Goal: Register for event/course: Sign up to attend an event or enroll in a course

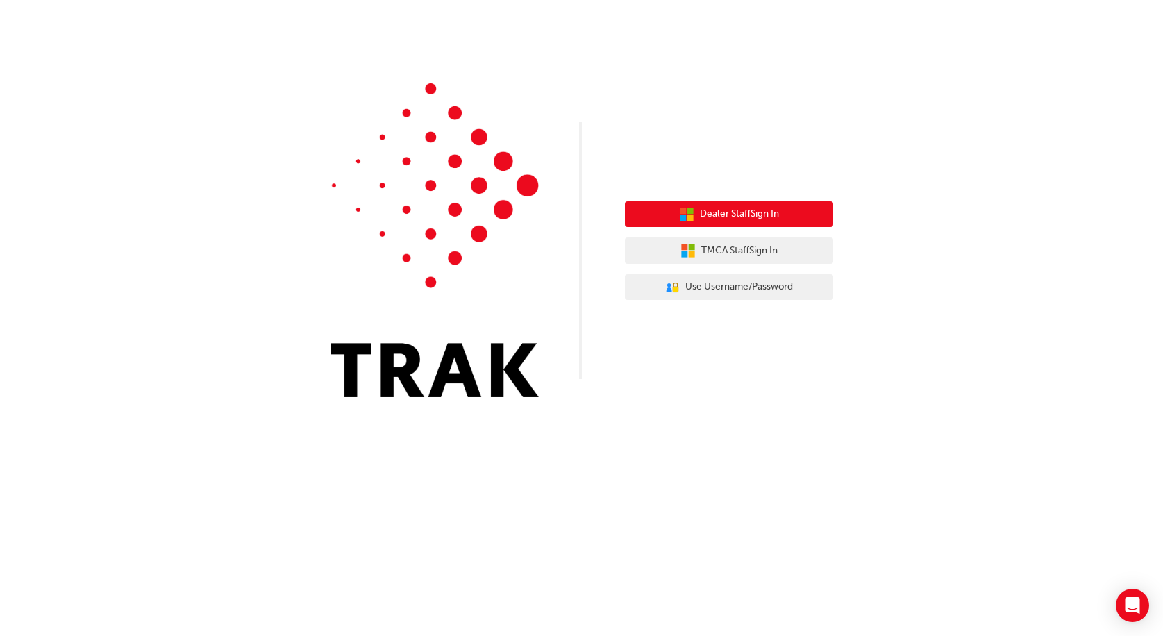
click at [774, 216] on span "Dealer Staff Sign In" at bounding box center [739, 214] width 79 height 16
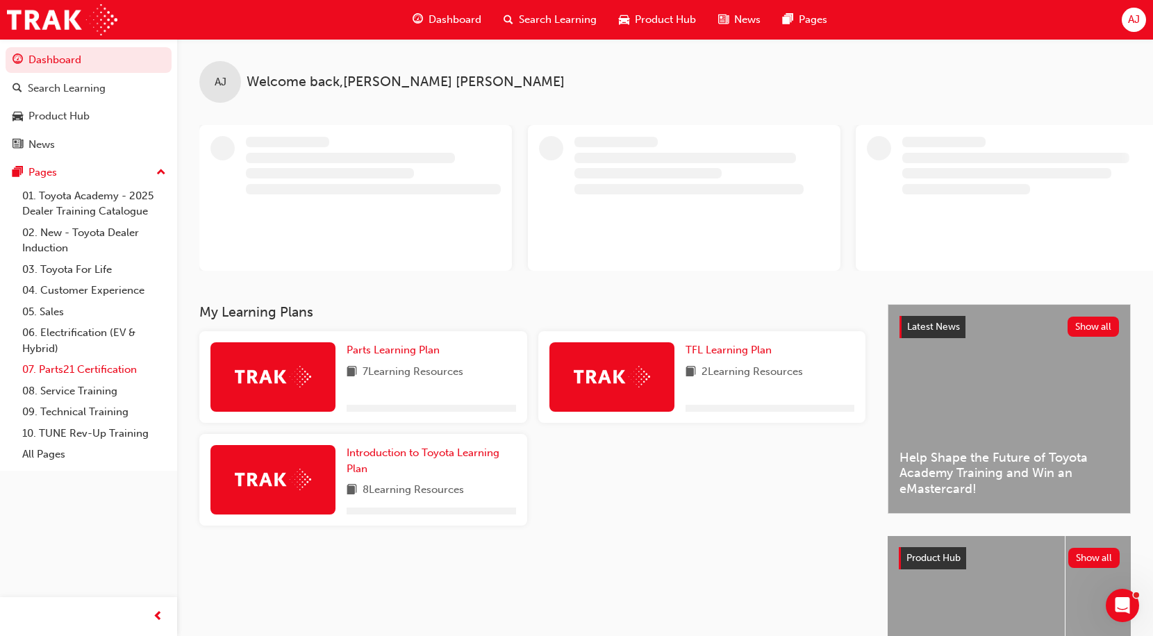
click at [63, 371] on link "07. Parts21 Certification" at bounding box center [94, 370] width 155 height 22
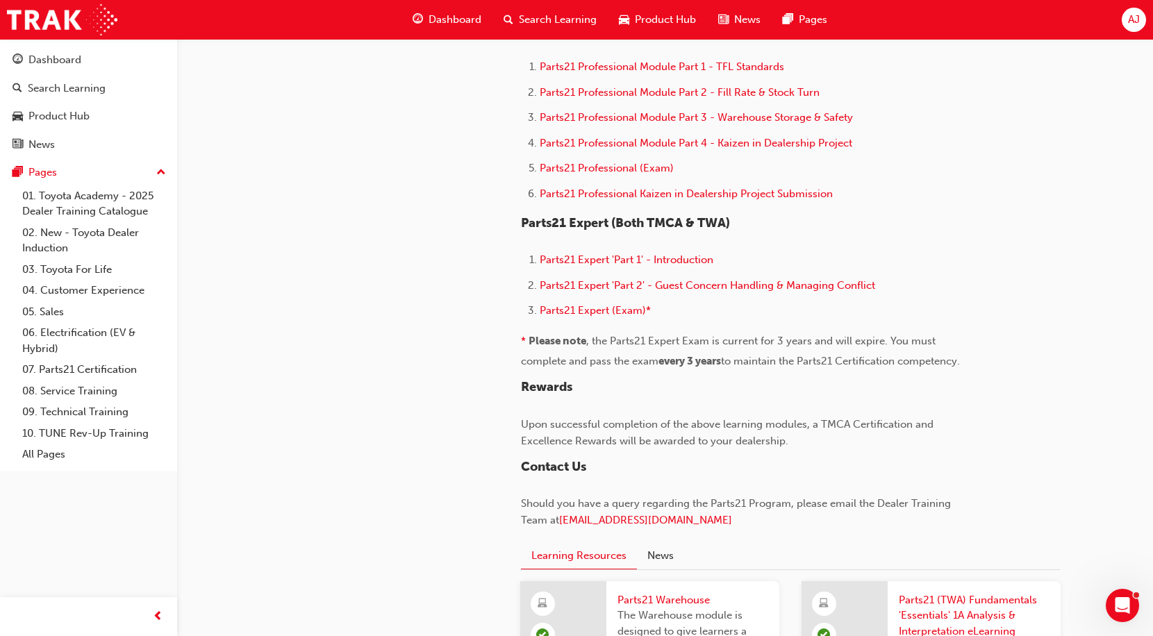
scroll to position [972, 0]
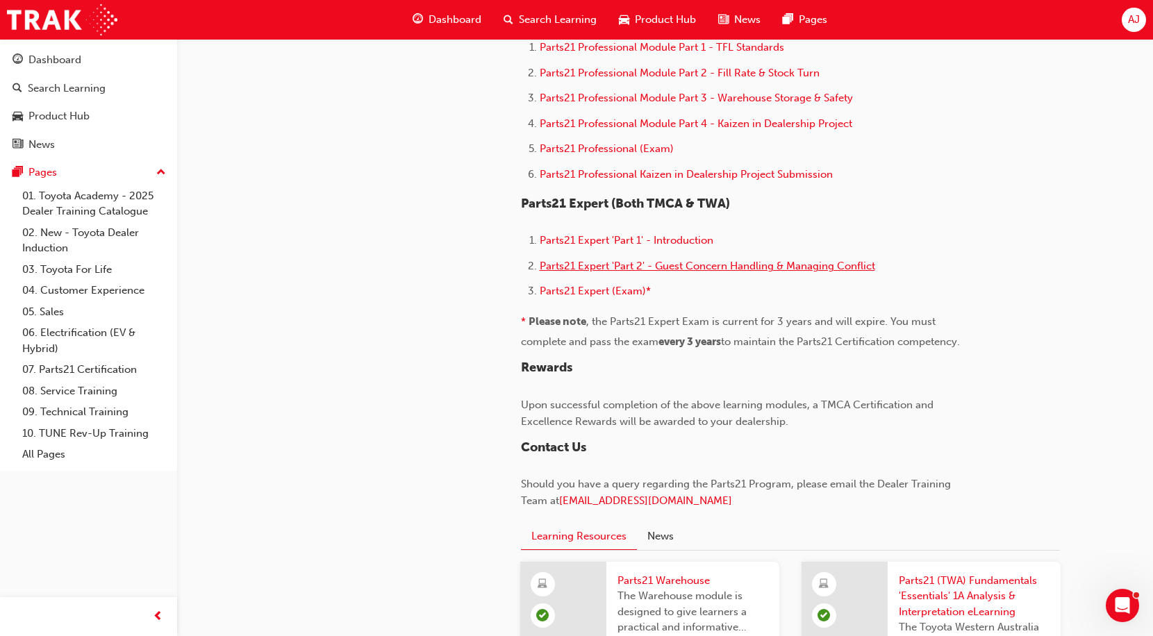
click at [676, 263] on span "Parts21 Expert 'Part 2' - Guest Concern Handling & Managing Conflict" at bounding box center [707, 266] width 335 height 13
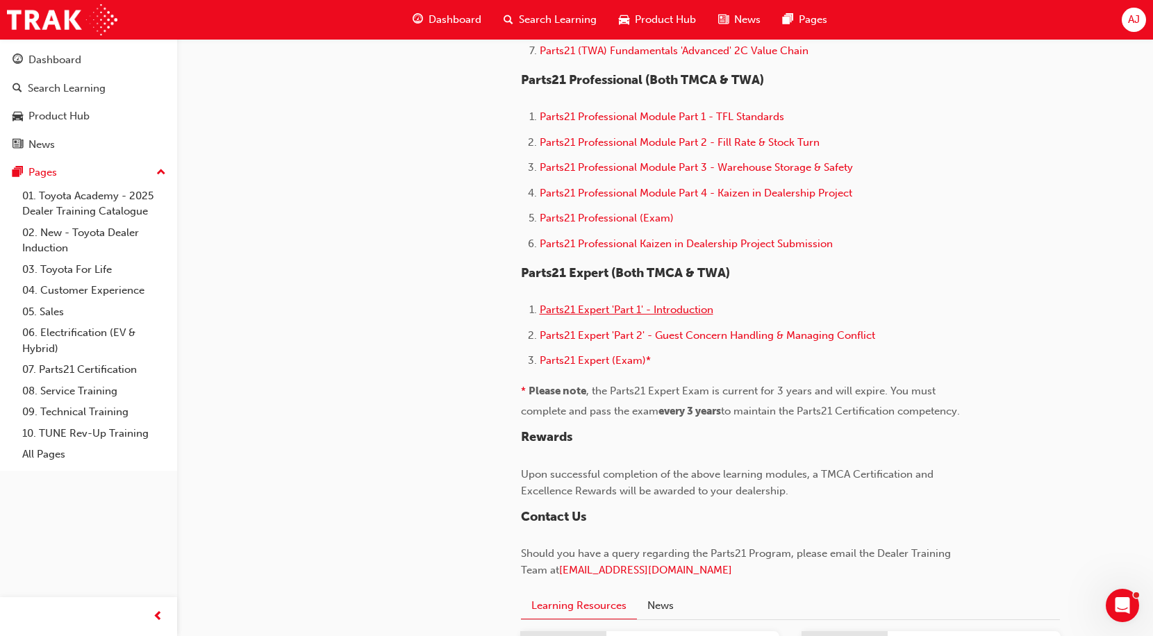
click at [689, 311] on span "Parts21 Expert 'Part 1' - Introduction" at bounding box center [627, 310] width 174 height 13
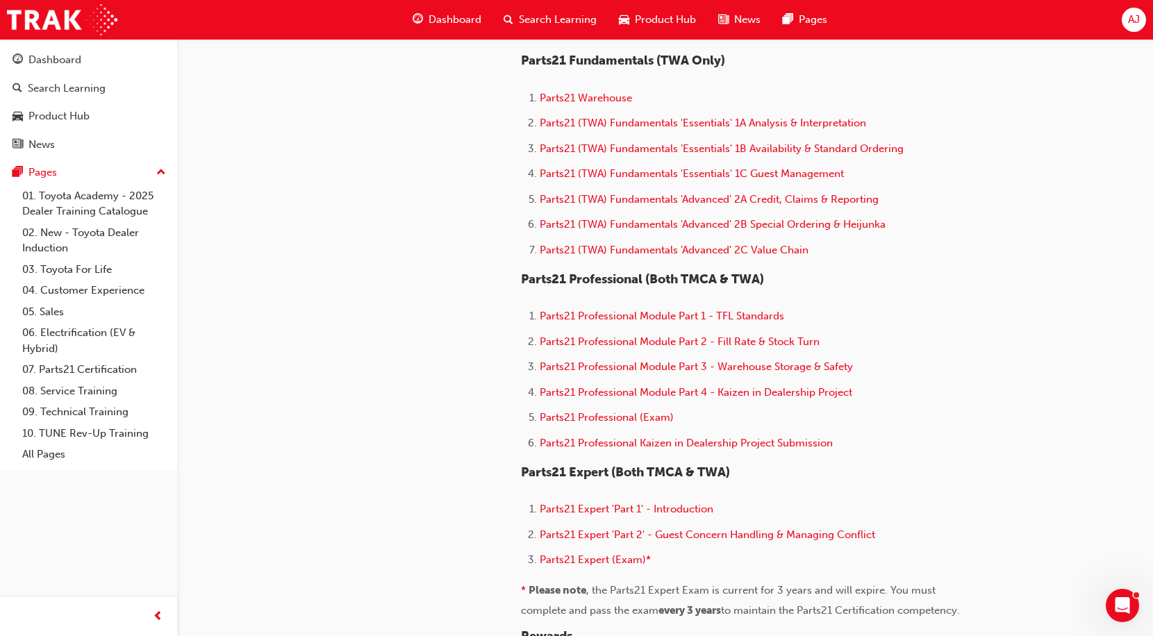
scroll to position [695, 0]
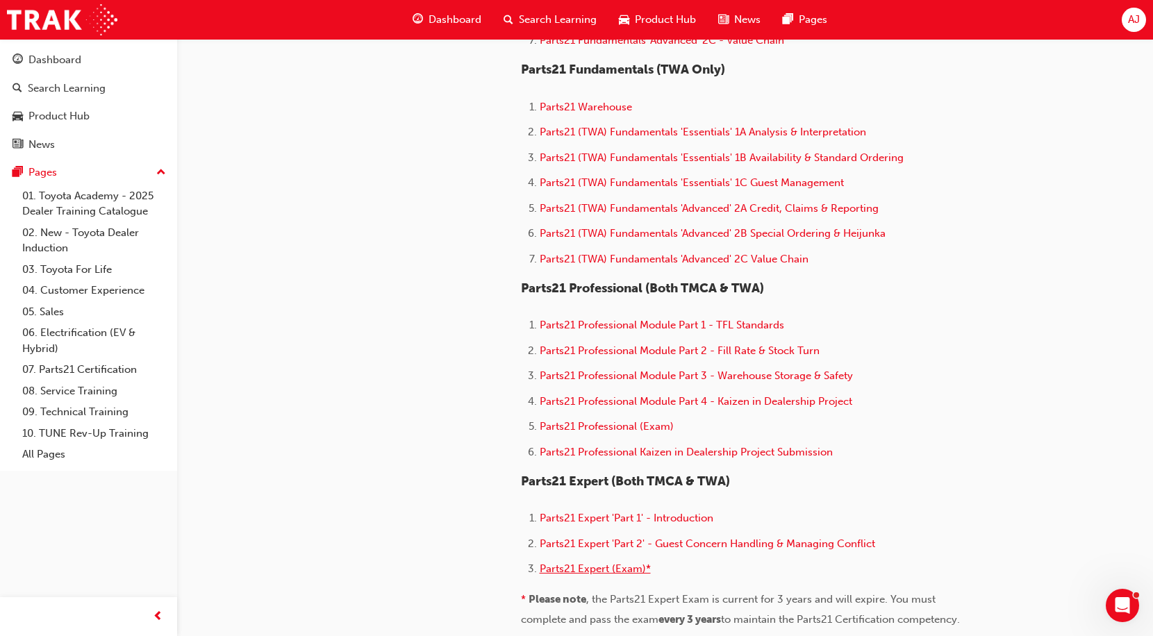
click at [623, 568] on span "Parts21 Expert (Exam)*" at bounding box center [595, 569] width 111 height 13
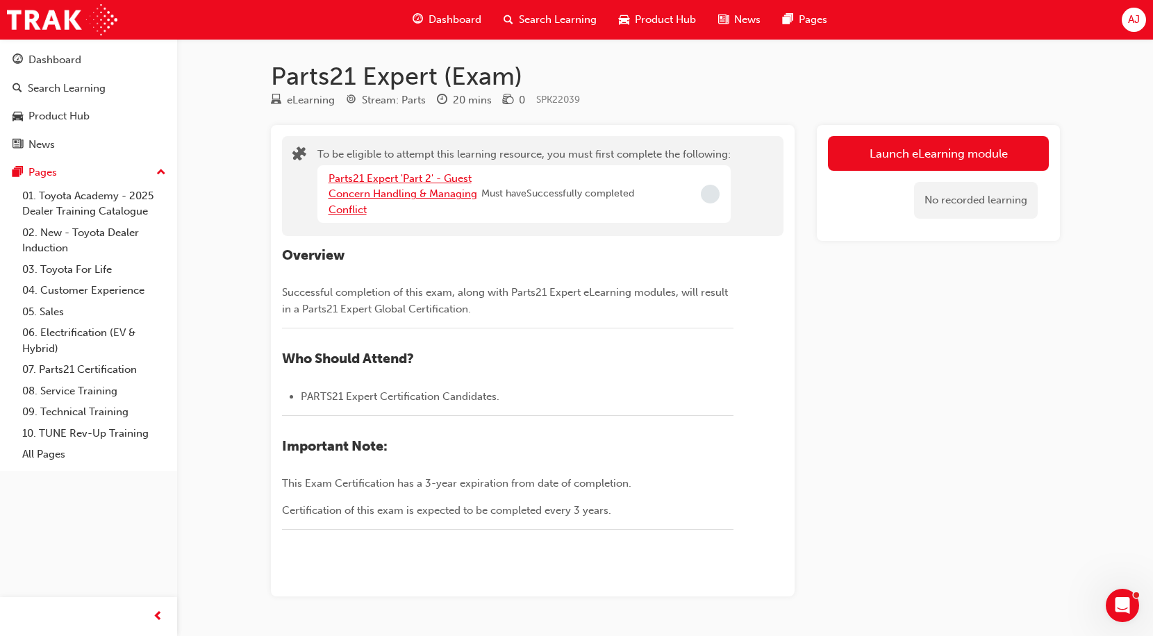
click at [414, 189] on link "Parts21 Expert 'Part 2' - Guest Concern Handling & Managing Conflict" at bounding box center [403, 194] width 149 height 44
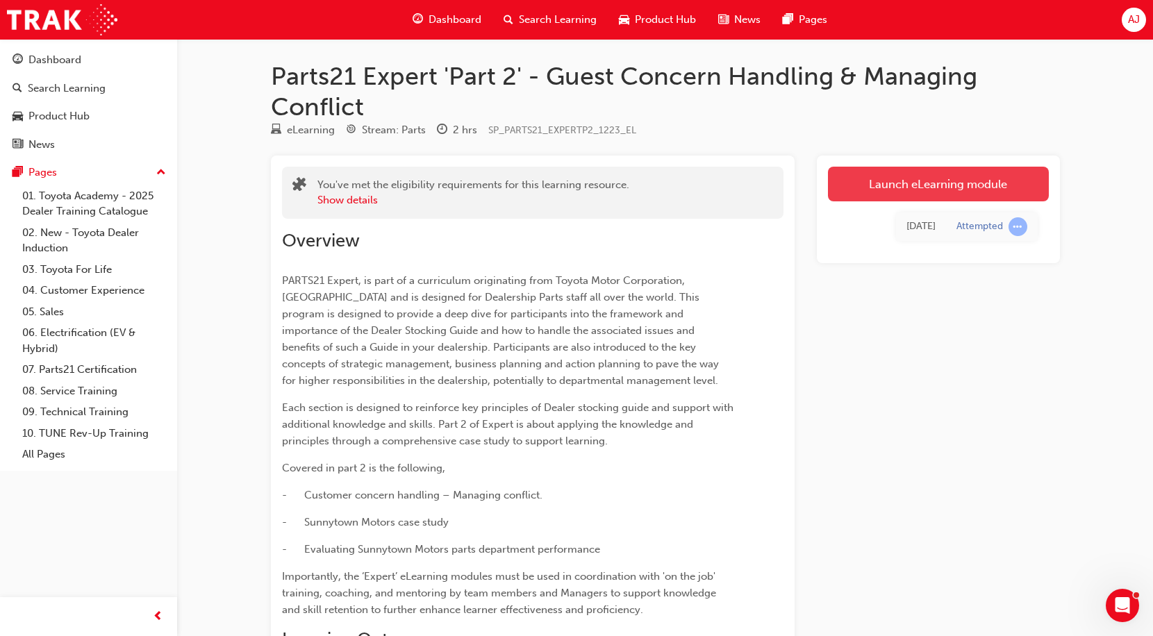
click at [949, 185] on link "Launch eLearning module" at bounding box center [938, 184] width 221 height 35
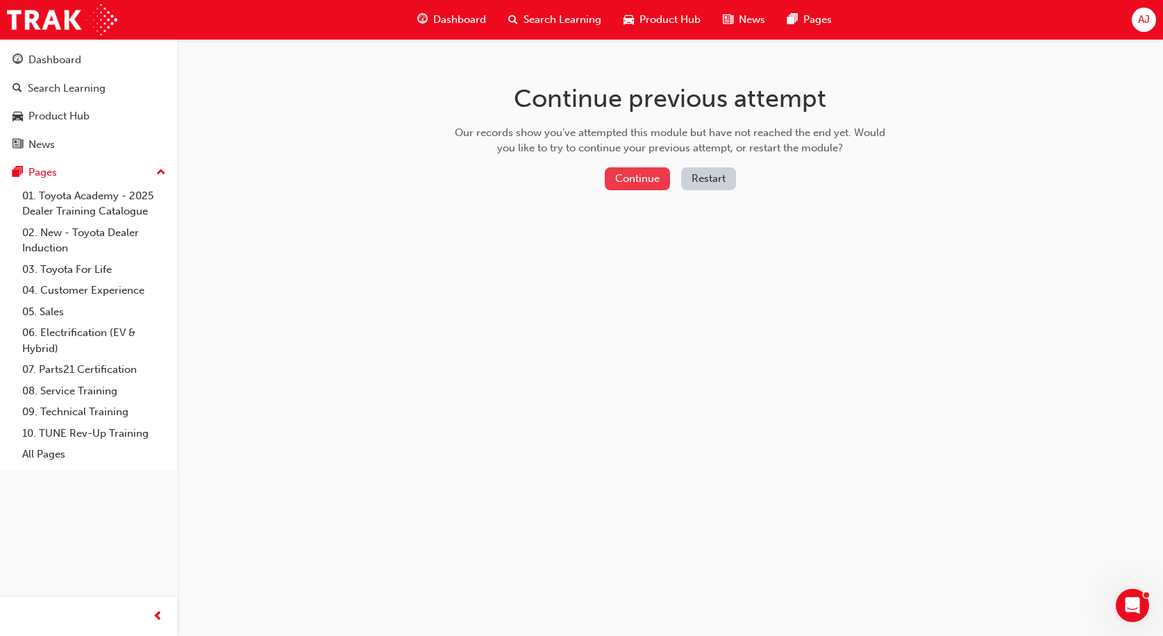
click at [637, 184] on button "Continue" at bounding box center [637, 178] width 65 height 23
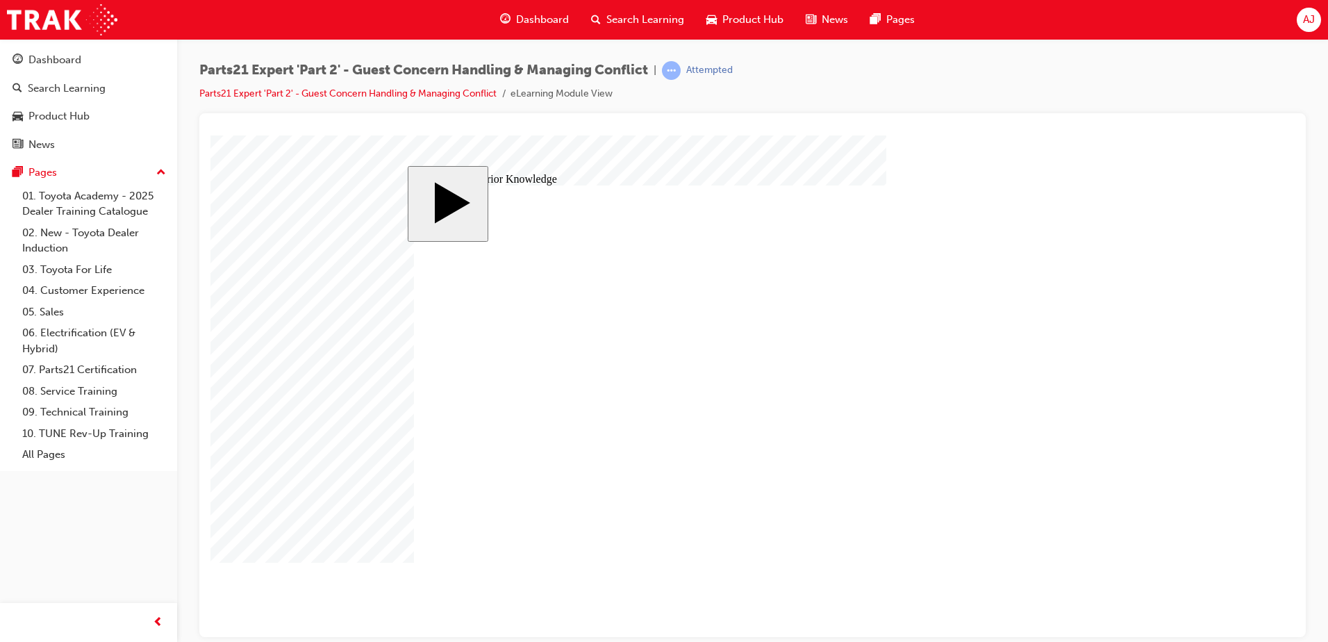
drag, startPoint x: 563, startPoint y: 377, endPoint x: 558, endPoint y: 302, distance: 75.2
drag, startPoint x: 577, startPoint y: 455, endPoint x: 581, endPoint y: 346, distance: 109.1
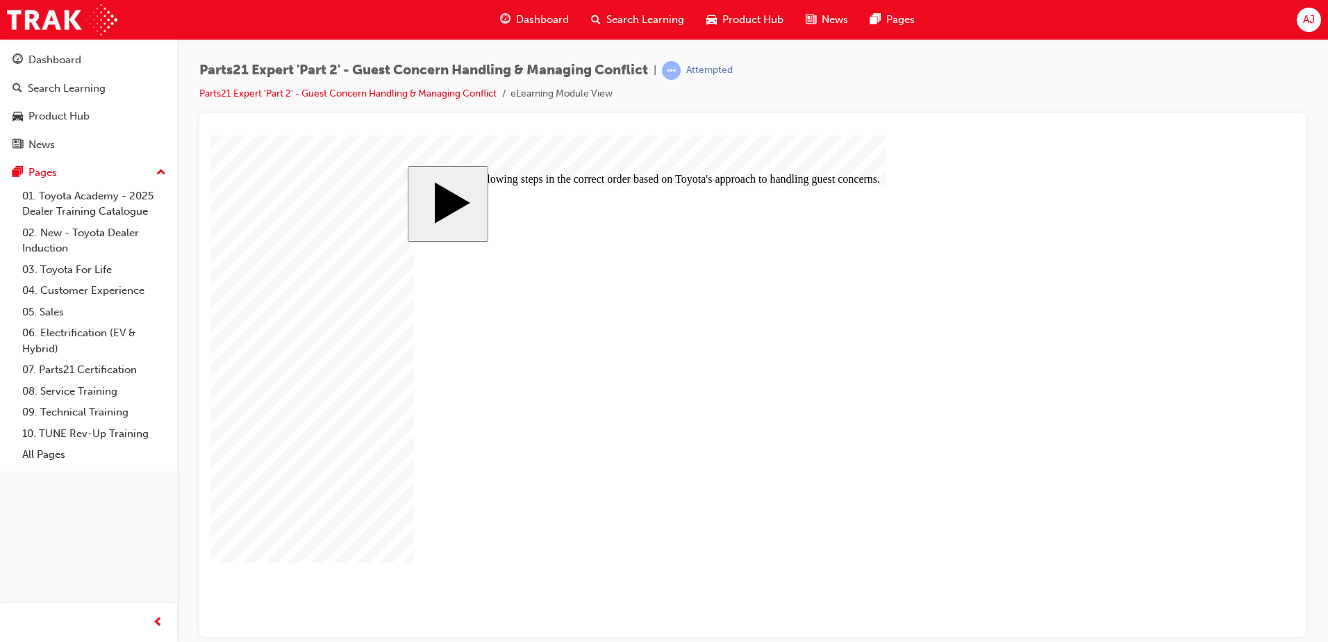
drag, startPoint x: 579, startPoint y: 520, endPoint x: 579, endPoint y: 373, distance: 147.2
drag, startPoint x: 576, startPoint y: 524, endPoint x: 579, endPoint y: 422, distance: 102.1
drag, startPoint x: 570, startPoint y: 450, endPoint x: 573, endPoint y: 405, distance: 45.2
drag, startPoint x: 580, startPoint y: 529, endPoint x: 576, endPoint y: 492, distance: 36.4
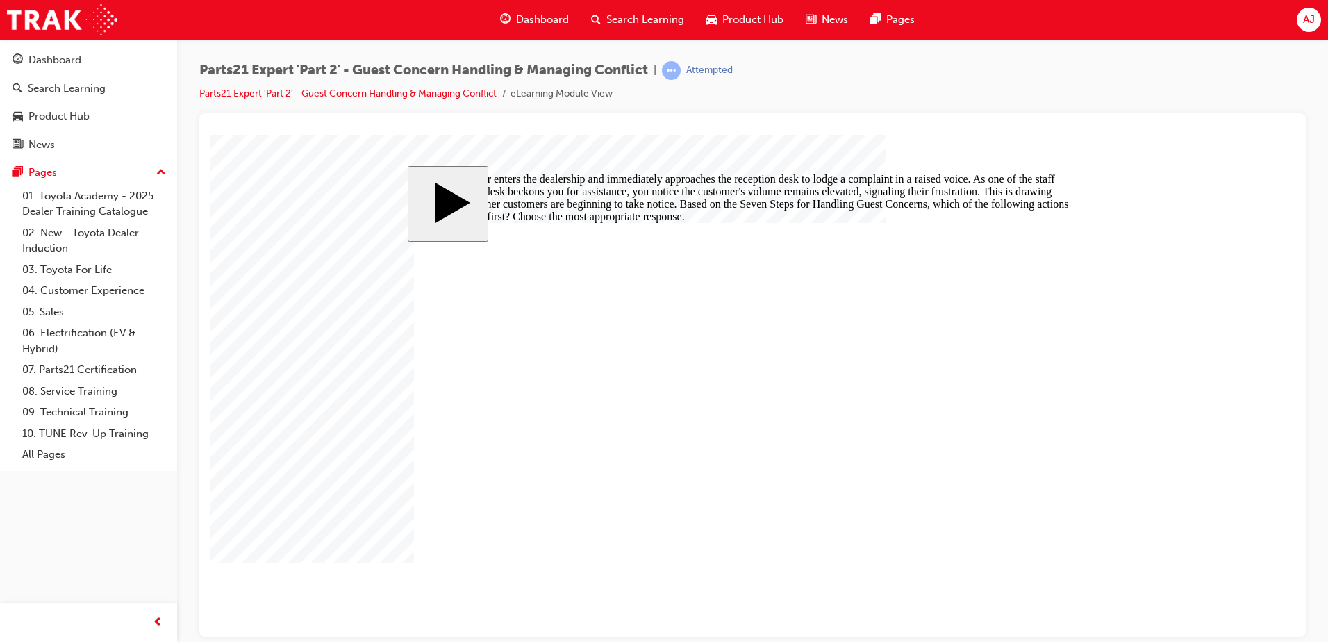
radio input "true"
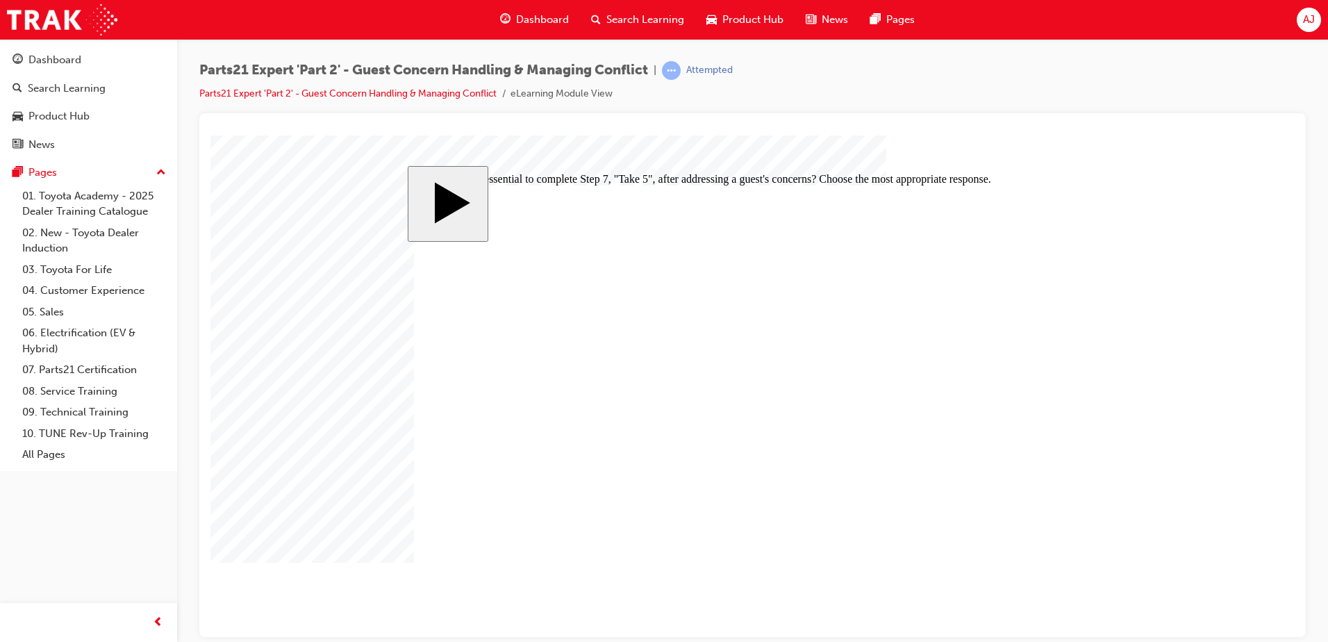
radio input "true"
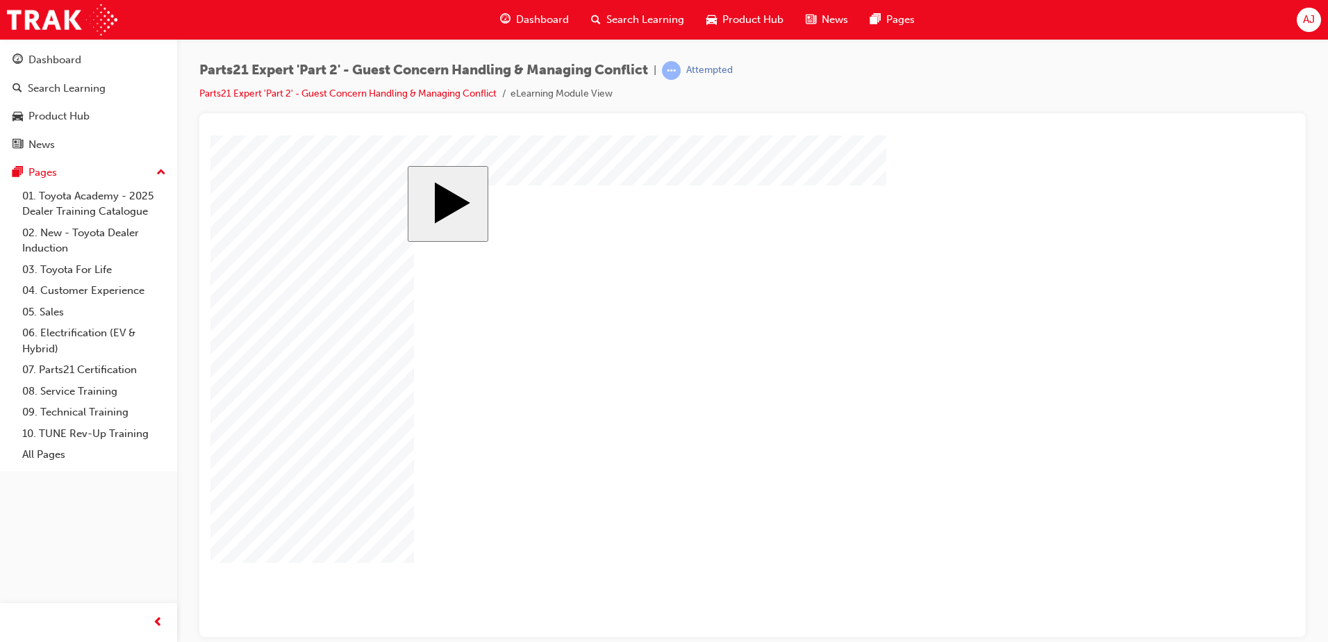
checkbox input "true"
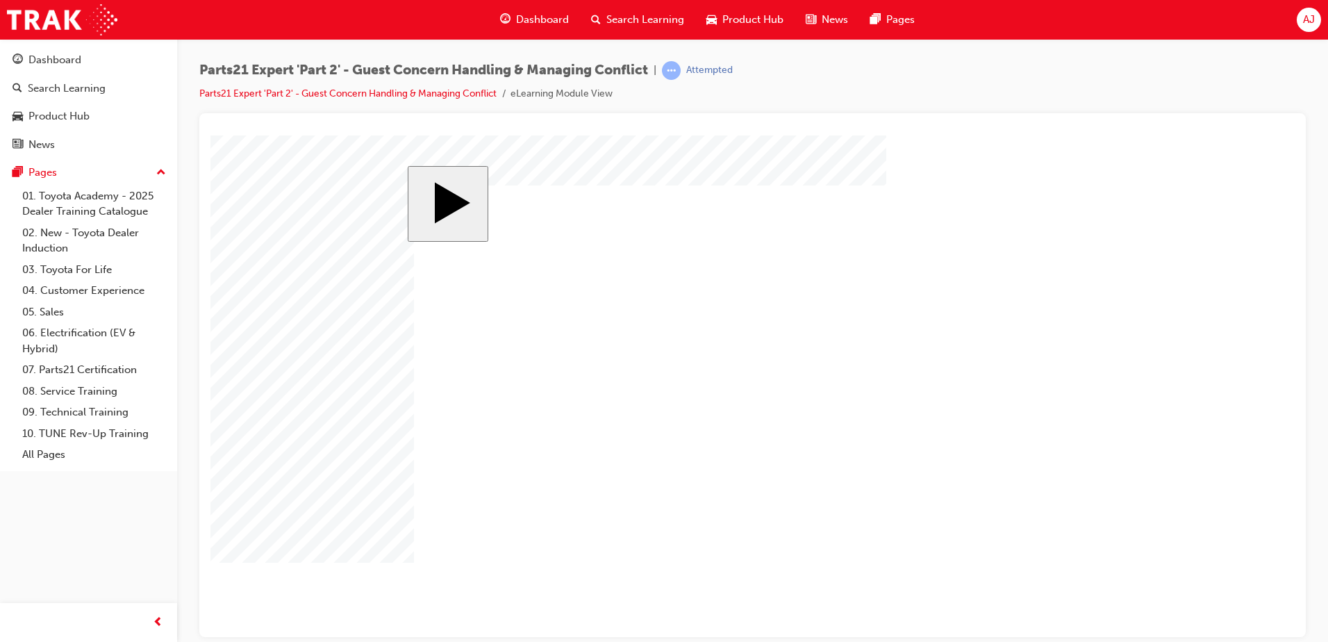
checkbox input "true"
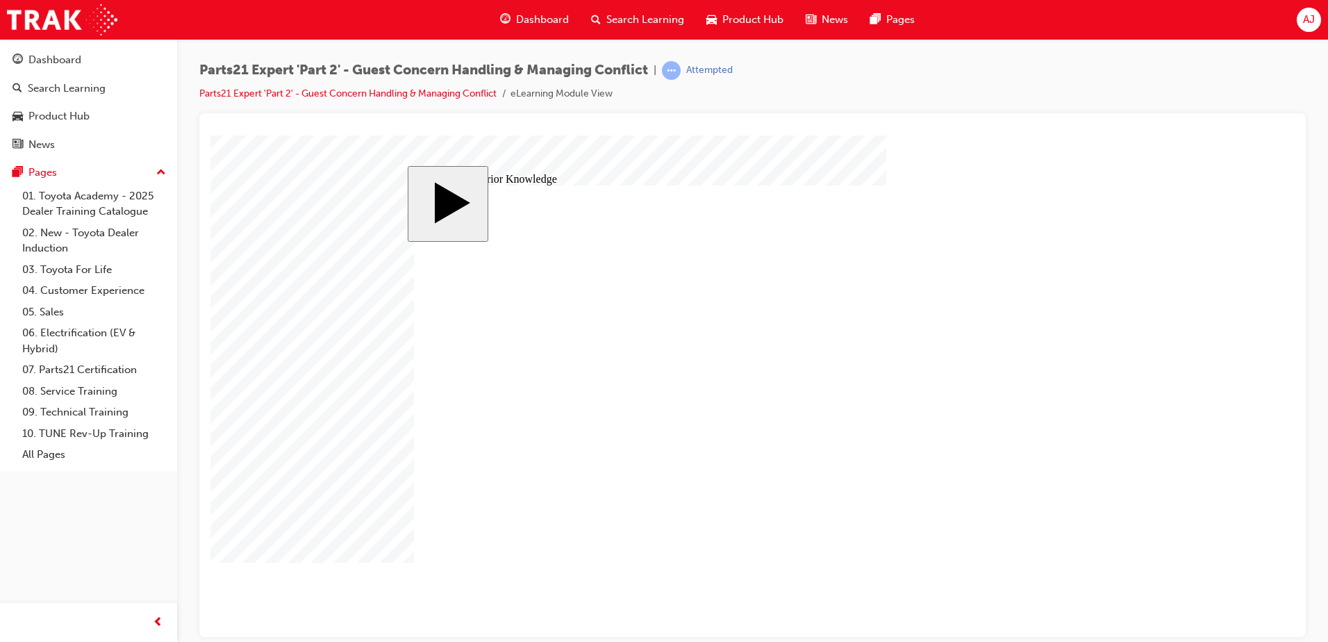
drag, startPoint x: 770, startPoint y: 522, endPoint x: 956, endPoint y: 542, distance: 186.6
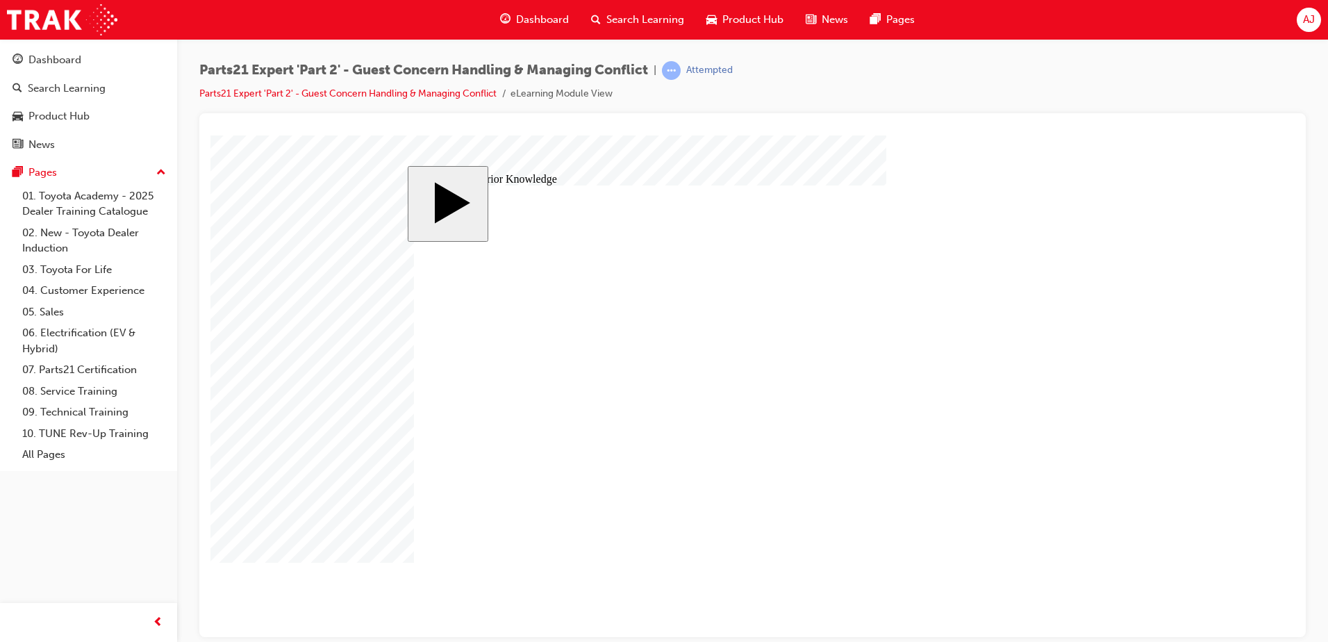
radio input "true"
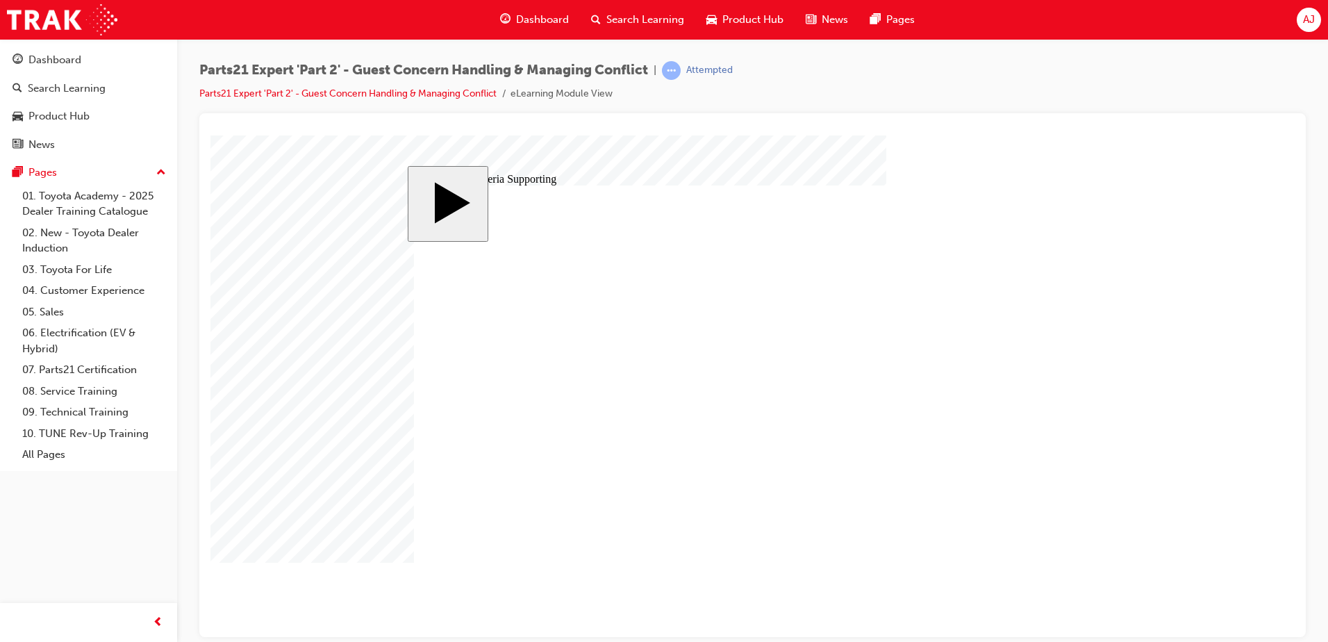
click at [681, 72] on span "learningRecordVerb_ATTEMPT-icon" at bounding box center [671, 70] width 19 height 19
type input "2"
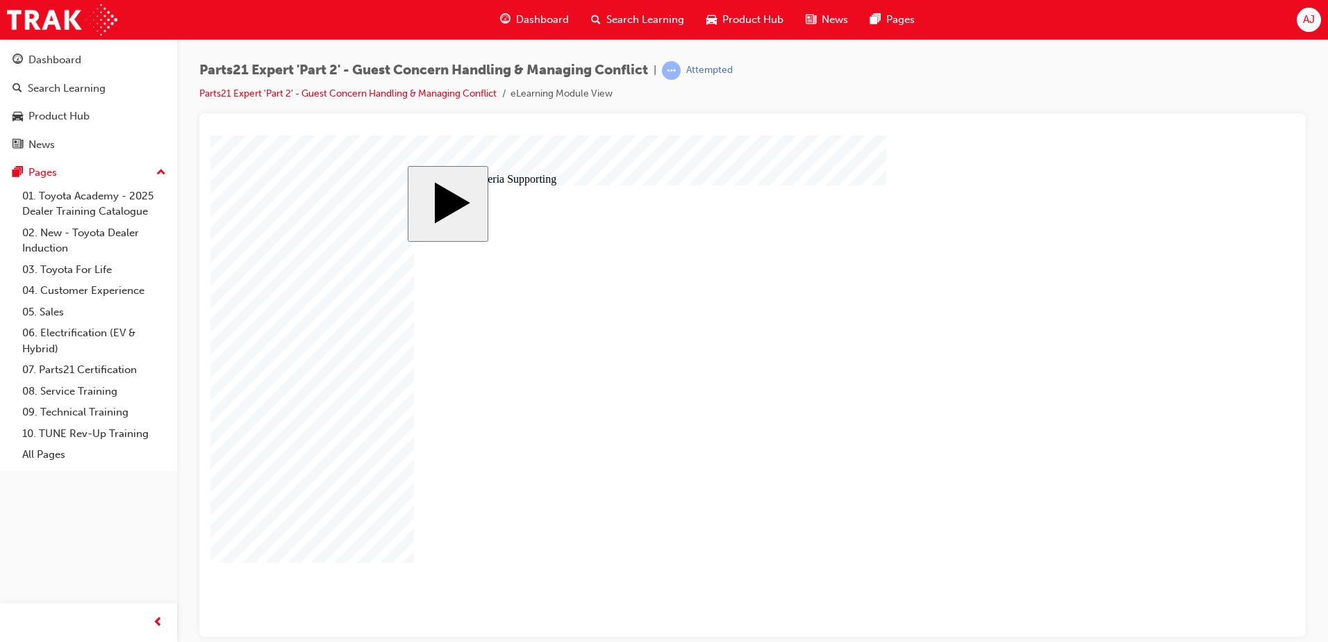
type input "2"
type input "20"
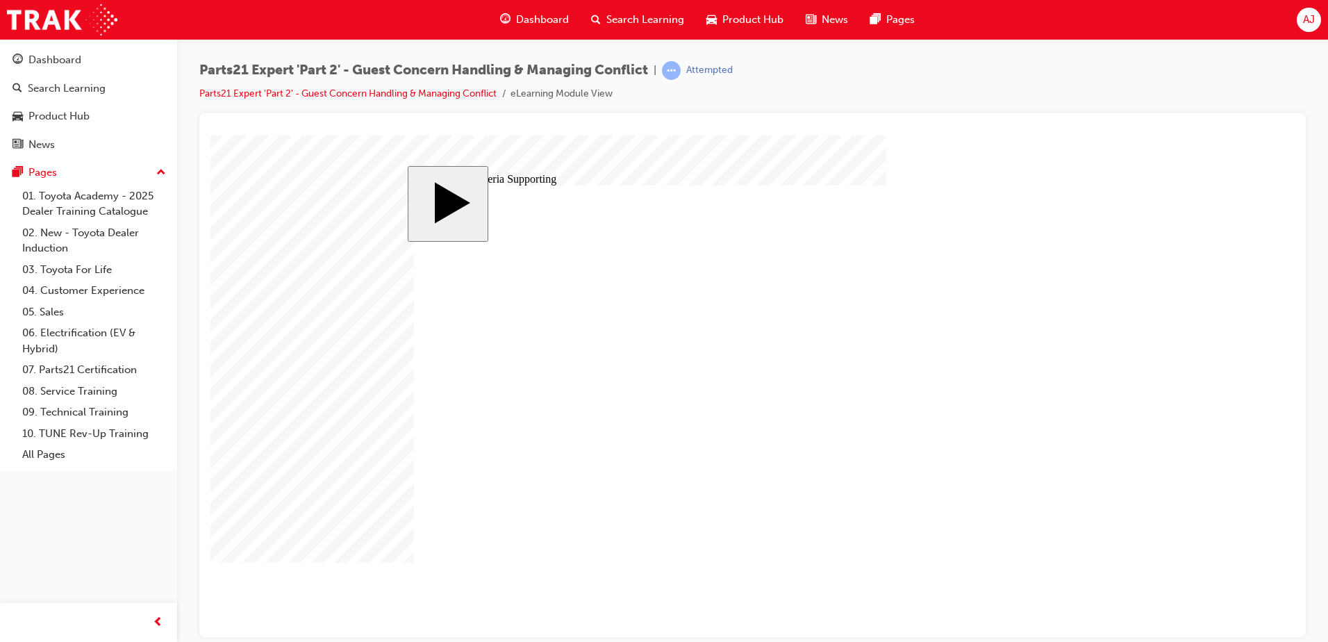
type input "18"
type input "20"
type input "18"
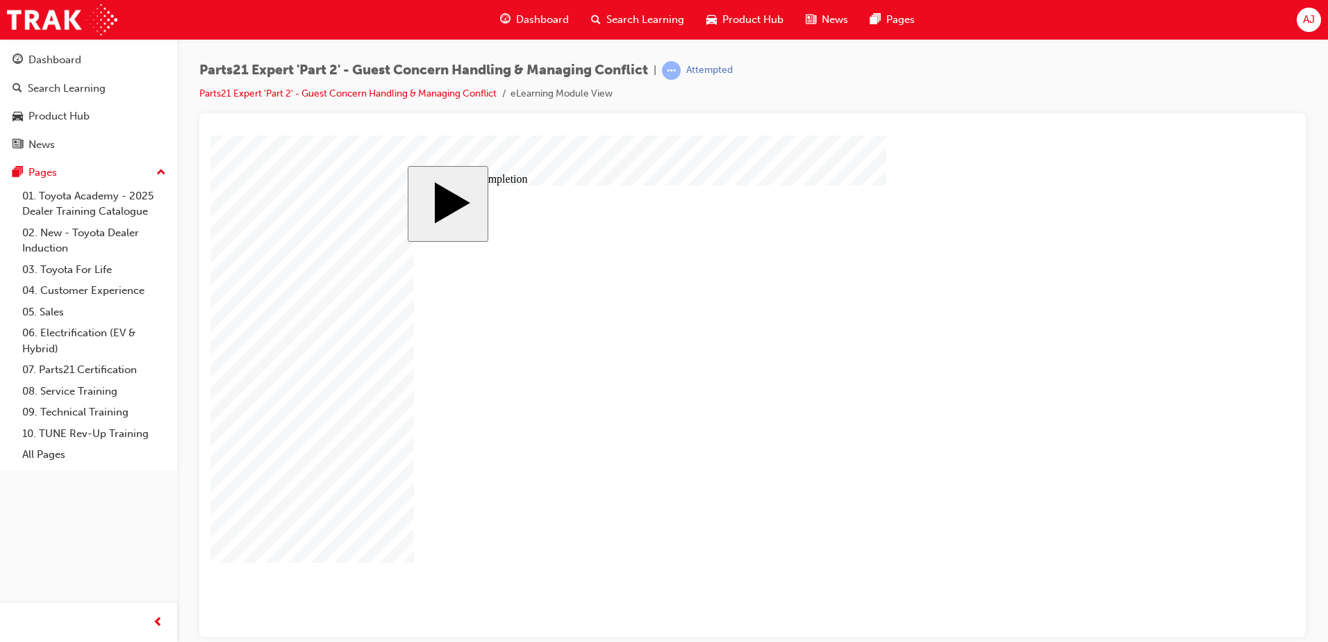
type input "11"
type input "9"
type input "2"
type input "3"
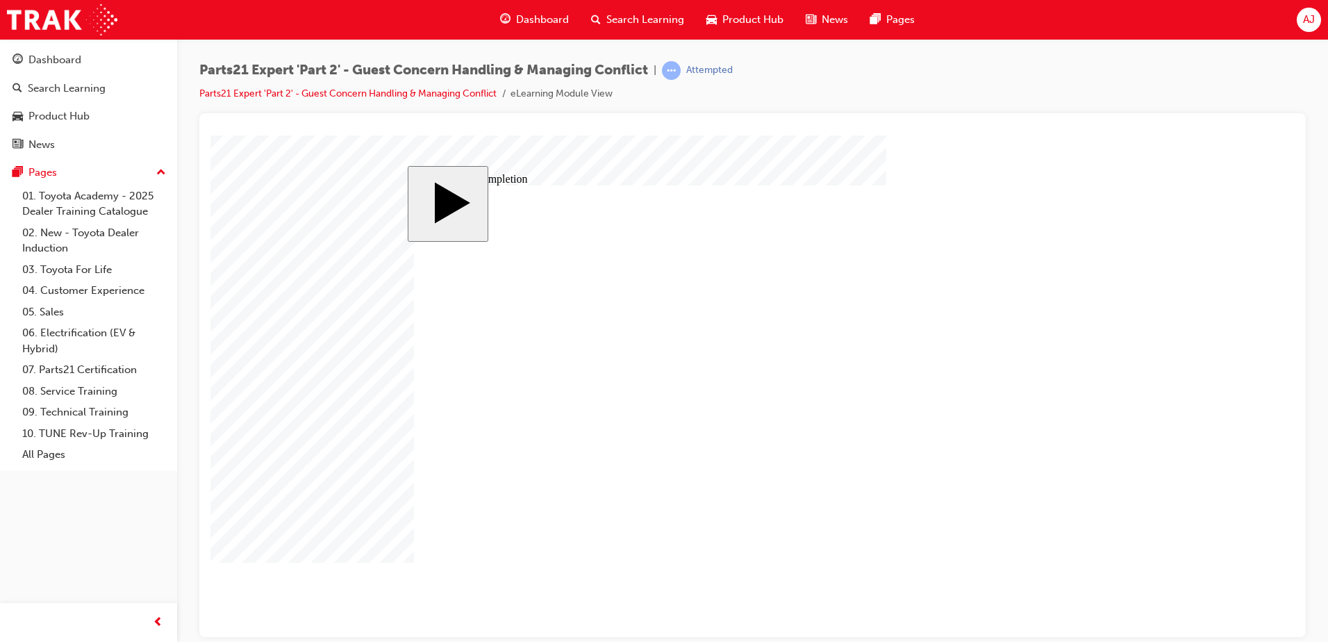
type input "4"
type input "75"
type input "3"
type input "5"
type input "60"
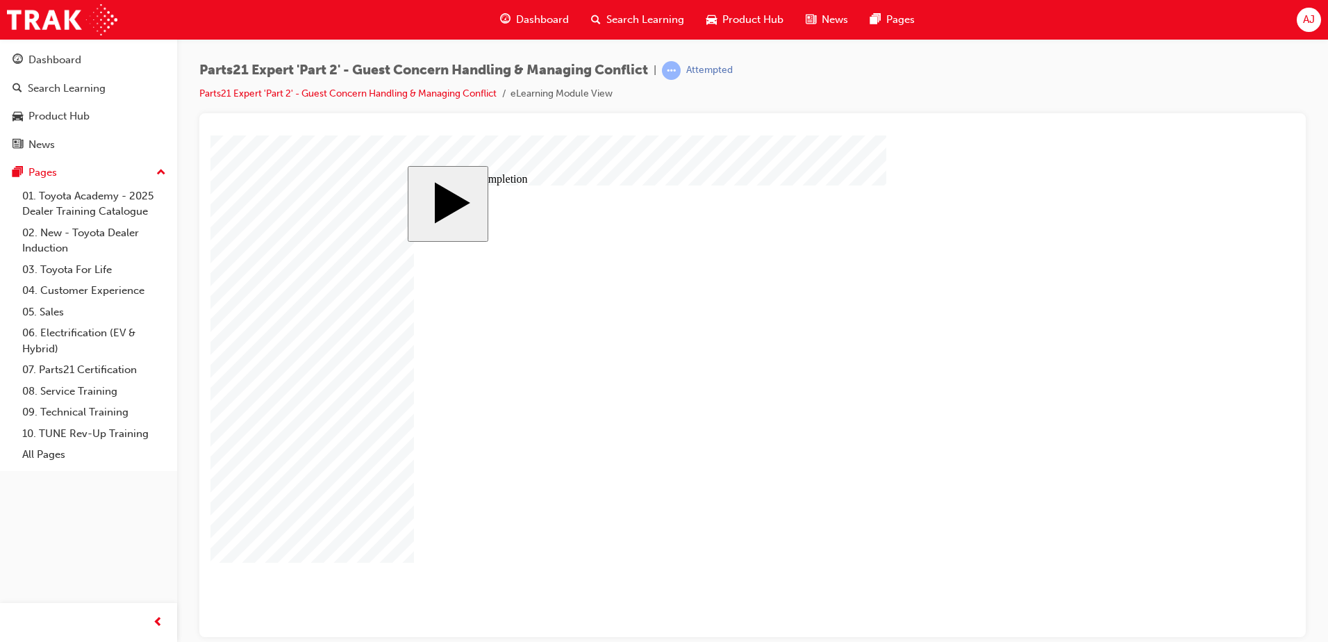
type input "9"
type input "11"
type input "82"
type input "11"
type input "9"
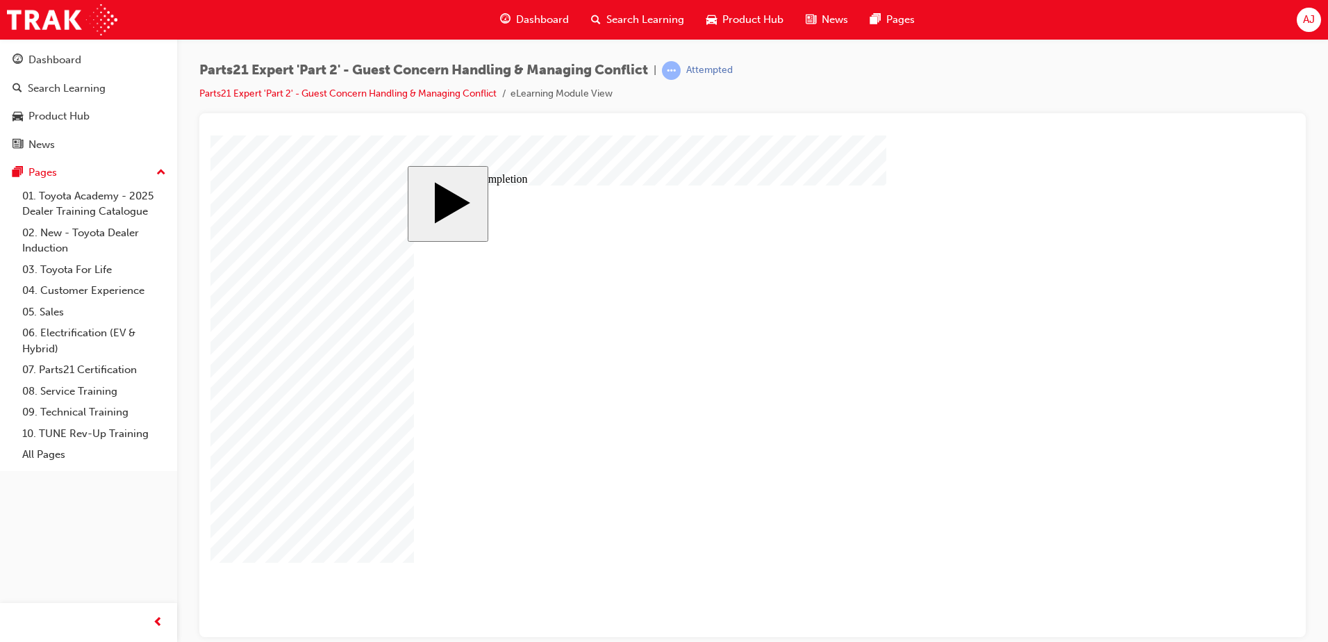
type input "2"
type input "3"
type input "4"
type input "75"
type input "3"
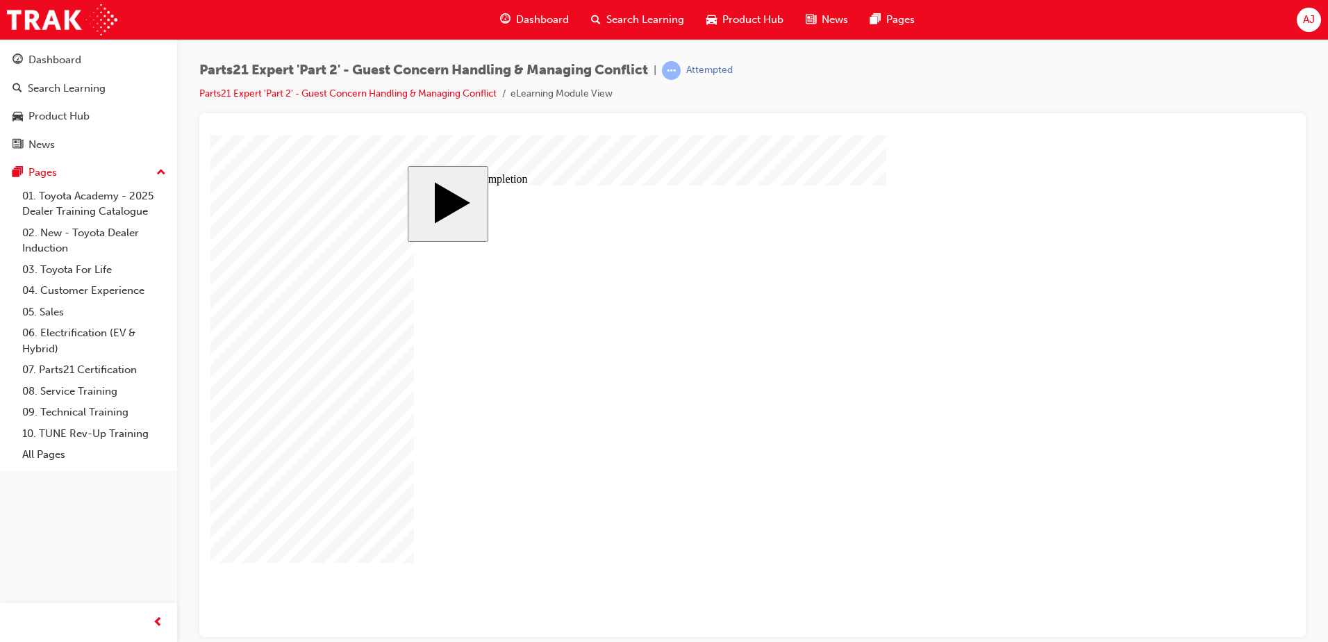
type input "5"
type input "60"
type input "9"
type input "11"
type input "82"
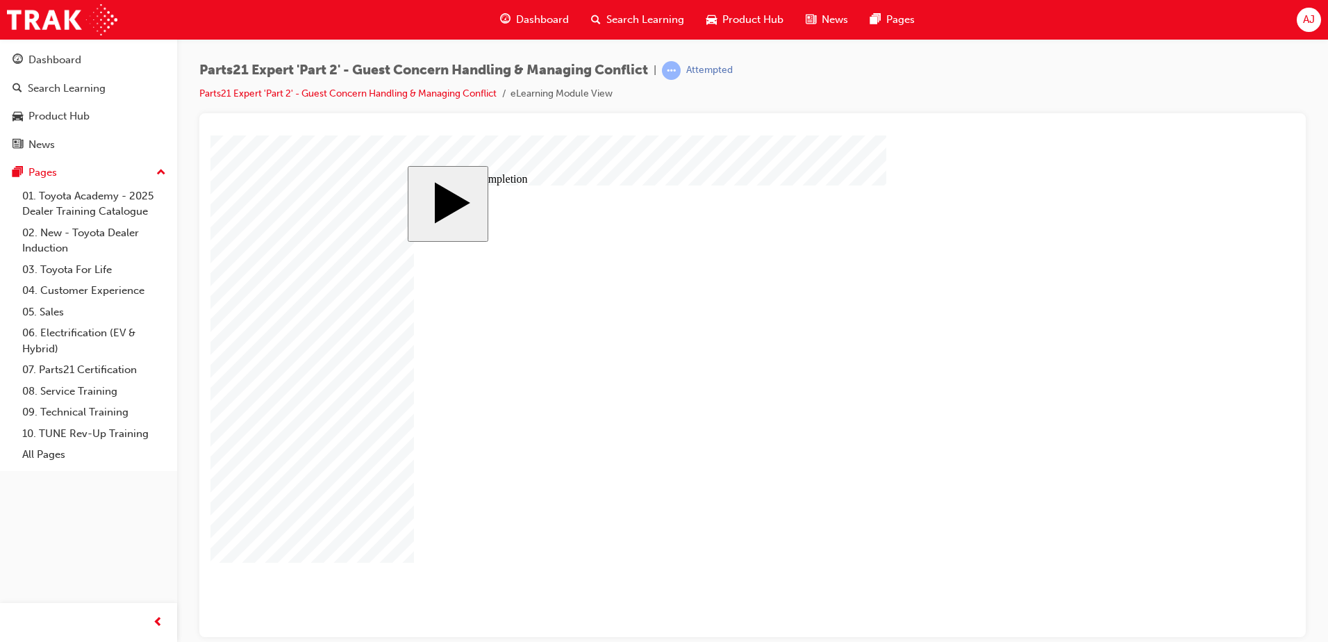
type input "11"
type input "9"
type input "2"
type input "3"
type input "75"
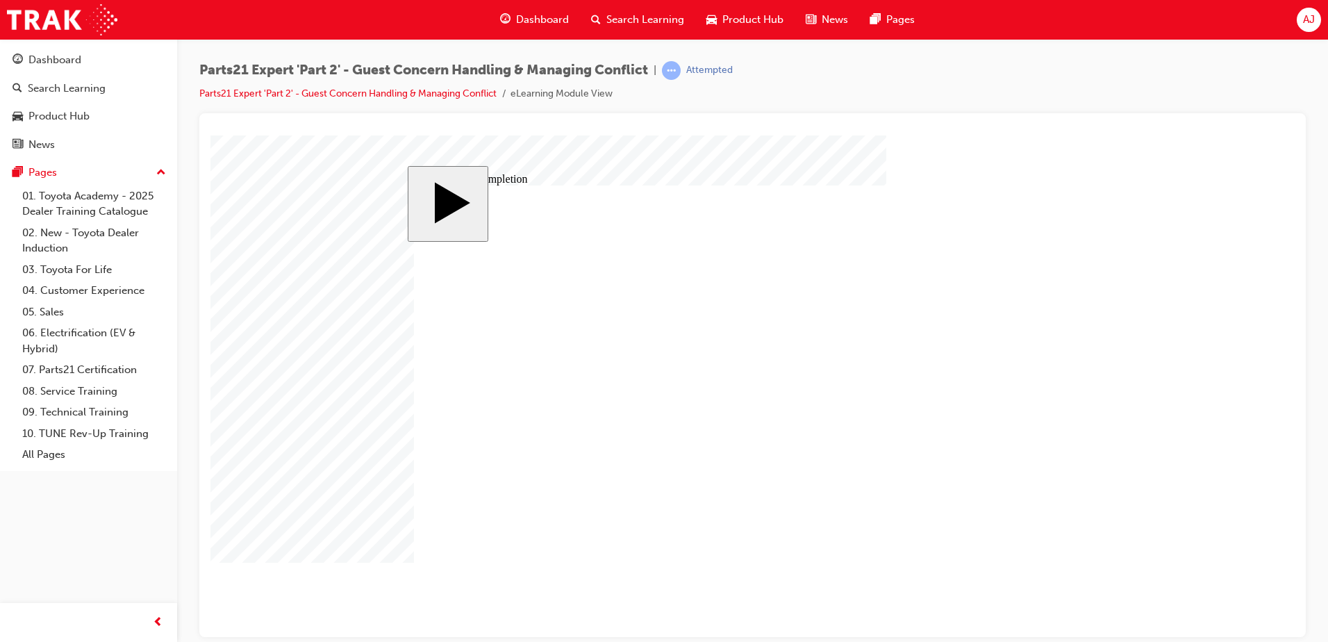
type input "3"
type input "5"
type input "60"
type input "9"
type input "11"
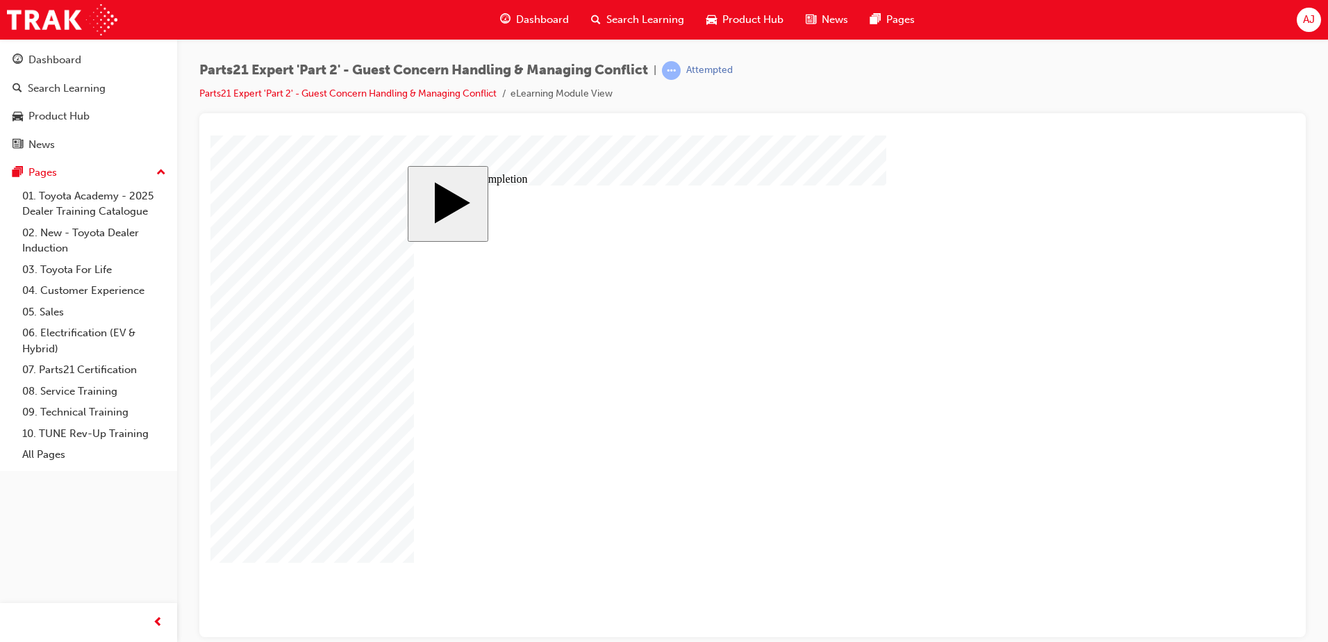
type input "82"
type input "11"
type input "9"
type input "2"
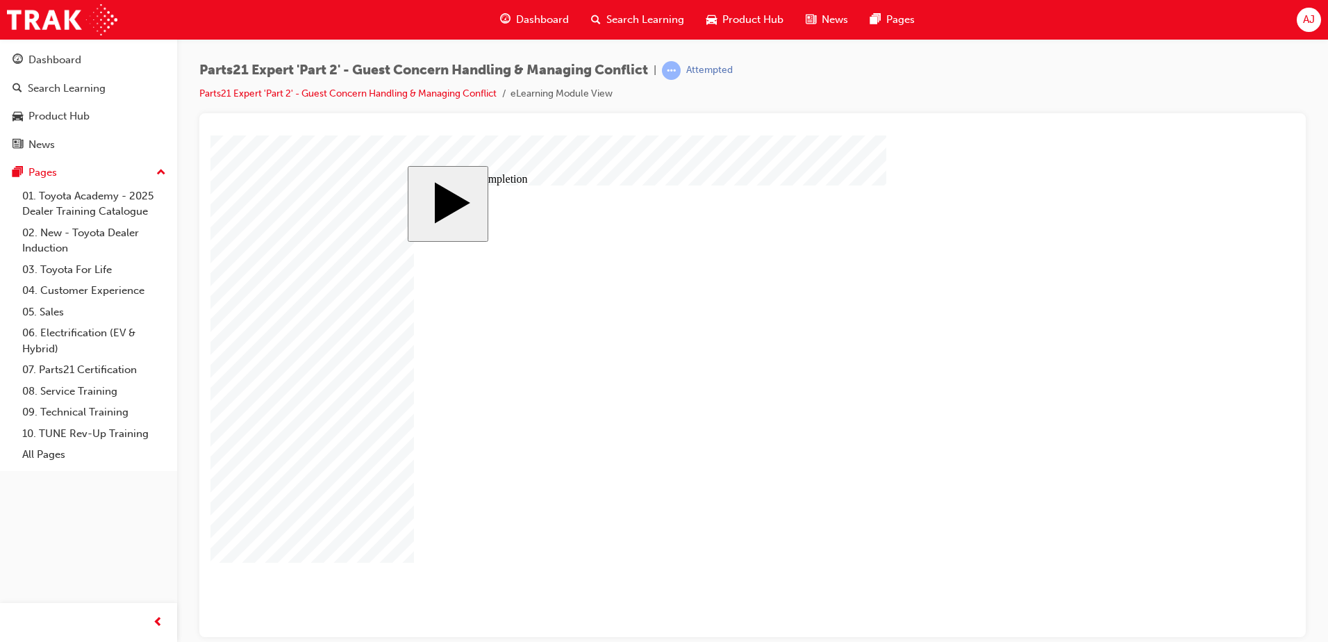
type input "3"
type input "75"
type input "3"
type input "5"
type input "60"
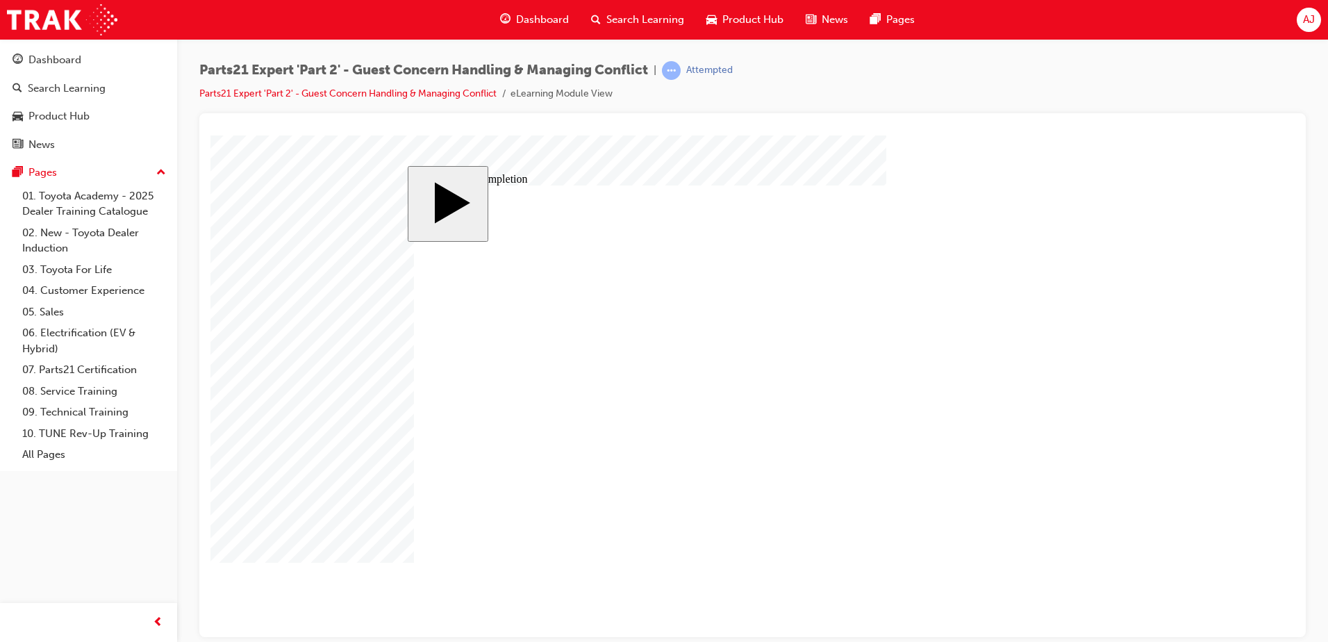
type input "9"
type input "11"
type input "82"
drag, startPoint x: 1279, startPoint y: 450, endPoint x: 1099, endPoint y: 440, distance: 179.5
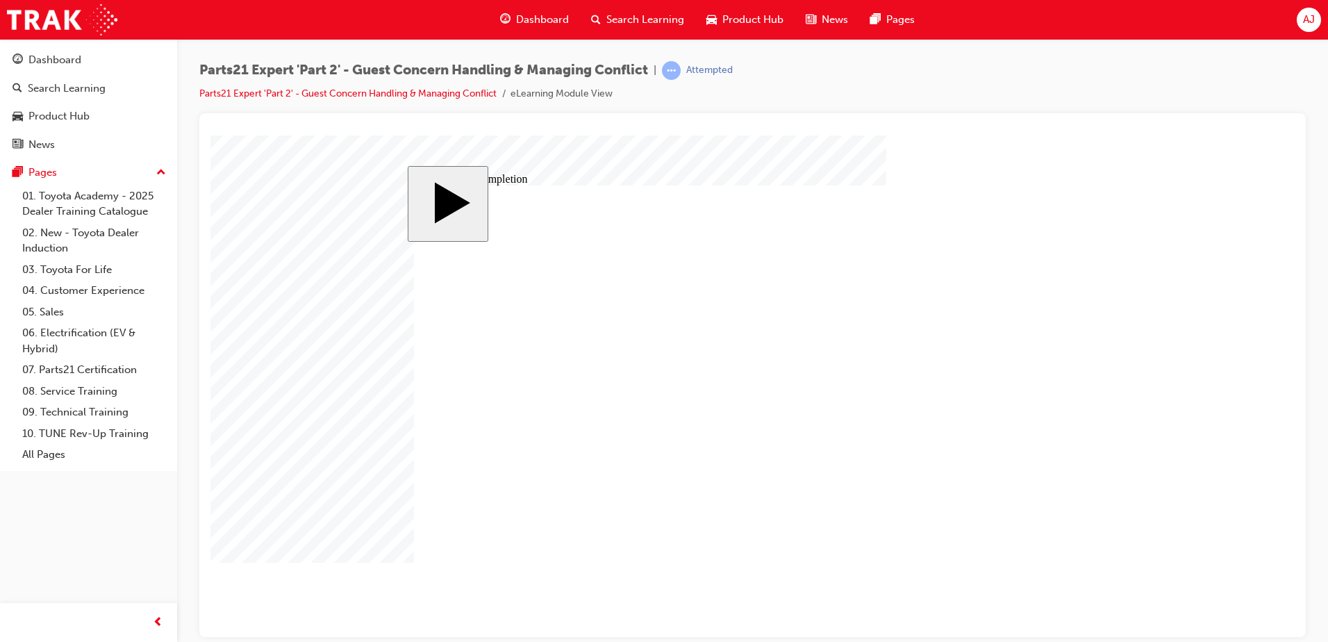
click at [1163, 450] on body "slide: Course Completion Rectangle 1 Rectangle 2 That was incorrect, please try…" at bounding box center [752, 385] width 1084 height 501
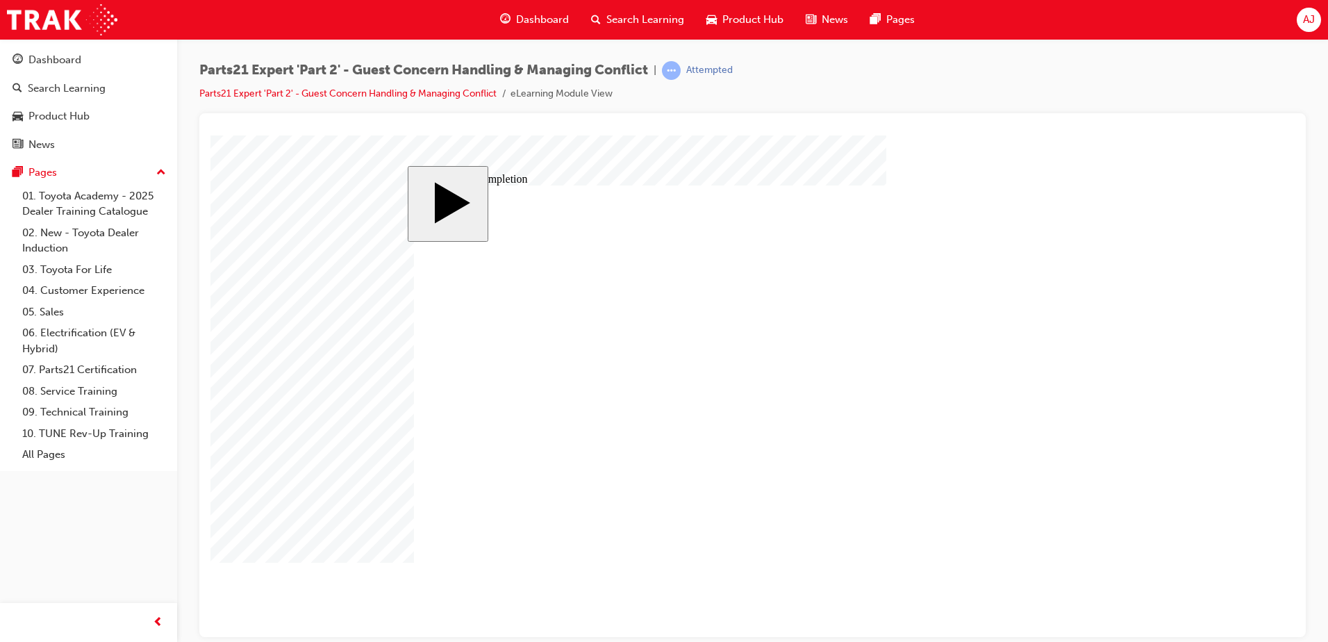
type input "11"
type input "2"
type input "3"
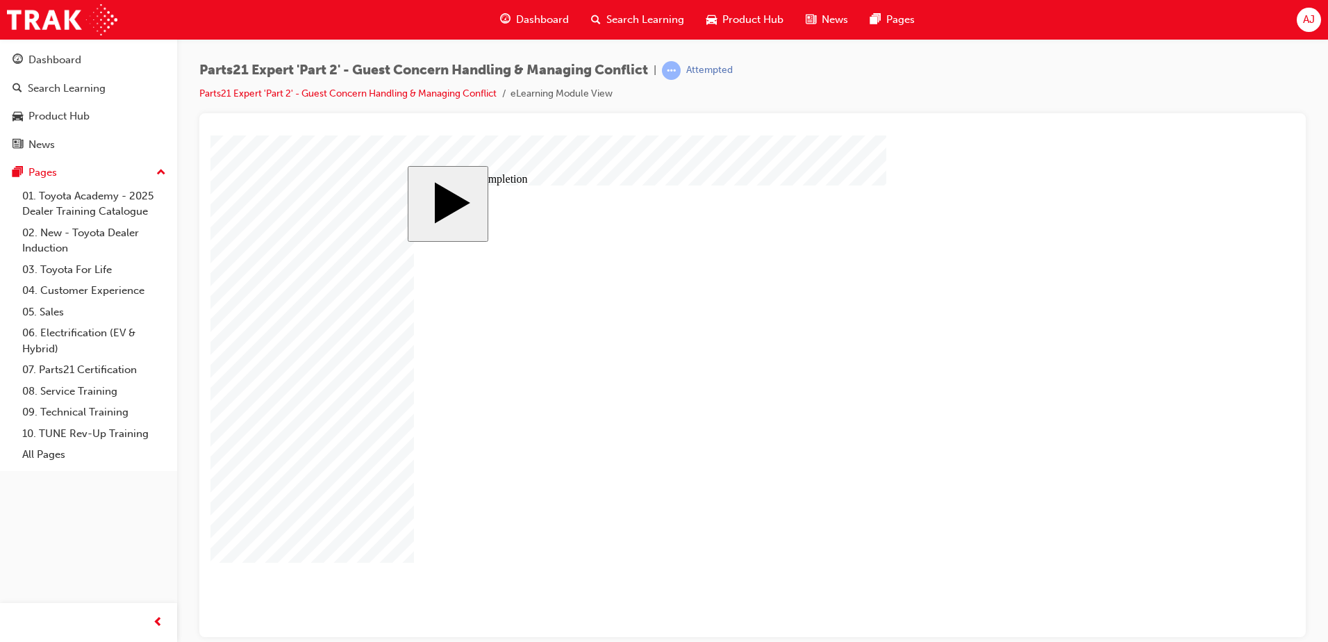
type input "4"
type input "75"
type input "3"
type input "11"
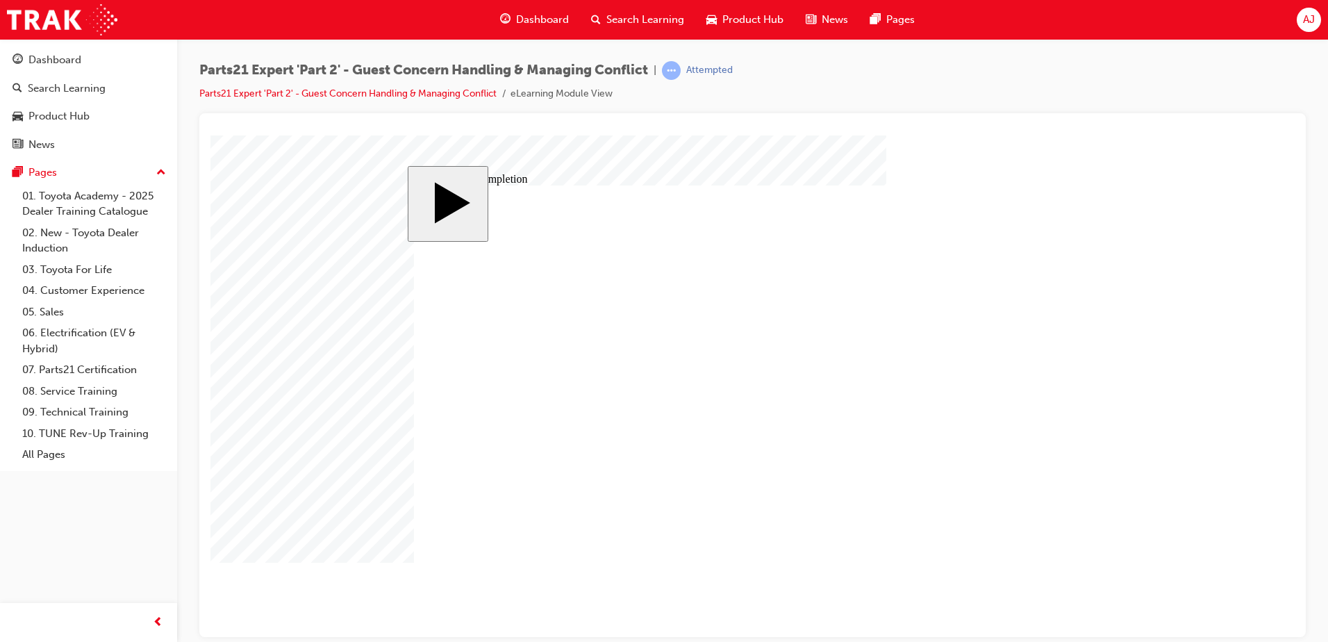
type input "2"
type input "3"
type input "4"
type input "75"
type input "3"
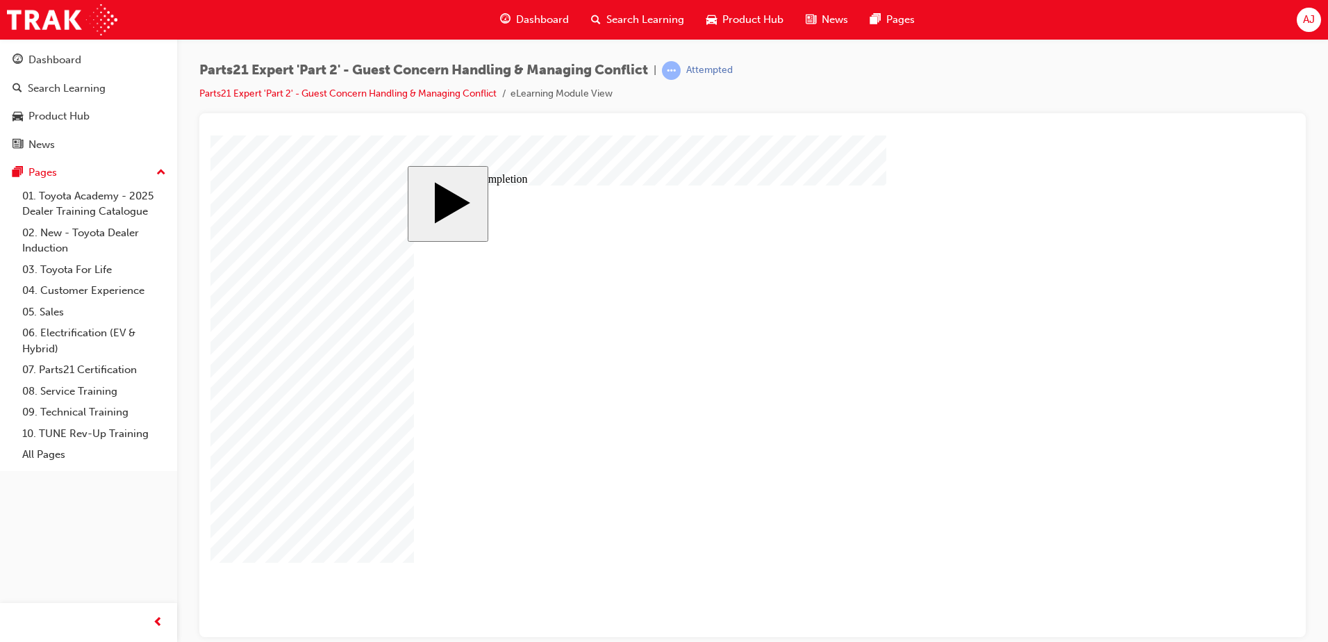
type input "11"
type input "2"
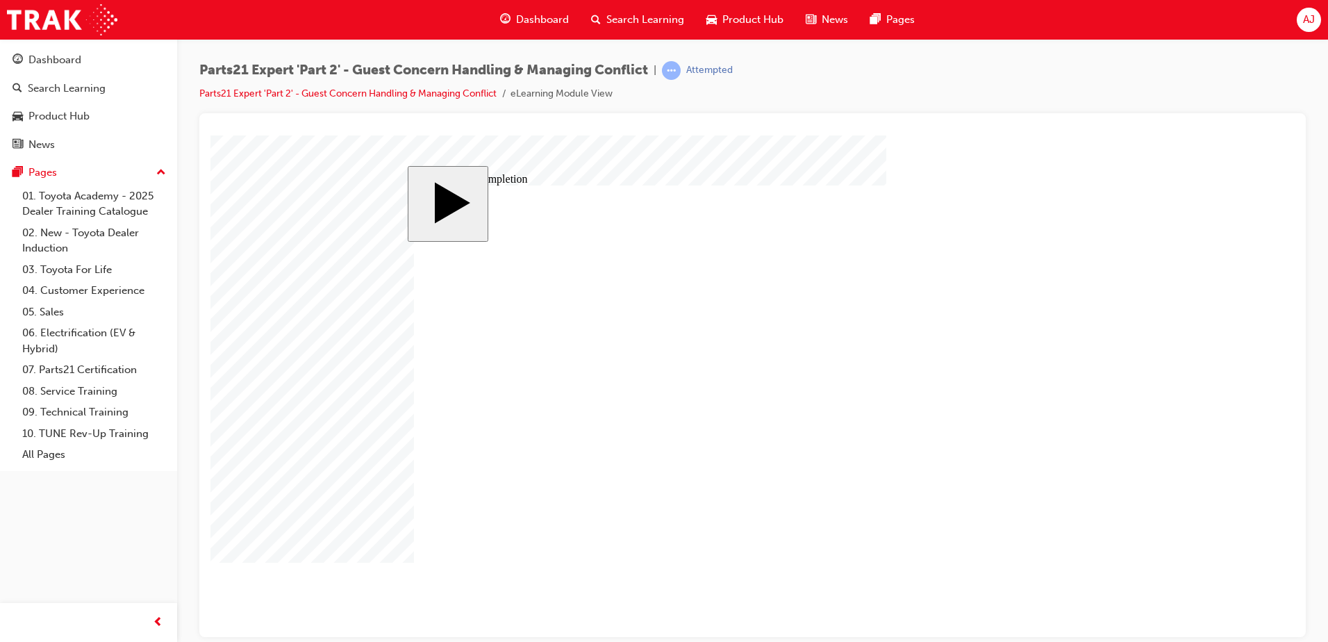
type input "3"
type input "4"
type input "75"
type input "3"
type input "11"
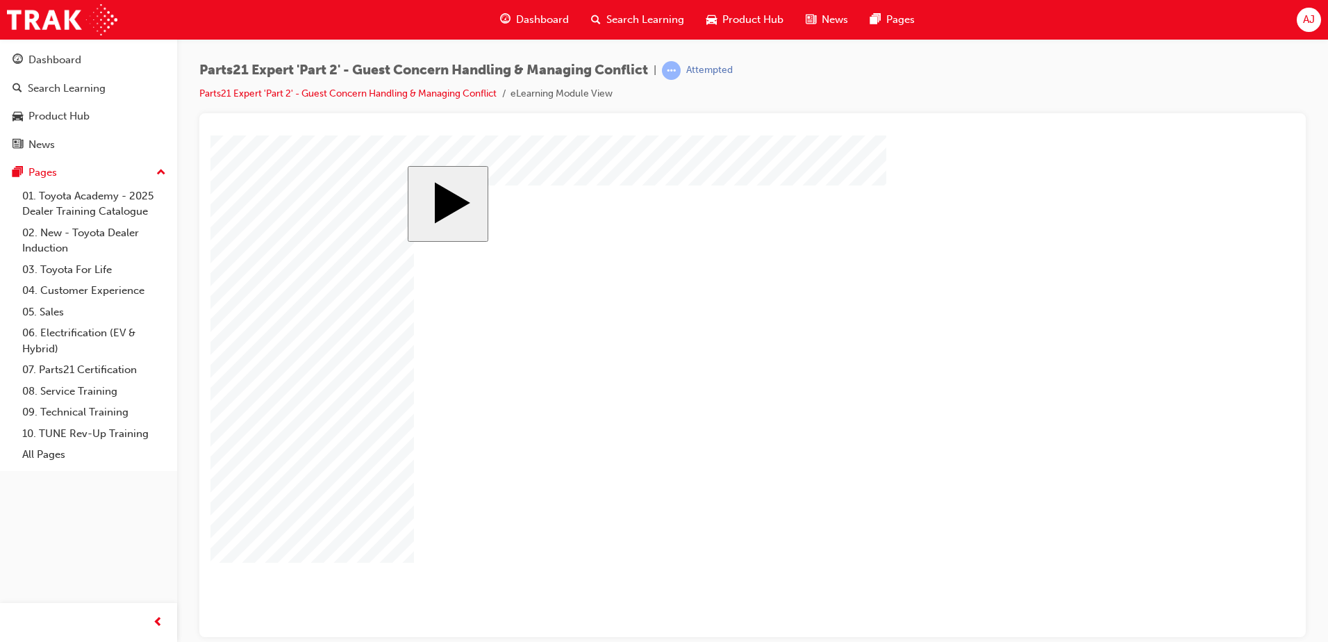
type input "11"
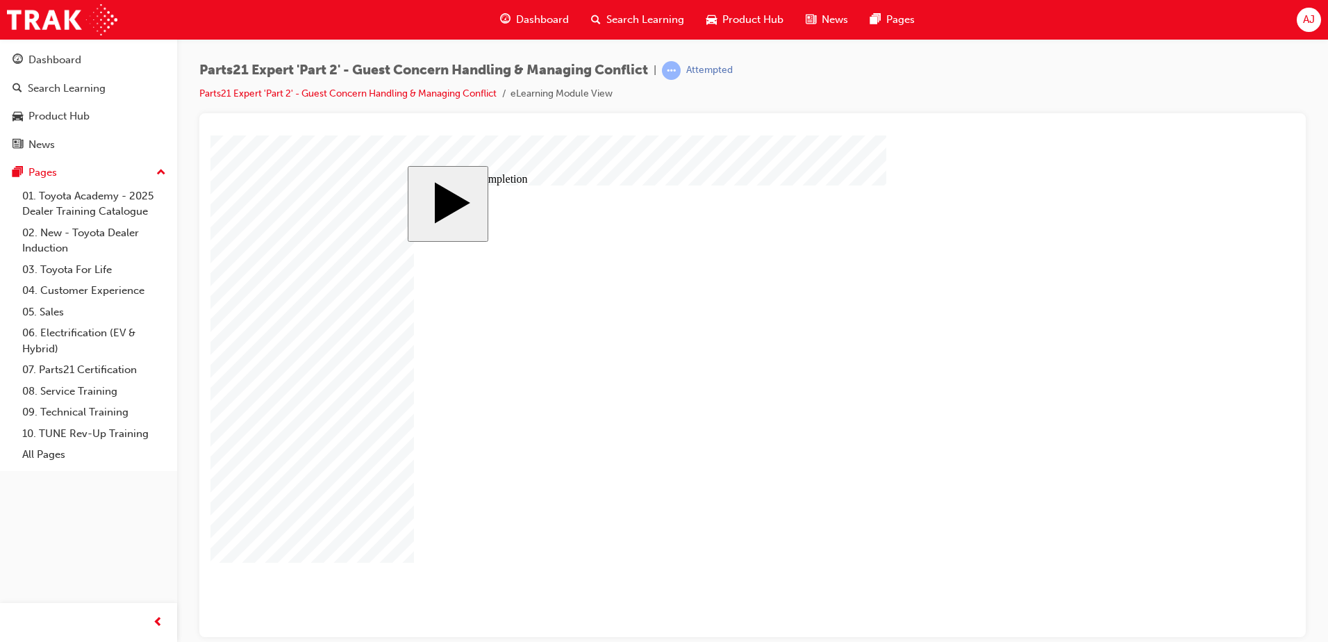
type input "2"
type input "3"
type input "4"
type input "75"
type input "3"
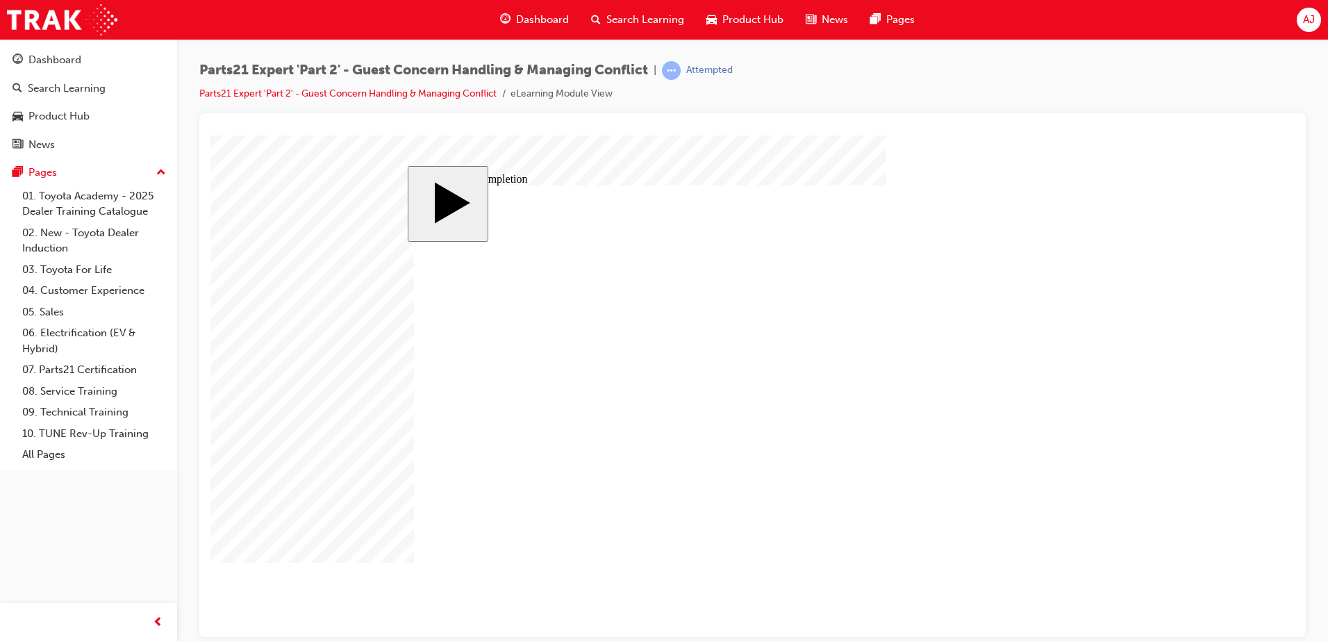
type input "11"
type input "2"
type input "3"
type input "4"
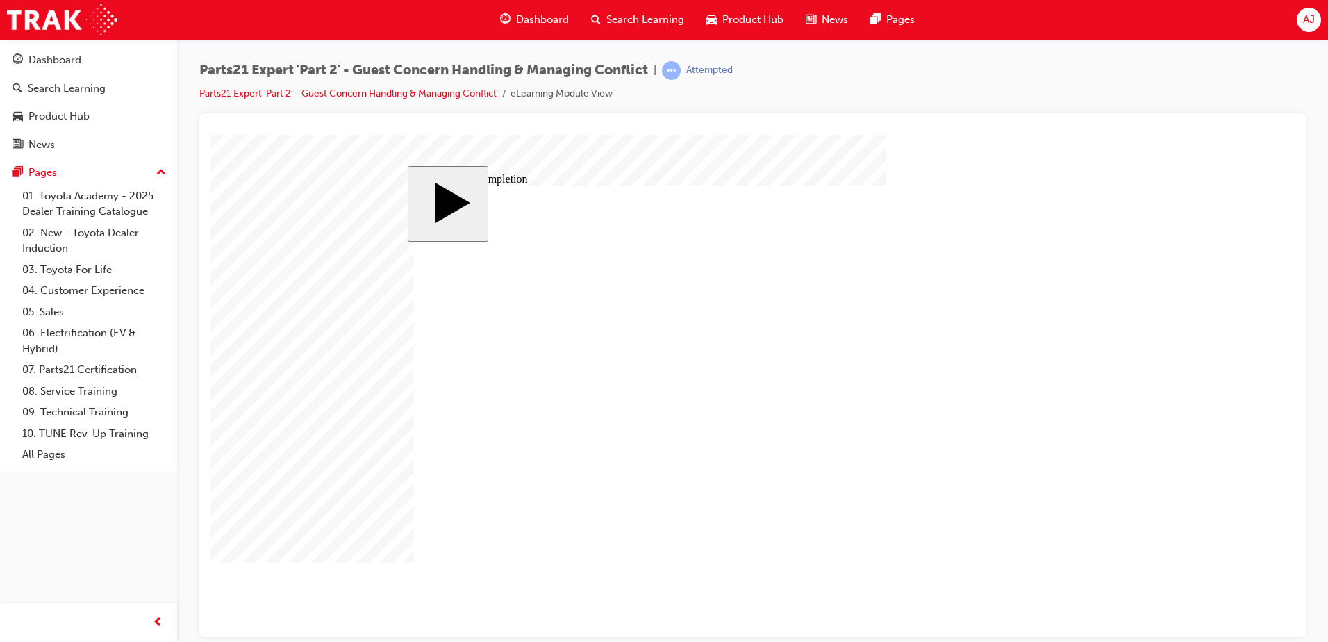
type input "75"
type input "3"
type input "11"
click at [1163, 512] on body "slide: Course Completion Rectangle 1 Rectangle 2 That was incorrect, please try…" at bounding box center [752, 385] width 1084 height 501
click at [1163, 491] on body "slide: Course Completion Rectangle 1 Rectangle 2 That was incorrect, please try…" at bounding box center [752, 385] width 1084 height 501
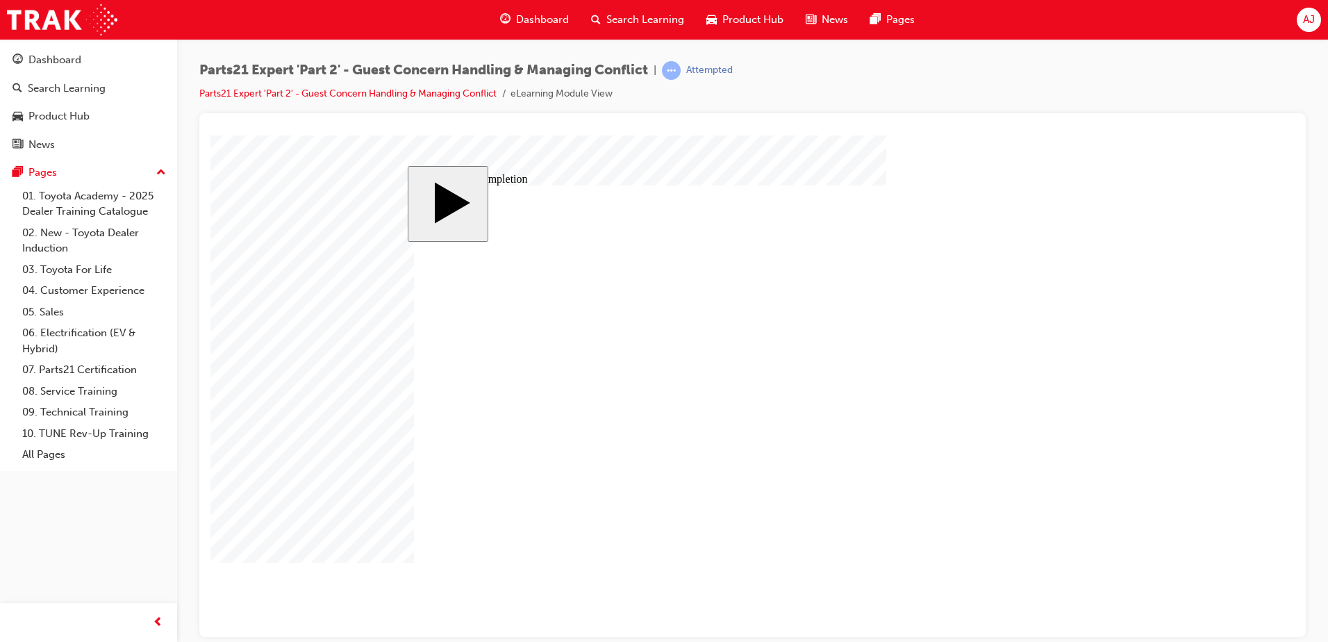
type input "11"
type input "2"
type input "3"
type input "75"
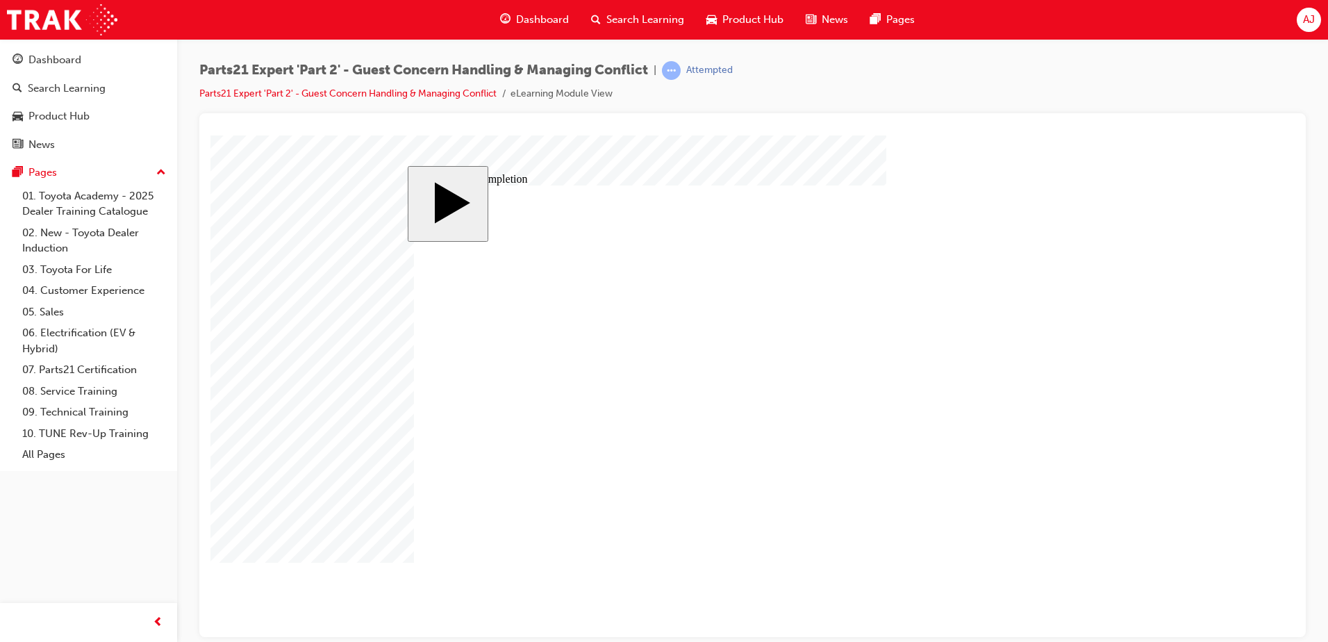
type input "3"
type input "11"
drag, startPoint x: 830, startPoint y: 452, endPoint x: 815, endPoint y: 453, distance: 15.3
type input "5"
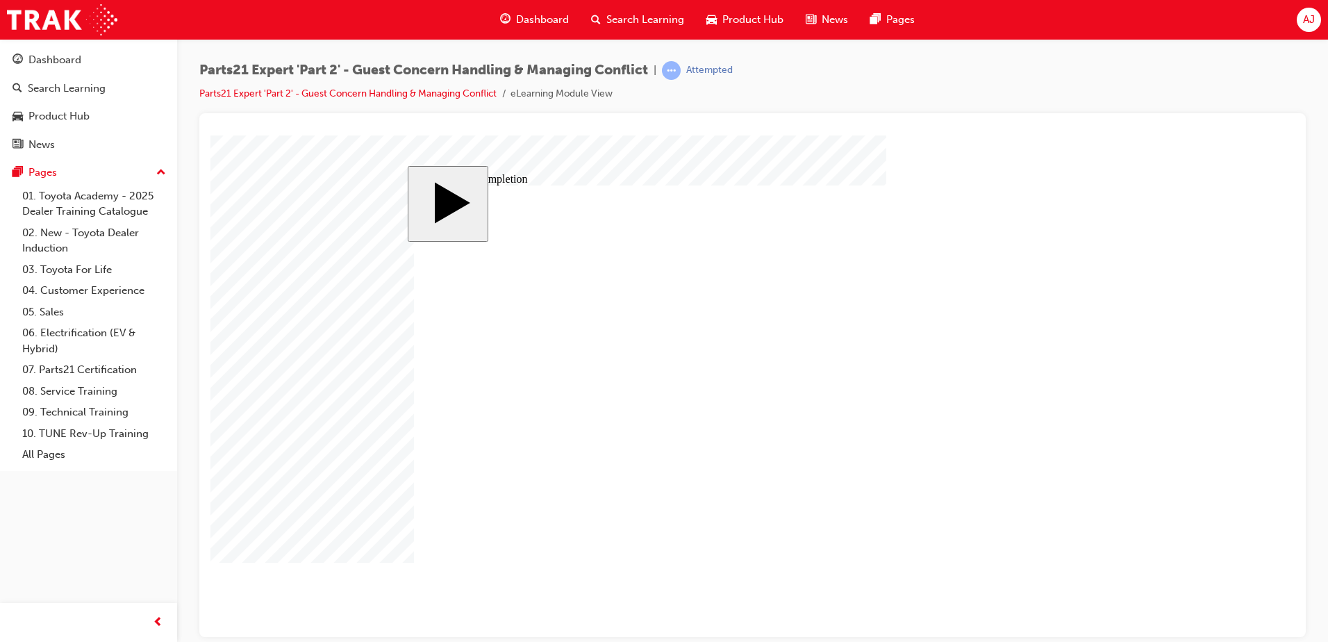
type input "5"
drag, startPoint x: 829, startPoint y: 451, endPoint x: 812, endPoint y: 453, distance: 16.7
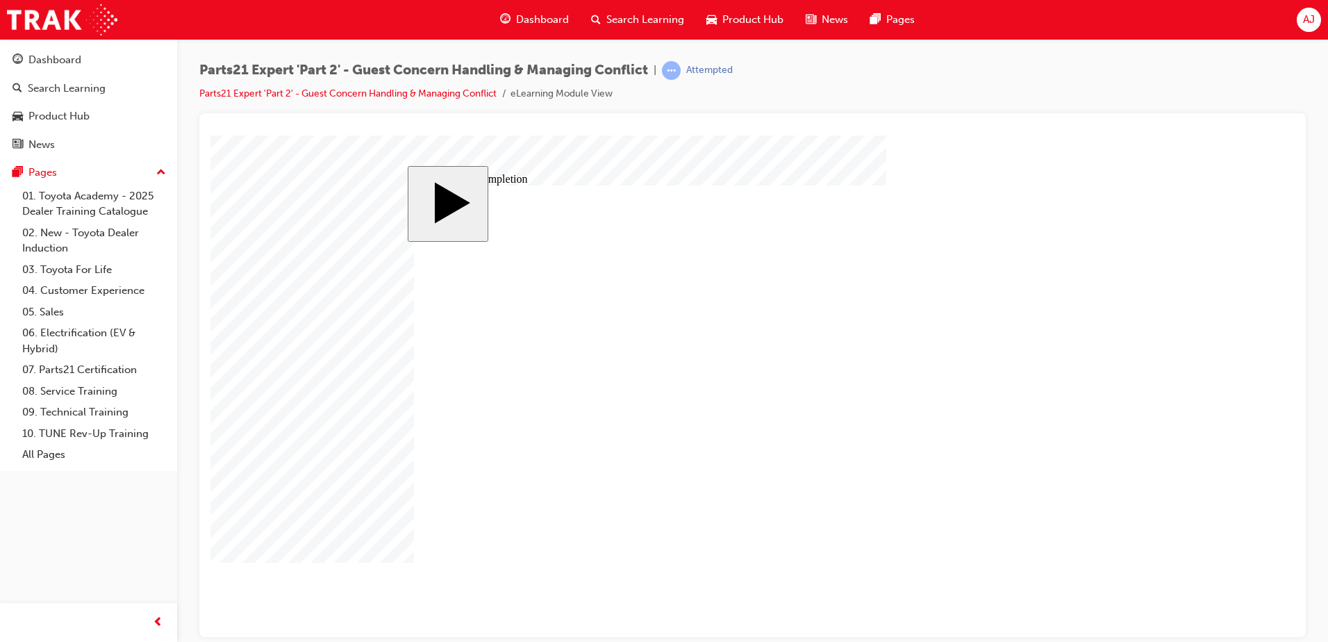
type input "4"
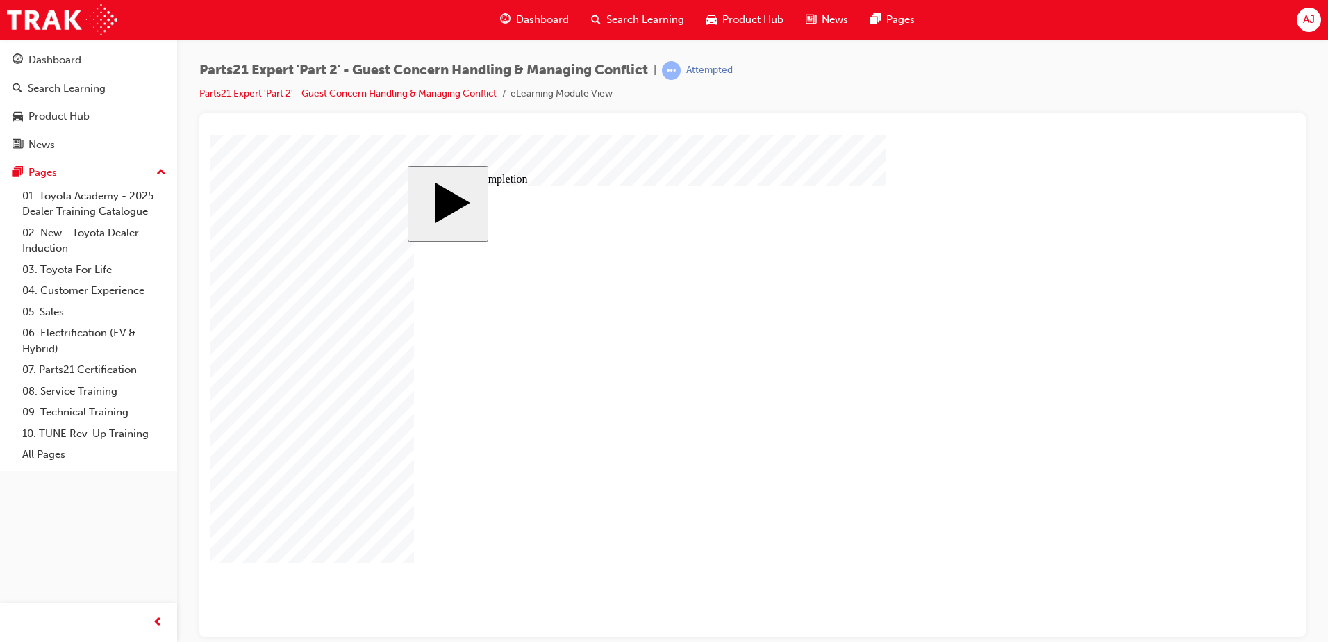
drag, startPoint x: 1068, startPoint y: 422, endPoint x: 1055, endPoint y: 422, distance: 13.2
type input "1"
type input "12"
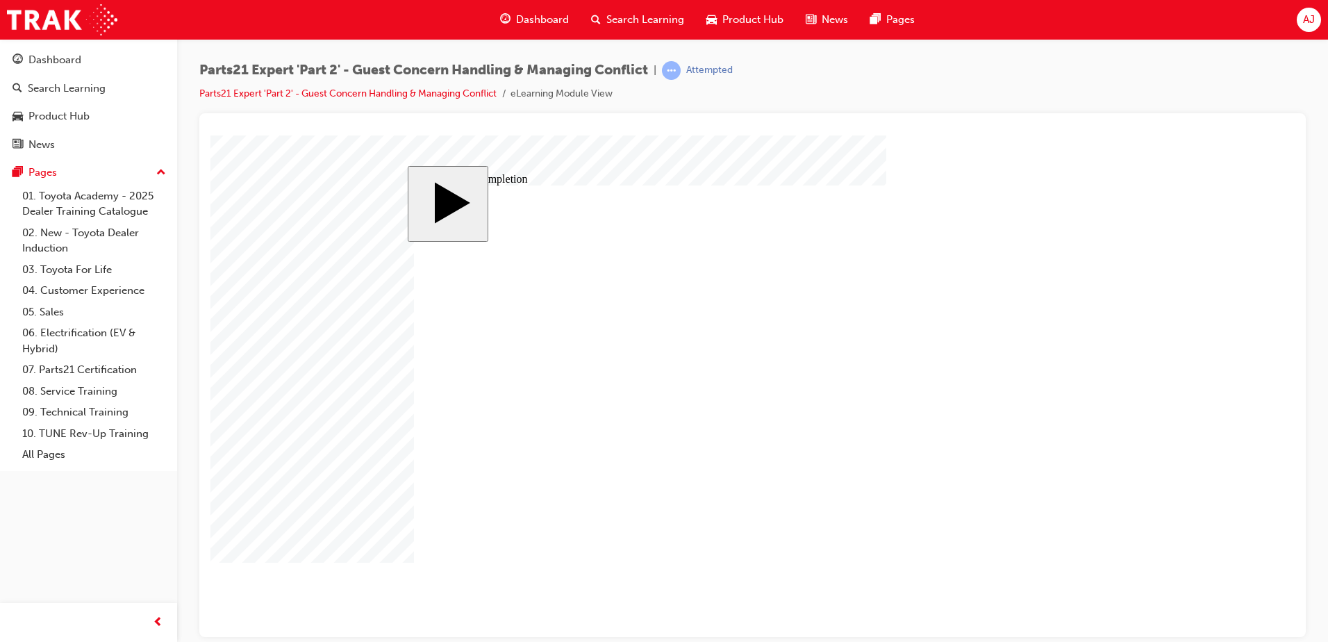
type input "12"
drag, startPoint x: 830, startPoint y: 451, endPoint x: 819, endPoint y: 451, distance: 11.1
type input "3"
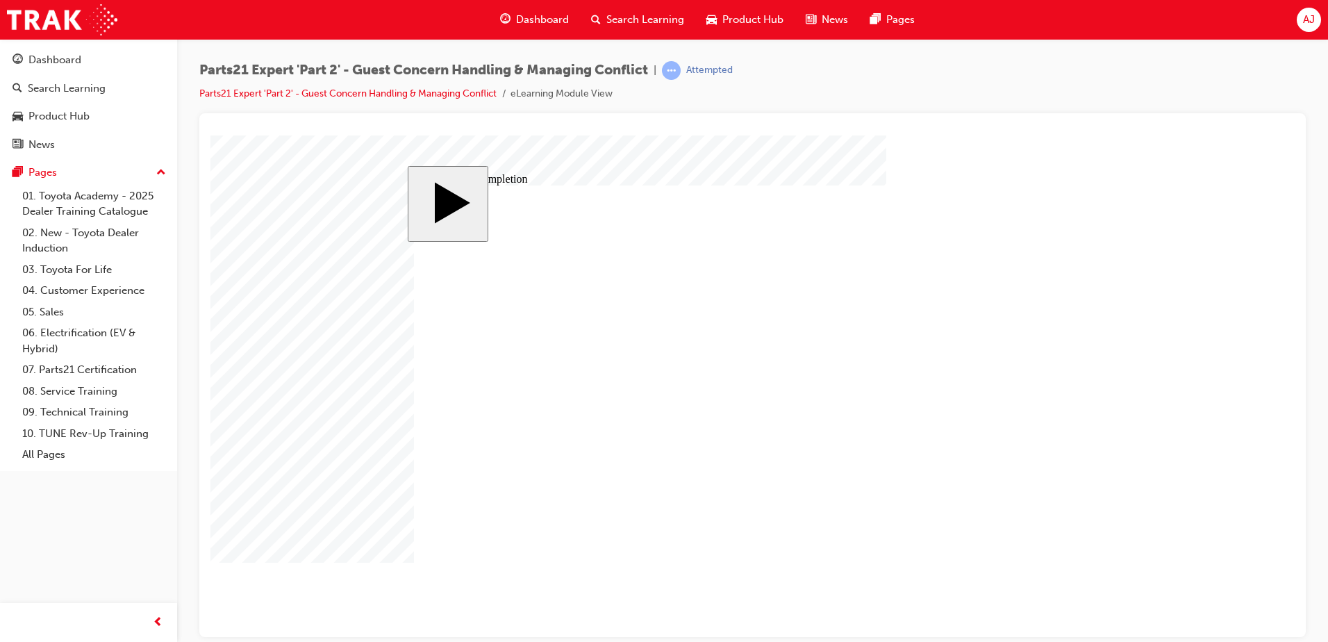
type input "3"
drag, startPoint x: 828, startPoint y: 464, endPoint x: 805, endPoint y: 464, distance: 22.9
type input "1"
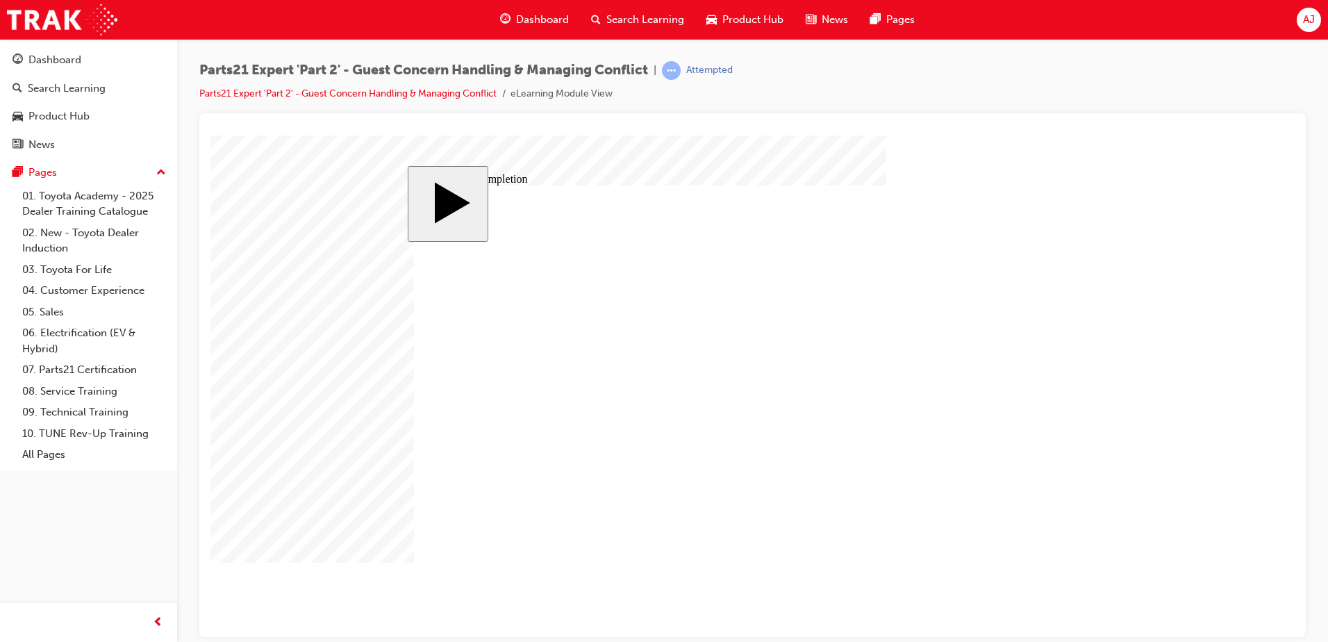
type input "1"
type input "10"
type input "100"
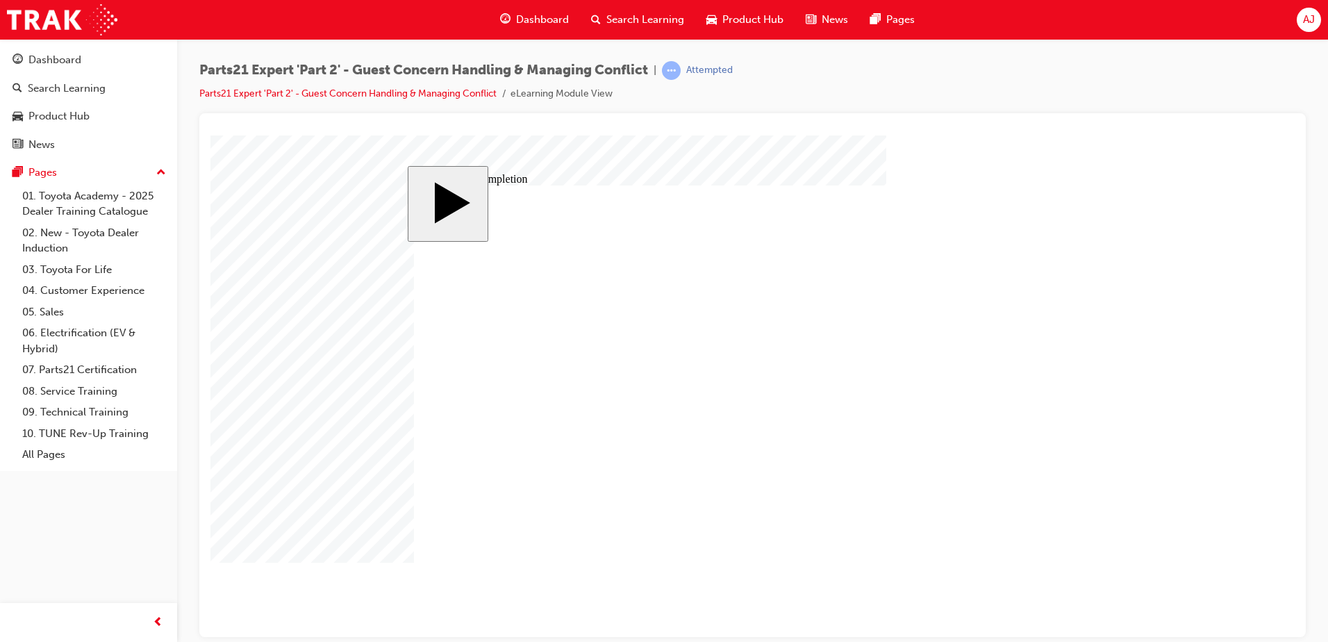
type input "100"
drag, startPoint x: 828, startPoint y: 440, endPoint x: 818, endPoint y: 438, distance: 10.1
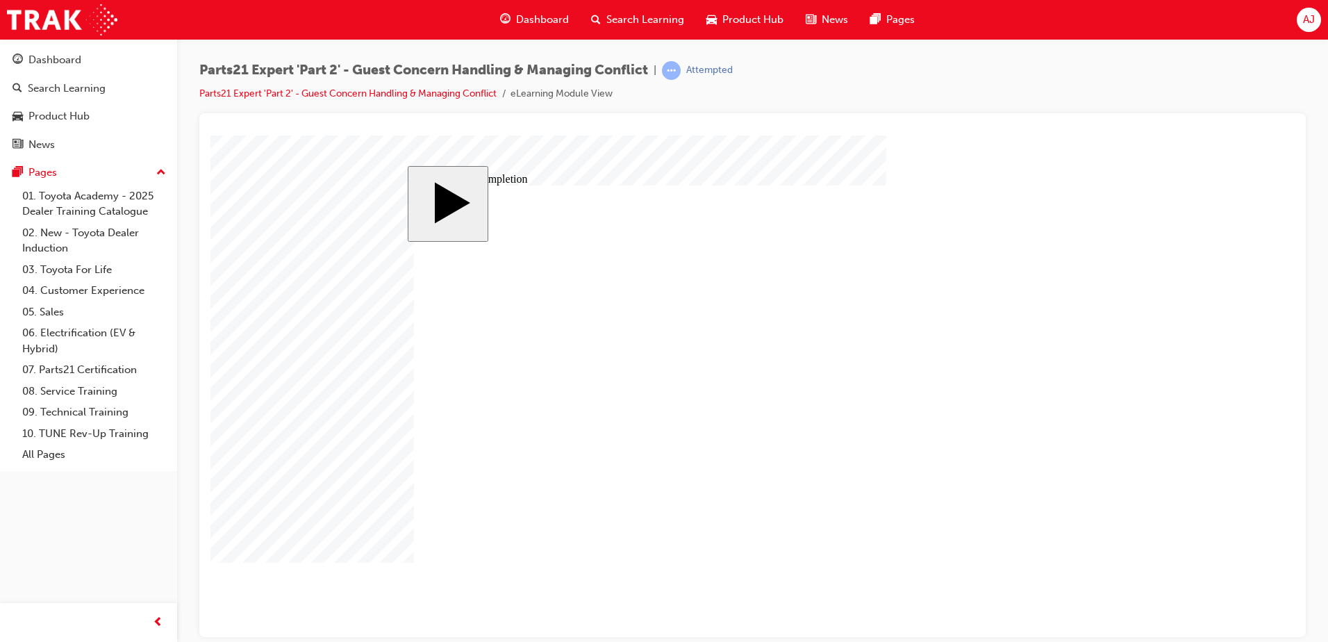
type input "4"
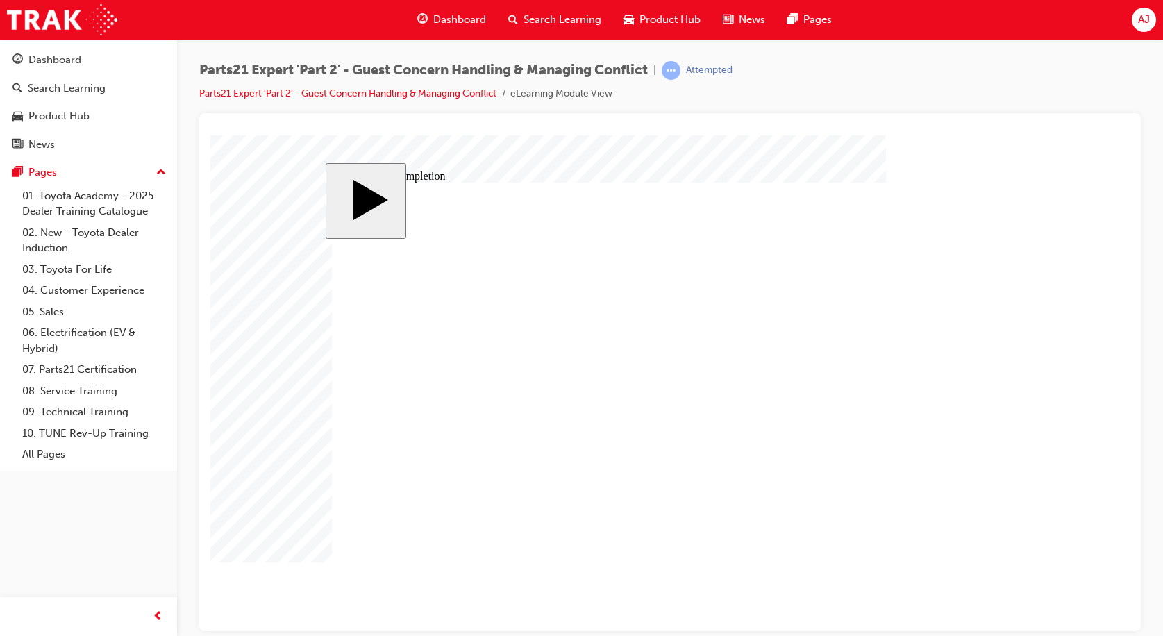
type input "3"
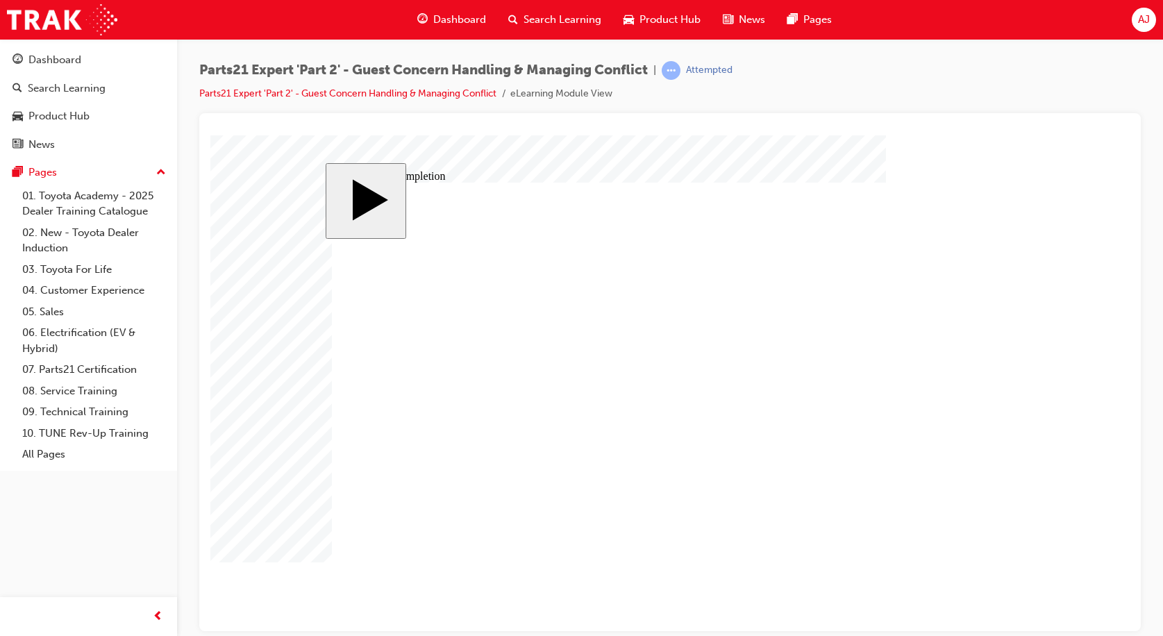
type input "1"
type input "10"
type input "100"
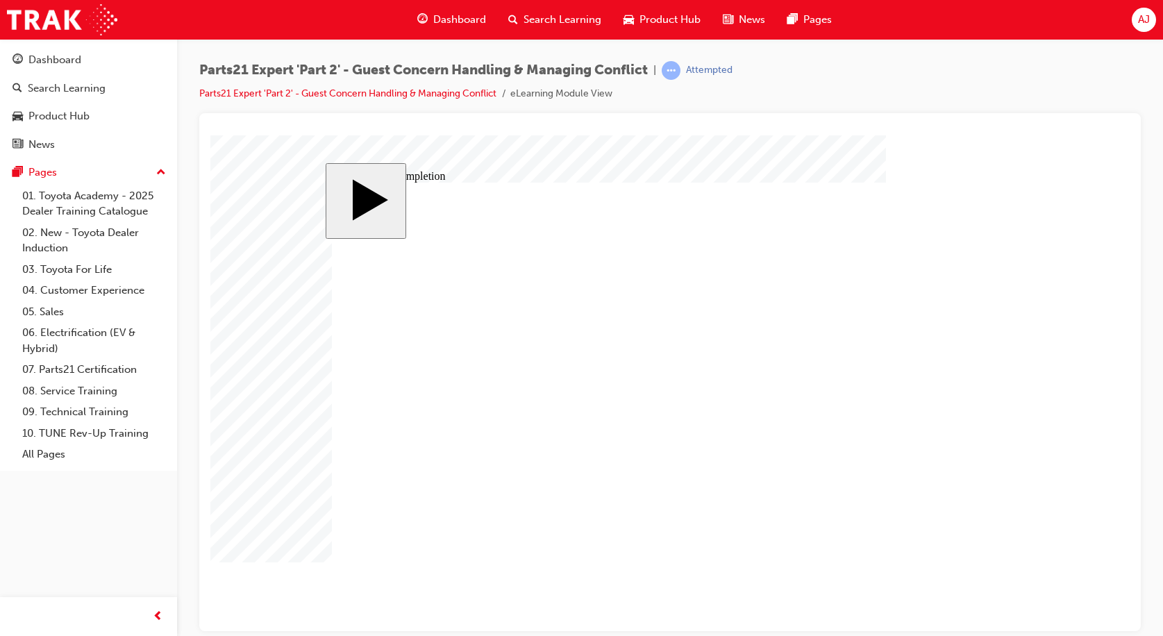
type input "100"
type input "3"
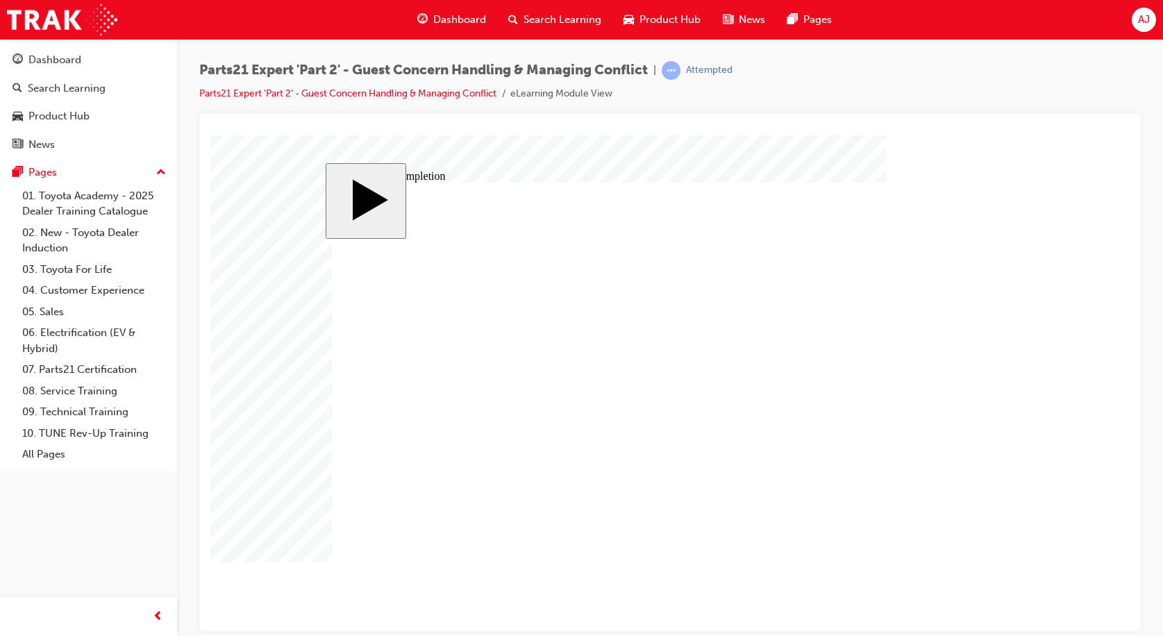
type input "36"
type input "11"
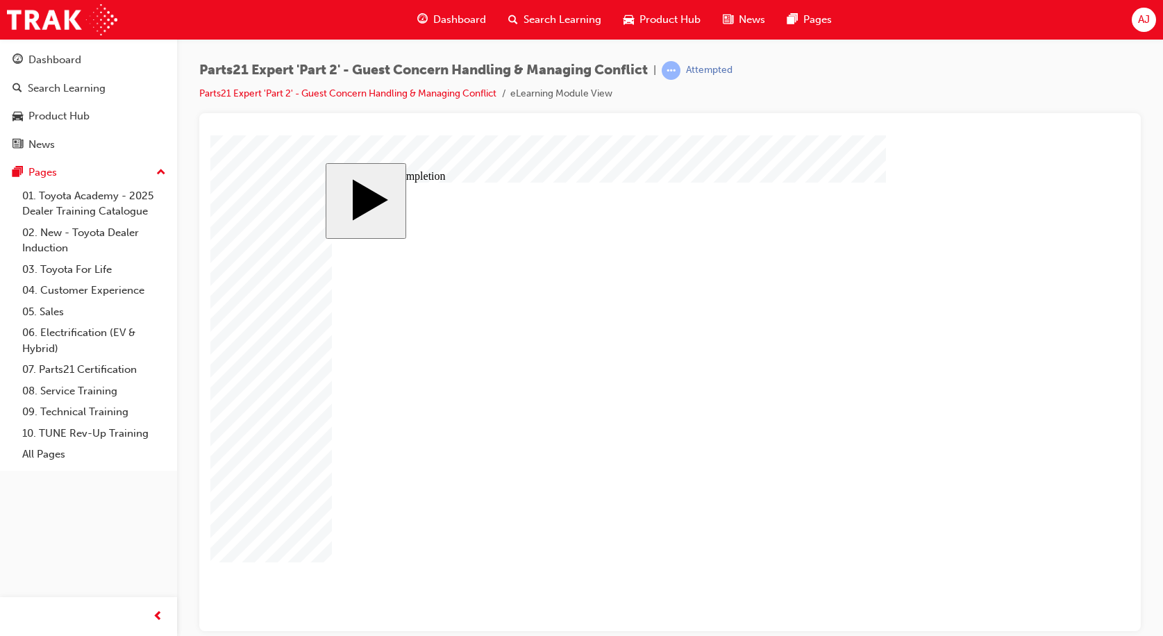
type input "4"
type input "12"
type input "3"
type input "100"
type input "3"
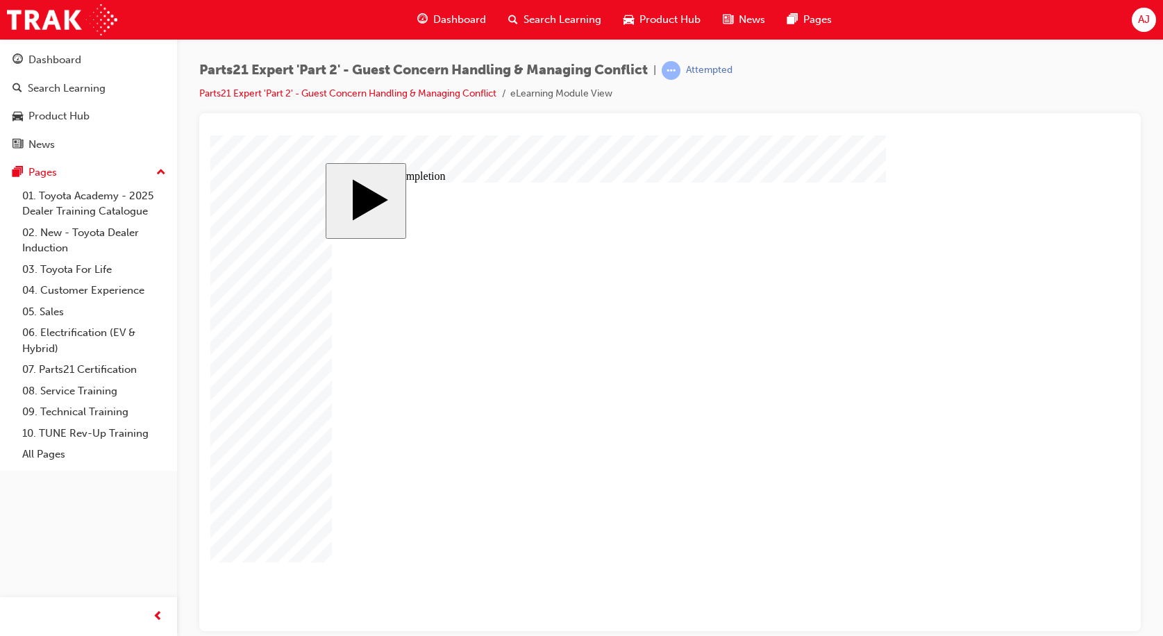
type input "3"
type input "100"
type input "4"
type input "11"
type input "36"
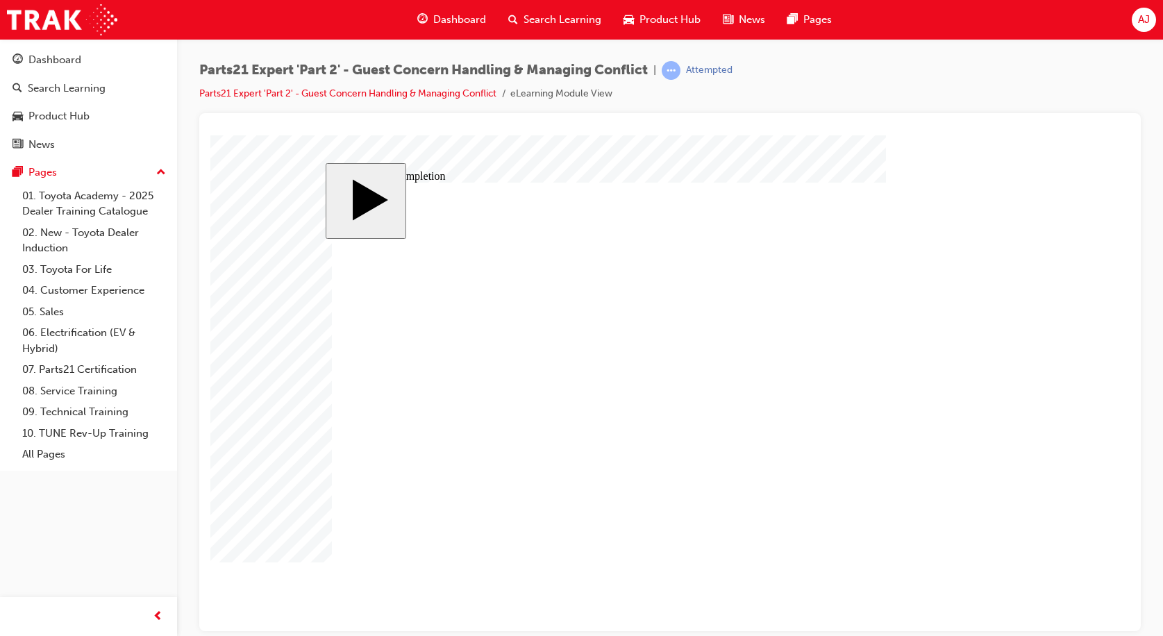
type input "11"
type input "4"
type input "12"
type input "3"
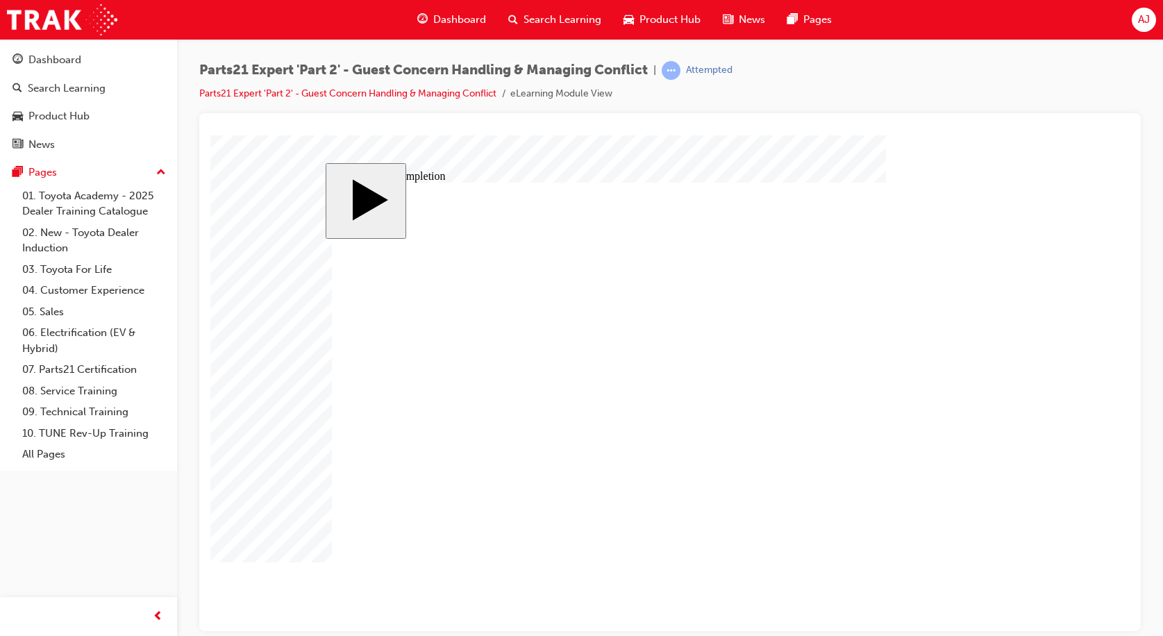
type input "100"
type input "3"
type input "100"
type input "4"
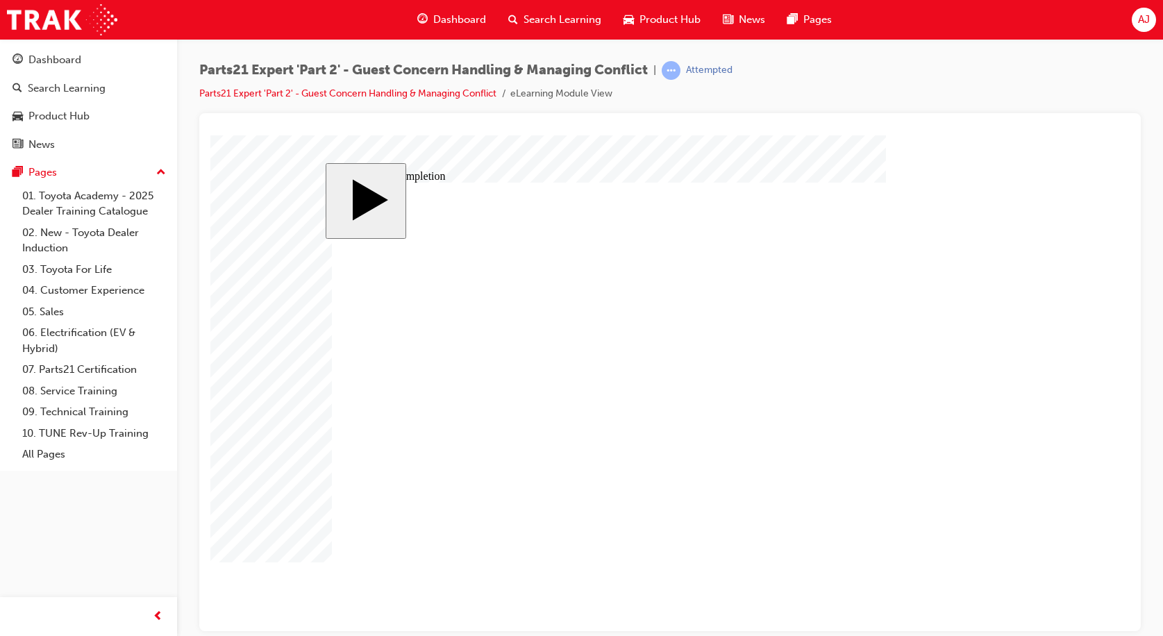
type input "11"
type input "36"
drag, startPoint x: 747, startPoint y: 437, endPoint x: 734, endPoint y: 438, distance: 13.2
type input "4"
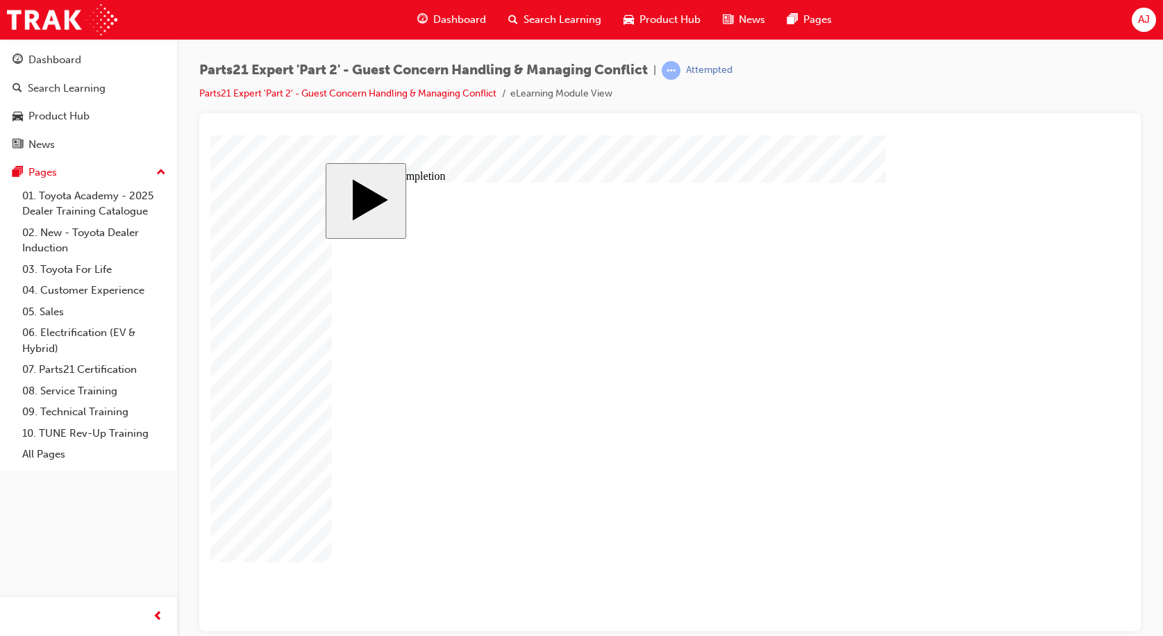
type input "4"
drag, startPoint x: 750, startPoint y: 450, endPoint x: 733, endPoint y: 450, distance: 16.7
type input "5"
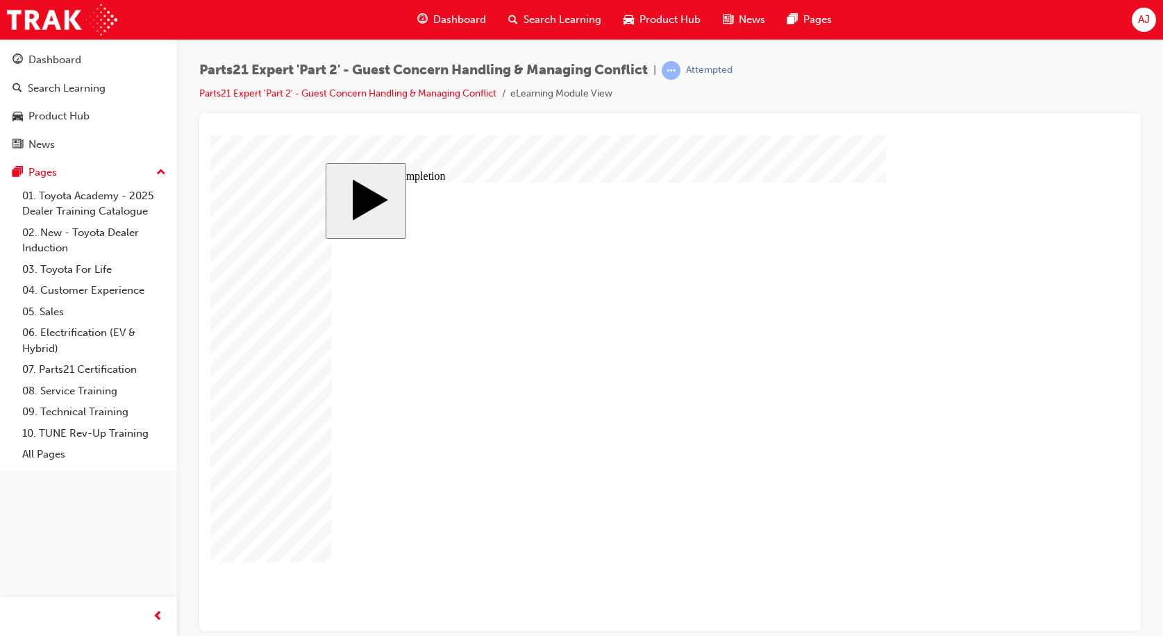
type input "5"
drag, startPoint x: 680, startPoint y: 417, endPoint x: 654, endPoint y: 418, distance: 25.7
type input "1"
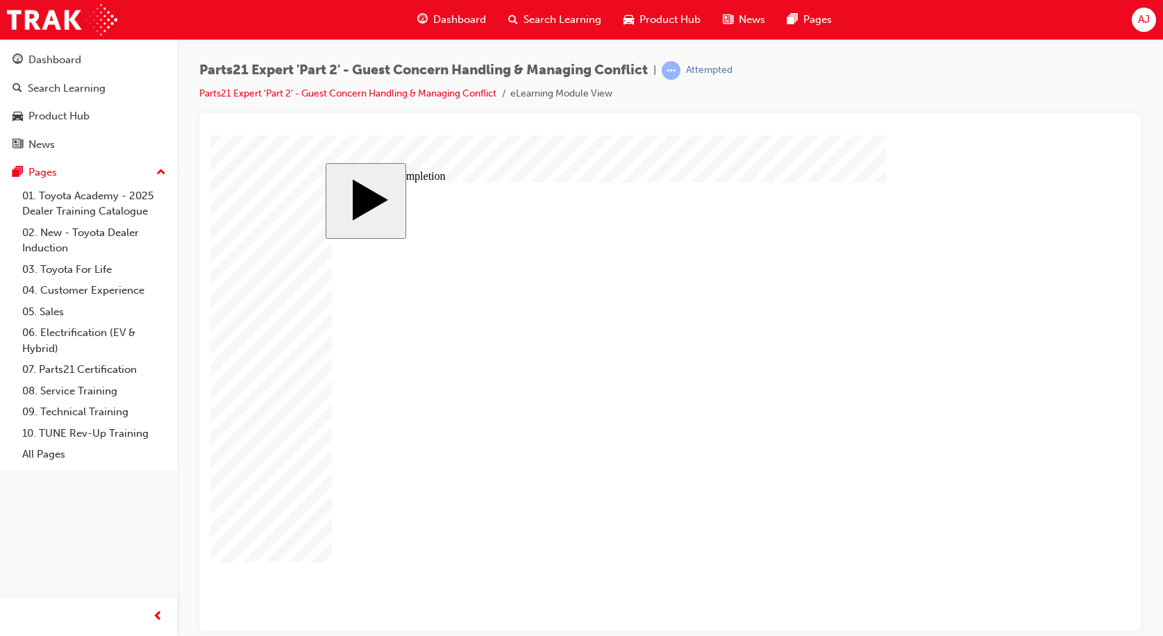
type input "1"
type input "16"
drag, startPoint x: 739, startPoint y: 438, endPoint x: 756, endPoint y: 437, distance: 17.4
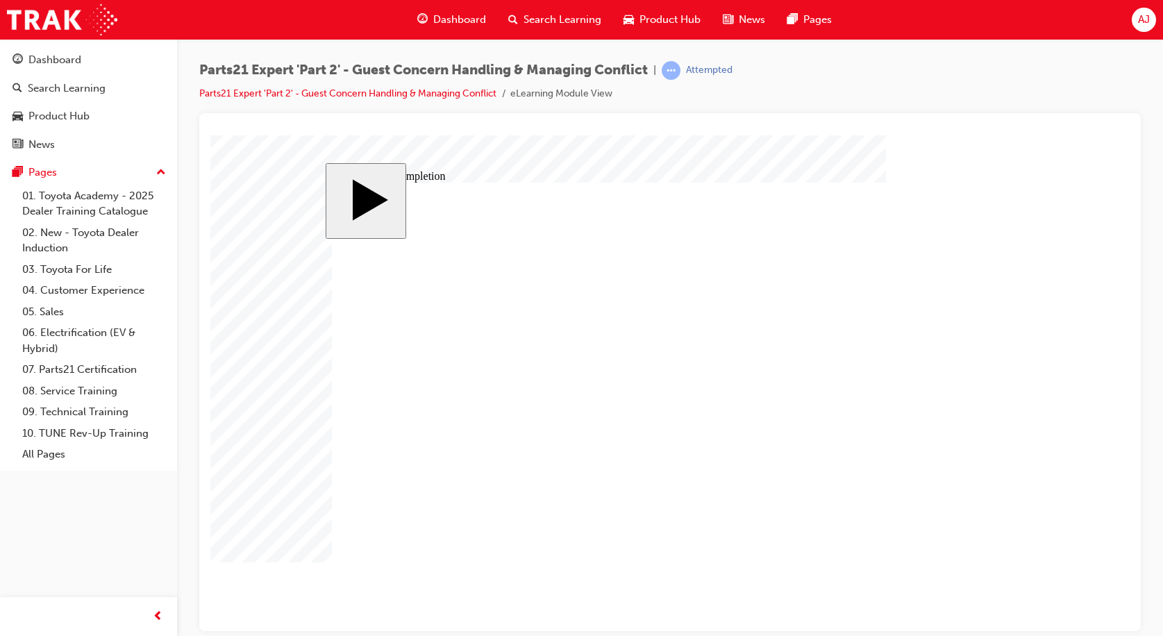
type input "3"
drag, startPoint x: 736, startPoint y: 452, endPoint x: 753, endPoint y: 451, distance: 17.4
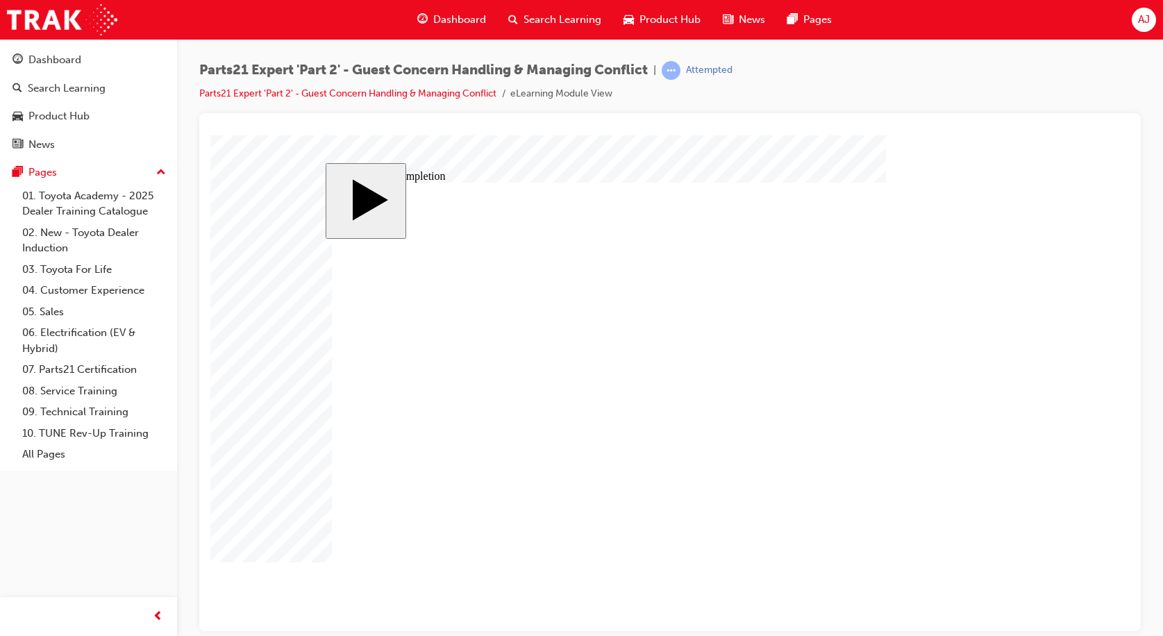
drag, startPoint x: 733, startPoint y: 450, endPoint x: 754, endPoint y: 447, distance: 21.1
type input "3"
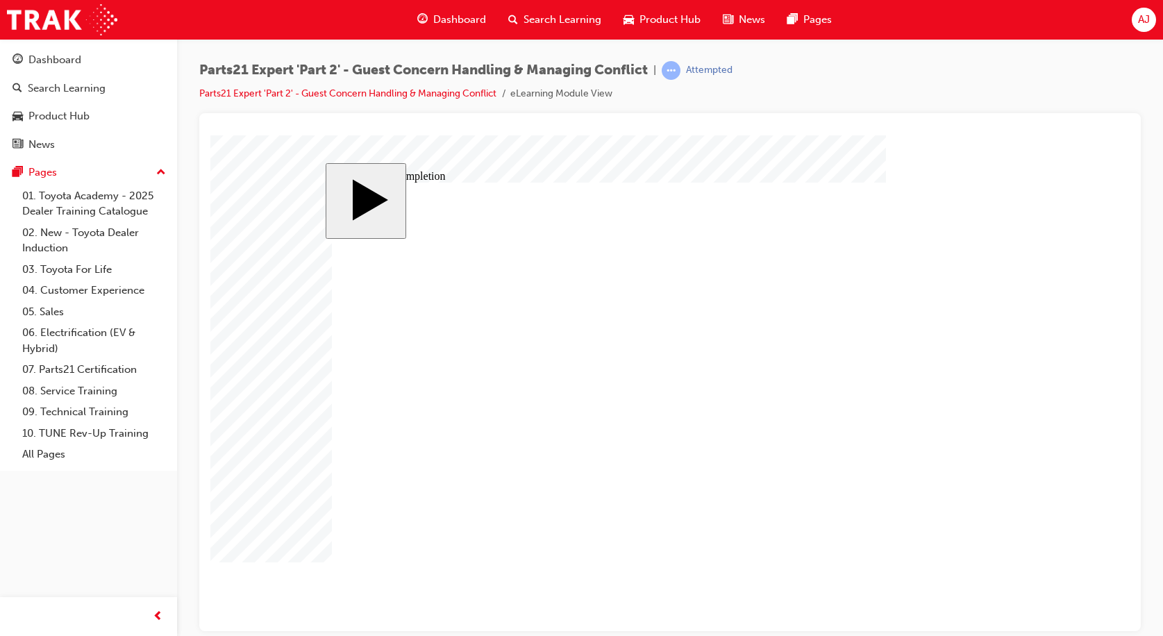
type input "3"
type input "16"
type input "4"
type input "12"
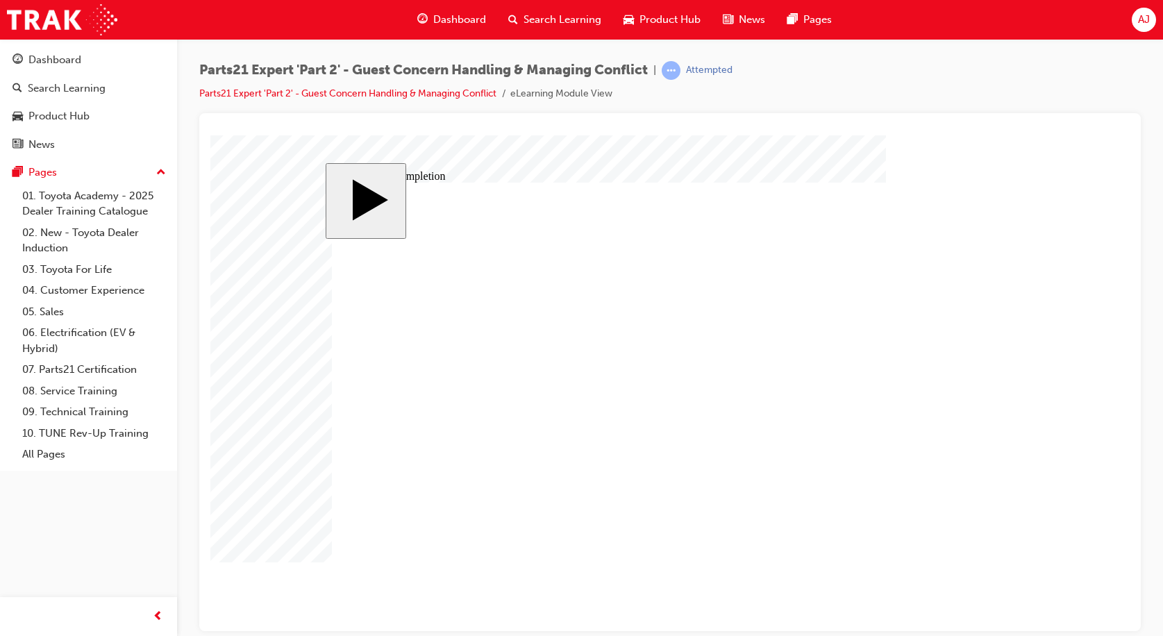
type input "3"
type input "100"
type input "3"
type input "100"
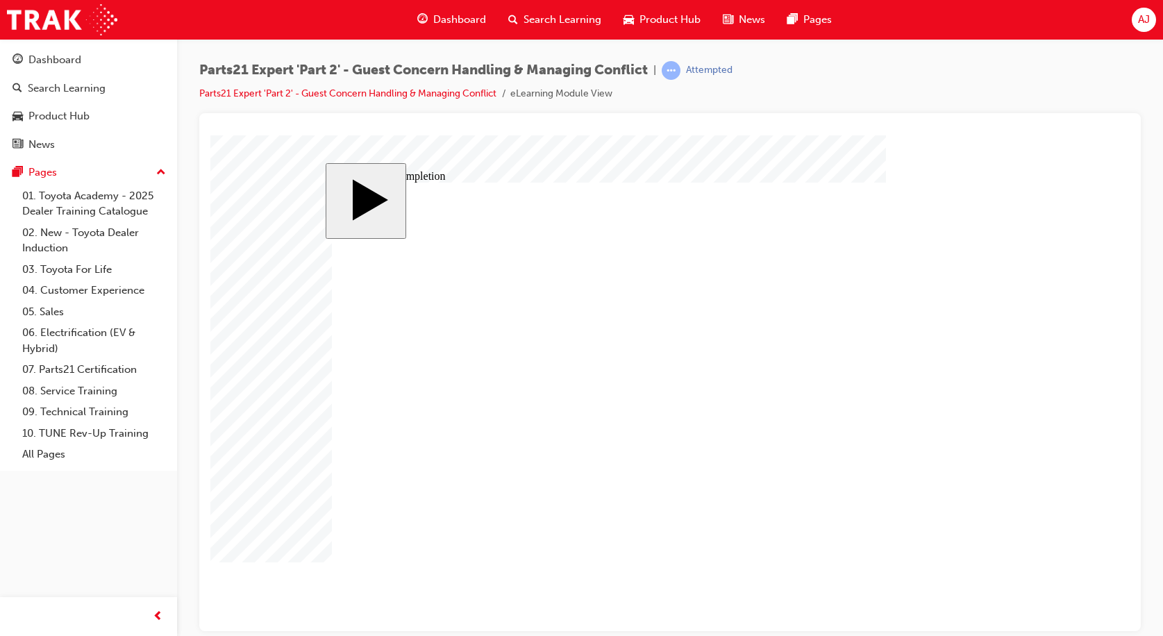
type input "4"
type input "11"
type input "36"
type input "16"
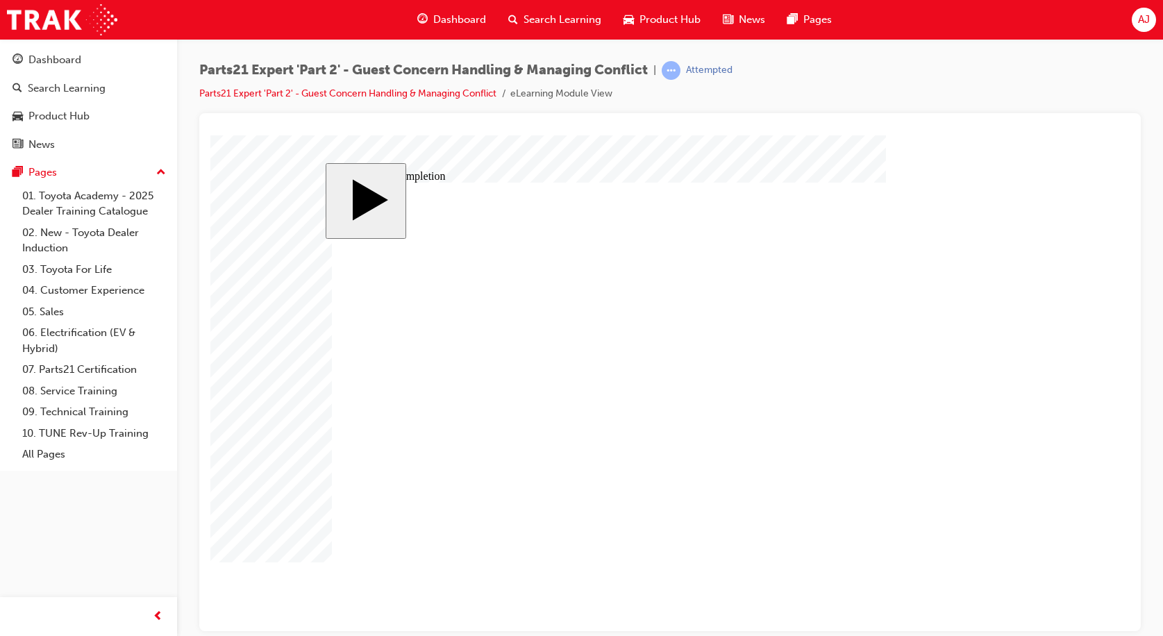
type input "4"
type input "12"
type input "3"
type input "100"
type input "3"
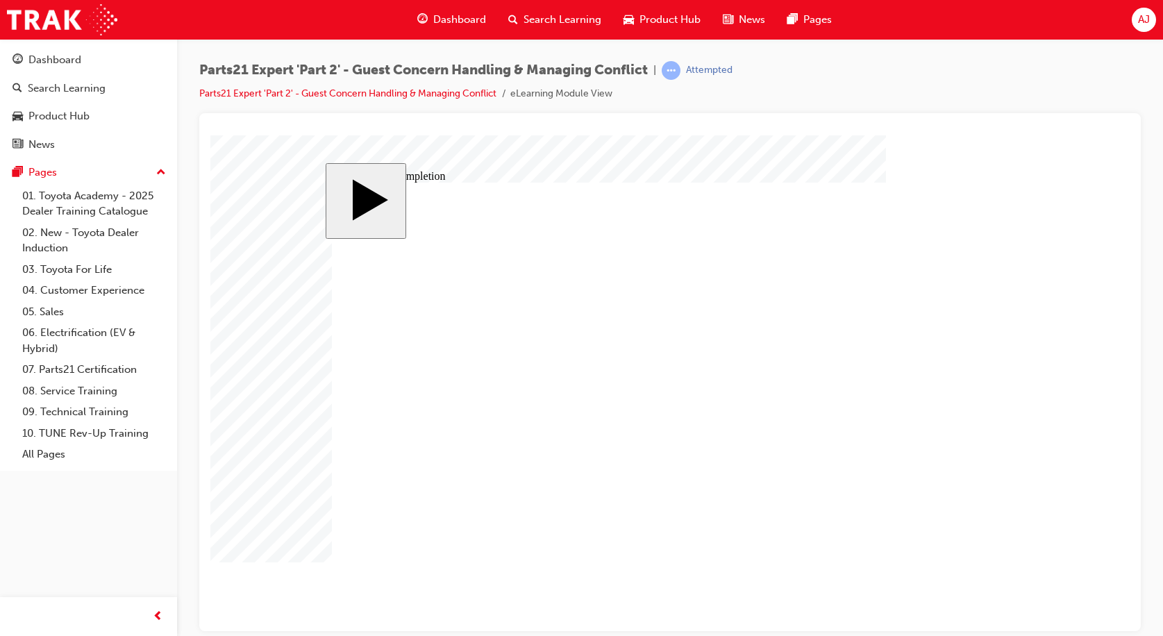
type input "3"
type input "100"
type input "4"
type input "11"
drag, startPoint x: 746, startPoint y: 436, endPoint x: 733, endPoint y: 435, distance: 12.5
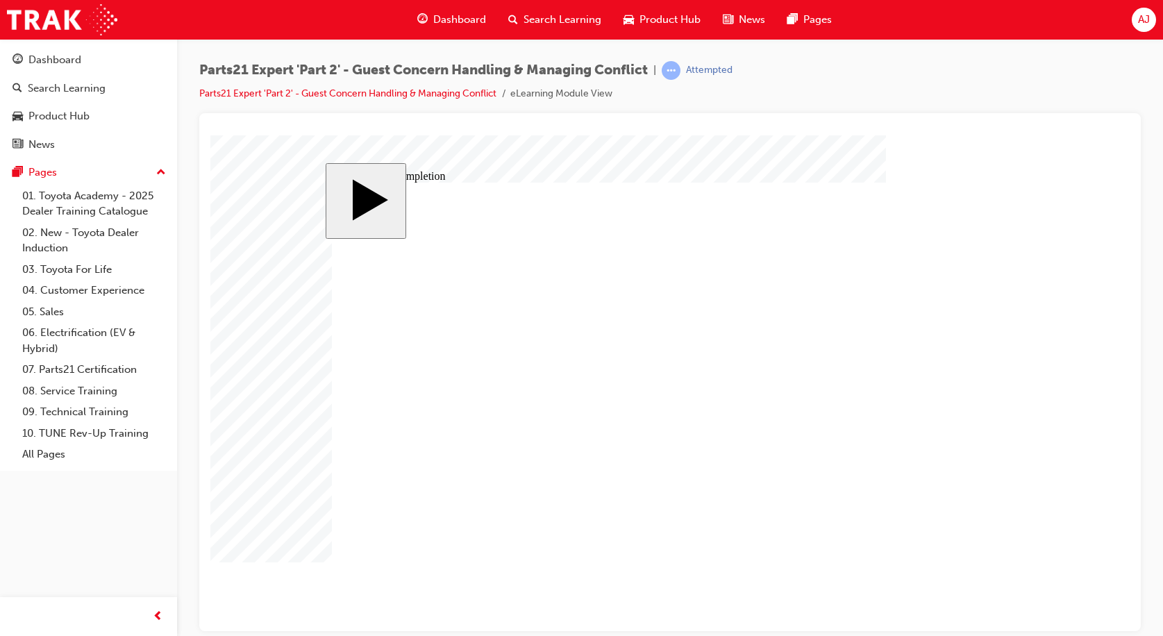
drag, startPoint x: 749, startPoint y: 449, endPoint x: 733, endPoint y: 449, distance: 16.0
drag, startPoint x: 749, startPoint y: 460, endPoint x: 728, endPoint y: 463, distance: 21.7
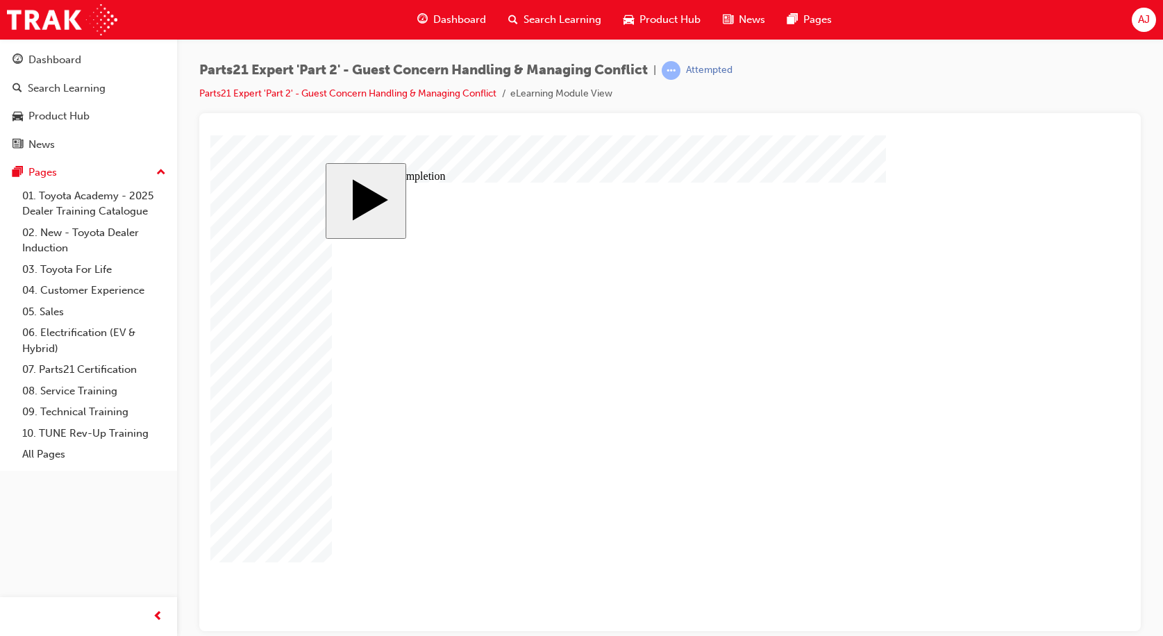
drag, startPoint x: 732, startPoint y: 458, endPoint x: 762, endPoint y: 458, distance: 29.9
drag, startPoint x: 747, startPoint y: 472, endPoint x: 761, endPoint y: 471, distance: 13.9
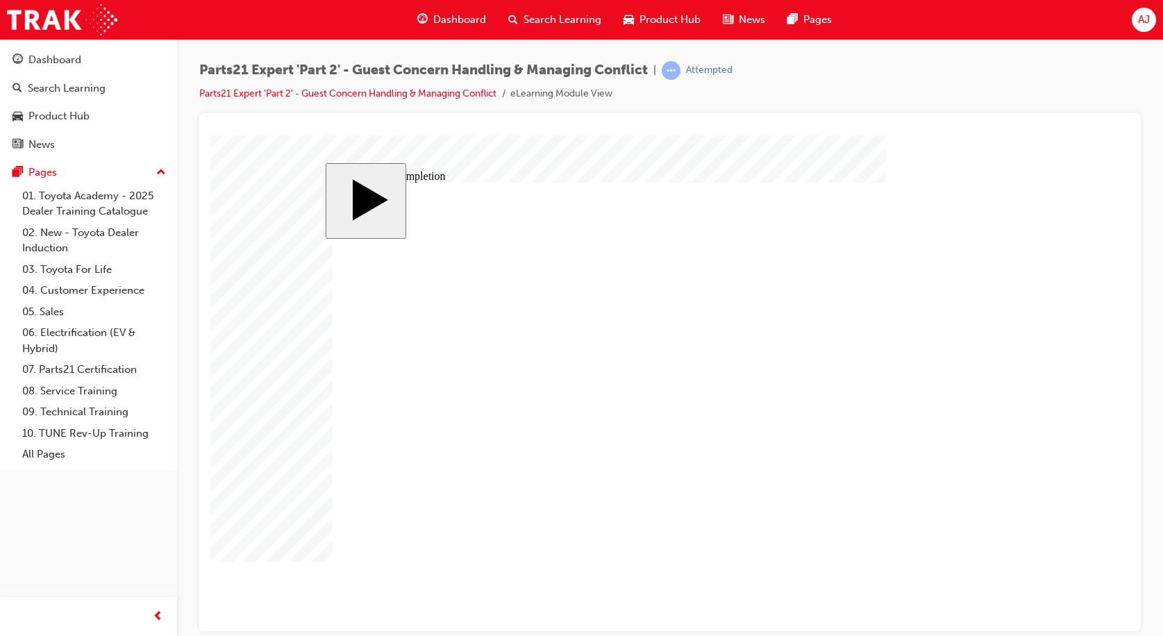
drag, startPoint x: 715, startPoint y: 482, endPoint x: 740, endPoint y: 482, distance: 24.3
drag, startPoint x: 740, startPoint y: 495, endPoint x: 757, endPoint y: 492, distance: 17.5
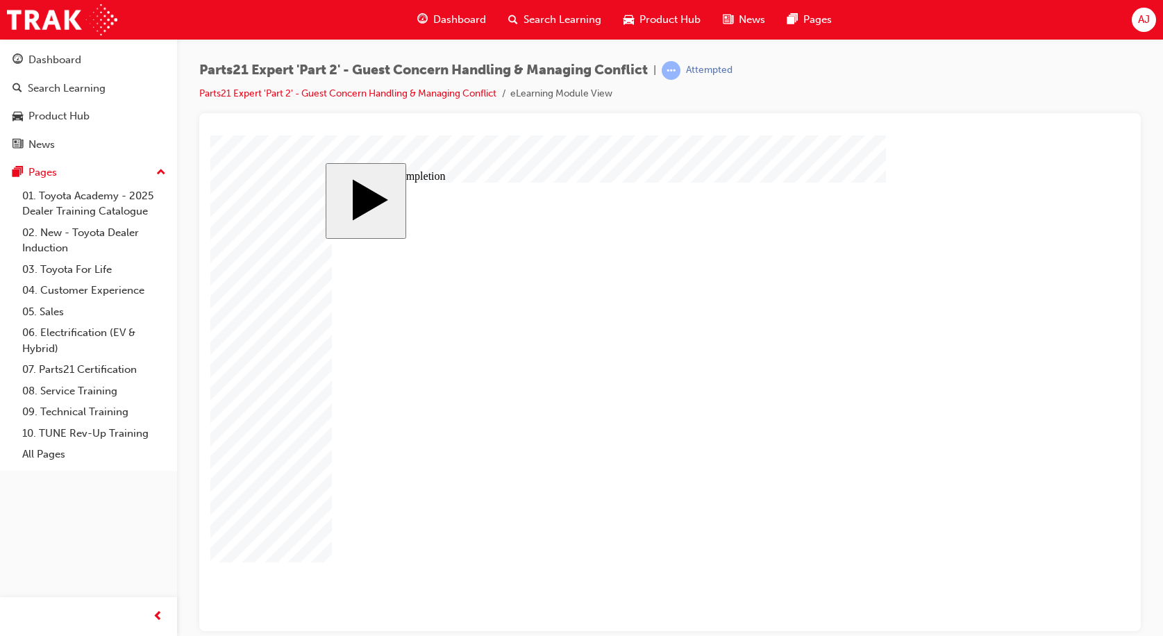
drag, startPoint x: 700, startPoint y: 517, endPoint x: 733, endPoint y: 513, distance: 33.0
drag, startPoint x: 736, startPoint y: 435, endPoint x: 772, endPoint y: 431, distance: 36.4
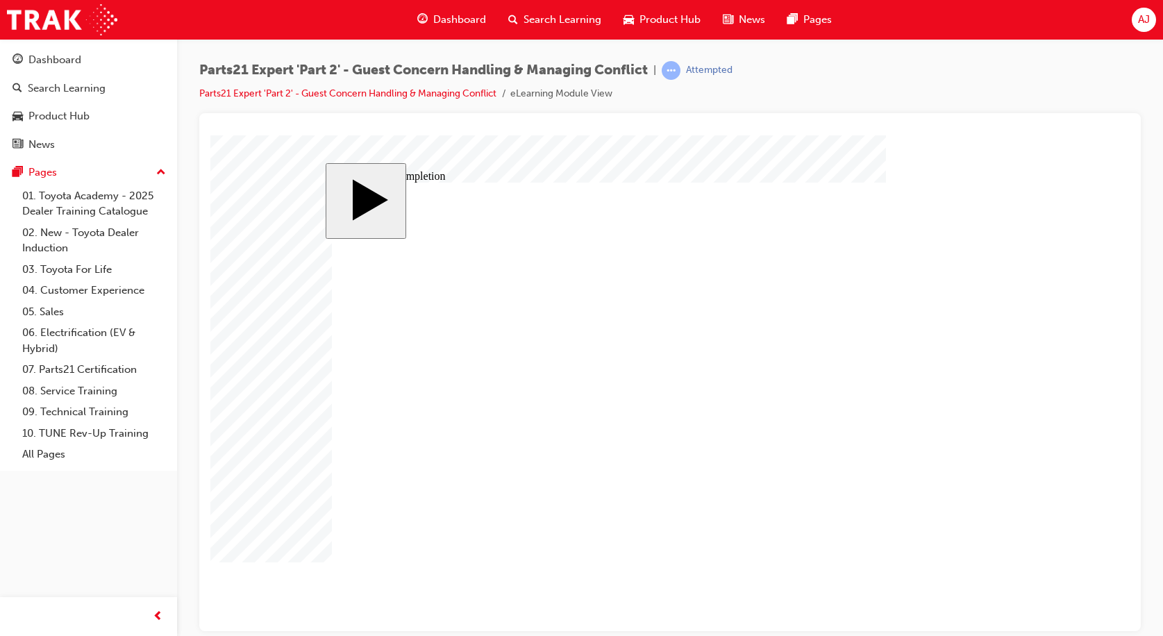
drag, startPoint x: 749, startPoint y: 471, endPoint x: 730, endPoint y: 474, distance: 19.0
drag, startPoint x: 726, startPoint y: 481, endPoint x: 690, endPoint y: 485, distance: 37.1
drag, startPoint x: 733, startPoint y: 491, endPoint x: 713, endPoint y: 492, distance: 20.2
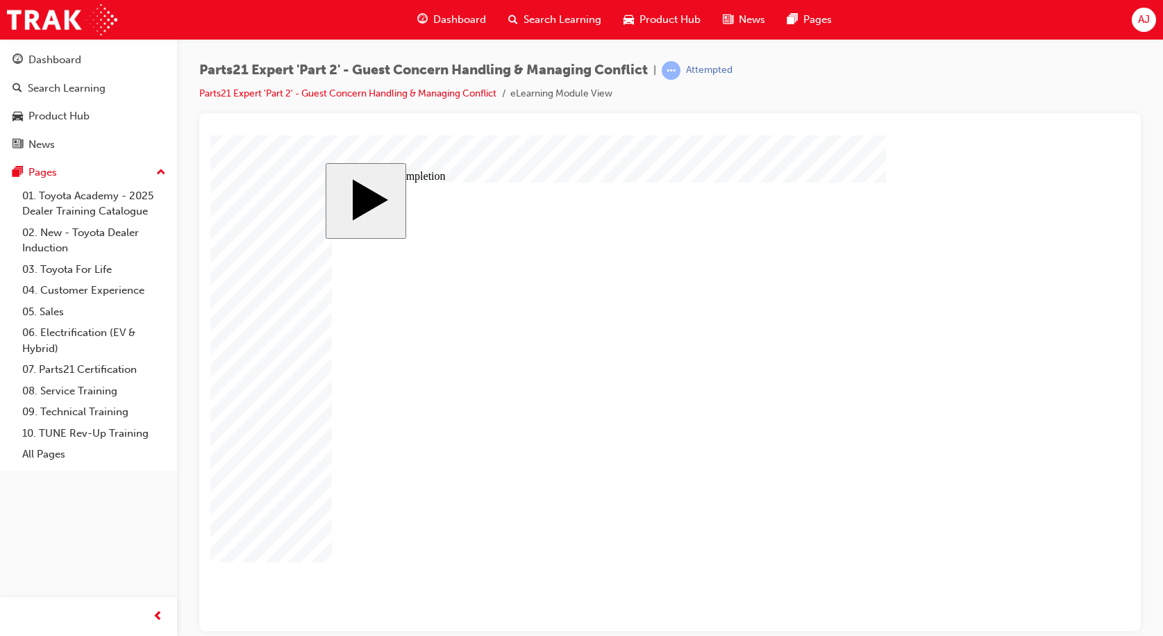
drag, startPoint x: 737, startPoint y: 435, endPoint x: 754, endPoint y: 438, distance: 17.5
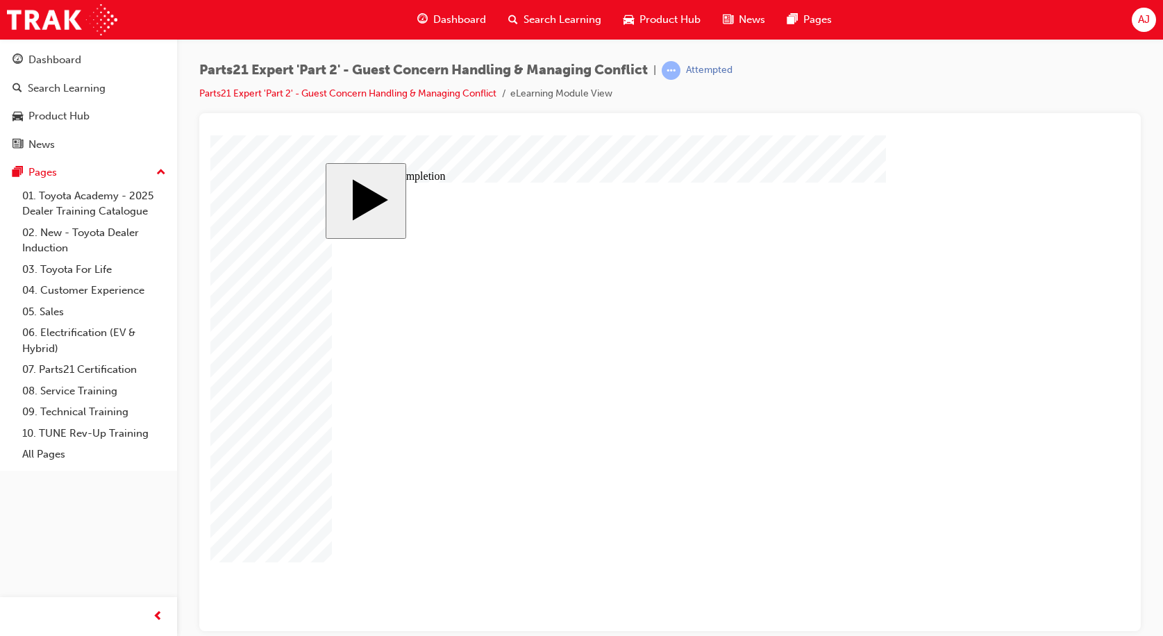
drag, startPoint x: 732, startPoint y: 461, endPoint x: 770, endPoint y: 461, distance: 38.2
drag, startPoint x: 736, startPoint y: 474, endPoint x: 768, endPoint y: 470, distance: 32.2
drag, startPoint x: 736, startPoint y: 493, endPoint x: 764, endPoint y: 494, distance: 28.5
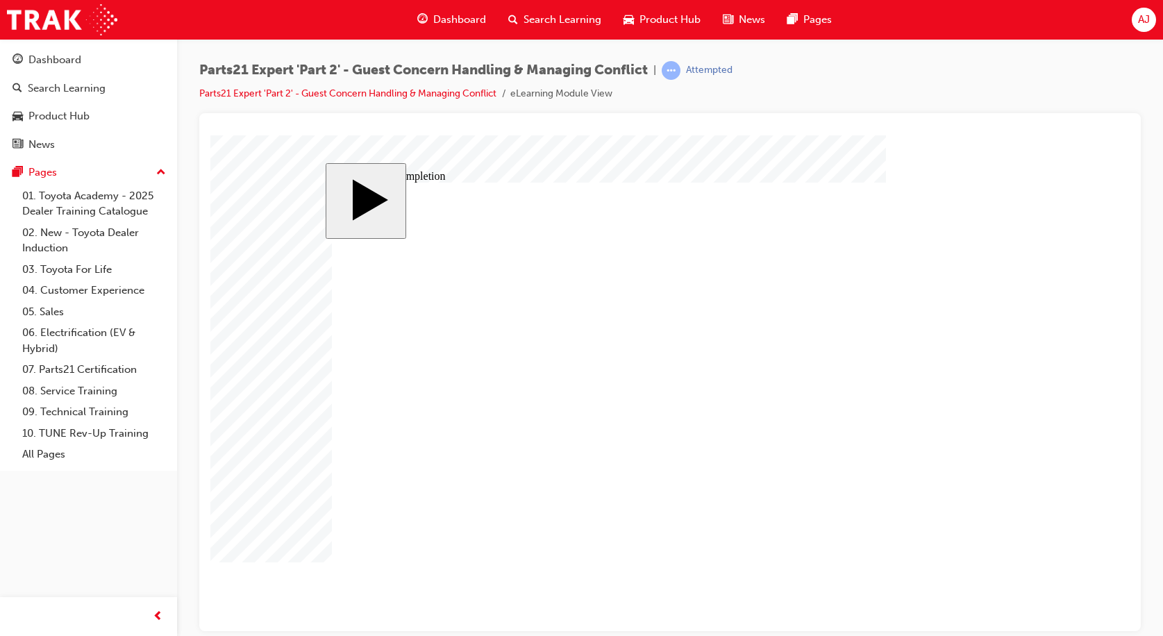
drag, startPoint x: 742, startPoint y: 528, endPoint x: 767, endPoint y: 529, distance: 25.7
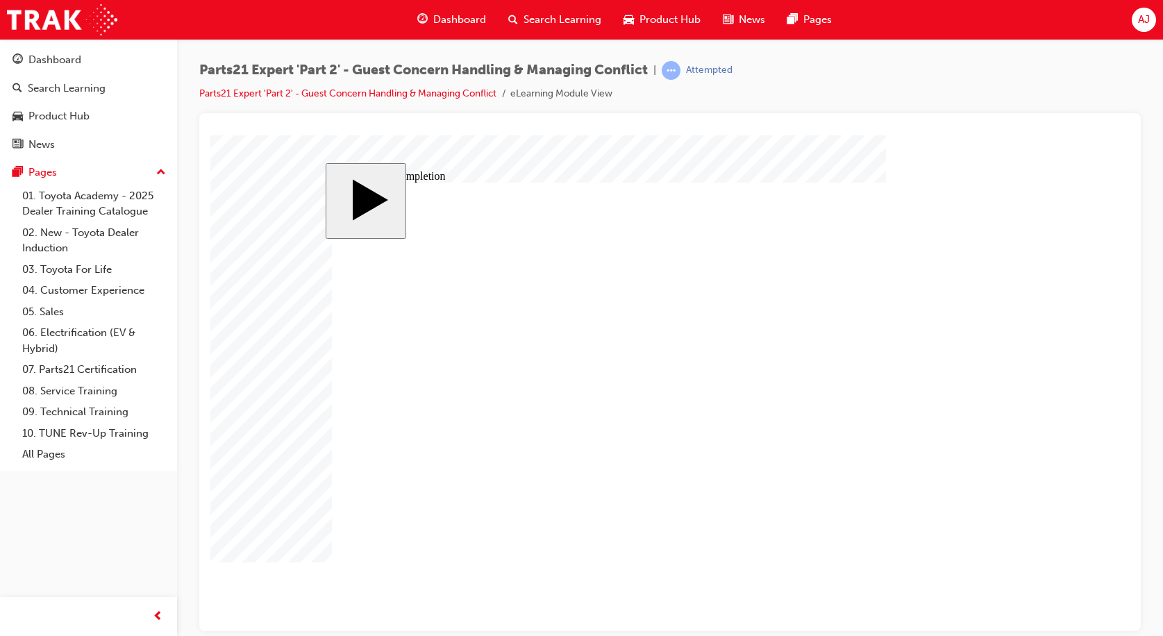
drag, startPoint x: 668, startPoint y: 527, endPoint x: 683, endPoint y: 523, distance: 15.8
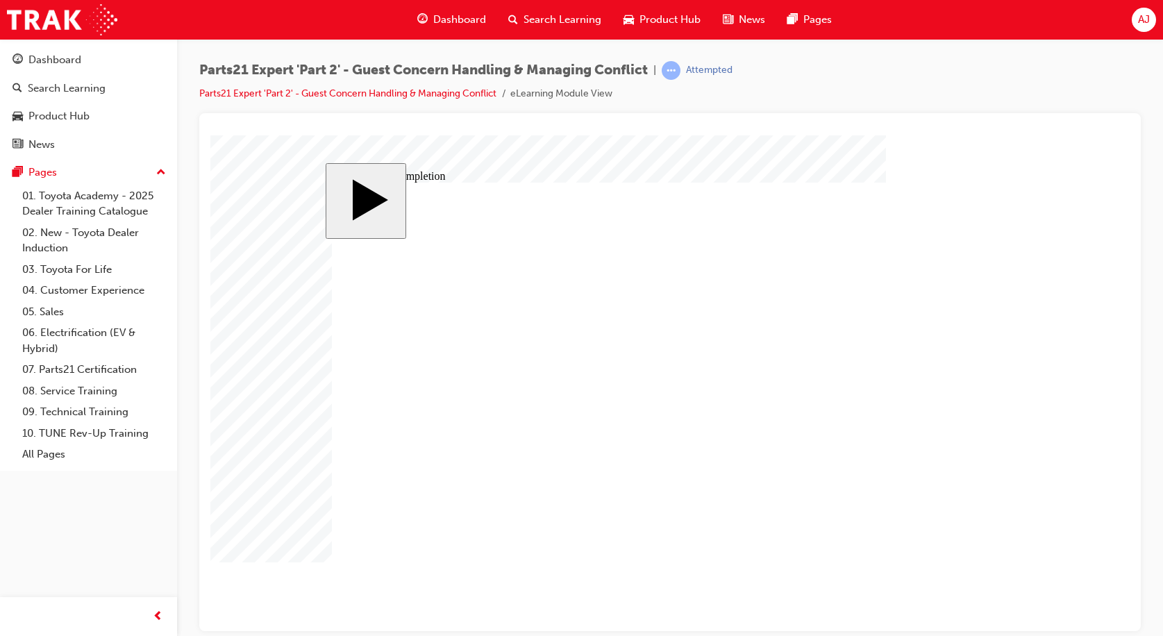
drag, startPoint x: 738, startPoint y: 415, endPoint x: 727, endPoint y: 416, distance: 11.1
drag, startPoint x: 748, startPoint y: 429, endPoint x: 728, endPoint y: 432, distance: 20.4
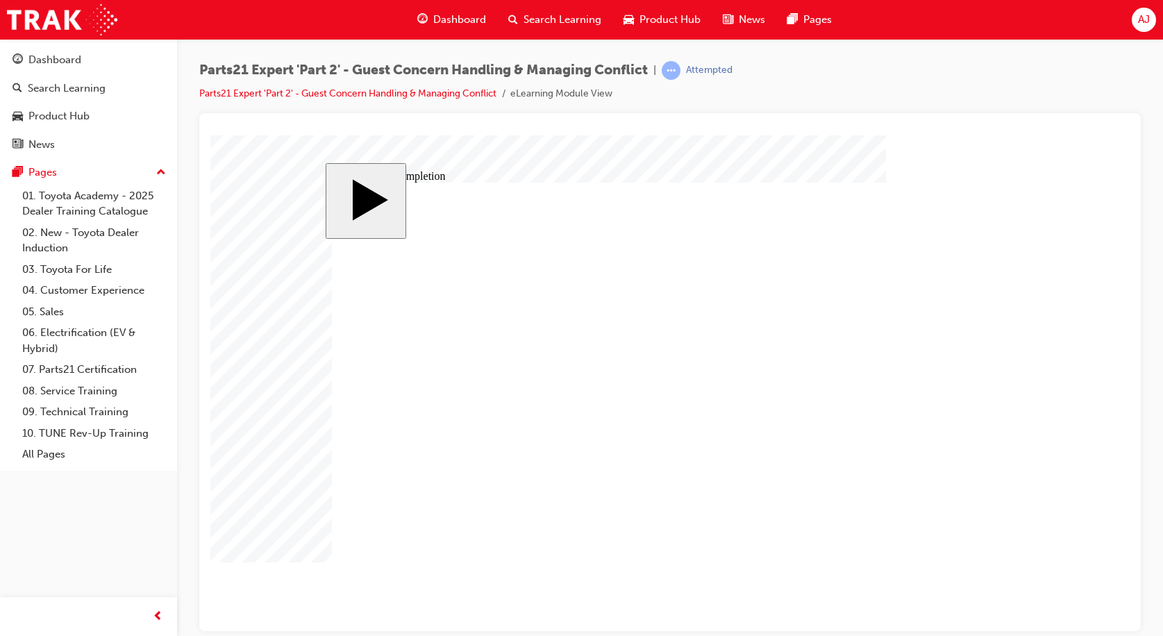
drag, startPoint x: 749, startPoint y: 442, endPoint x: 717, endPoint y: 442, distance: 31.9
drag, startPoint x: 747, startPoint y: 457, endPoint x: 738, endPoint y: 456, distance: 9.1
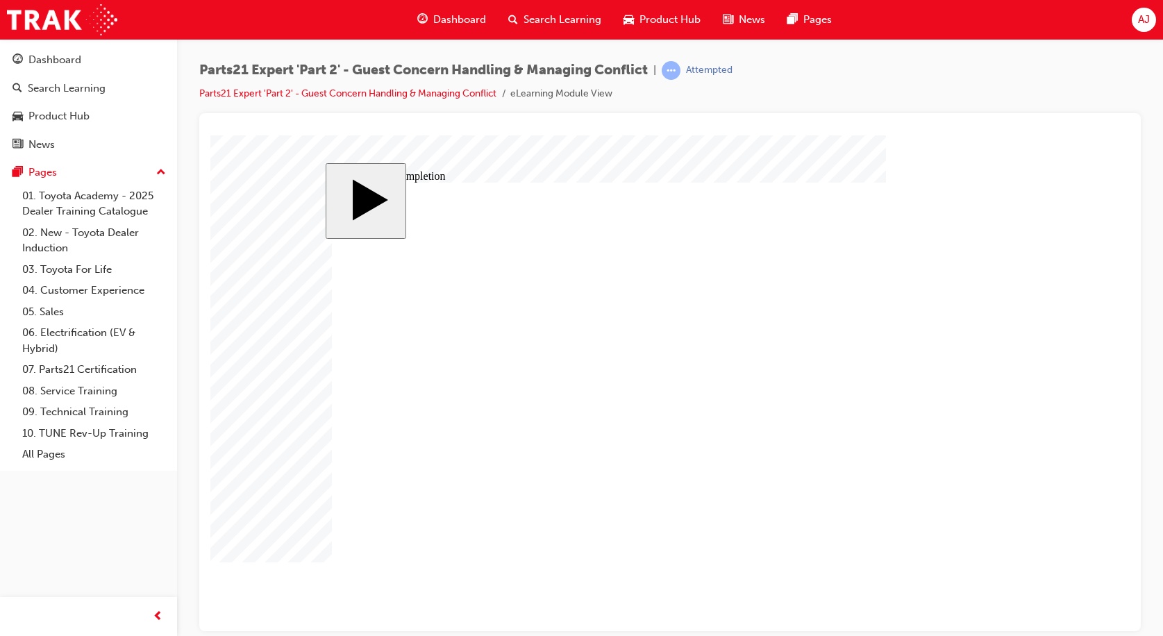
drag, startPoint x: 724, startPoint y: 467, endPoint x: 713, endPoint y: 467, distance: 11.8
drag, startPoint x: 749, startPoint y: 476, endPoint x: 720, endPoint y: 476, distance: 29.2
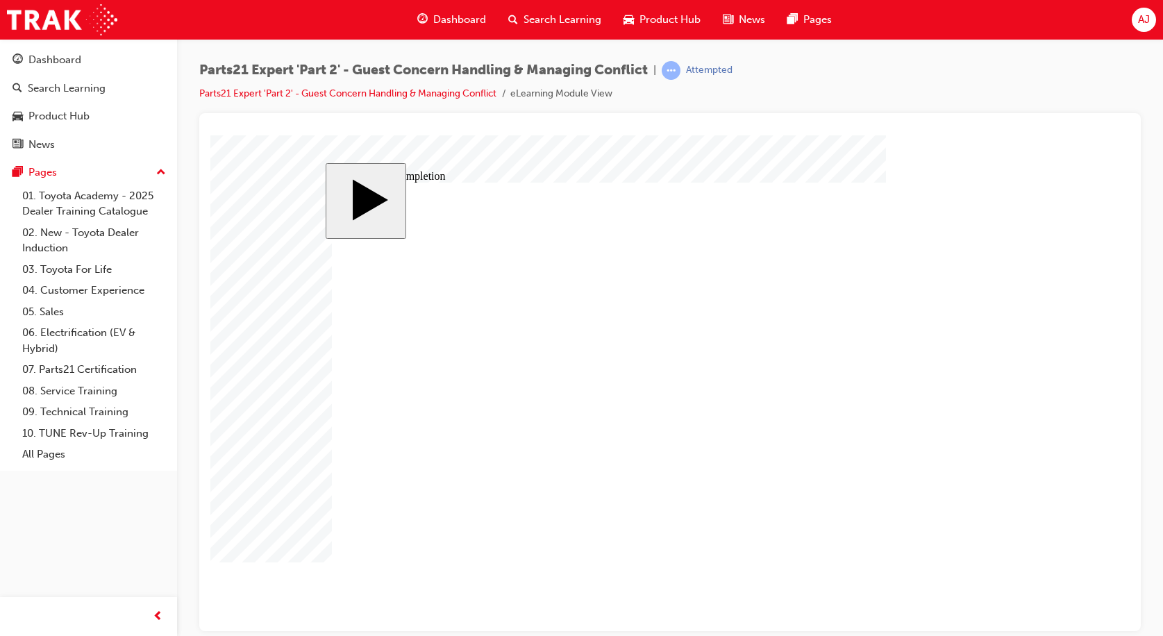
drag, startPoint x: 740, startPoint y: 495, endPoint x: 720, endPoint y: 497, distance: 19.5
drag, startPoint x: 738, startPoint y: 494, endPoint x: 720, endPoint y: 494, distance: 18.1
drag, startPoint x: 713, startPoint y: 504, endPoint x: 656, endPoint y: 511, distance: 56.7
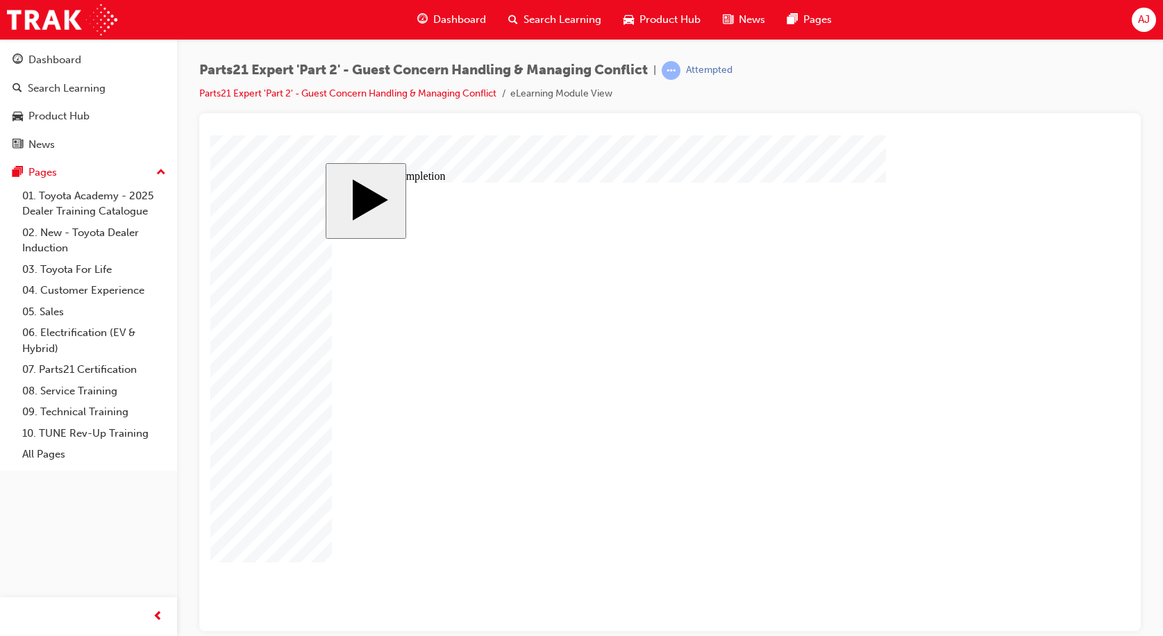
drag, startPoint x: 740, startPoint y: 515, endPoint x: 720, endPoint y: 517, distance: 19.6
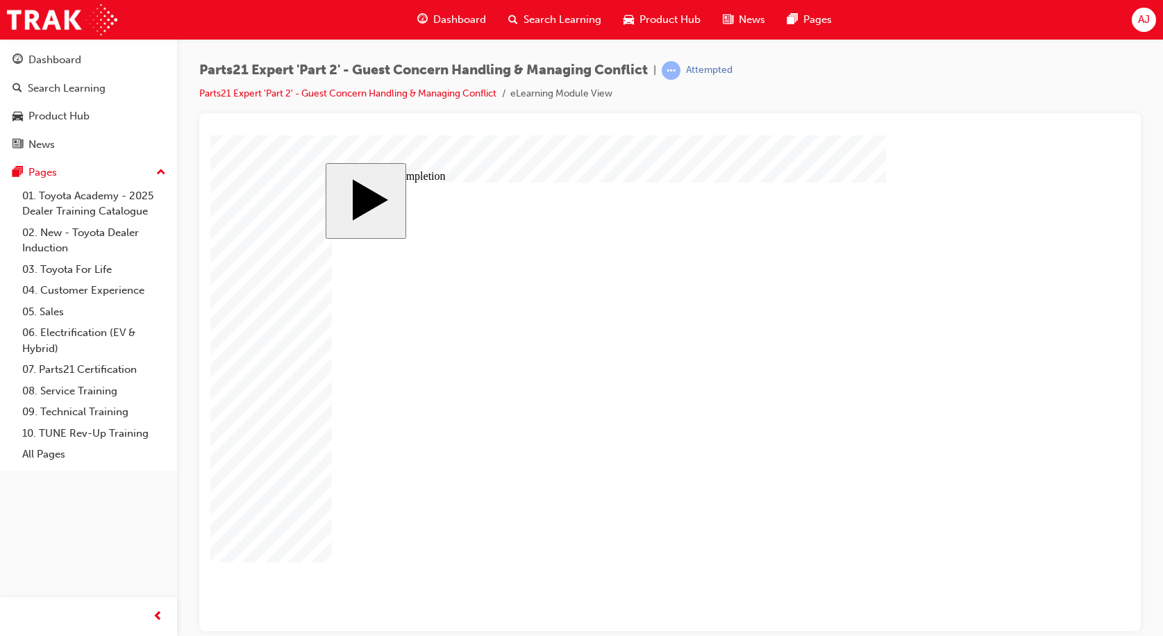
click at [1109, 465] on body "slide: Course Completion MENU Rectangle 6 HELP Rectangle 6 EXIT Rectangle 6 Sun…" at bounding box center [670, 383] width 920 height 496
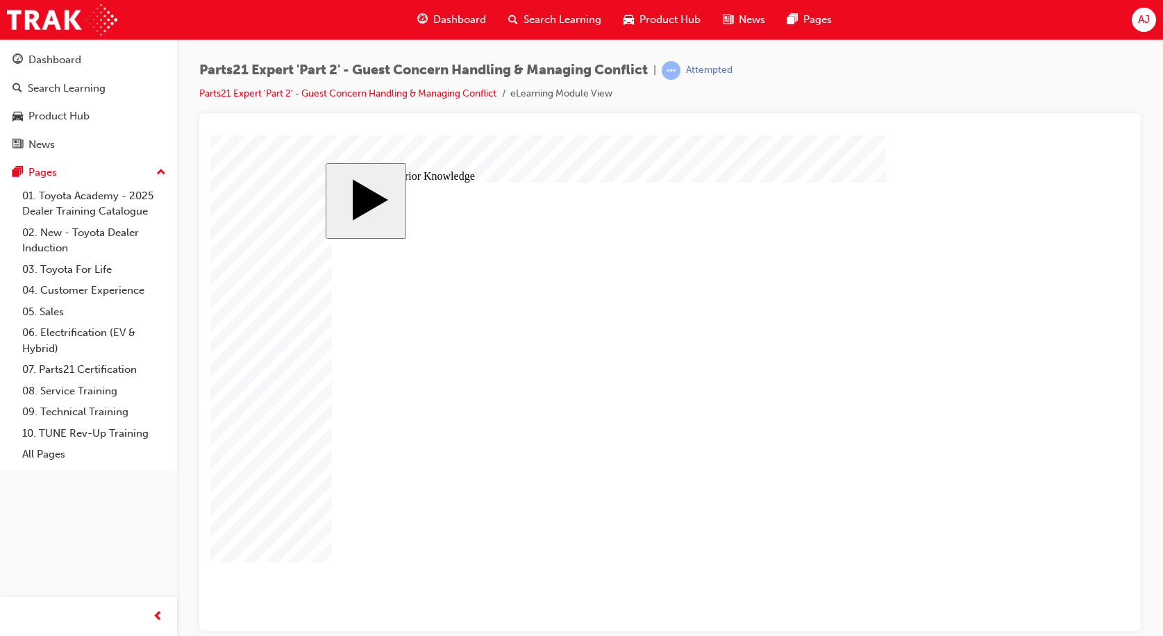
drag, startPoint x: 879, startPoint y: 273, endPoint x: 904, endPoint y: 328, distance: 60.3
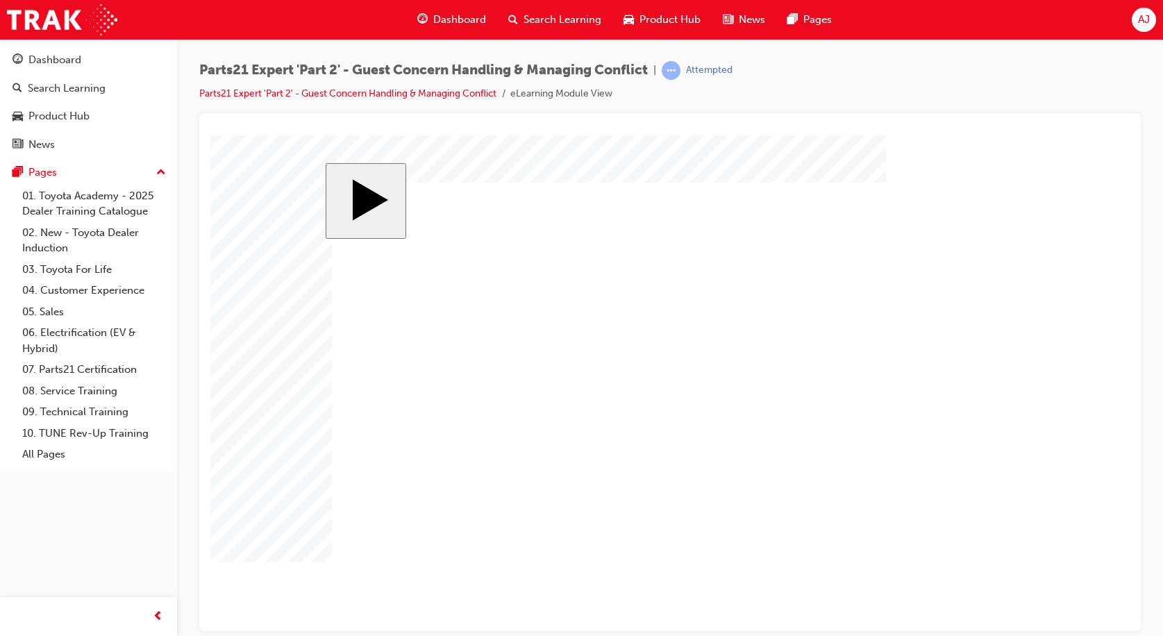
drag, startPoint x: 473, startPoint y: 356, endPoint x: 507, endPoint y: 353, distance: 34.1
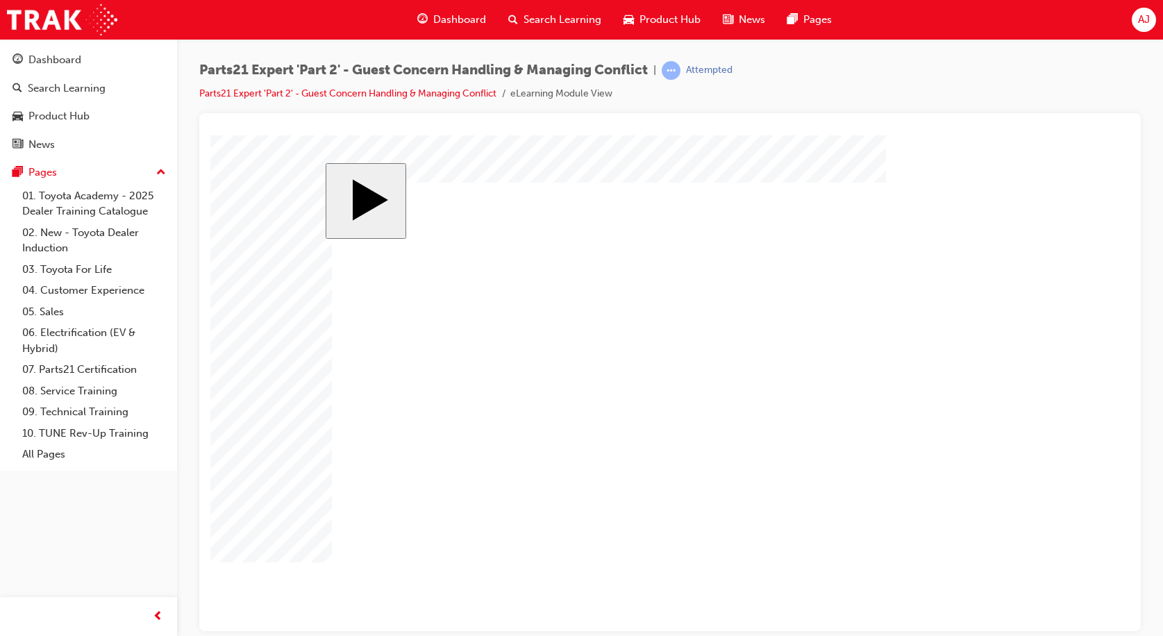
click at [258, 301] on body "slide: Activate Prior Knowledge MENU Rectangle 6 HELP Rectangle 6 EXIT Rectangl…" at bounding box center [670, 383] width 920 height 496
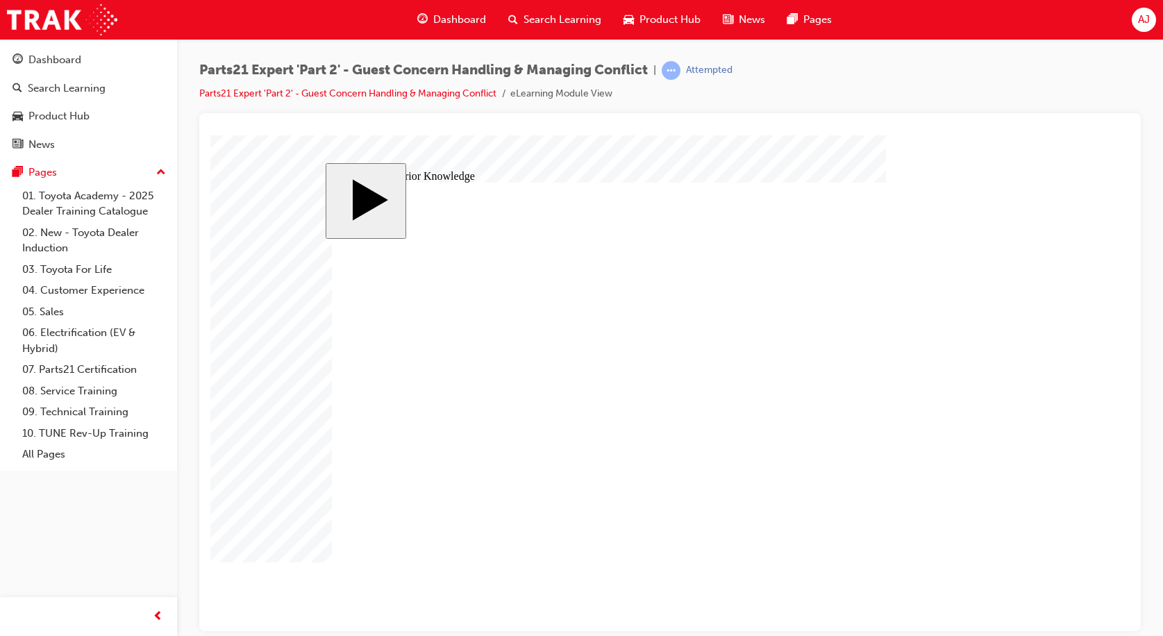
click at [1, 168] on div "Dashboard Search Learning Product Hub News Pages Pages 01. Toyota Academy - 202…" at bounding box center [88, 255] width 177 height 432
click at [290, 545] on body "slide: Parts 21 MENU Rectangle 6 HELP Rectangle 6 EXIT Rectangle 6 Evaluating S…" at bounding box center [670, 383] width 920 height 496
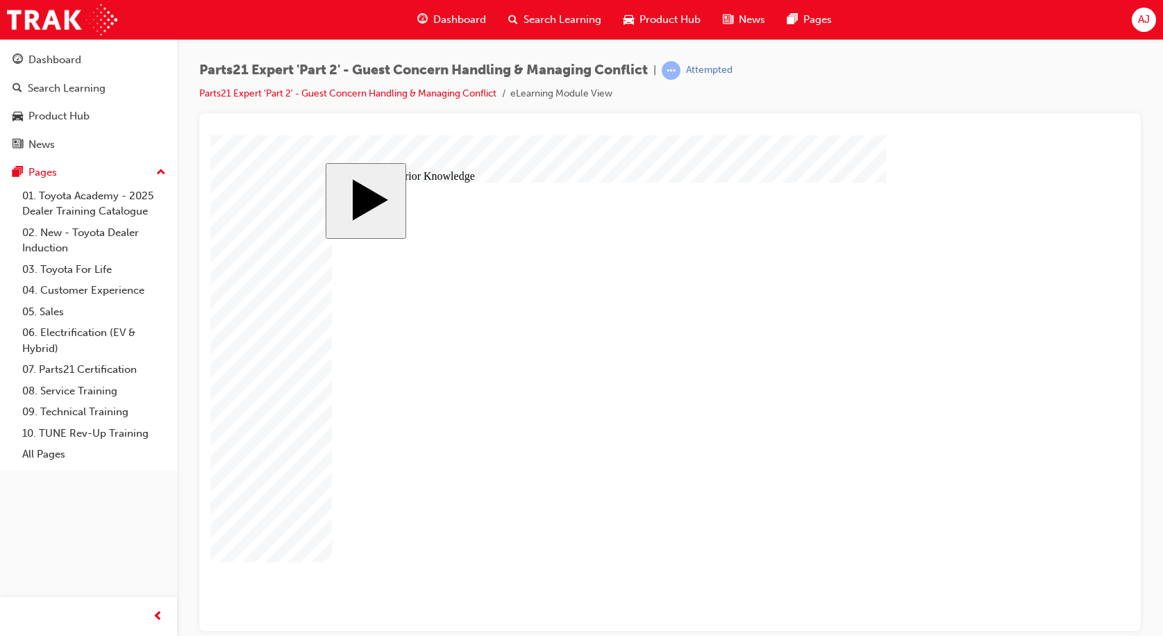
drag, startPoint x: 929, startPoint y: 258, endPoint x: 791, endPoint y: 322, distance: 152.6
drag, startPoint x: 913, startPoint y: 263, endPoint x: 892, endPoint y: 281, distance: 28.1
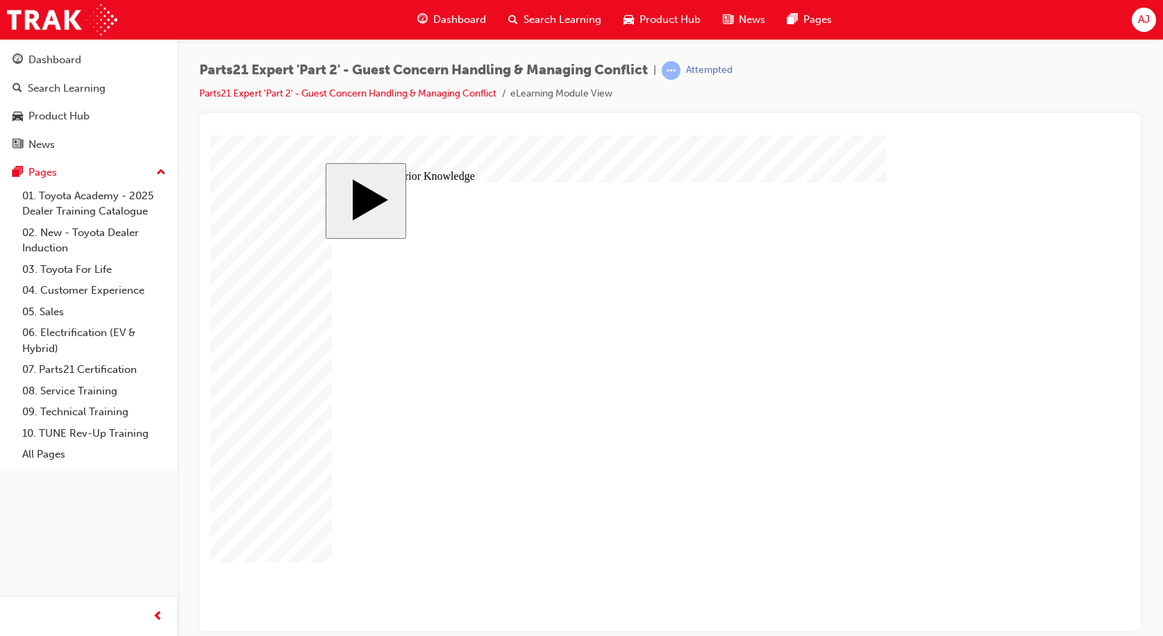
drag, startPoint x: 690, startPoint y: 381, endPoint x: 705, endPoint y: 365, distance: 21.6
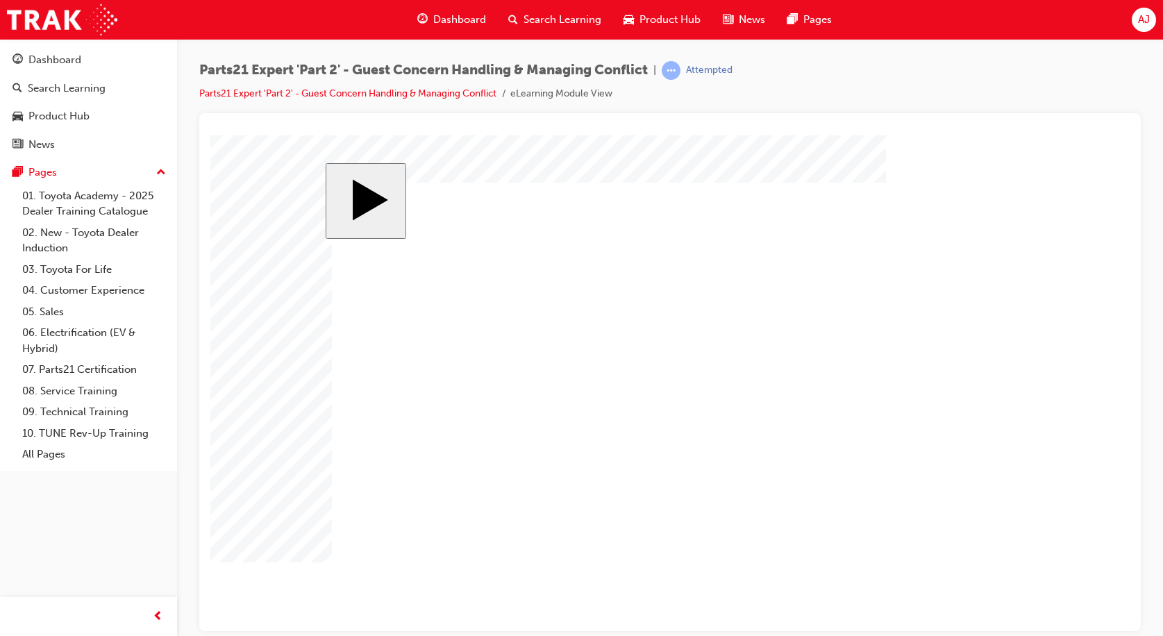
drag, startPoint x: 934, startPoint y: 379, endPoint x: 956, endPoint y: 354, distance: 32.5
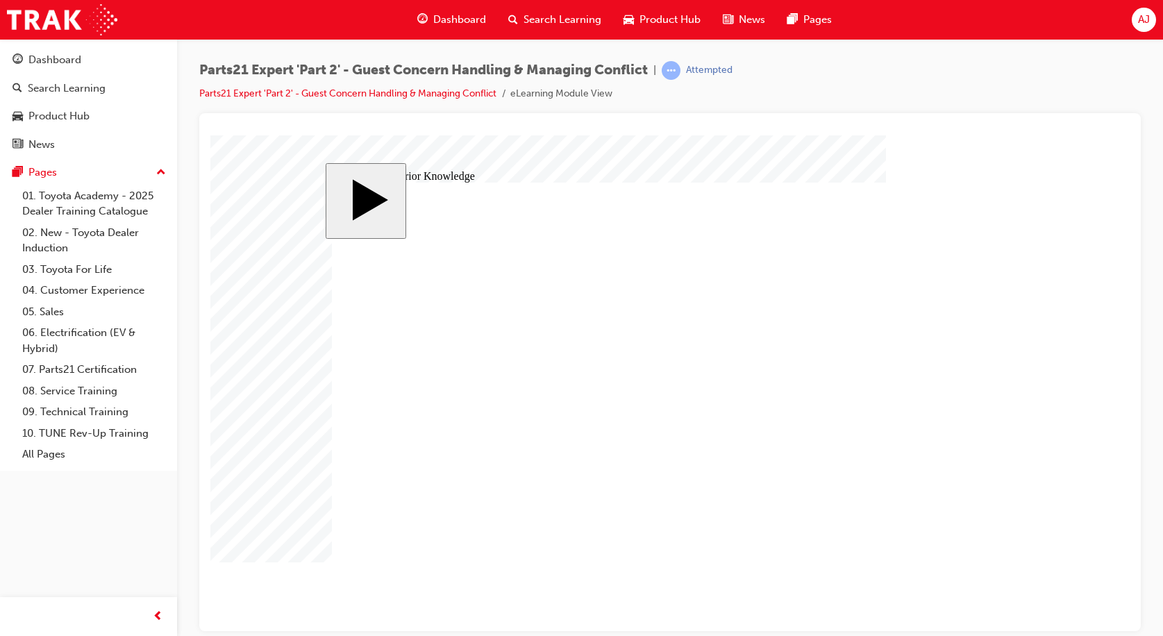
drag, startPoint x: 947, startPoint y: 483, endPoint x: 624, endPoint y: 385, distance: 337.0
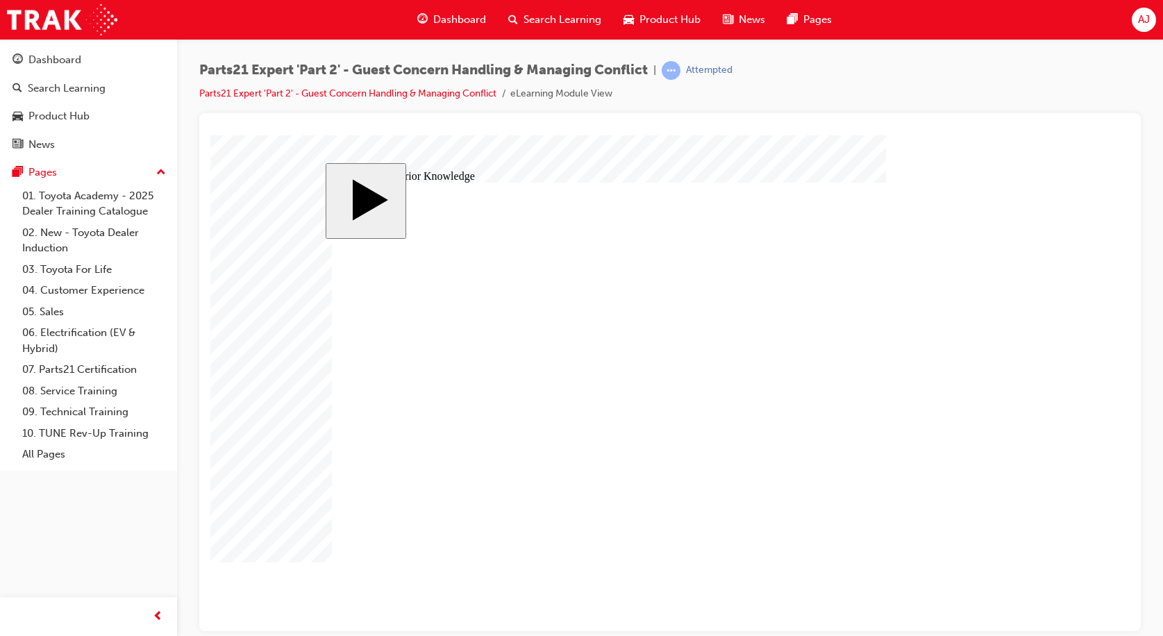
drag, startPoint x: 608, startPoint y: 382, endPoint x: 742, endPoint y: 384, distance: 134.1
drag, startPoint x: 943, startPoint y: 455, endPoint x: 623, endPoint y: 390, distance: 326.8
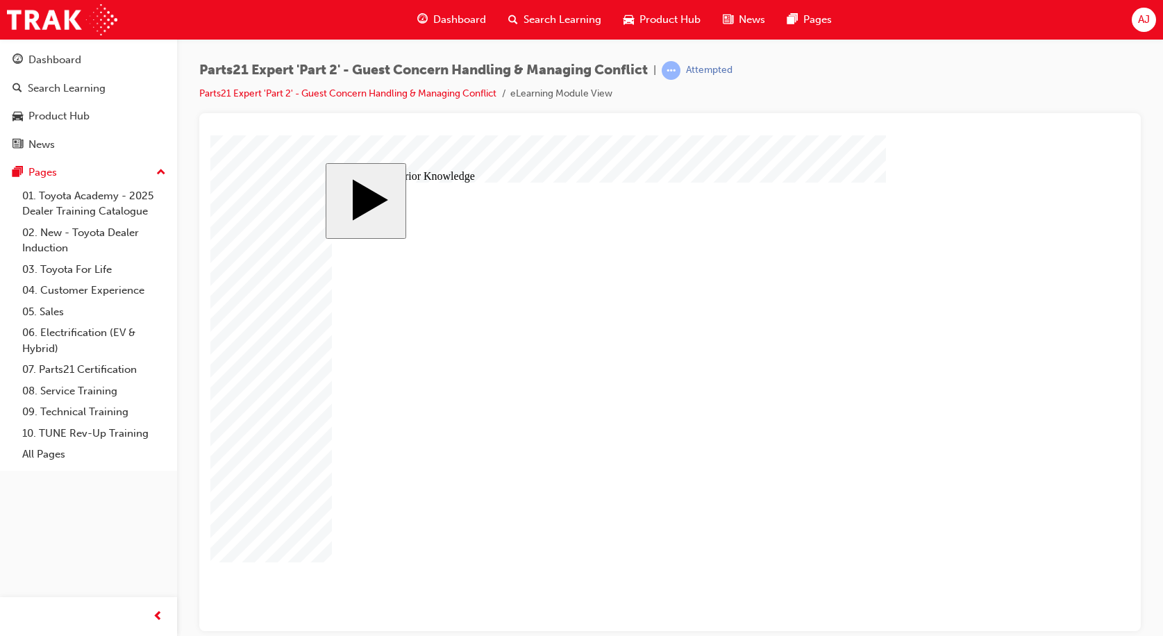
drag, startPoint x: 915, startPoint y: 267, endPoint x: 761, endPoint y: 336, distance: 168.2
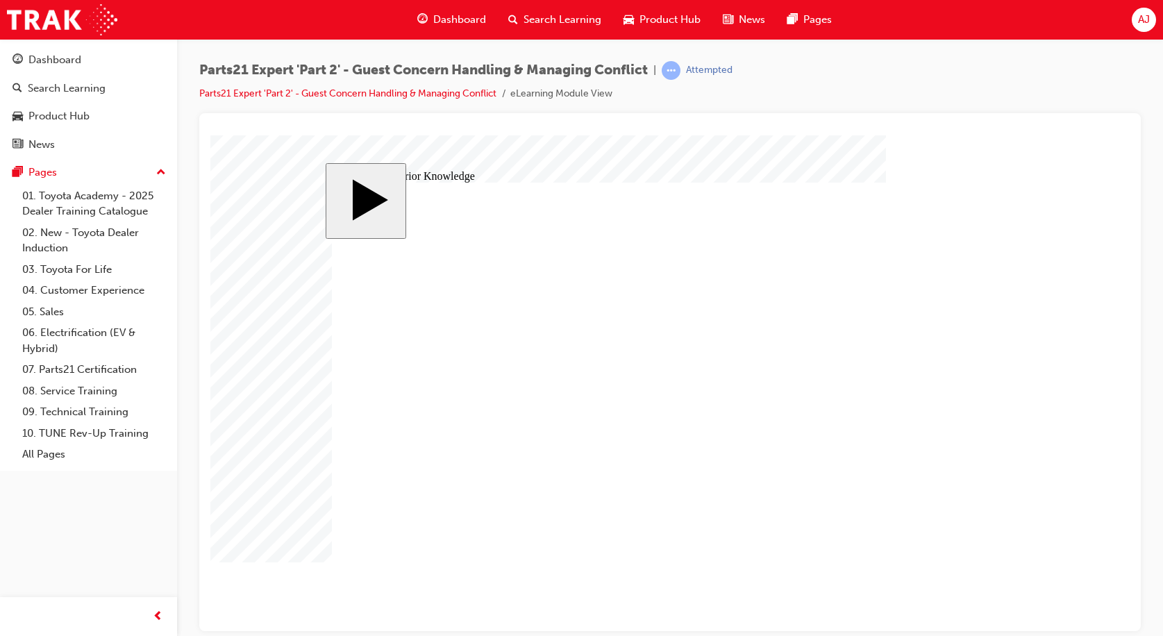
drag, startPoint x: 865, startPoint y: 451, endPoint x: 591, endPoint y: 495, distance: 277.7
drag, startPoint x: 854, startPoint y: 379, endPoint x: 727, endPoint y: 491, distance: 169.3
drag, startPoint x: 868, startPoint y: 421, endPoint x: 648, endPoint y: 422, distance: 220.2
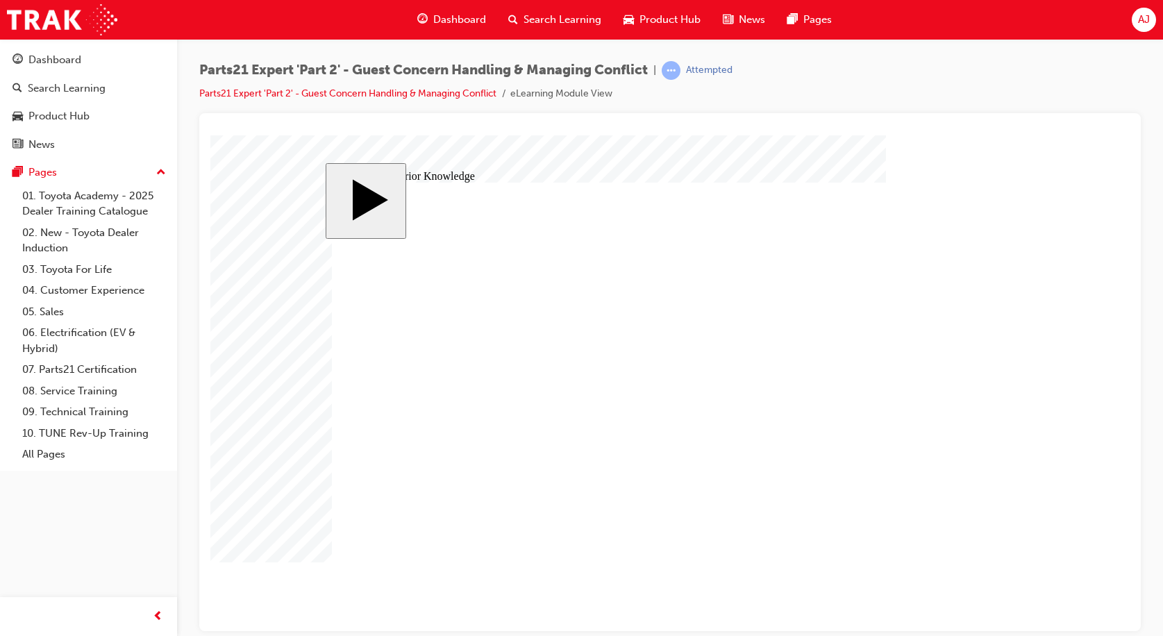
drag, startPoint x: 922, startPoint y: 419, endPoint x: 742, endPoint y: 422, distance: 179.9
drag, startPoint x: 863, startPoint y: 484, endPoint x: 618, endPoint y: 454, distance: 247.1
drag, startPoint x: 945, startPoint y: 384, endPoint x: 748, endPoint y: 458, distance: 210.5
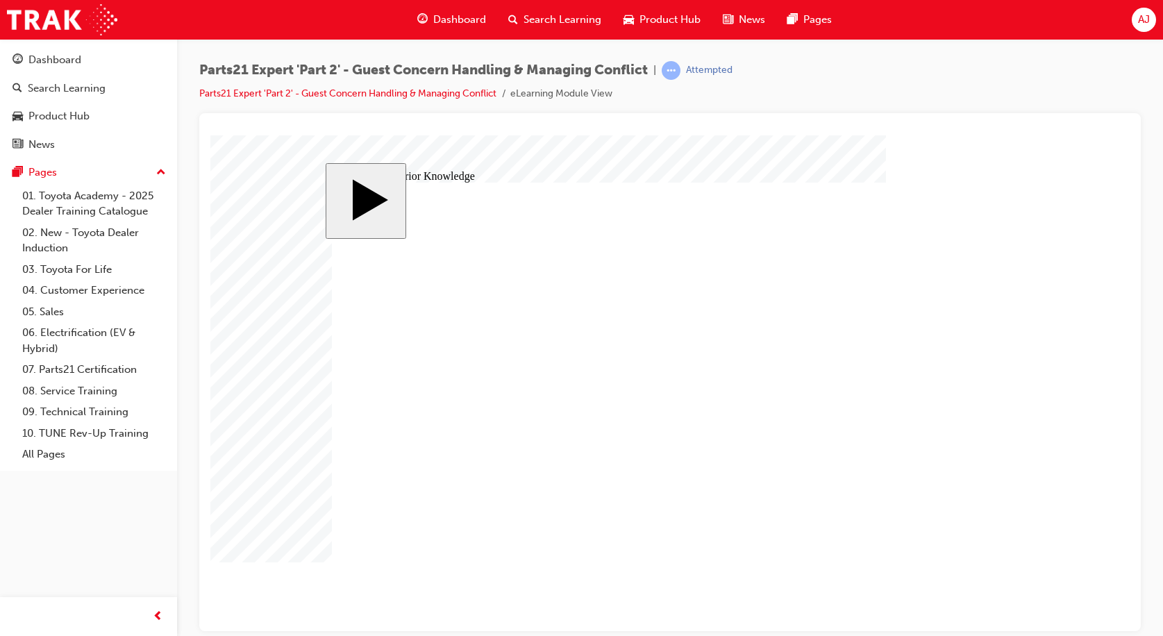
drag, startPoint x: 606, startPoint y: 459, endPoint x: 758, endPoint y: 463, distance: 152.1
drag, startPoint x: 868, startPoint y: 407, endPoint x: 608, endPoint y: 465, distance: 266.8
drag, startPoint x: 772, startPoint y: 415, endPoint x: 863, endPoint y: 399, distance: 92.9
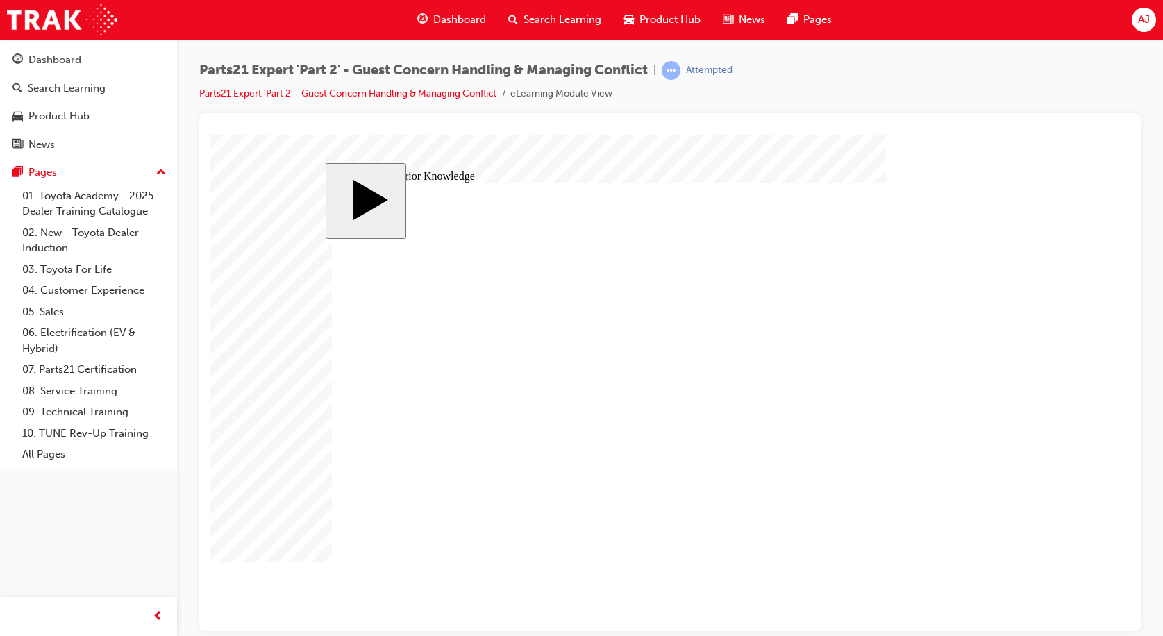
drag, startPoint x: 596, startPoint y: 421, endPoint x: 729, endPoint y: 419, distance: 132.7
drag, startPoint x: 933, startPoint y: 416, endPoint x: 624, endPoint y: 420, distance: 309.1
drag, startPoint x: 643, startPoint y: 454, endPoint x: 940, endPoint y: 440, distance: 297.6
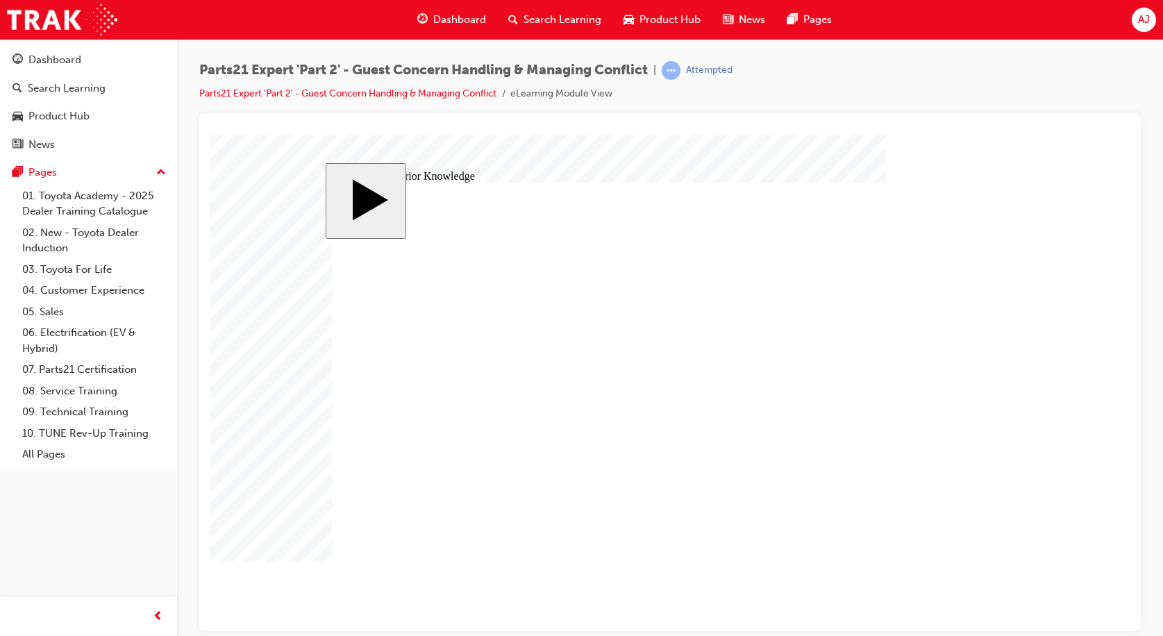
drag, startPoint x: 736, startPoint y: 459, endPoint x: 640, endPoint y: 458, distance: 95.2
drag, startPoint x: 949, startPoint y: 386, endPoint x: 751, endPoint y: 463, distance: 212.2
drag, startPoint x: 612, startPoint y: 456, endPoint x: 613, endPoint y: 417, distance: 38.9
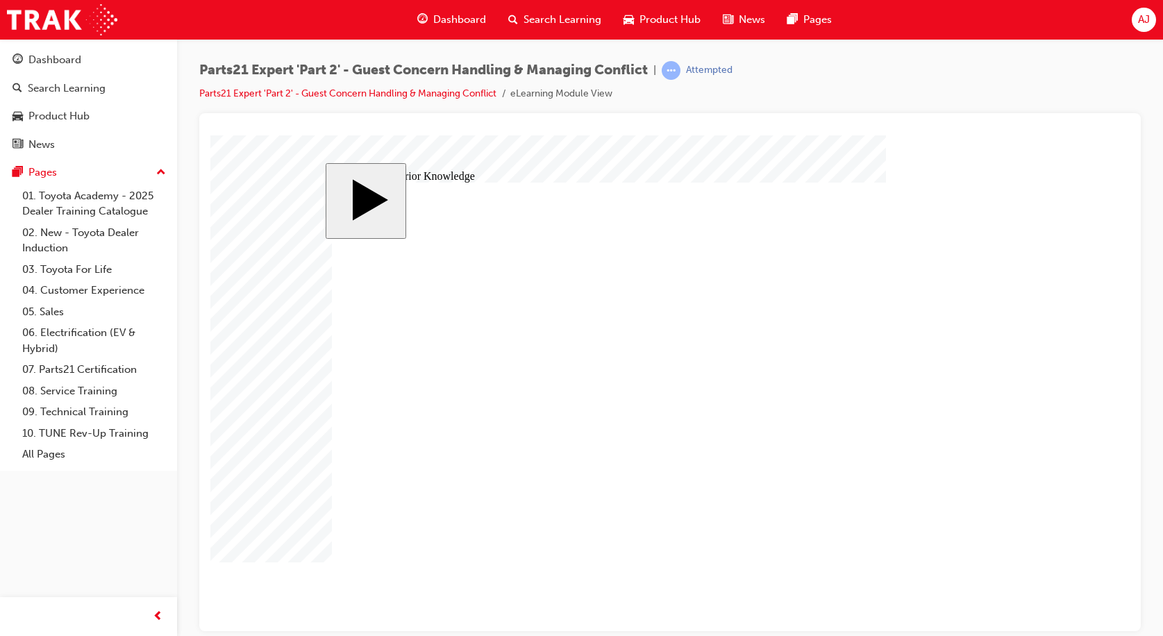
drag, startPoint x: 942, startPoint y: 415, endPoint x: 601, endPoint y: 455, distance: 343.3
drag, startPoint x: 737, startPoint y: 444, endPoint x: 735, endPoint y: 417, distance: 27.2
drag, startPoint x: 870, startPoint y: 418, endPoint x: 753, endPoint y: 460, distance: 124.1
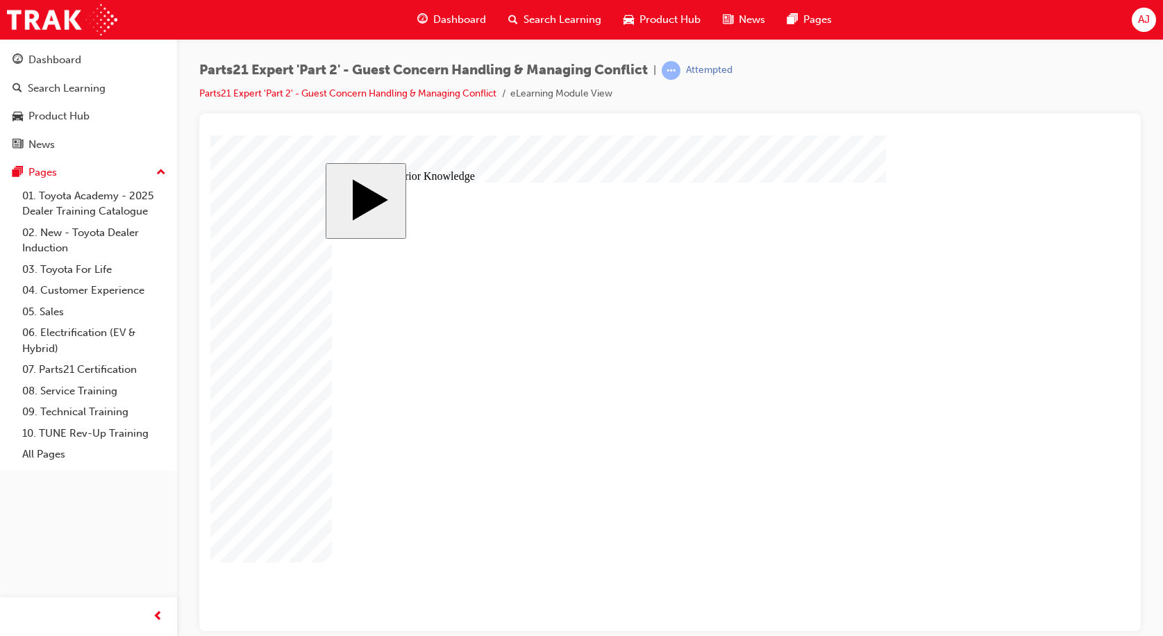
drag, startPoint x: 617, startPoint y: 454, endPoint x: 735, endPoint y: 451, distance: 118.1
drag, startPoint x: 843, startPoint y: 420, endPoint x: 600, endPoint y: 454, distance: 245.5
drag, startPoint x: 849, startPoint y: 285, endPoint x: 1031, endPoint y: 404, distance: 217.7
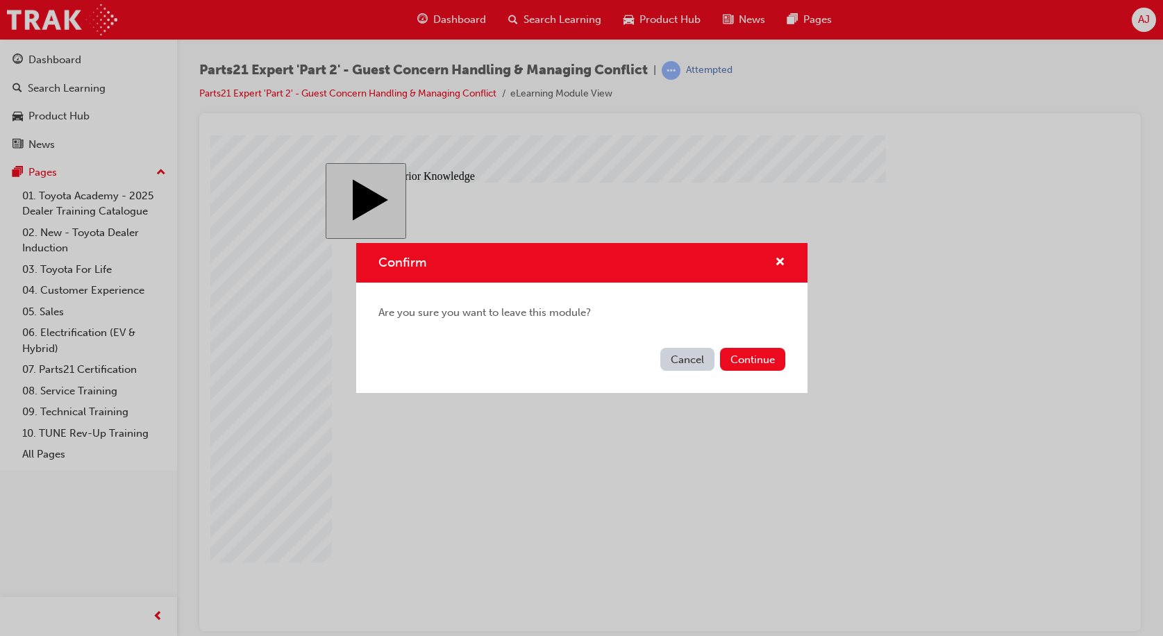
click at [695, 366] on button "Cancel" at bounding box center [688, 359] width 54 height 23
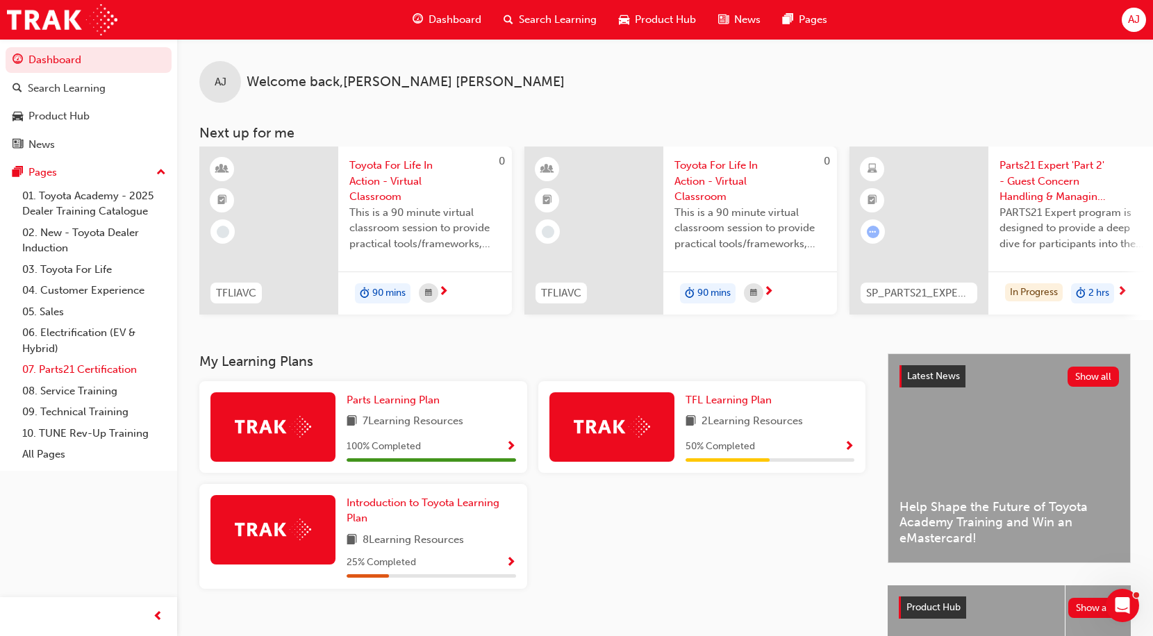
click at [87, 367] on link "07. Parts21 Certification" at bounding box center [94, 370] width 155 height 22
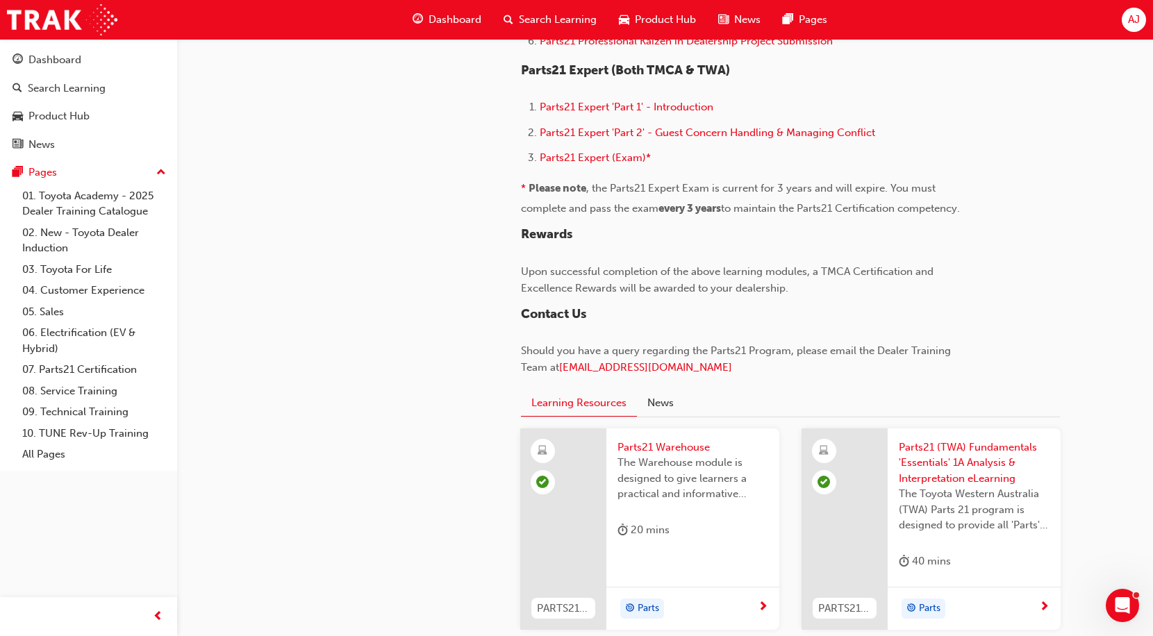
scroll to position [972, 0]
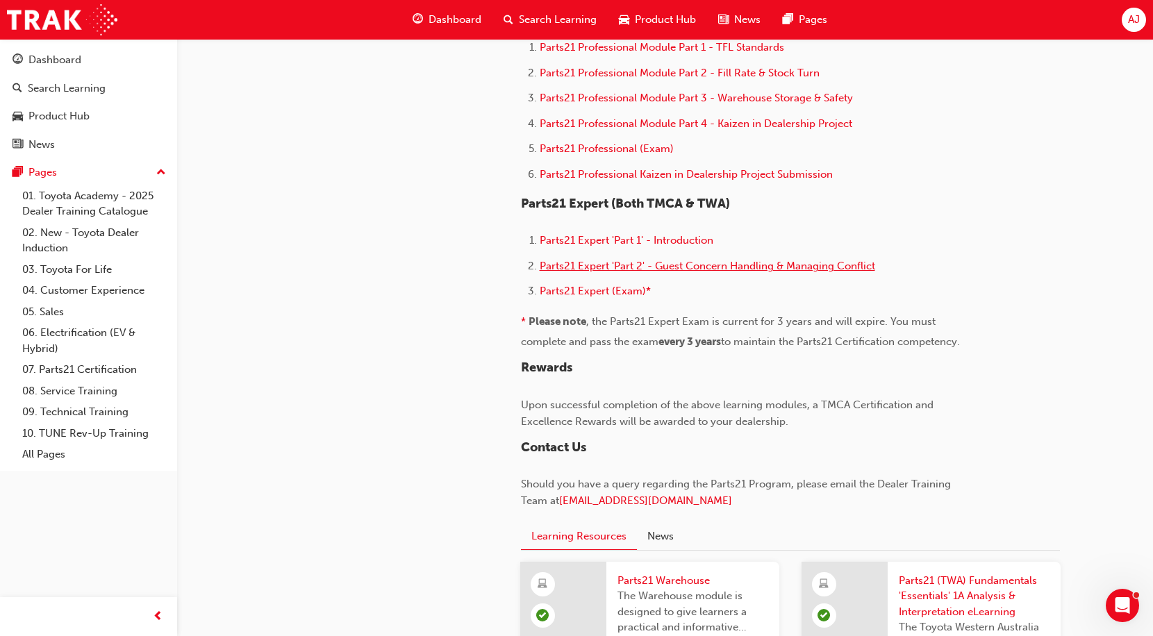
click at [605, 264] on span "Parts21 Expert 'Part 2' - Guest Concern Handling & Managing Conflict" at bounding box center [707, 266] width 335 height 13
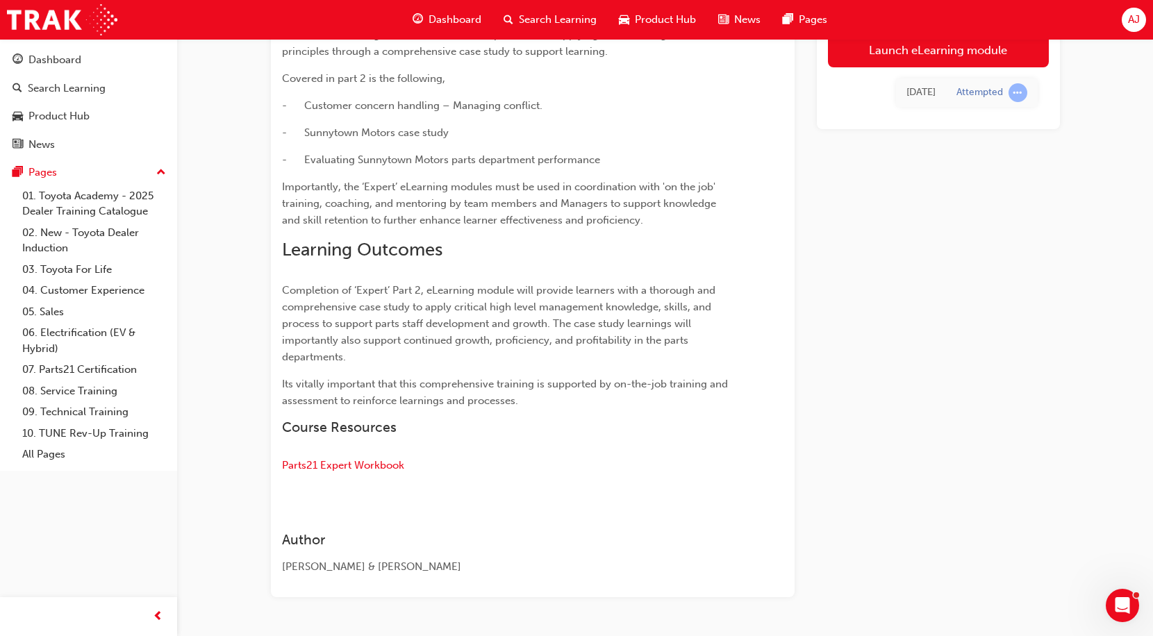
scroll to position [430, 0]
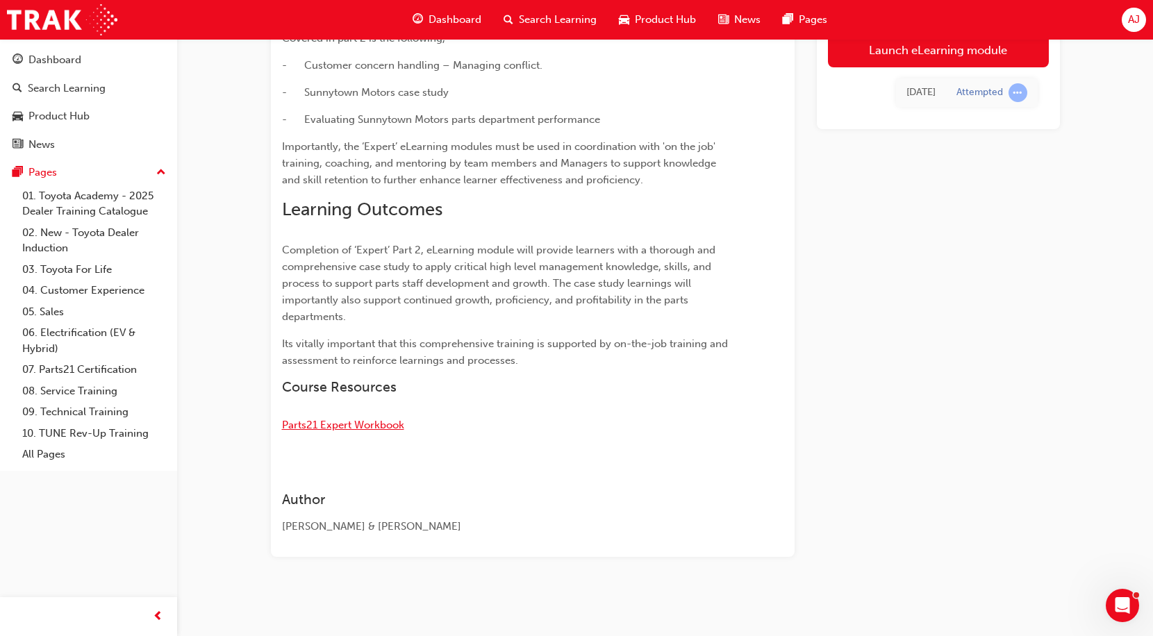
click at [333, 424] on span "Parts21 Expert Workbook" at bounding box center [343, 425] width 122 height 13
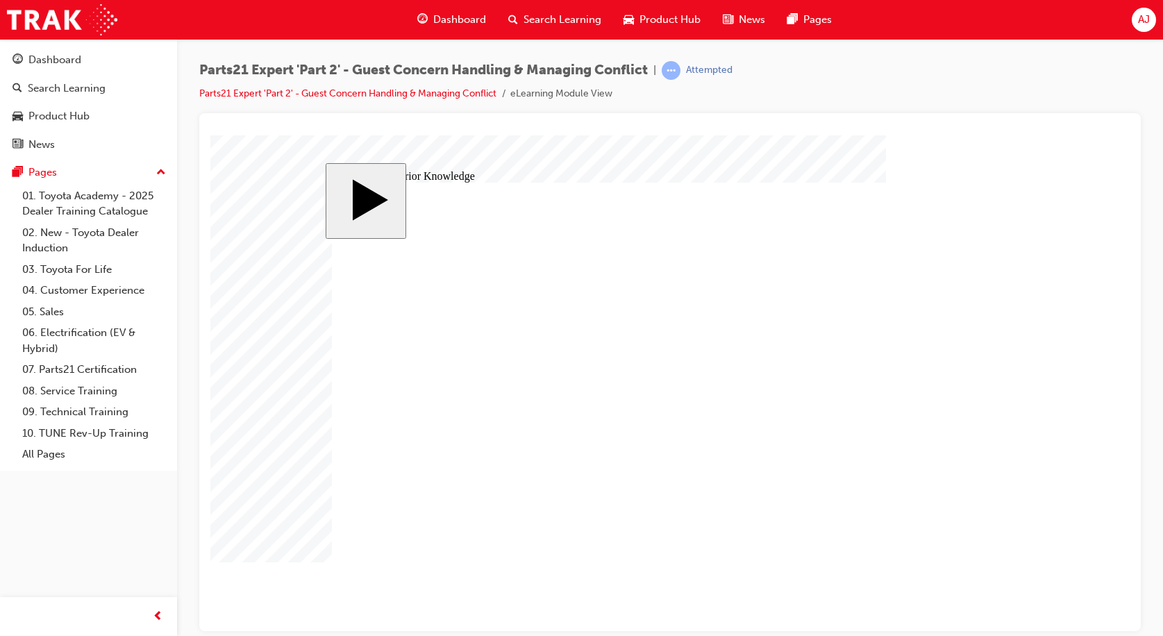
drag, startPoint x: 615, startPoint y: 413, endPoint x: 578, endPoint y: 412, distance: 37.5
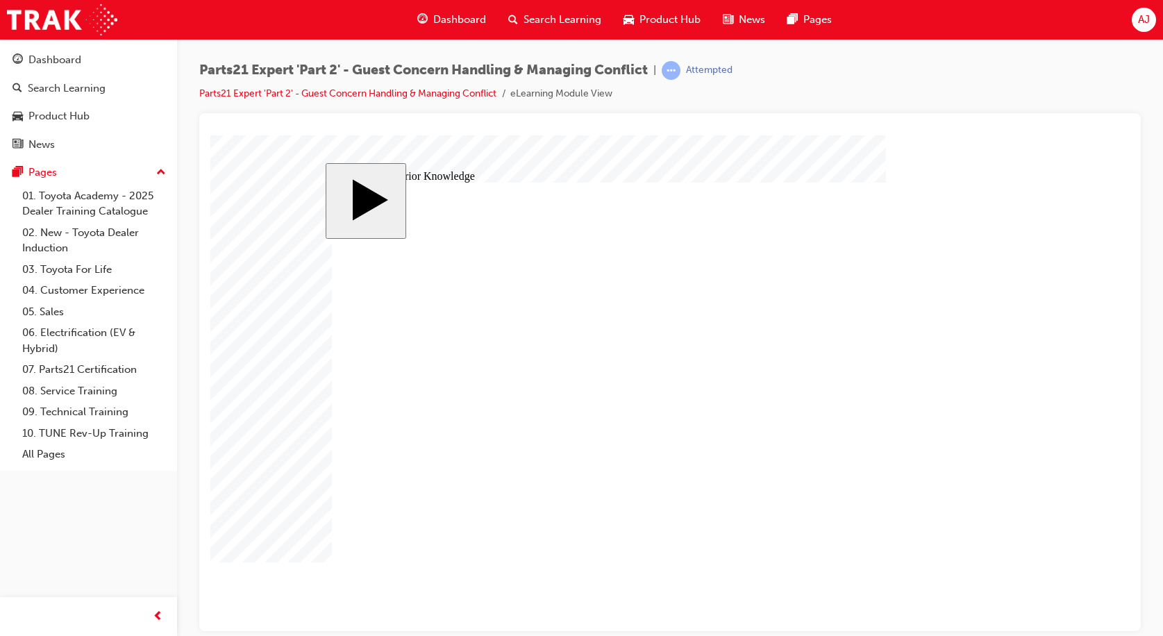
drag, startPoint x: 642, startPoint y: 490, endPoint x: 654, endPoint y: 488, distance: 12.0
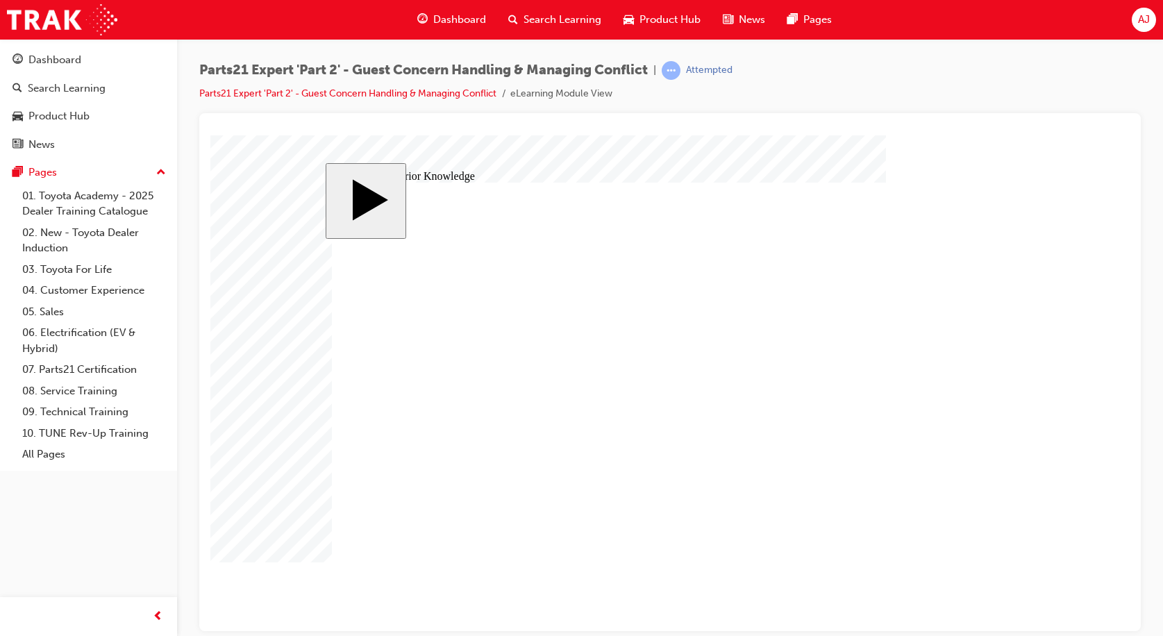
drag, startPoint x: 799, startPoint y: 495, endPoint x: 809, endPoint y: 500, distance: 11.2
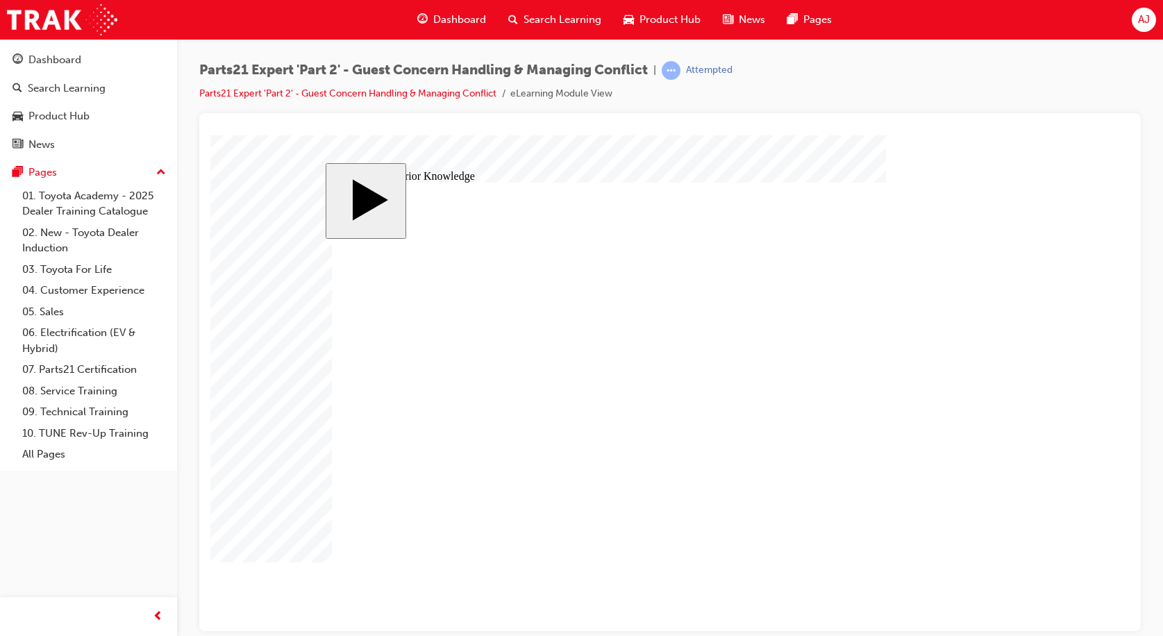
drag, startPoint x: 858, startPoint y: 422, endPoint x: 715, endPoint y: 395, distance: 145.5
drag, startPoint x: 942, startPoint y: 385, endPoint x: 607, endPoint y: 396, distance: 335.6
drag, startPoint x: 807, startPoint y: 401, endPoint x: 716, endPoint y: 420, distance: 93.0
drag, startPoint x: 938, startPoint y: 424, endPoint x: 575, endPoint y: 416, distance: 362.6
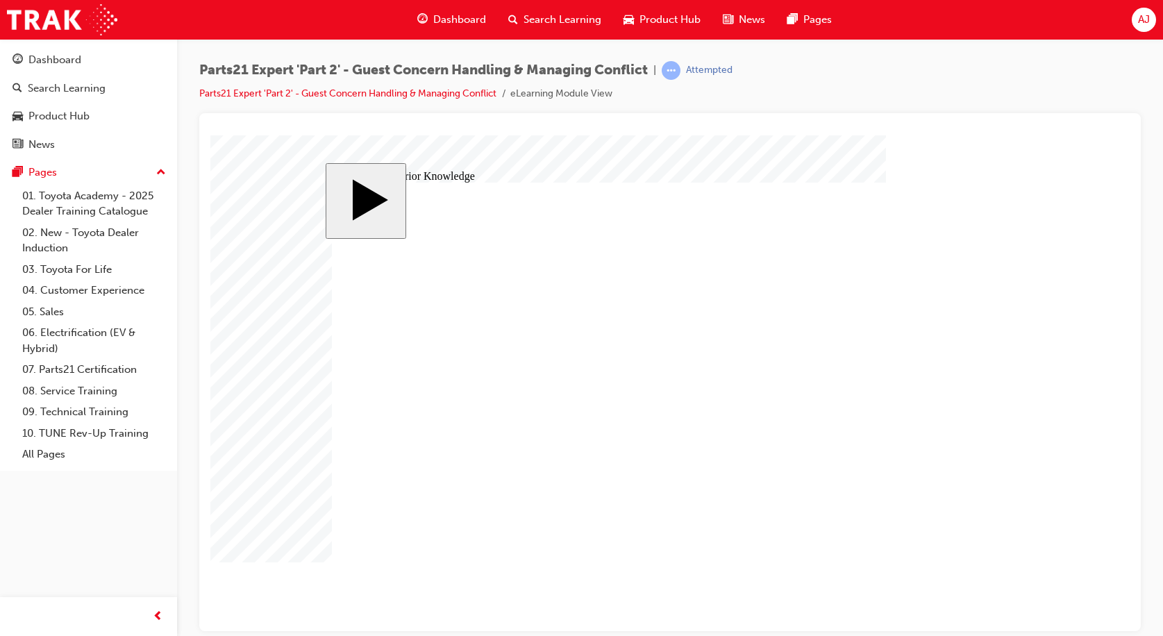
drag, startPoint x: 573, startPoint y: 422, endPoint x: 700, endPoint y: 422, distance: 127.1
drag, startPoint x: 619, startPoint y: 390, endPoint x: 689, endPoint y: 391, distance: 70.2
drag, startPoint x: 854, startPoint y: 419, endPoint x: 582, endPoint y: 388, distance: 273.4
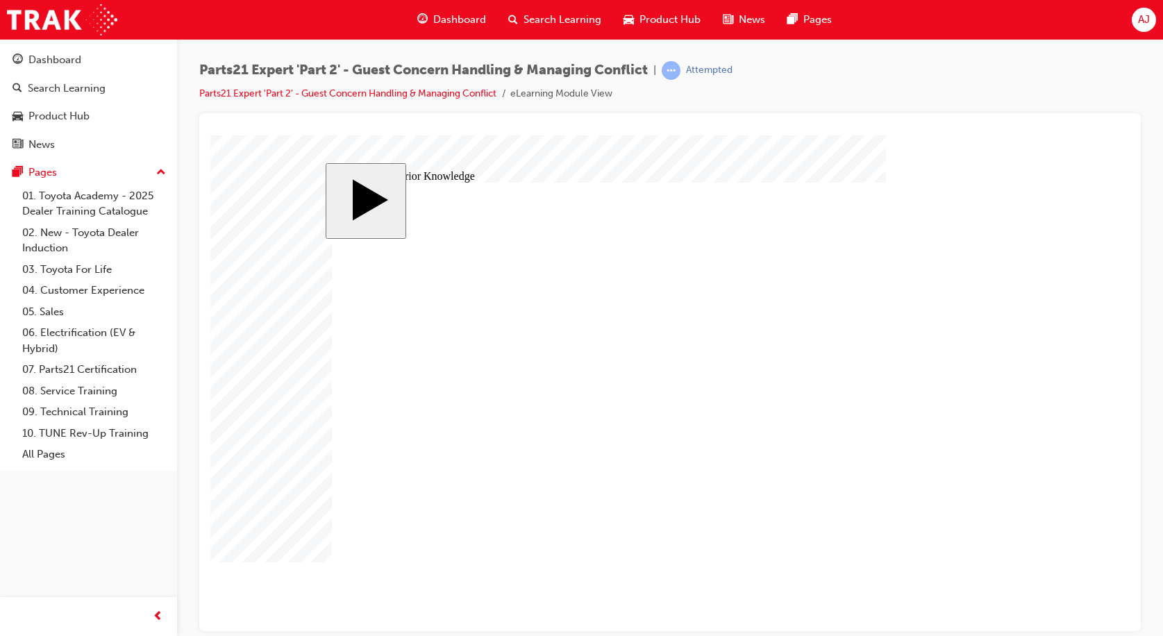
drag, startPoint x: 862, startPoint y: 388, endPoint x: 627, endPoint y: 434, distance: 239.3
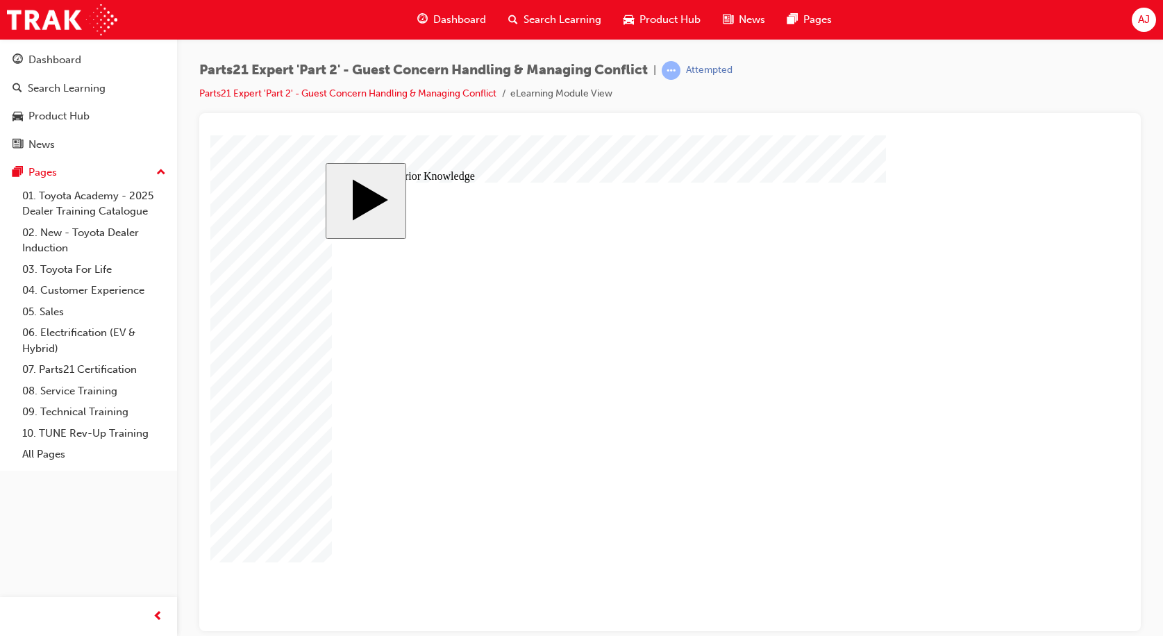
drag, startPoint x: 850, startPoint y: 416, endPoint x: 592, endPoint y: 410, distance: 257.7
drag, startPoint x: 942, startPoint y: 417, endPoint x: 751, endPoint y: 417, distance: 190.3
drag, startPoint x: 865, startPoint y: 485, endPoint x: 930, endPoint y: 490, distance: 65.5
drag, startPoint x: 941, startPoint y: 388, endPoint x: 604, endPoint y: 452, distance: 343.7
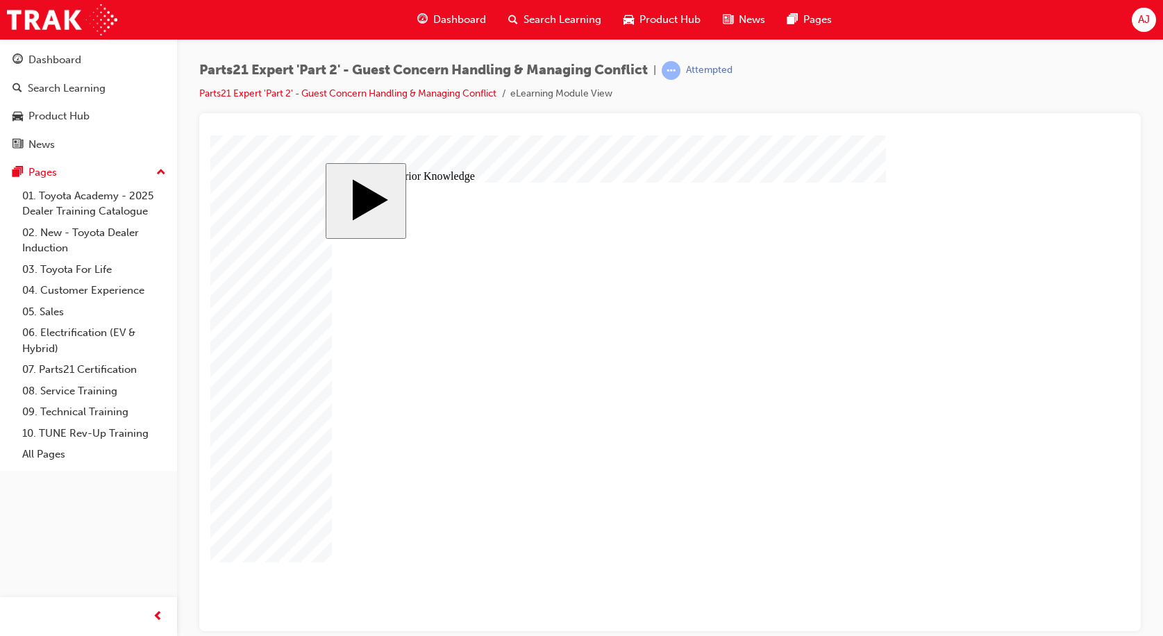
drag, startPoint x: 604, startPoint y: 441, endPoint x: 597, endPoint y: 481, distance: 40.2
drag, startPoint x: 601, startPoint y: 470, endPoint x: 725, endPoint y: 476, distance: 124.5
drag, startPoint x: 845, startPoint y: 483, endPoint x: 587, endPoint y: 474, distance: 257.8
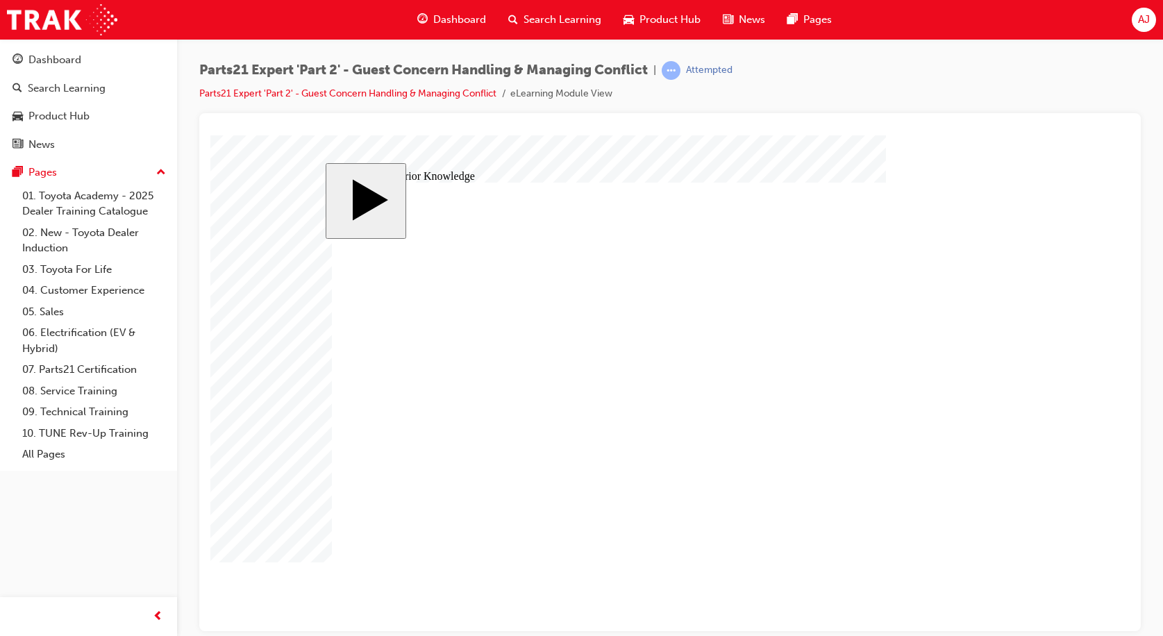
drag, startPoint x: 857, startPoint y: 387, endPoint x: 607, endPoint y: 439, distance: 255.4
drag, startPoint x: 856, startPoint y: 513, endPoint x: 740, endPoint y: 442, distance: 136.5
drag, startPoint x: 945, startPoint y: 449, endPoint x: 608, endPoint y: 379, distance: 344.6
drag, startPoint x: 863, startPoint y: 454, endPoint x: 602, endPoint y: 510, distance: 266.5
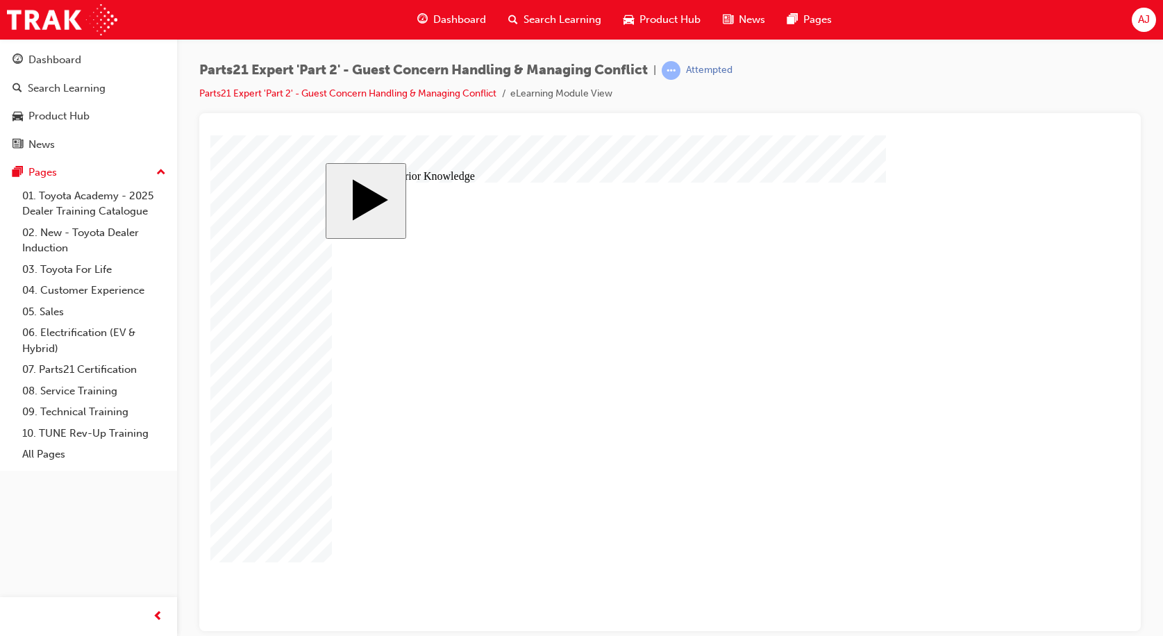
drag, startPoint x: 601, startPoint y: 380, endPoint x: 608, endPoint y: 510, distance: 130.1
drag, startPoint x: 858, startPoint y: 450, endPoint x: 590, endPoint y: 379, distance: 277.5
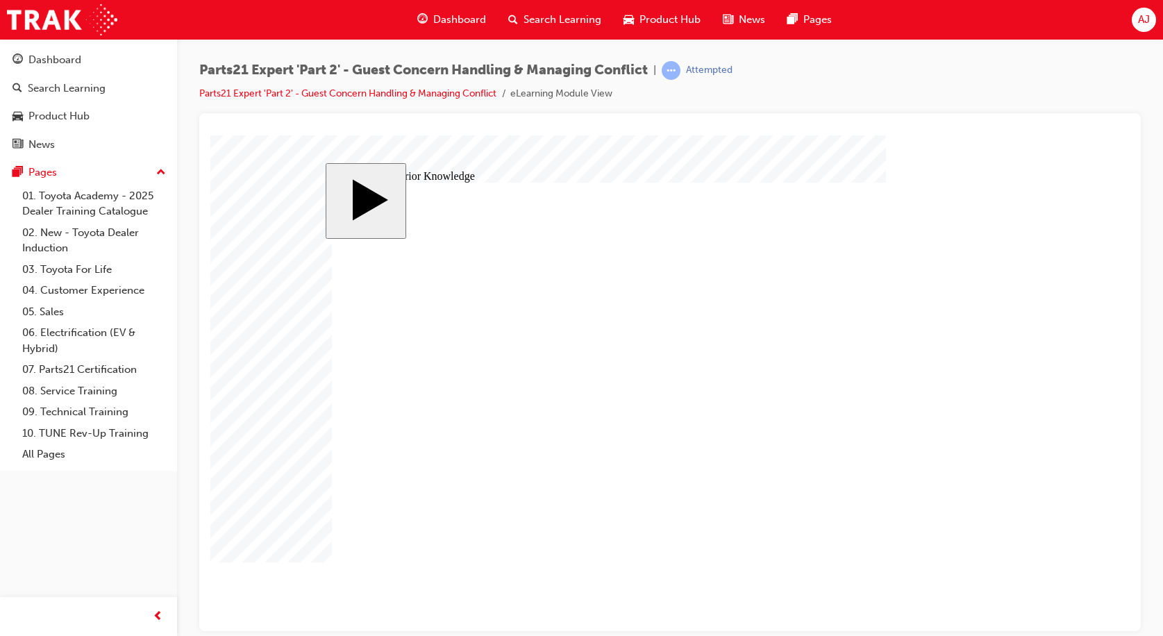
drag, startPoint x: 604, startPoint y: 441, endPoint x: 742, endPoint y: 442, distance: 138.2
drag, startPoint x: 865, startPoint y: 516, endPoint x: 607, endPoint y: 441, distance: 269.0
drag, startPoint x: 612, startPoint y: 501, endPoint x: 615, endPoint y: 377, distance: 123.7
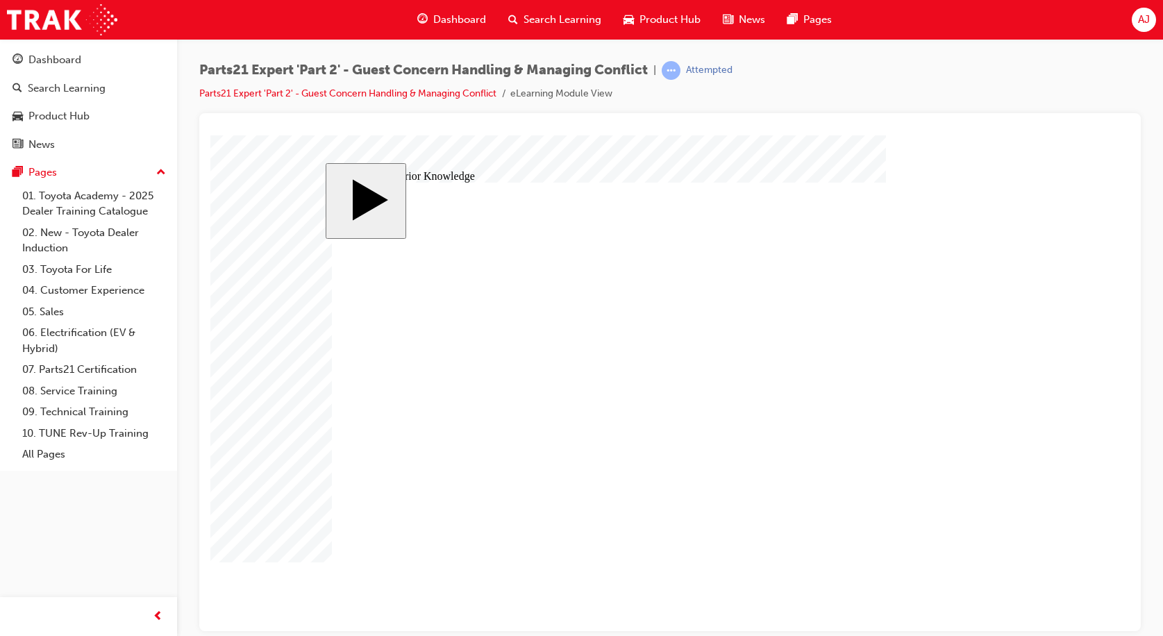
drag, startPoint x: 856, startPoint y: 450, endPoint x: 580, endPoint y: 503, distance: 281.4
drag, startPoint x: 738, startPoint y: 408, endPoint x: 613, endPoint y: 407, distance: 125.0
drag, startPoint x: 858, startPoint y: 416, endPoint x: 737, endPoint y: 412, distance: 120.9
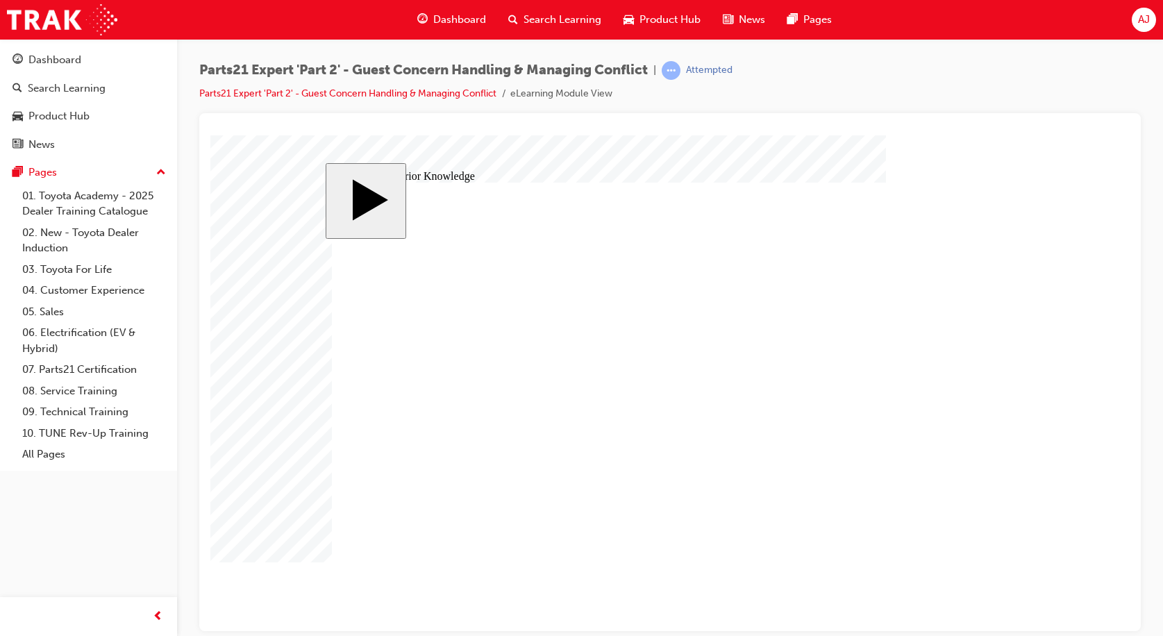
drag, startPoint x: 622, startPoint y: 441, endPoint x: 720, endPoint y: 440, distance: 98.6
drag, startPoint x: 824, startPoint y: 394, endPoint x: 600, endPoint y: 440, distance: 228.3
drag, startPoint x: 613, startPoint y: 379, endPoint x: 615, endPoint y: 502, distance: 123.6
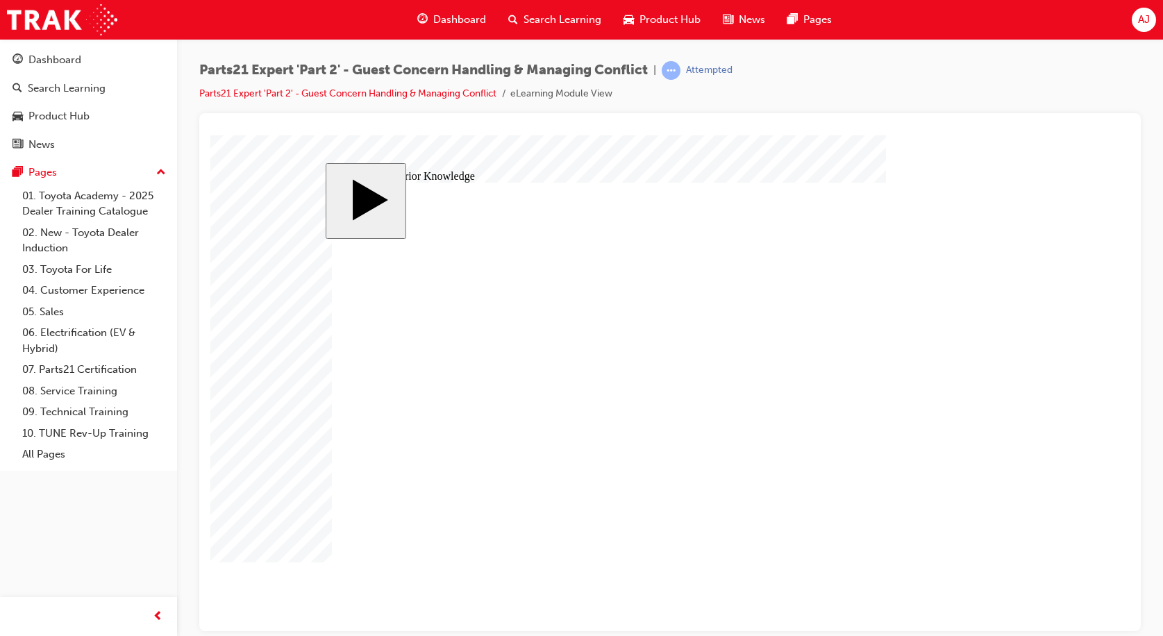
drag, startPoint x: 861, startPoint y: 449, endPoint x: 603, endPoint y: 378, distance: 267.9
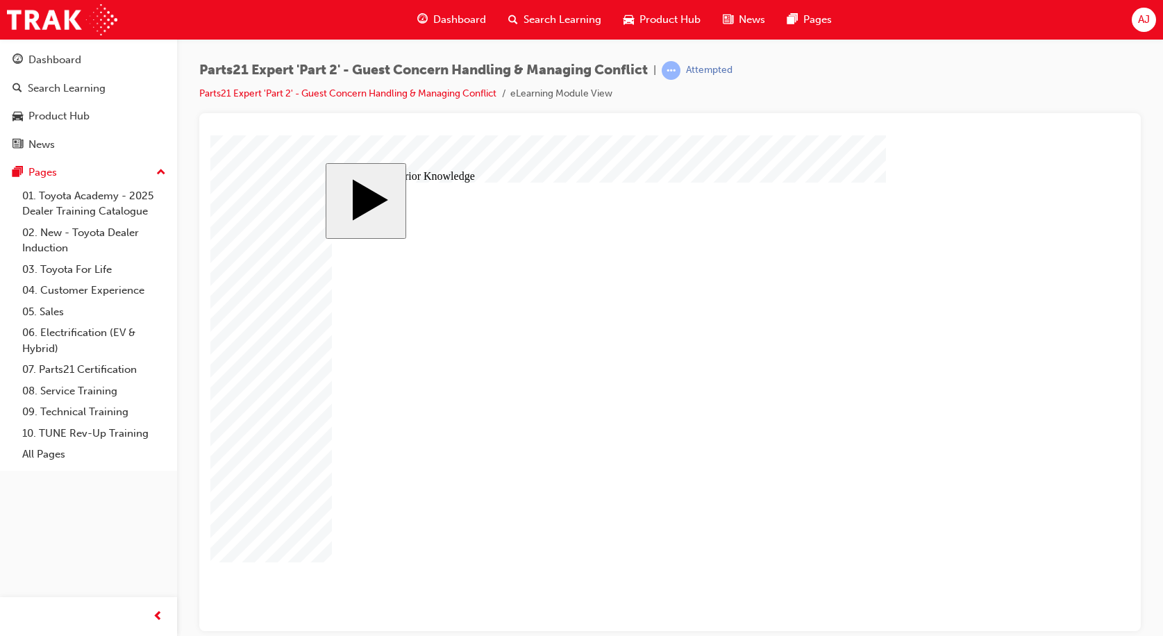
drag, startPoint x: 959, startPoint y: 426, endPoint x: 608, endPoint y: 435, distance: 351.5
drag, startPoint x: 872, startPoint y: 426, endPoint x: 729, endPoint y: 439, distance: 143.0
drag, startPoint x: 842, startPoint y: 392, endPoint x: 628, endPoint y: 385, distance: 214.0
drag, startPoint x: 958, startPoint y: 392, endPoint x: 731, endPoint y: 385, distance: 226.5
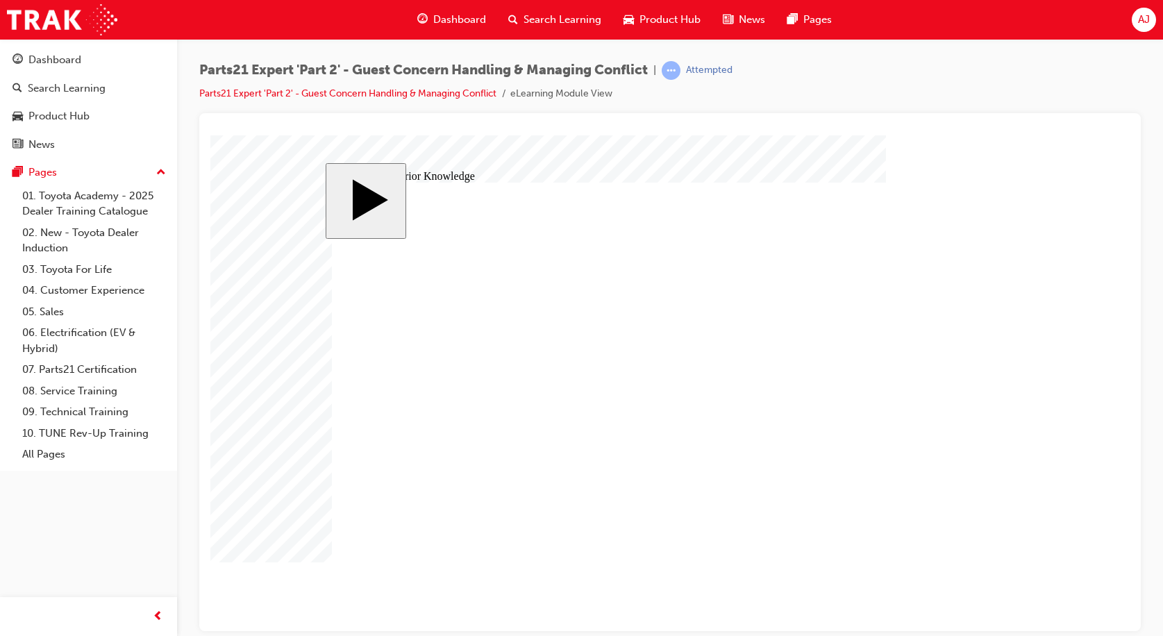
drag, startPoint x: 600, startPoint y: 390, endPoint x: 726, endPoint y: 390, distance: 126.4
drag, startPoint x: 623, startPoint y: 434, endPoint x: 777, endPoint y: 429, distance: 154.3
drag, startPoint x: 954, startPoint y: 394, endPoint x: 671, endPoint y: 392, distance: 283.4
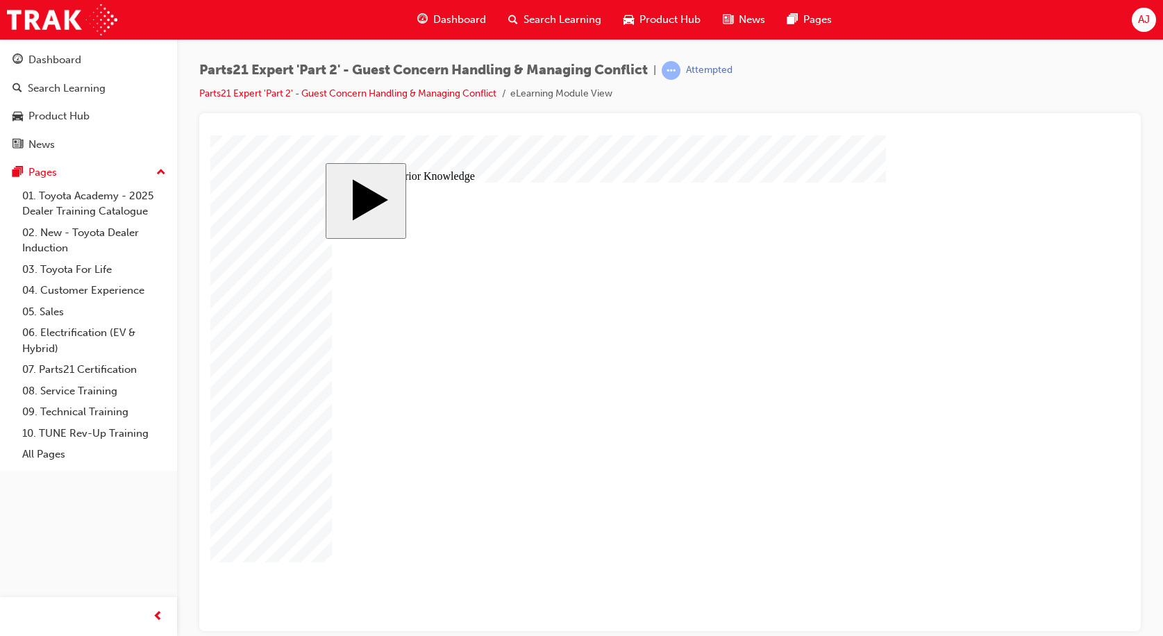
drag, startPoint x: 880, startPoint y: 429, endPoint x: 618, endPoint y: 444, distance: 262.2
drag, startPoint x: 610, startPoint y: 438, endPoint x: 608, endPoint y: 392, distance: 46.6
drag, startPoint x: 745, startPoint y: 437, endPoint x: 745, endPoint y: 390, distance: 46.5
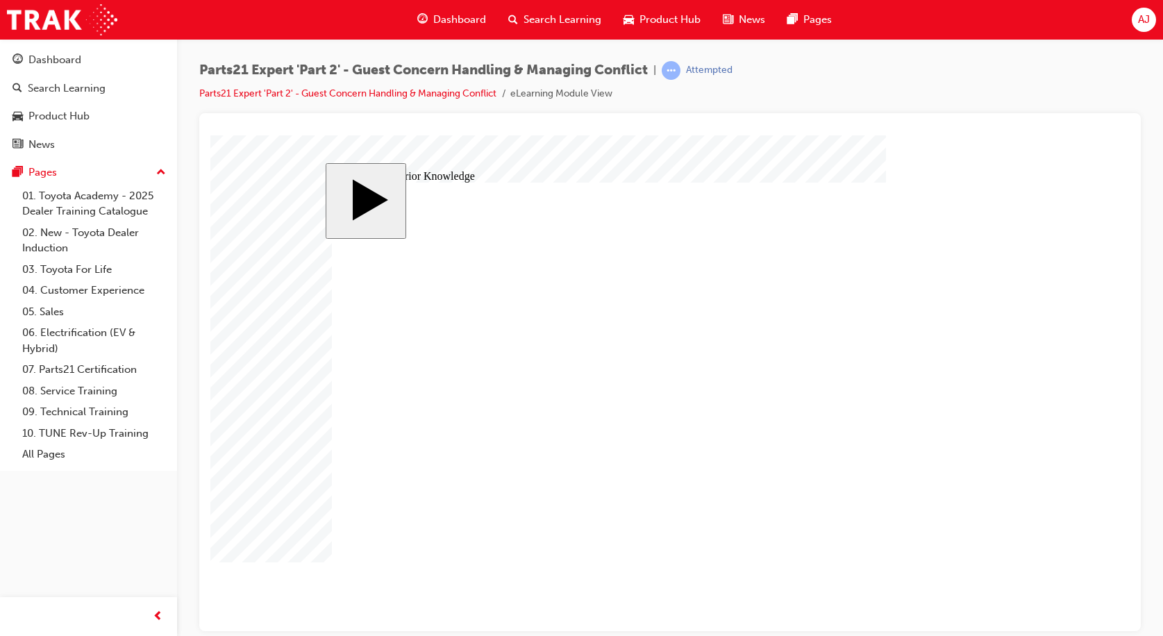
drag, startPoint x: 859, startPoint y: 406, endPoint x: 677, endPoint y: 420, distance: 182.5
drag, startPoint x: 868, startPoint y: 396, endPoint x: 731, endPoint y: 434, distance: 142.1
drag, startPoint x: 603, startPoint y: 435, endPoint x: 731, endPoint y: 431, distance: 128.6
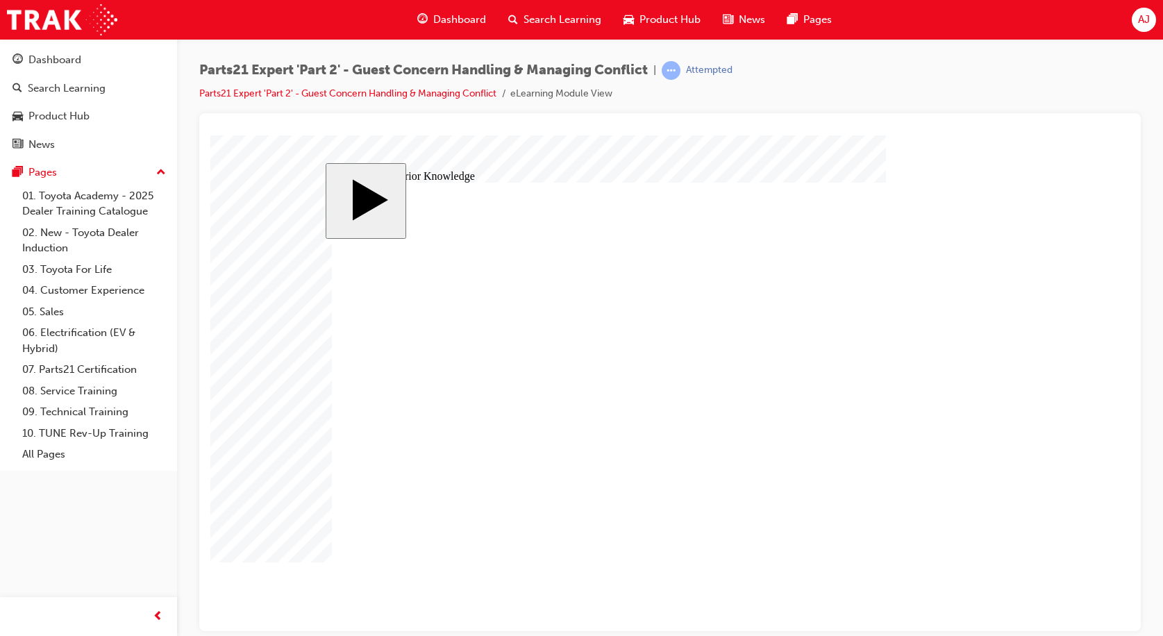
drag, startPoint x: 644, startPoint y: 390, endPoint x: 731, endPoint y: 390, distance: 86.8
drag, startPoint x: 877, startPoint y: 396, endPoint x: 604, endPoint y: 435, distance: 275.1
drag, startPoint x: 949, startPoint y: 428, endPoint x: 574, endPoint y: 381, distance: 378.6
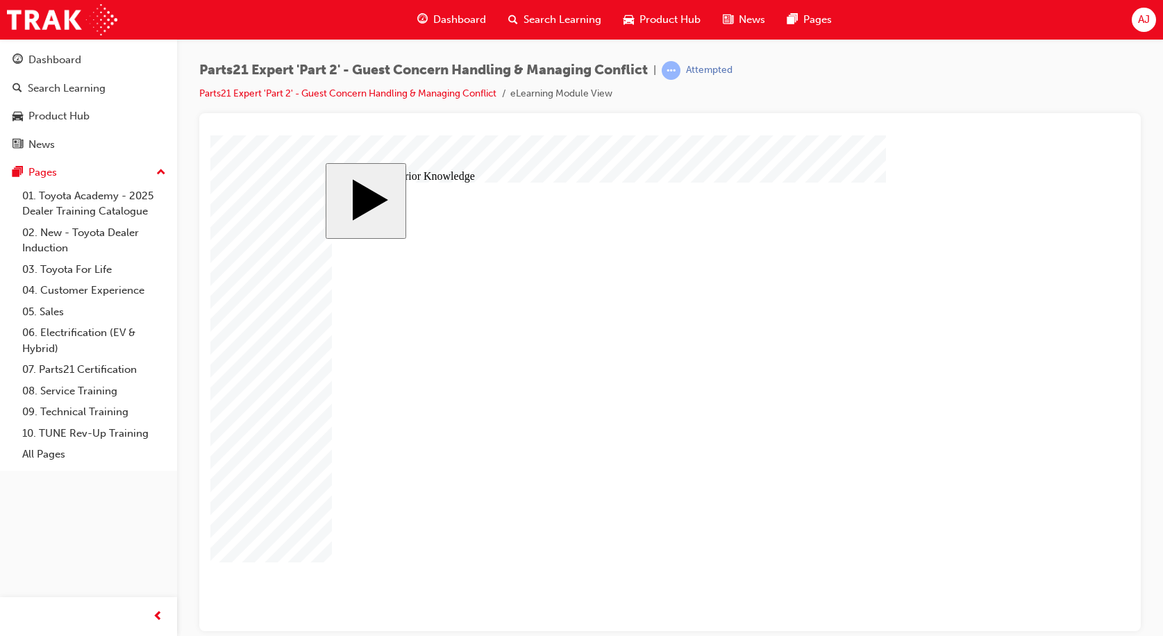
drag, startPoint x: 585, startPoint y: 438, endPoint x: 831, endPoint y: 437, distance: 246.6
drag, startPoint x: 723, startPoint y: 435, endPoint x: 638, endPoint y: 427, distance: 85.8
drag, startPoint x: 874, startPoint y: 393, endPoint x: 733, endPoint y: 438, distance: 148.0
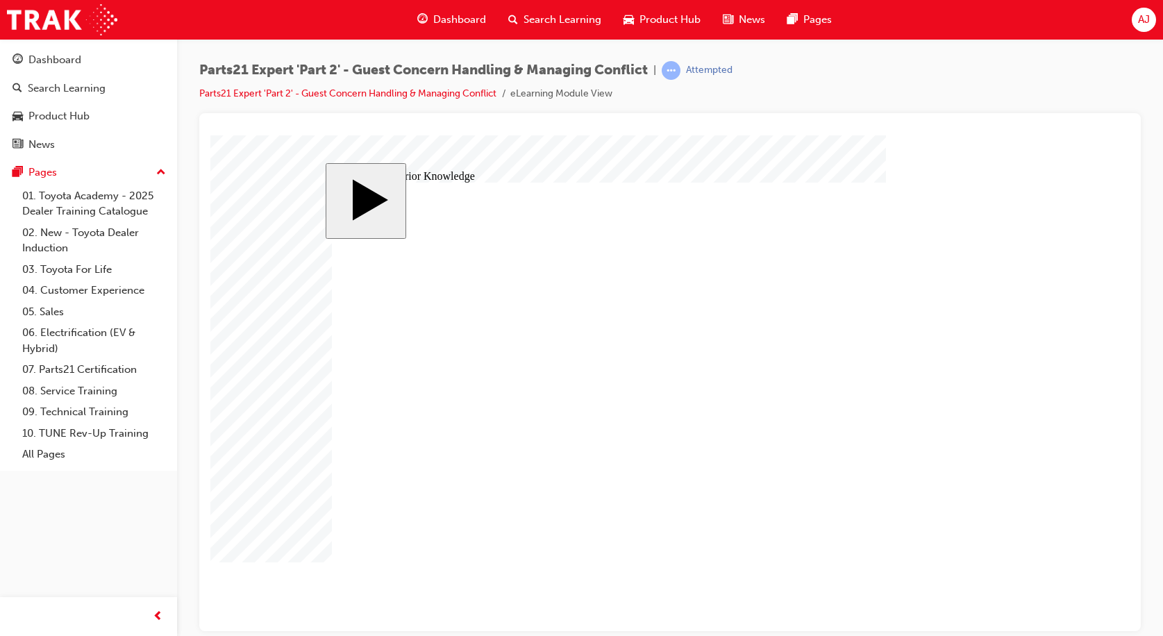
drag, startPoint x: 593, startPoint y: 392, endPoint x: 883, endPoint y: 382, distance: 290.5
drag, startPoint x: 724, startPoint y: 388, endPoint x: 625, endPoint y: 387, distance: 98.6
drag, startPoint x: 950, startPoint y: 422, endPoint x: 749, endPoint y: 392, distance: 202.8
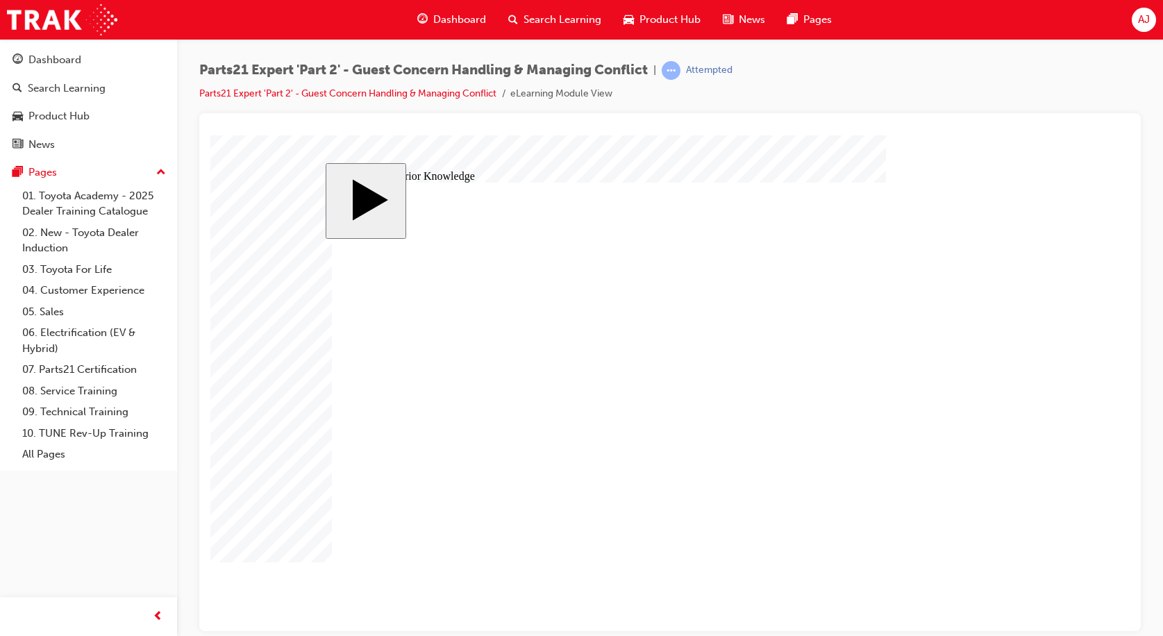
drag, startPoint x: 725, startPoint y: 390, endPoint x: 724, endPoint y: 431, distance: 41.7
drag, startPoint x: 869, startPoint y: 392, endPoint x: 713, endPoint y: 386, distance: 155.7
drag, startPoint x: 612, startPoint y: 390, endPoint x: 612, endPoint y: 433, distance: 43.1
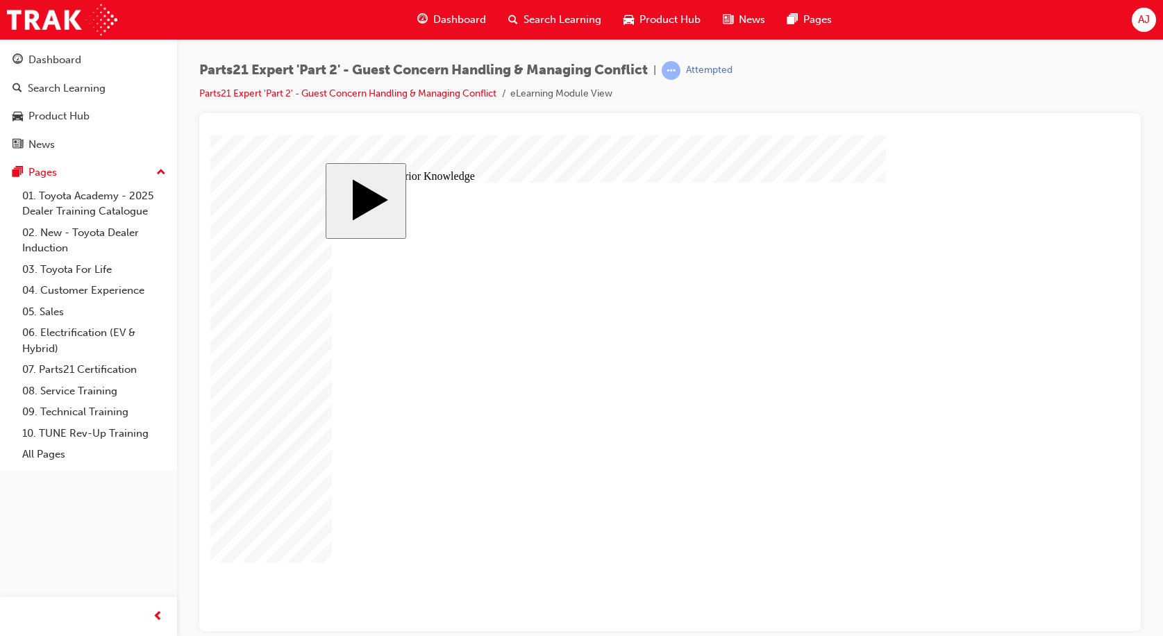
drag, startPoint x: 956, startPoint y: 394, endPoint x: 599, endPoint y: 385, distance: 357.1
drag, startPoint x: 606, startPoint y: 436, endPoint x: 725, endPoint y: 436, distance: 118.8
drag, startPoint x: 943, startPoint y: 428, endPoint x: 588, endPoint y: 436, distance: 355.0
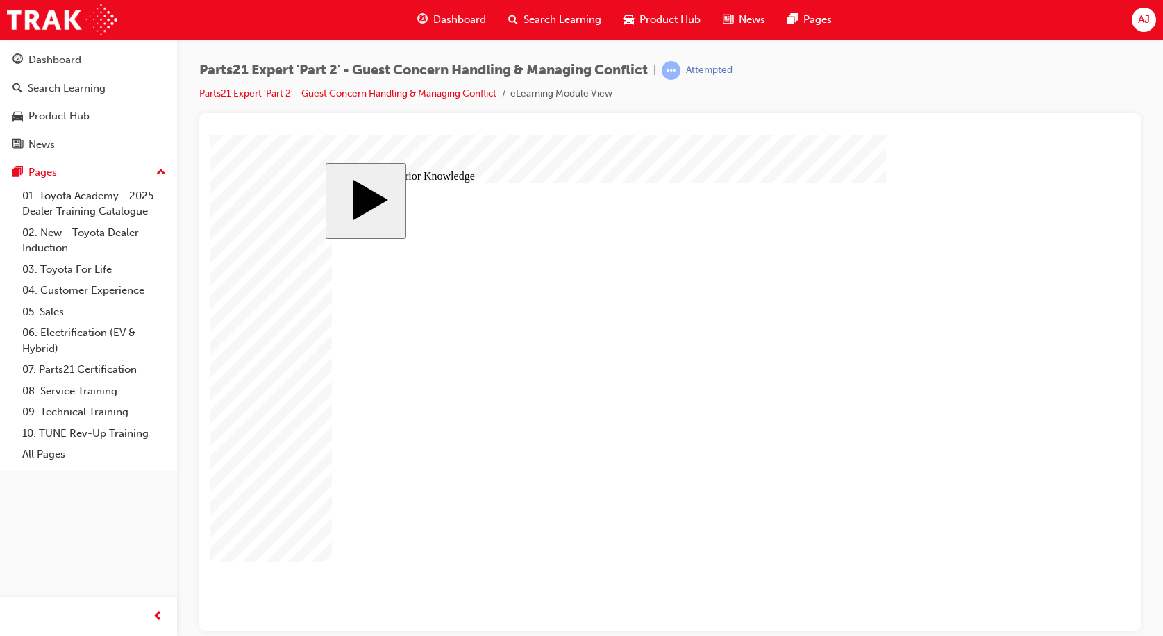
drag, startPoint x: 944, startPoint y: 495, endPoint x: 943, endPoint y: 454, distance: 41.7
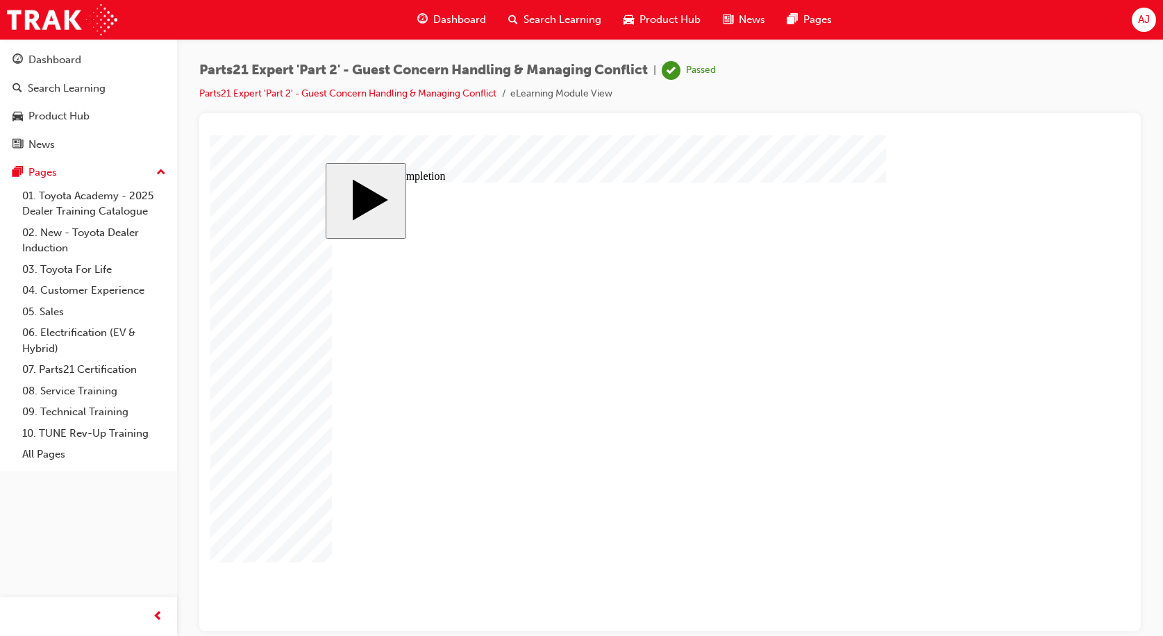
click at [105, 368] on link "07. Parts21 Certification" at bounding box center [94, 370] width 155 height 22
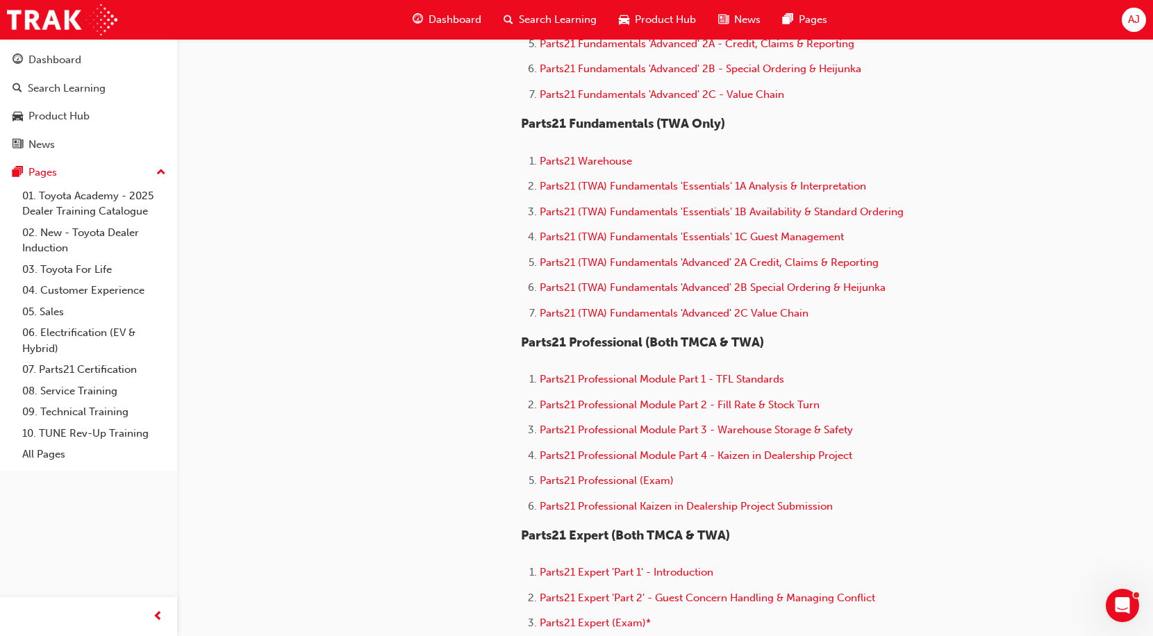
scroll to position [764, 0]
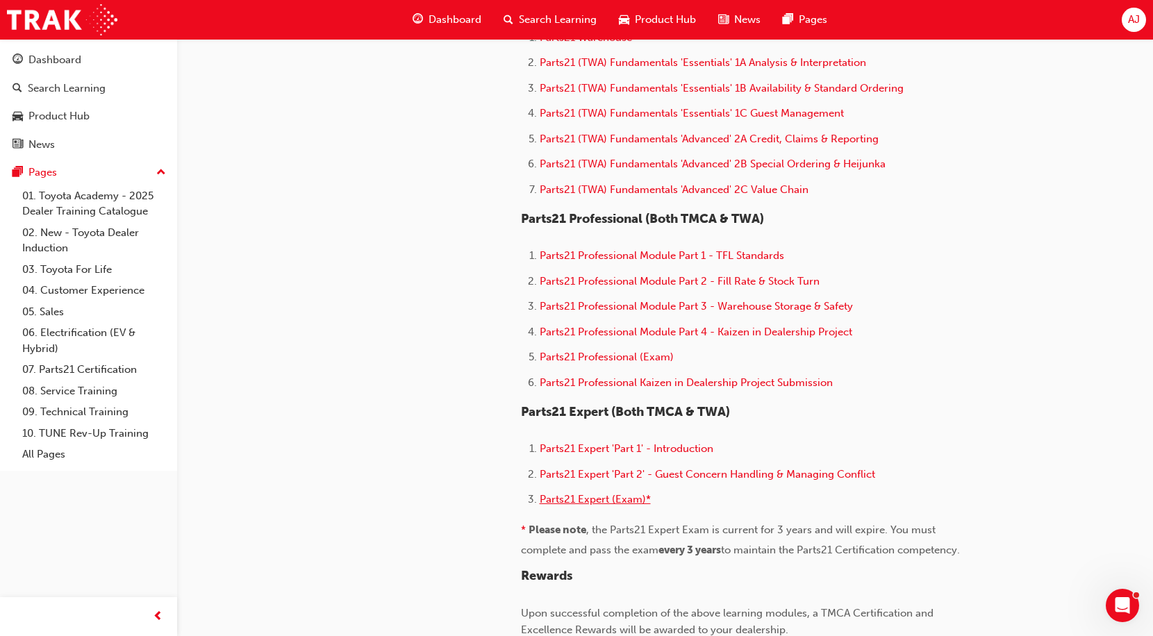
click at [611, 501] on span "Parts21 Expert (Exam)*" at bounding box center [595, 499] width 111 height 13
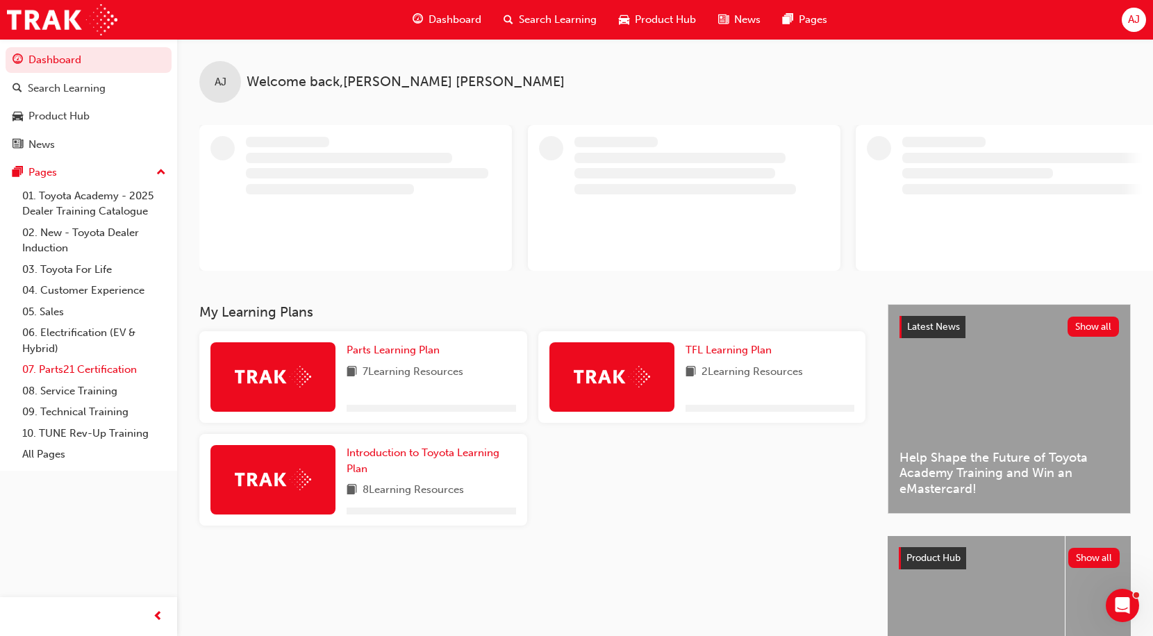
click at [69, 368] on link "07. Parts21 Certification" at bounding box center [94, 370] width 155 height 22
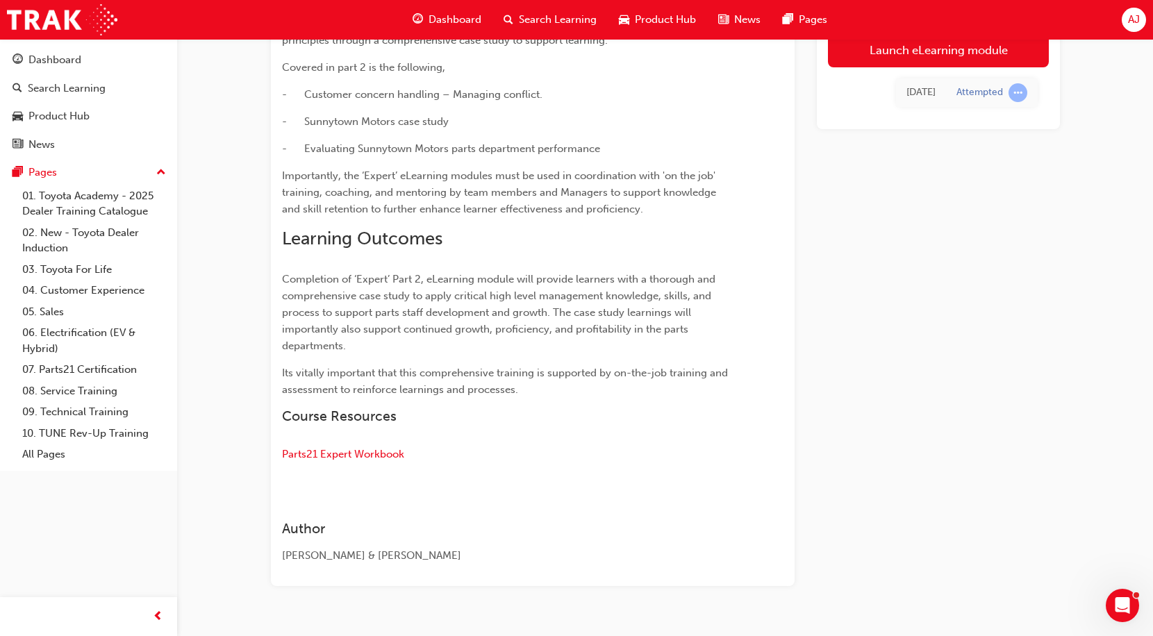
scroll to position [430, 0]
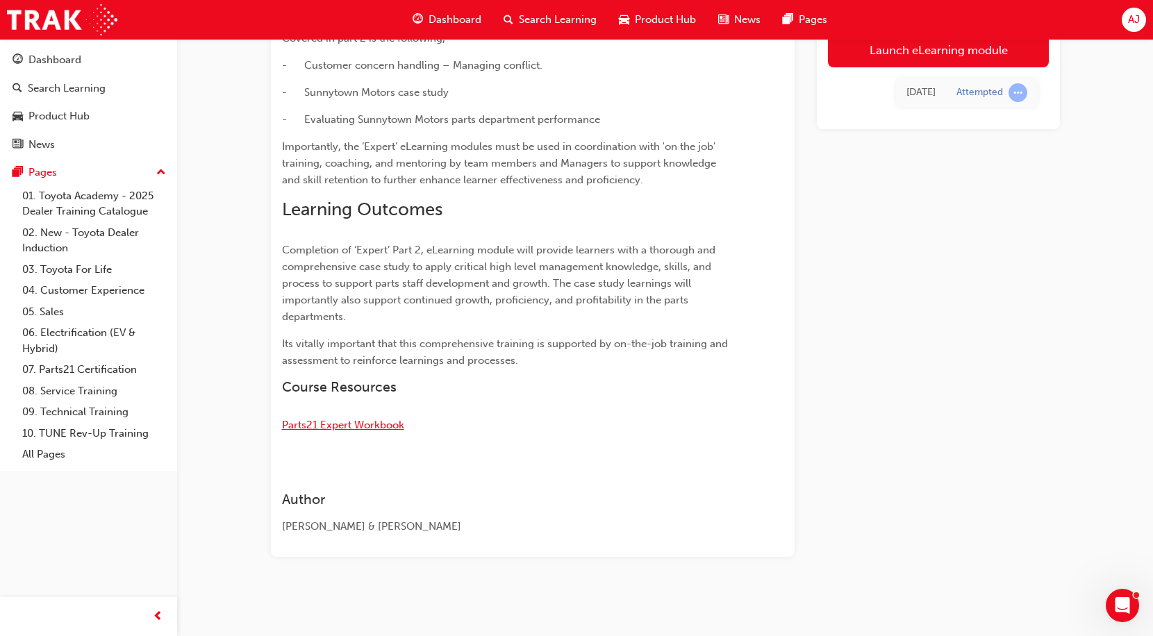
click at [344, 424] on span "Parts21 Expert Workbook" at bounding box center [343, 425] width 122 height 13
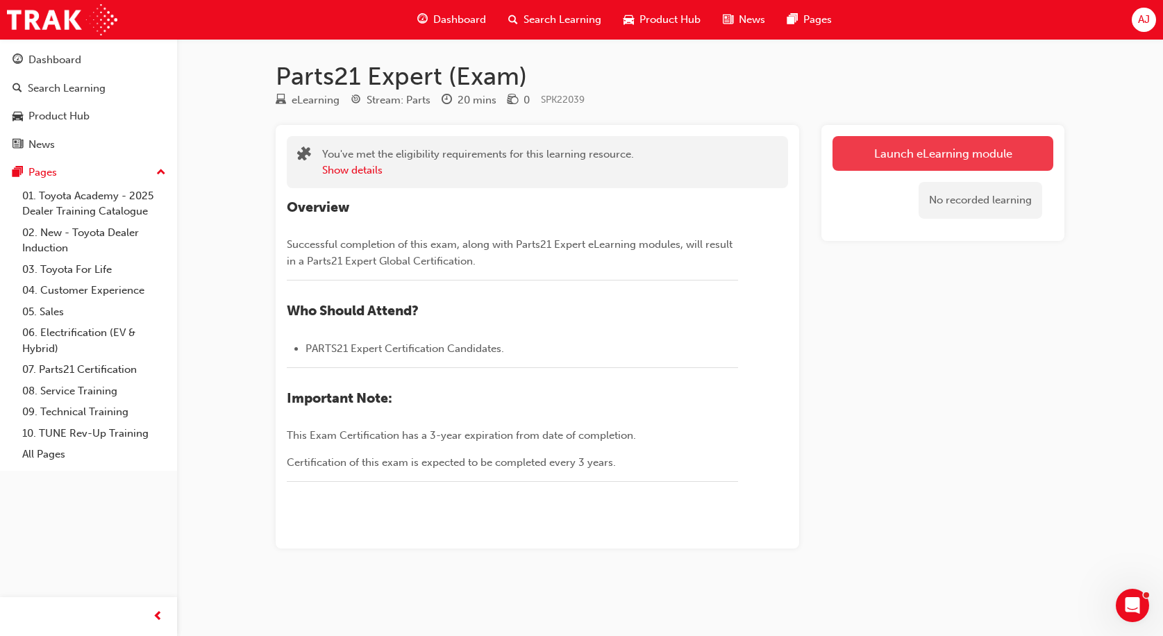
click at [1004, 149] on link "Launch eLearning module" at bounding box center [943, 153] width 221 height 35
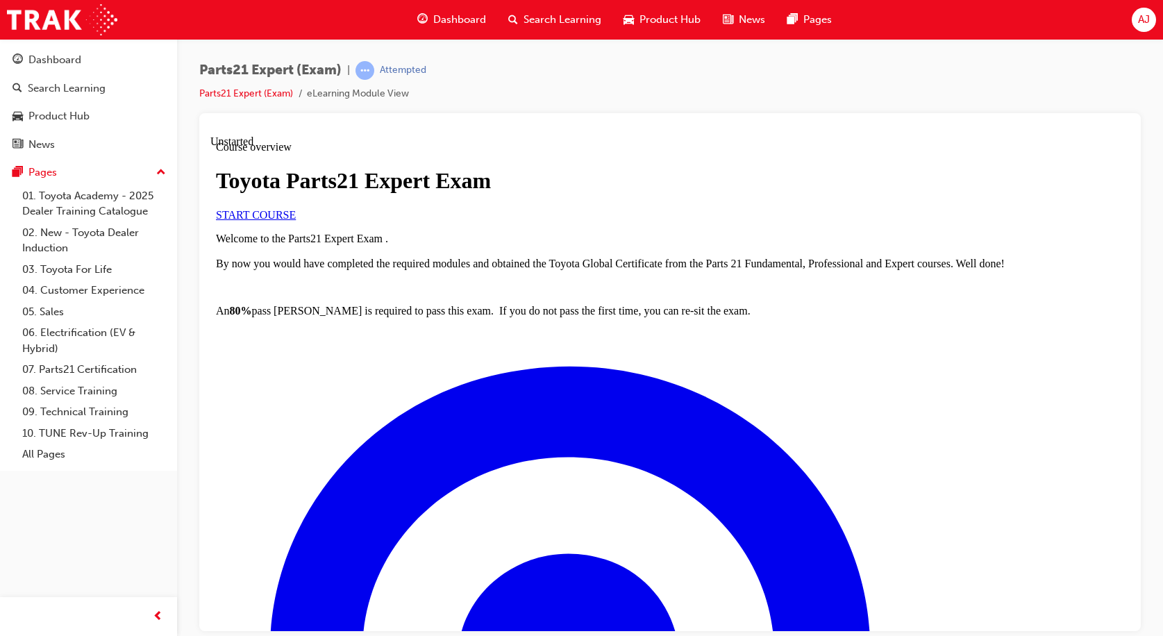
click at [296, 220] on link "START COURSE" at bounding box center [256, 214] width 80 height 12
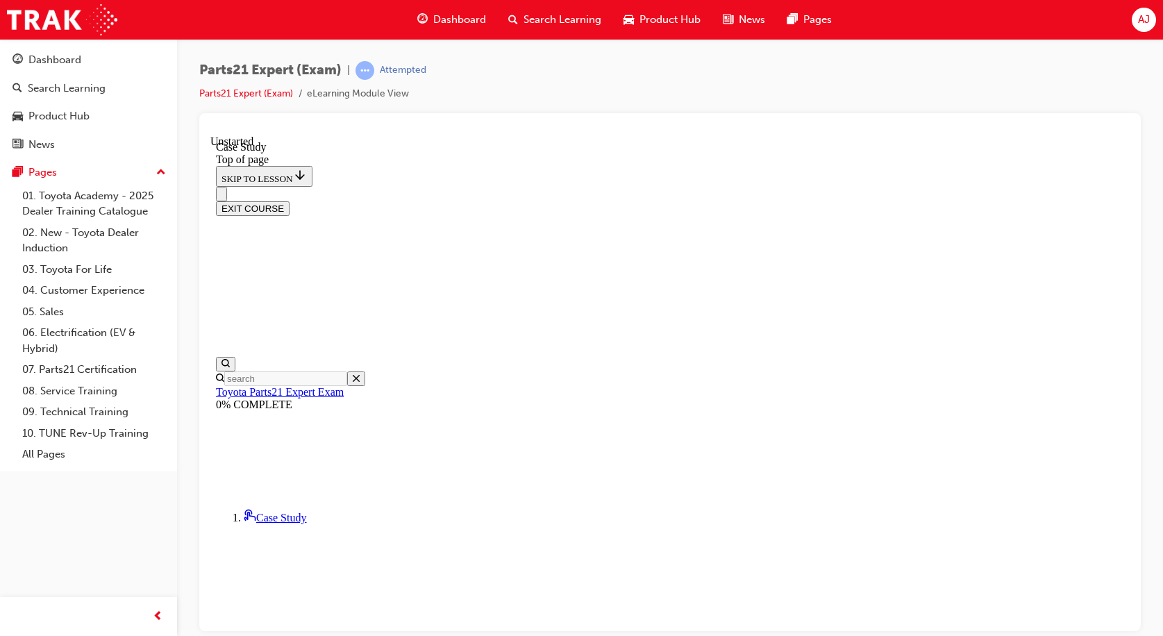
scroll to position [162, 0]
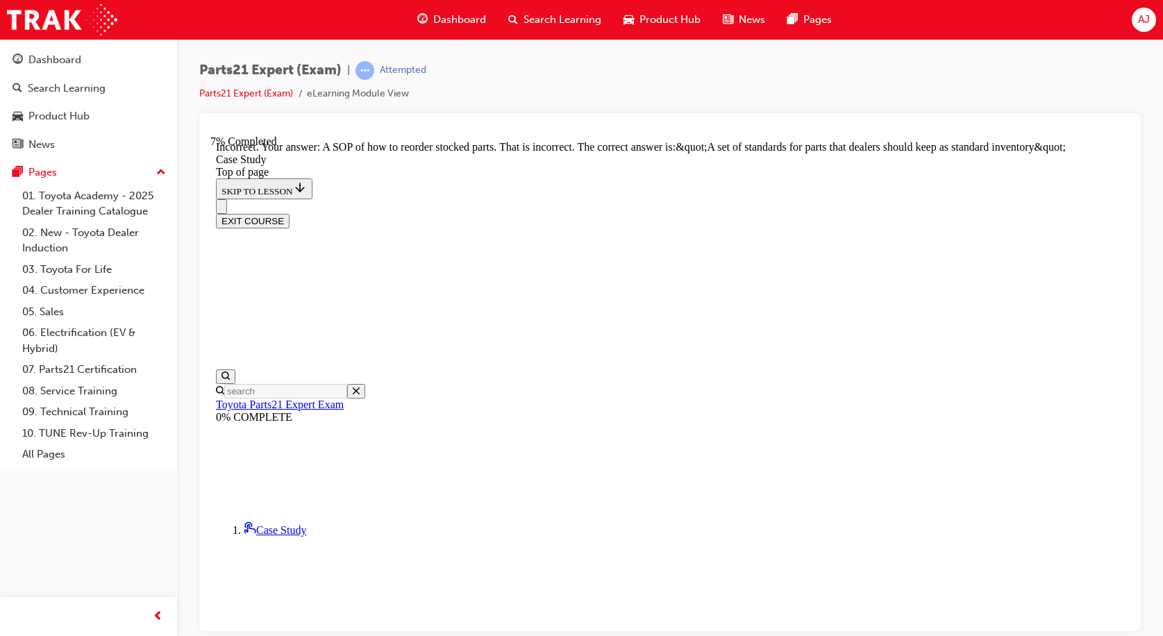
scroll to position [237, 0]
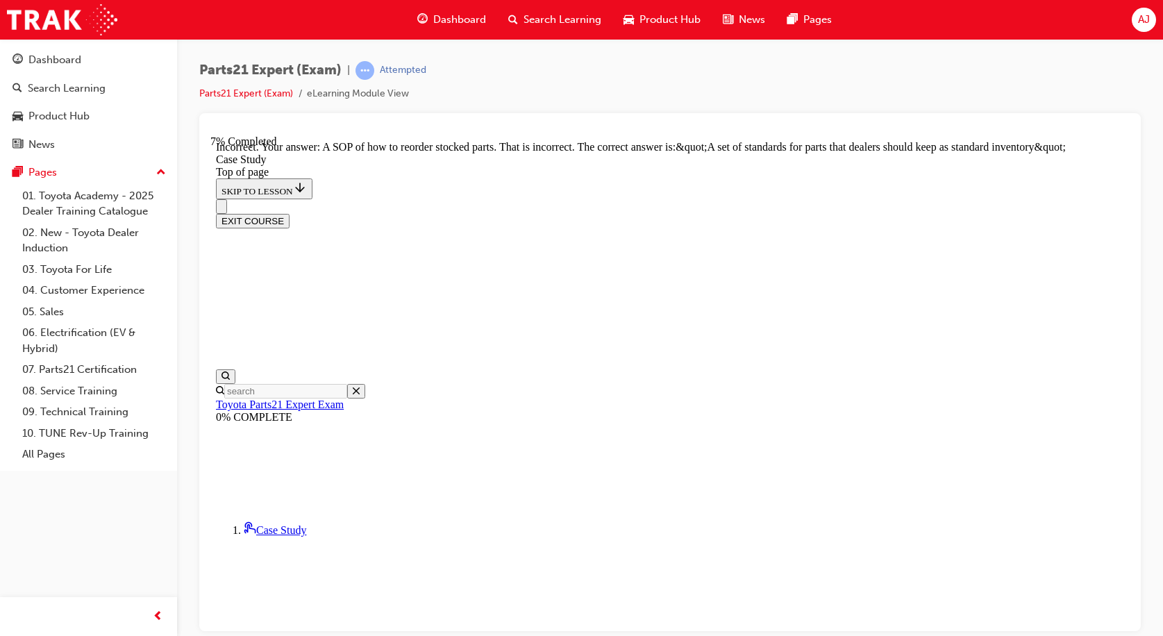
scroll to position [320, 0]
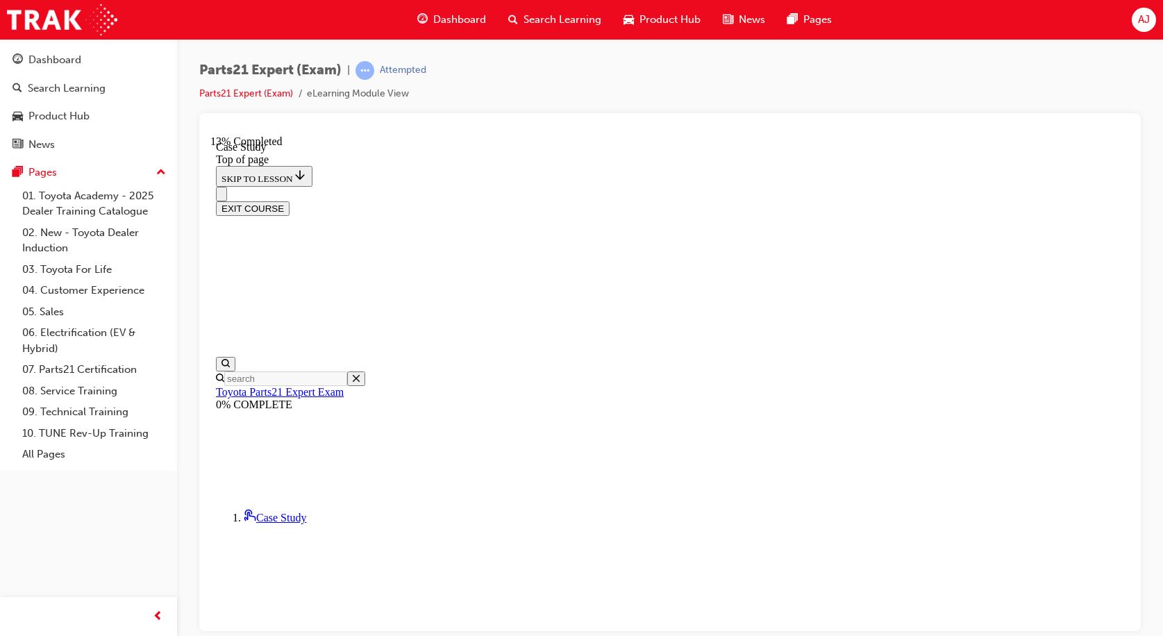
scroll to position [112, 0]
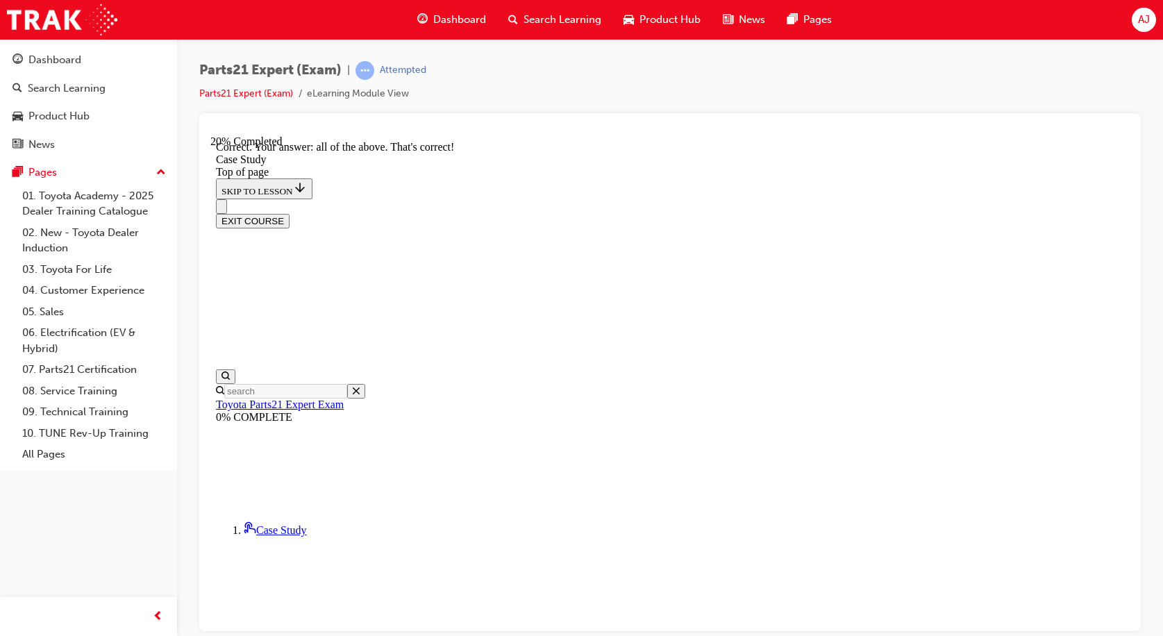
scroll to position [345, 0]
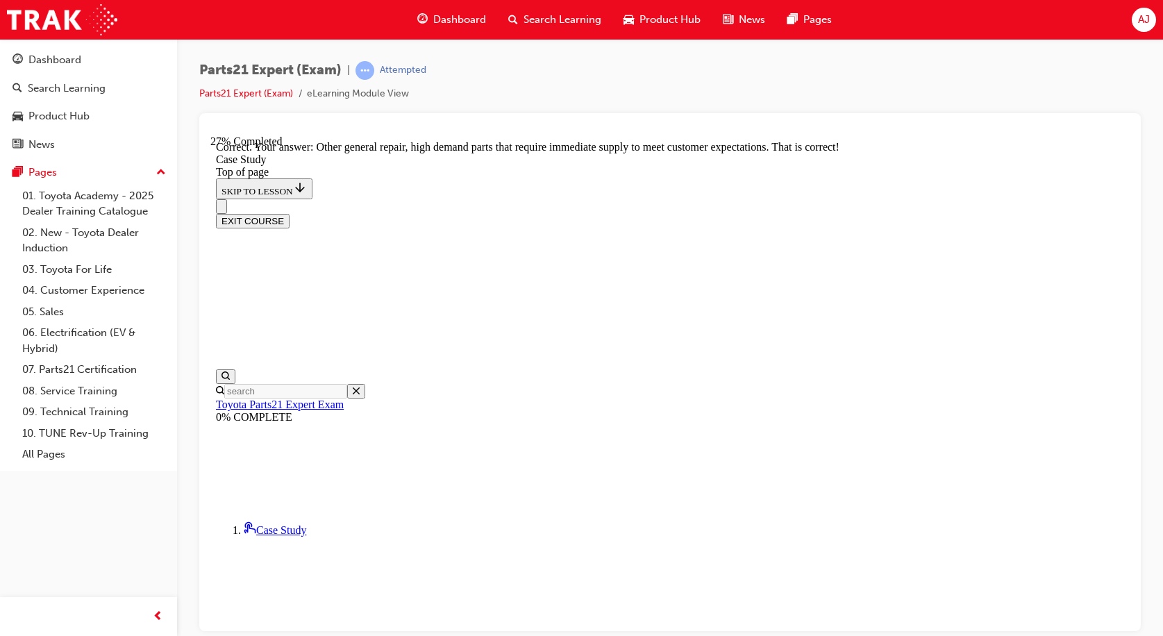
scroll to position [359, 0]
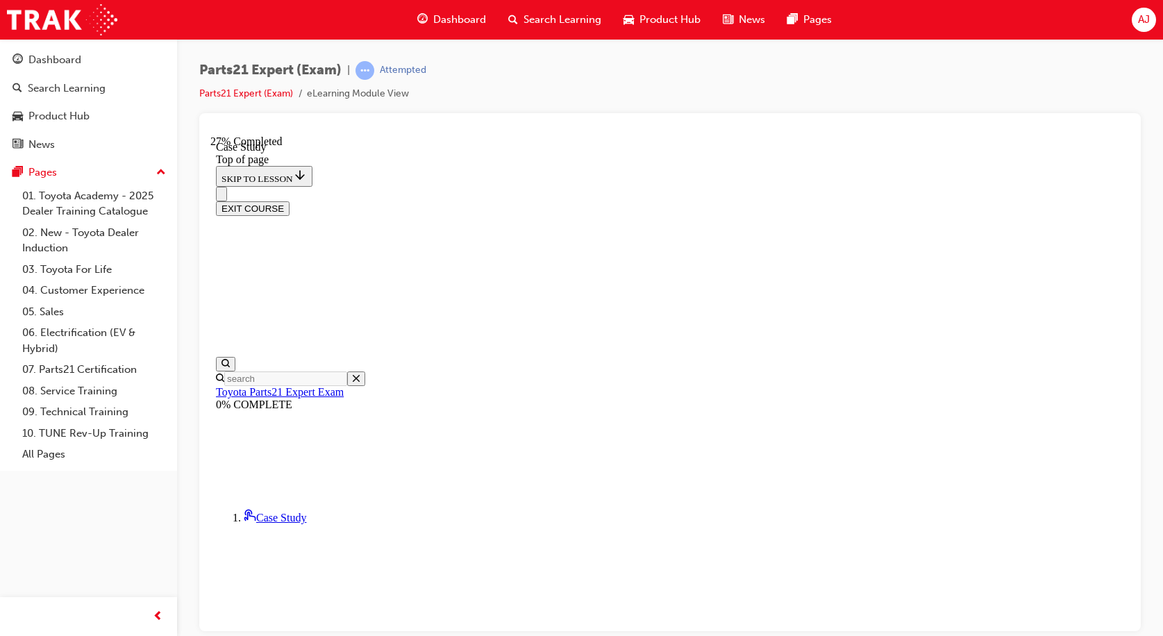
scroll to position [251, 0]
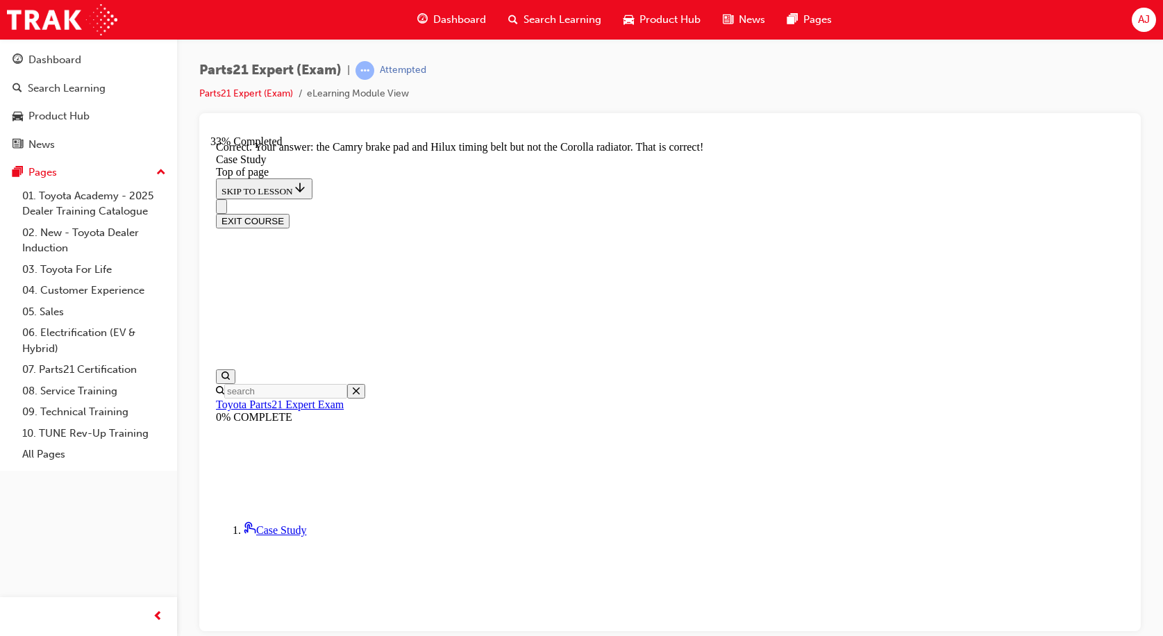
scroll to position [515, 0]
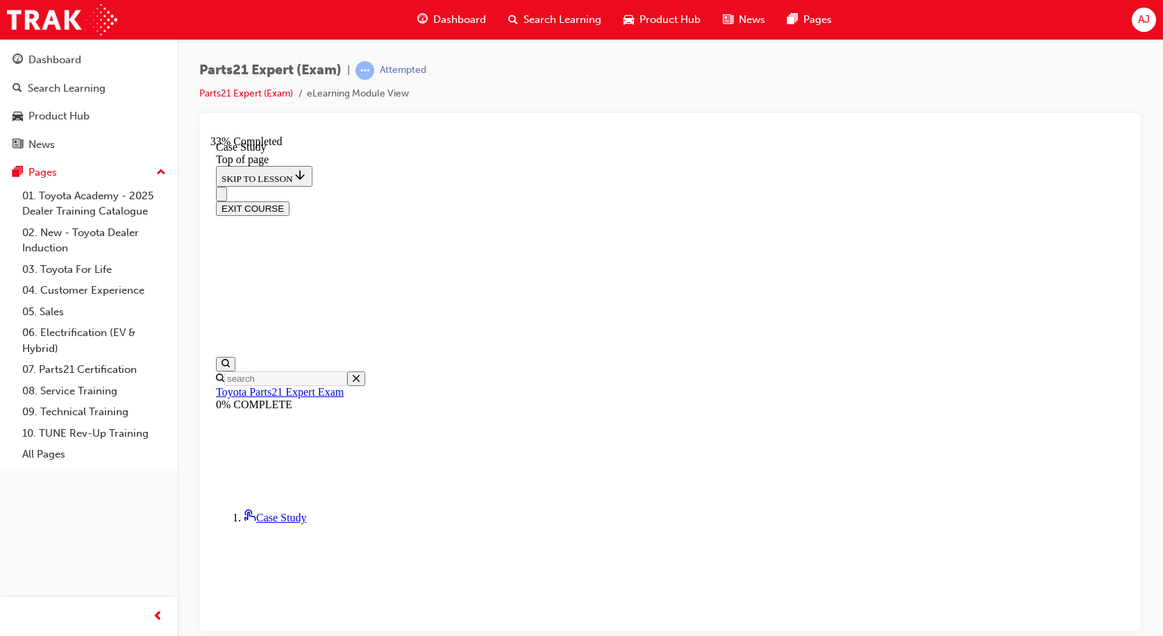
scroll to position [390, 0]
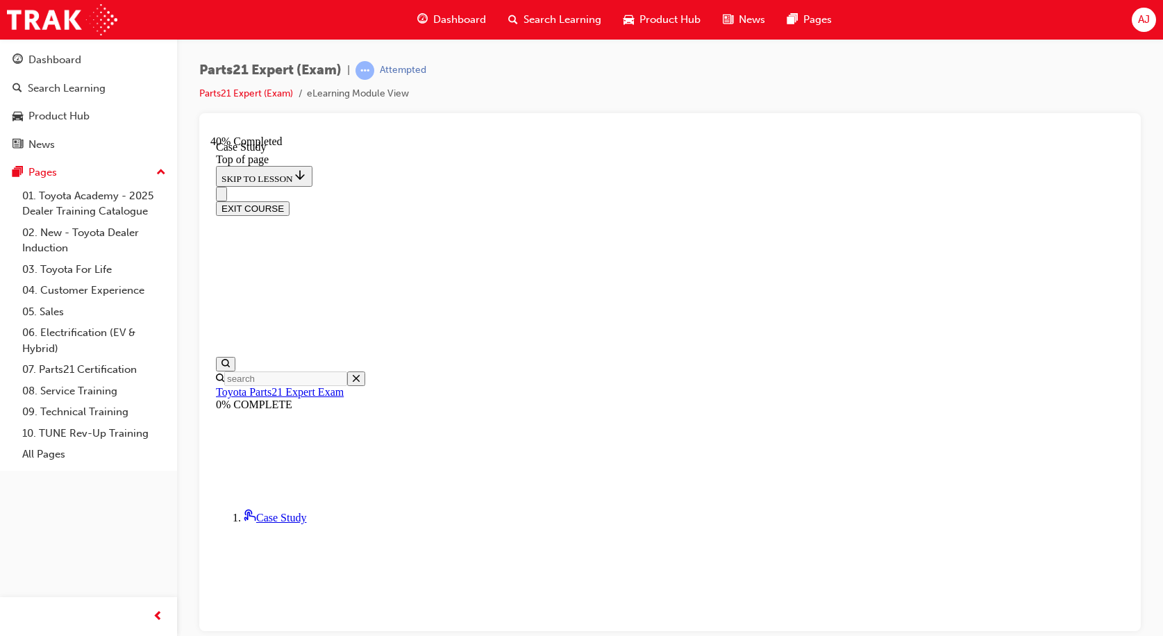
scroll to position [112, 0]
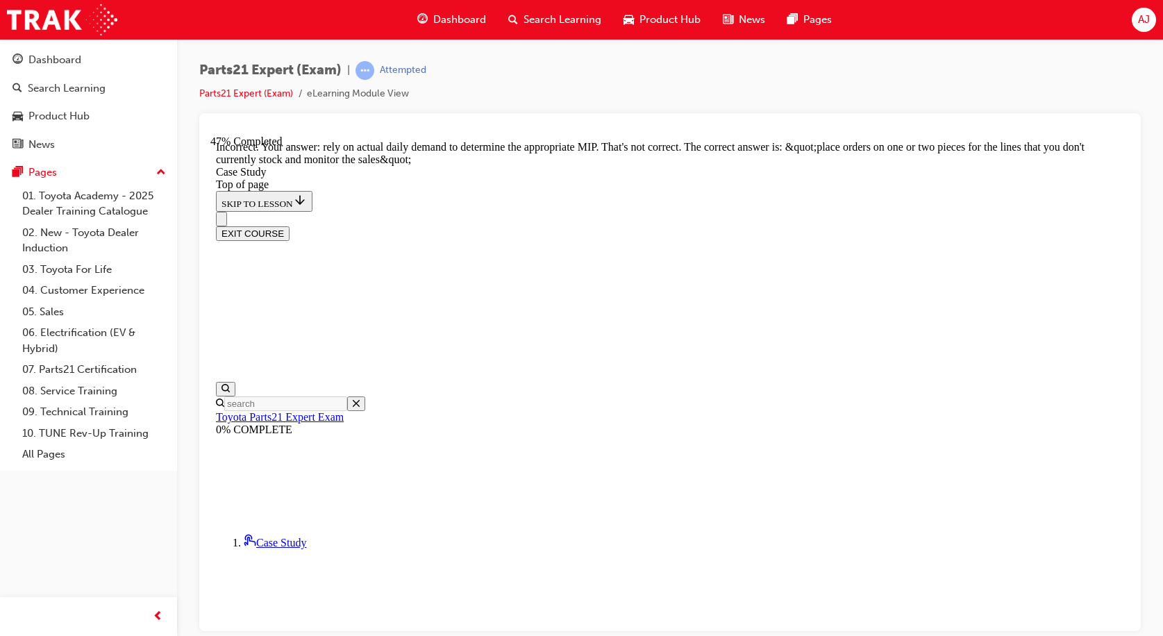
scroll to position [406, 0]
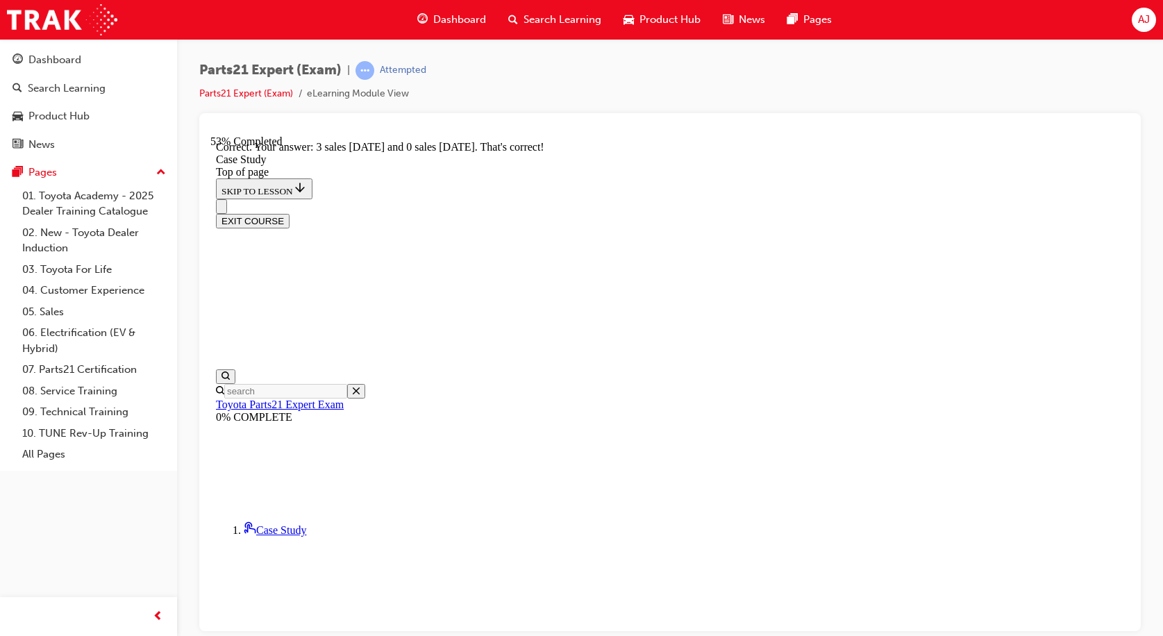
scroll to position [345, 0]
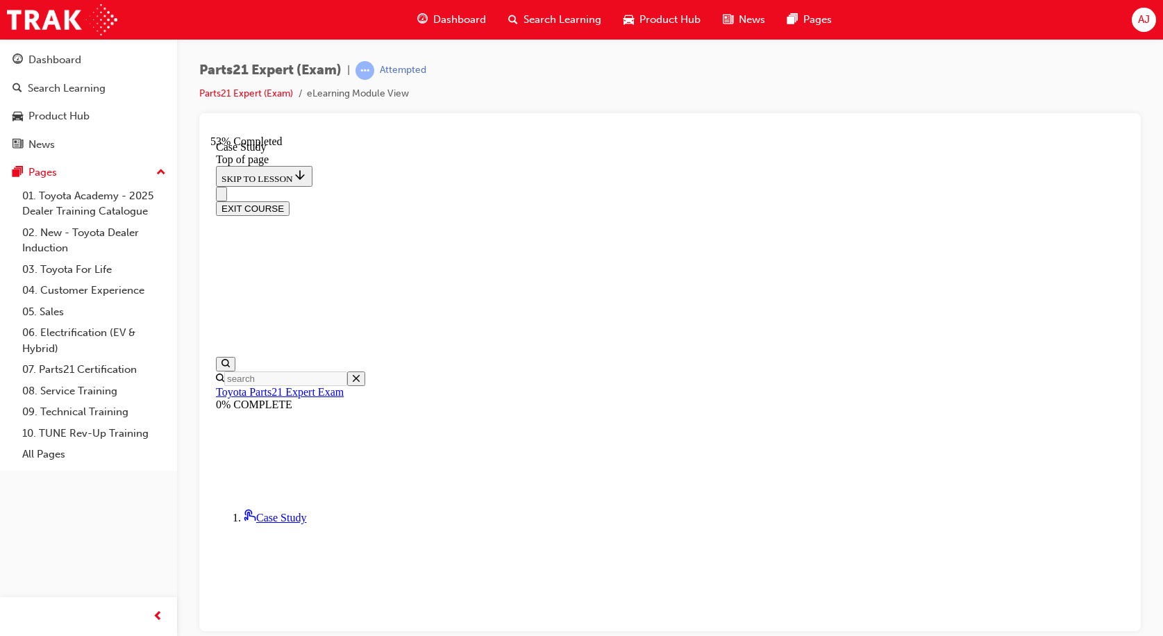
scroll to position [181, 0]
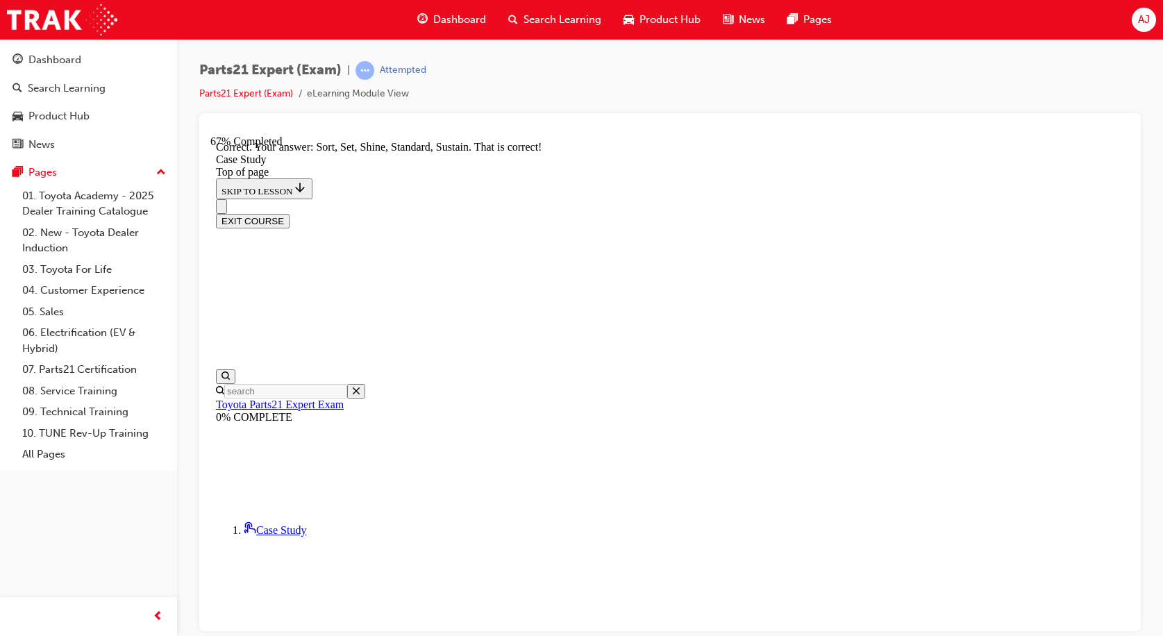
scroll to position [345, 0]
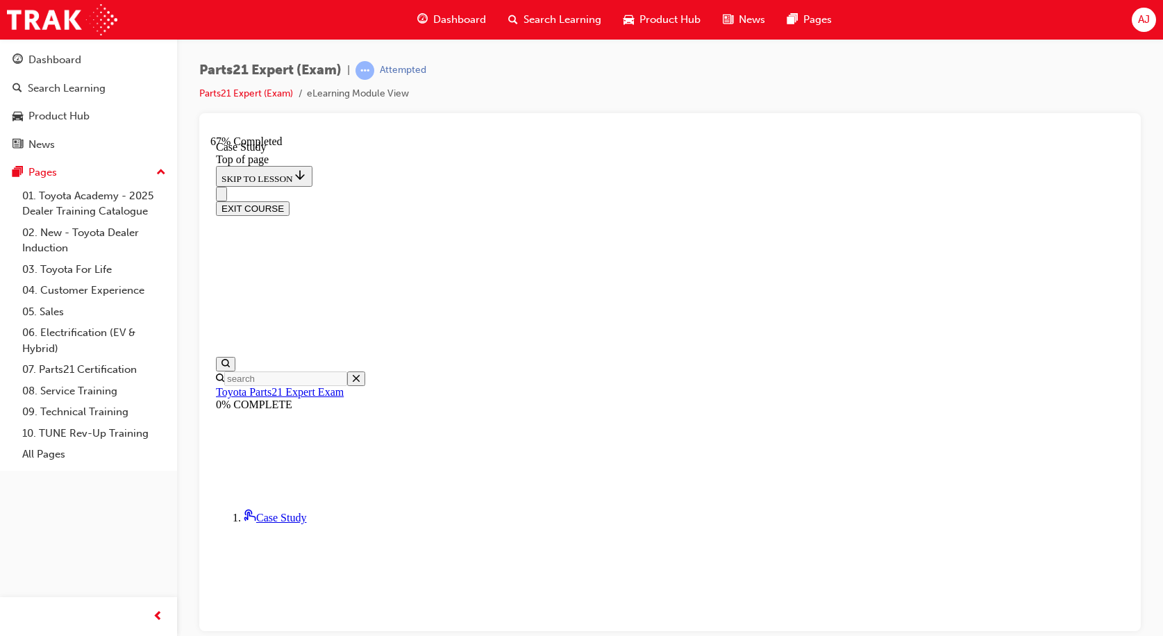
scroll to position [181, 0]
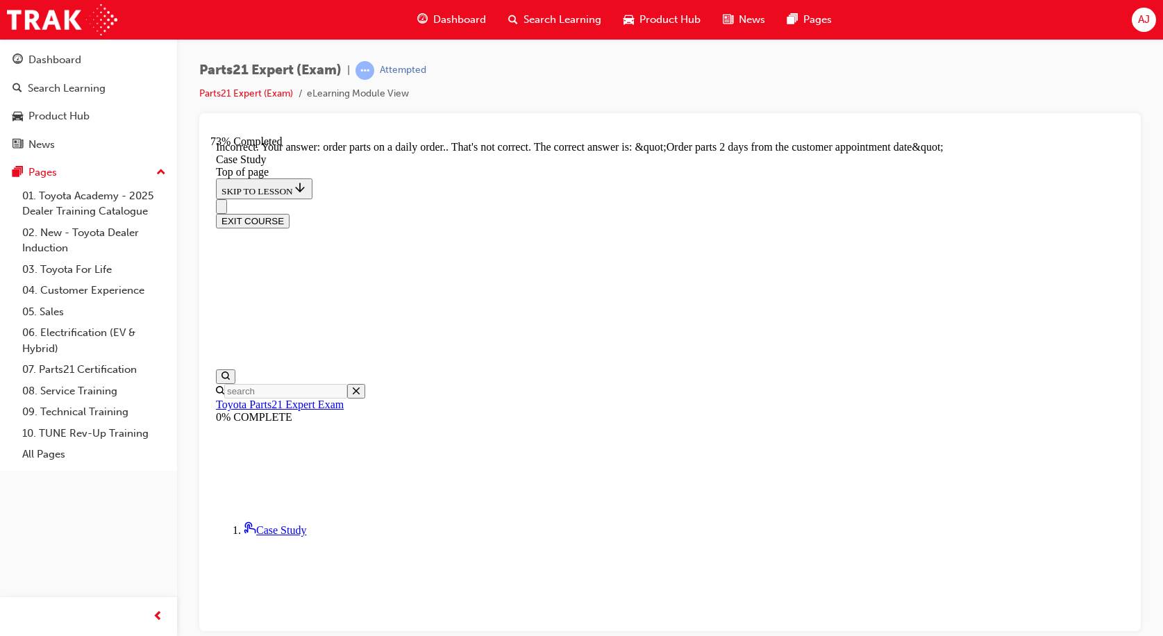
scroll to position [109, 0]
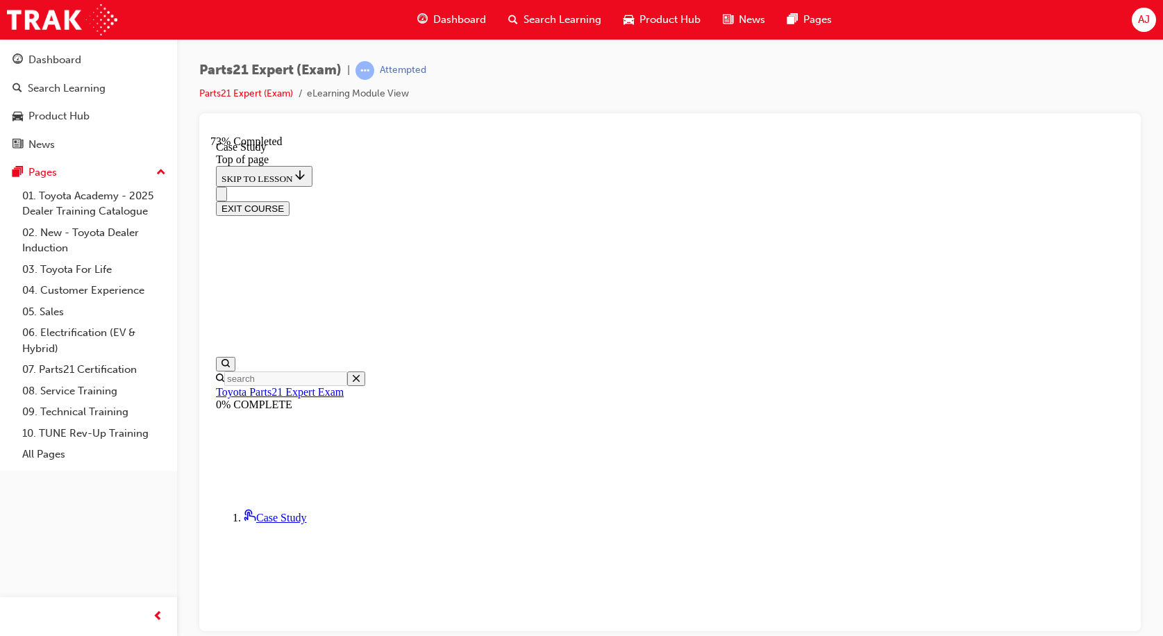
scroll to position [181, 0]
drag, startPoint x: 574, startPoint y: 502, endPoint x: 615, endPoint y: 513, distance: 42.3
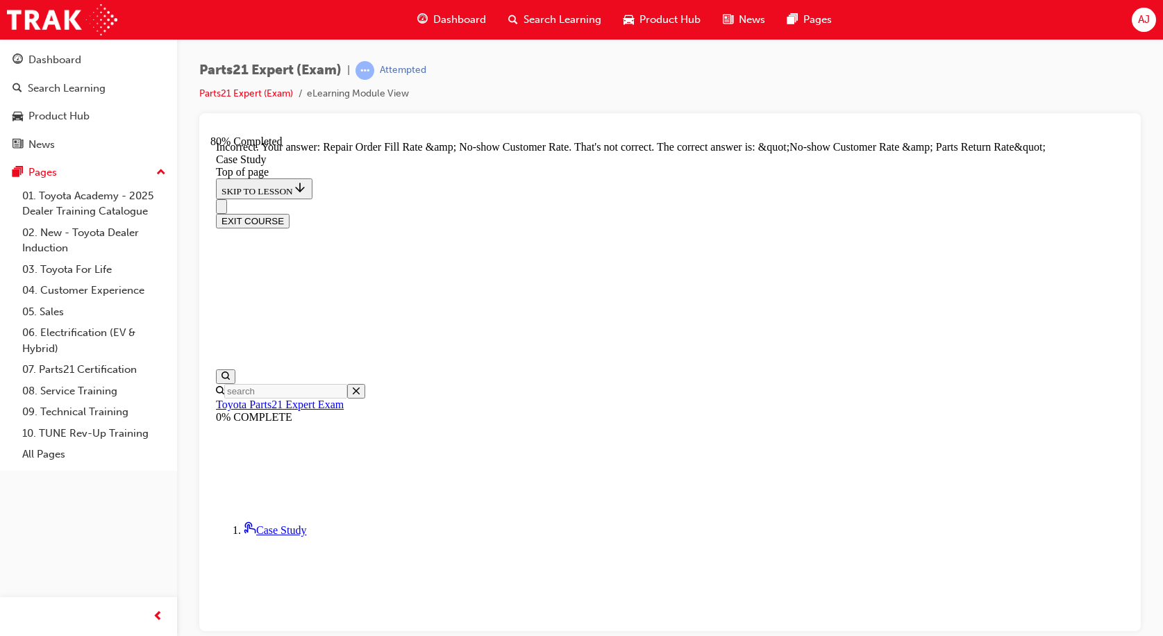
scroll to position [409, 0]
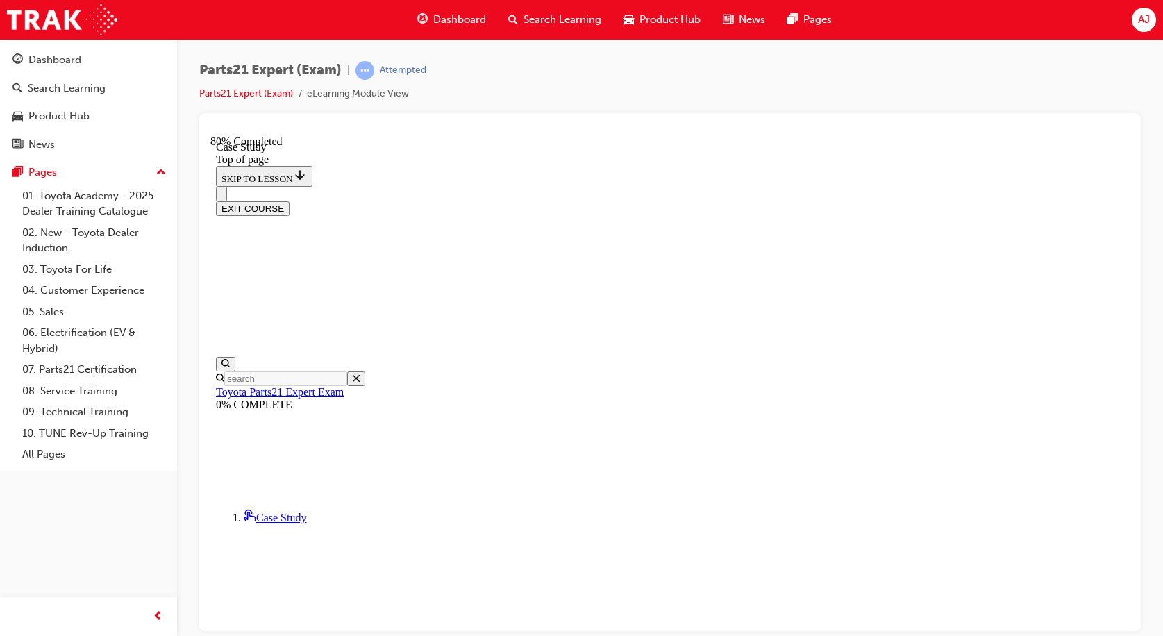
scroll to position [181, 0]
drag, startPoint x: 571, startPoint y: 503, endPoint x: 626, endPoint y: 523, distance: 58.4
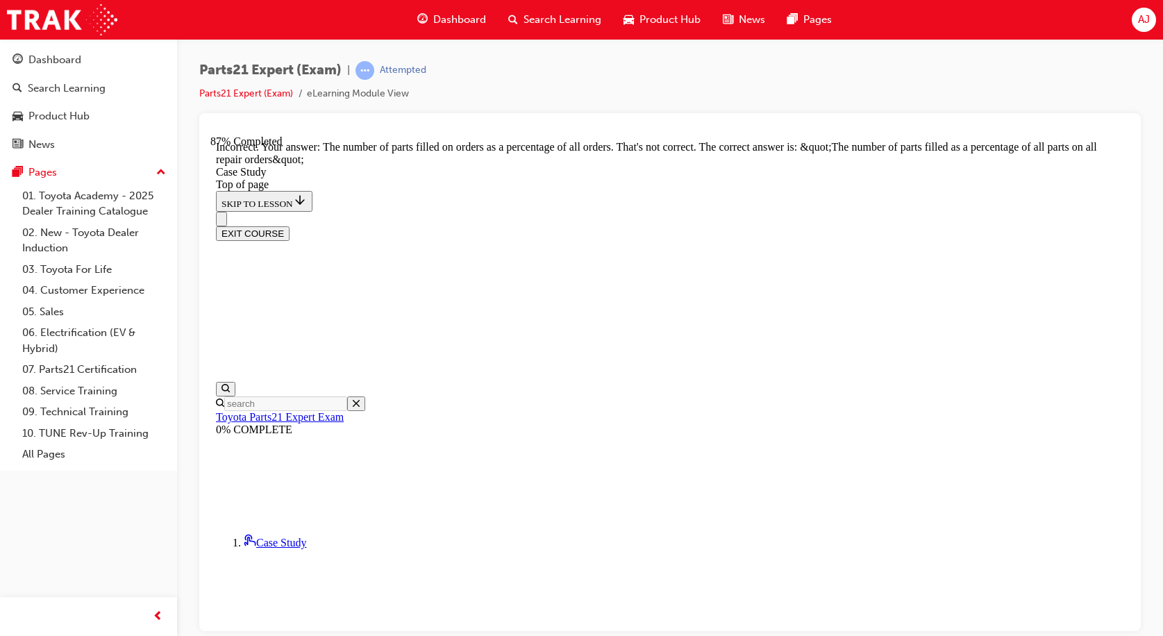
scroll to position [409, 0]
click at [574, 211] on div "EXIT COURSE" at bounding box center [670, 225] width 908 height 29
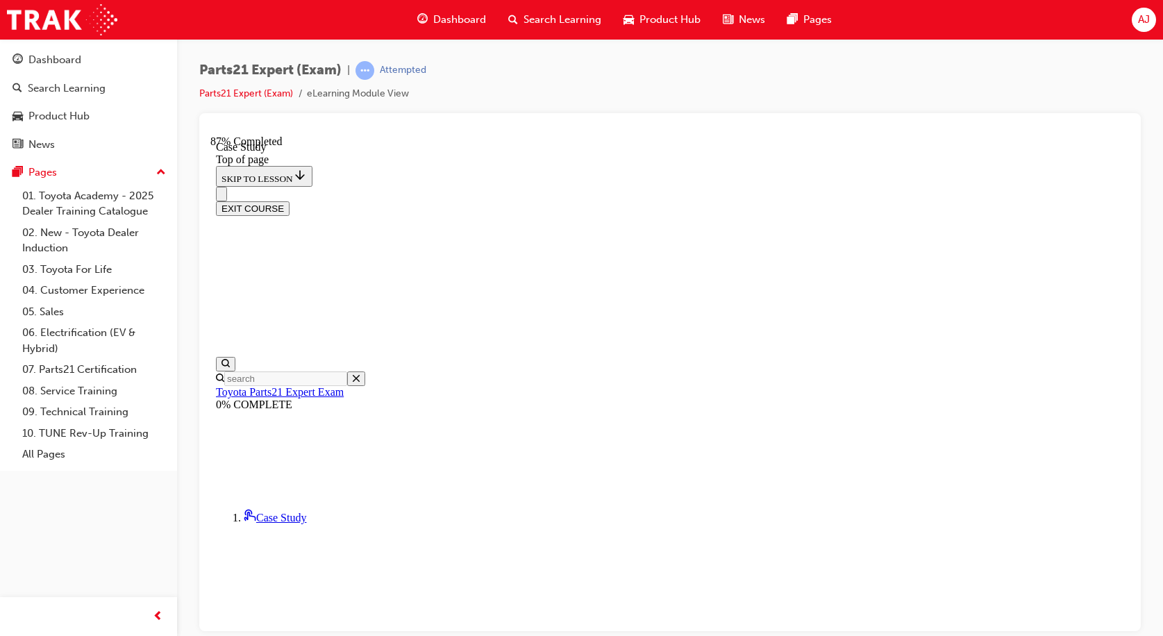
scroll to position [181, 0]
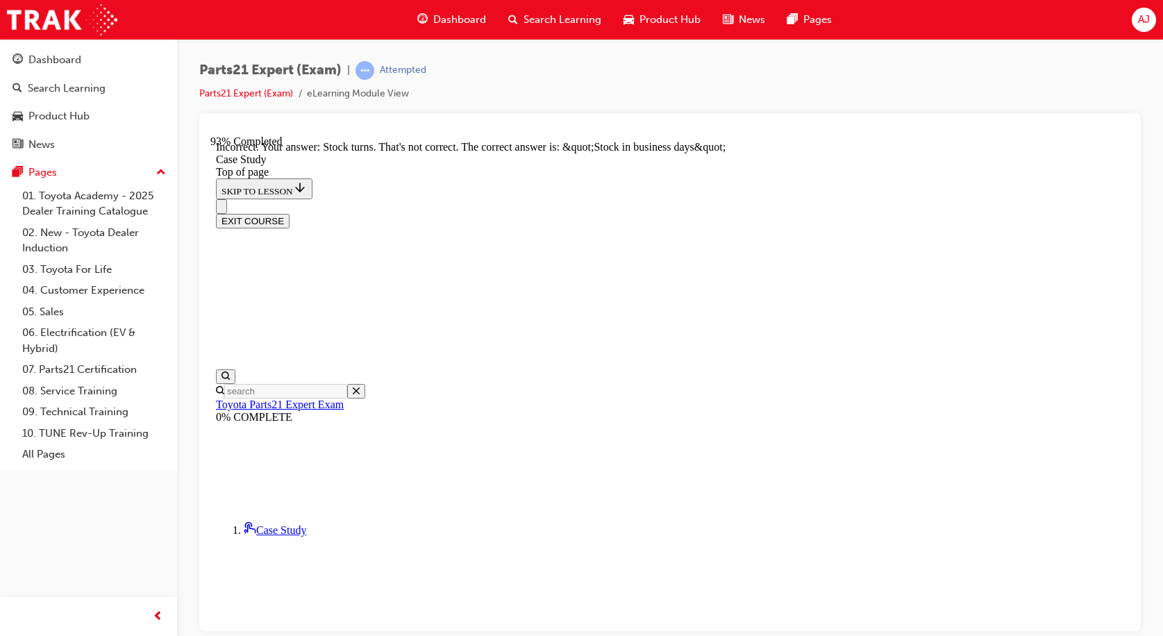
scroll to position [385, 0]
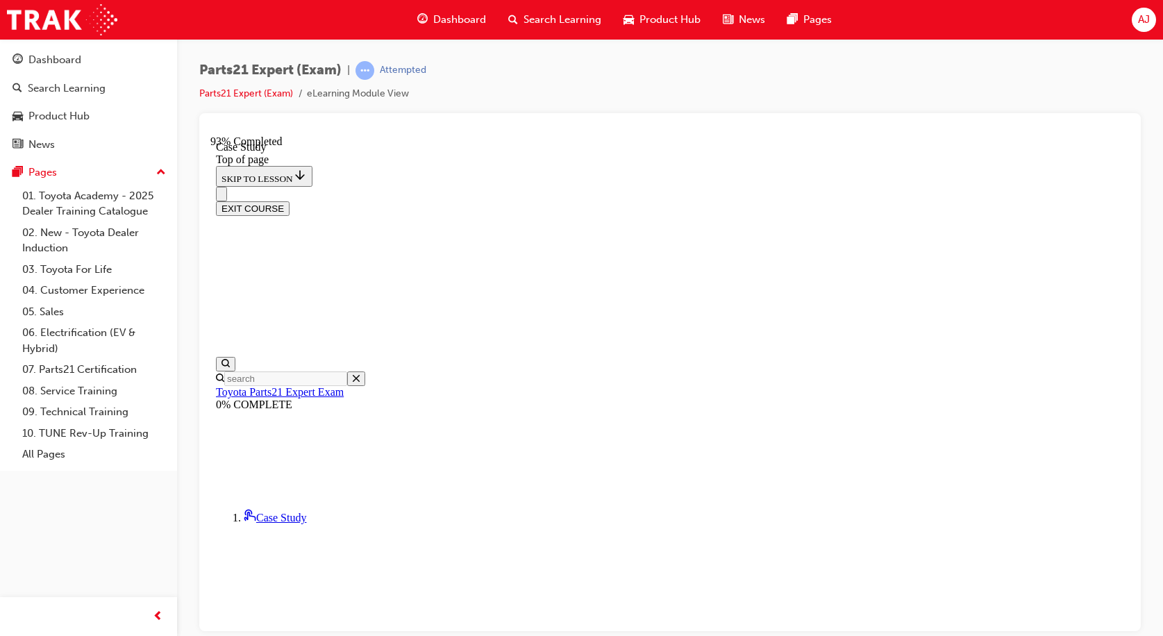
scroll to position [181, 0]
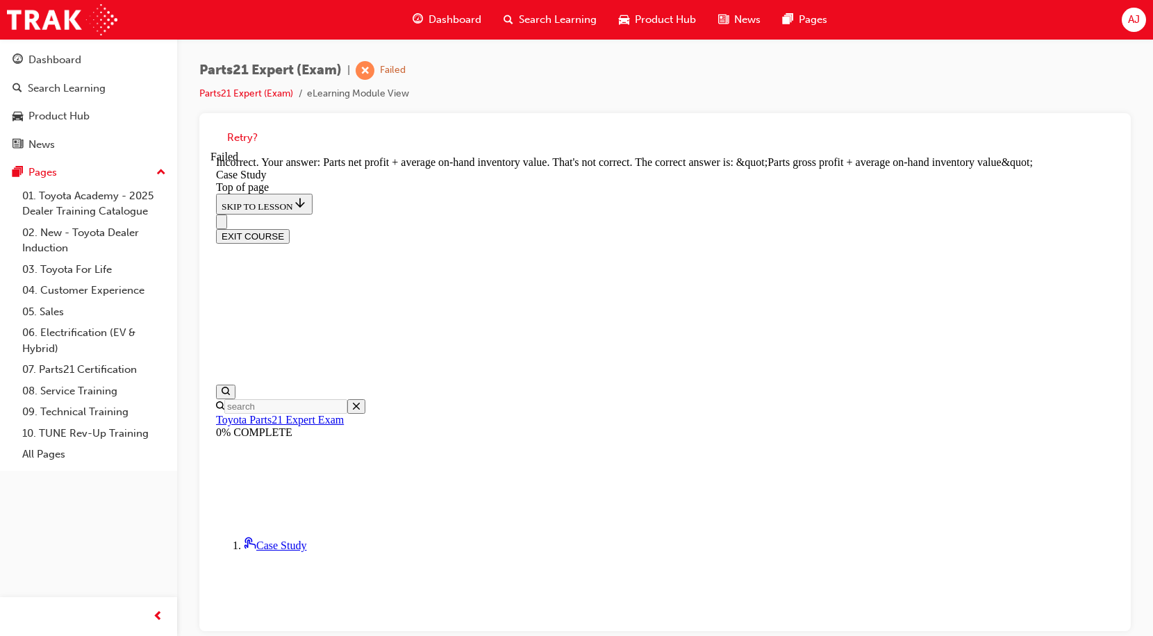
scroll to position [292, 0]
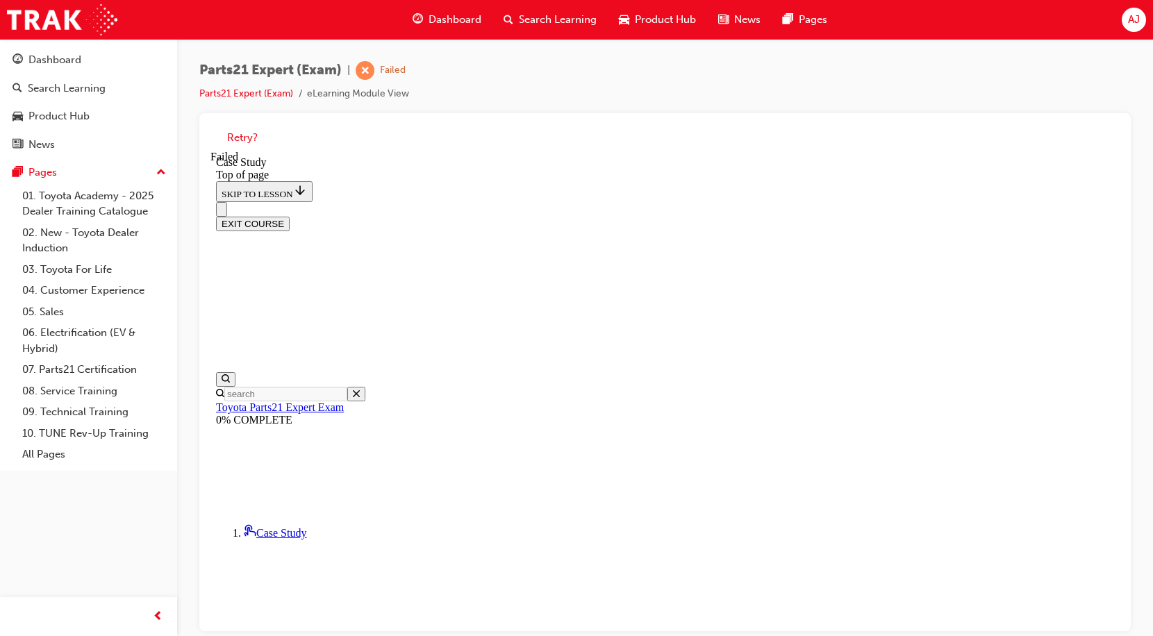
scroll to position [216, 0]
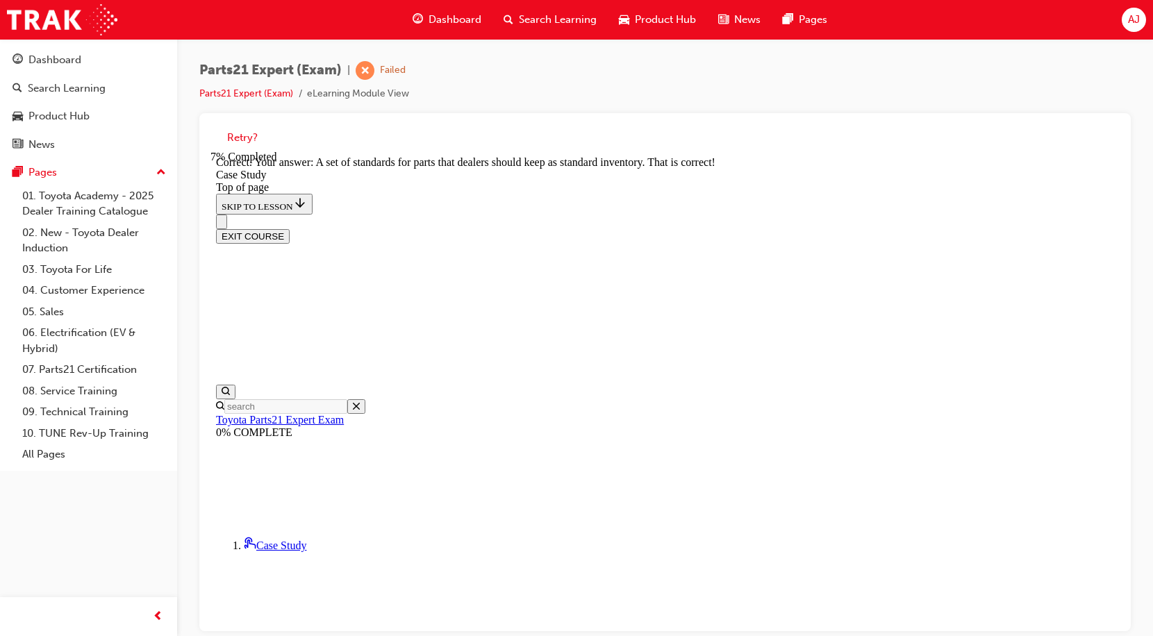
scroll to position [359, 0]
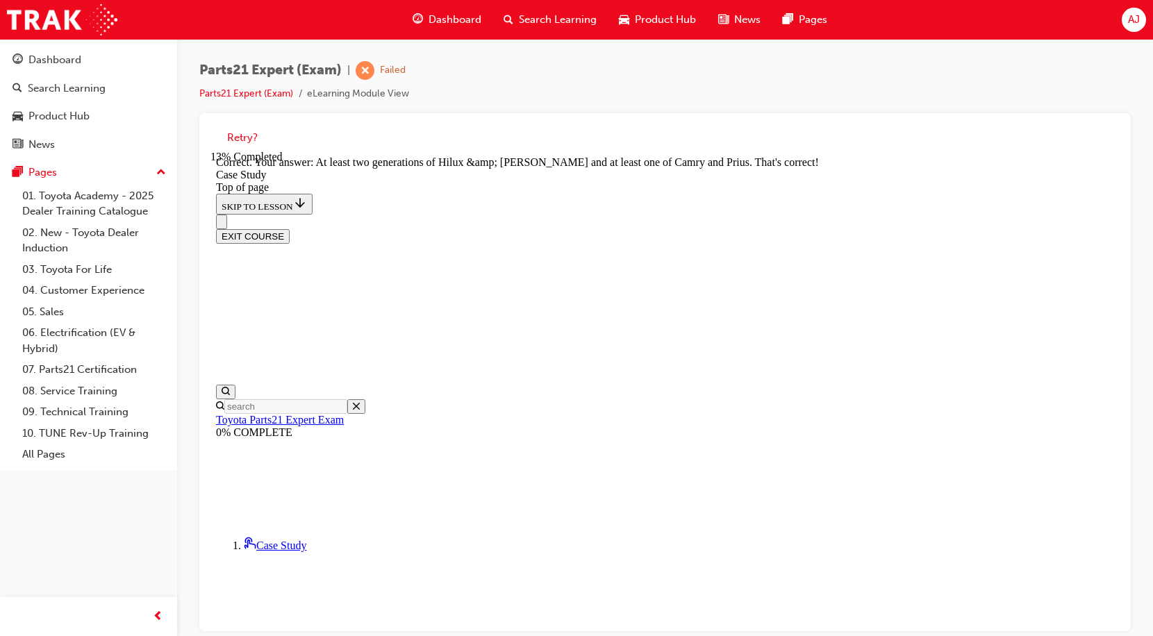
scroll to position [552, 0]
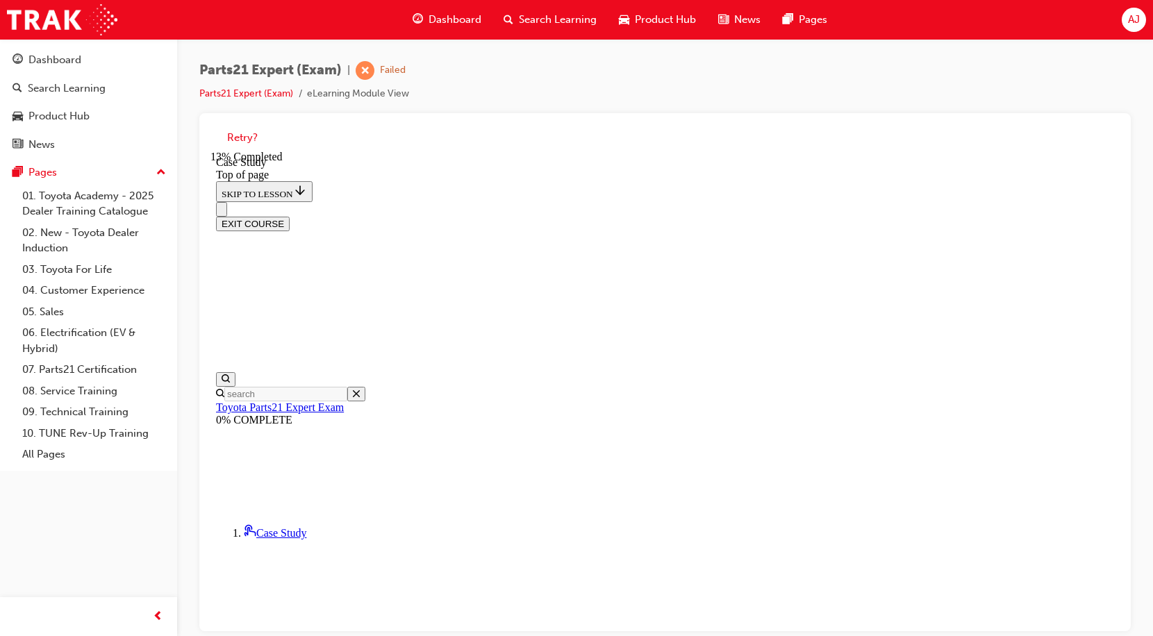
scroll to position [112, 0]
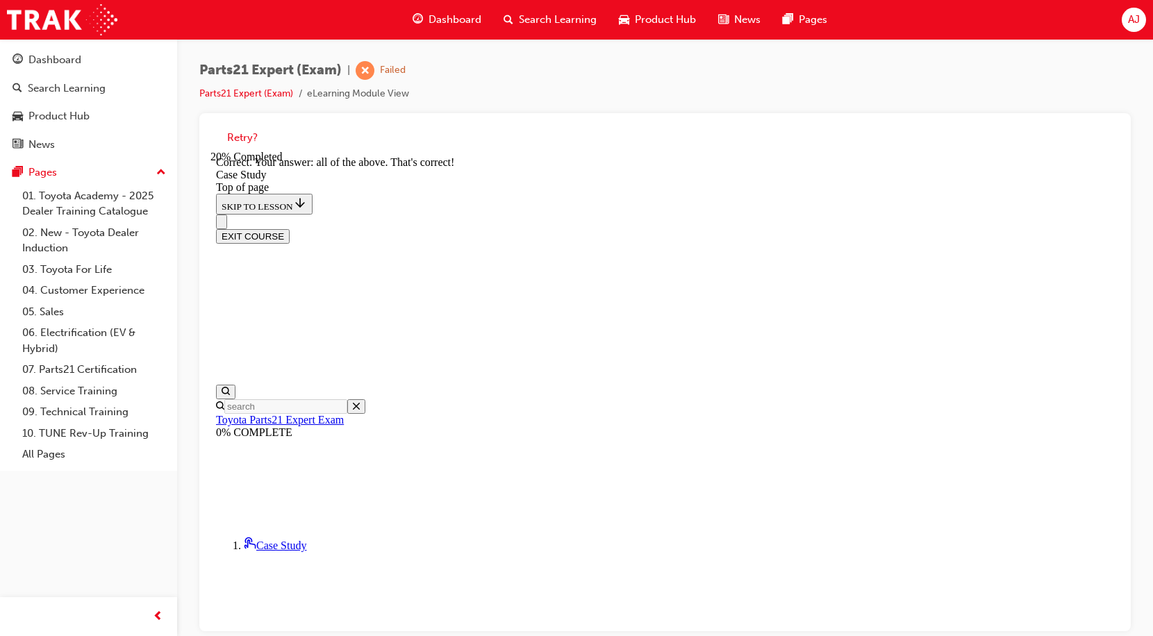
scroll to position [345, 0]
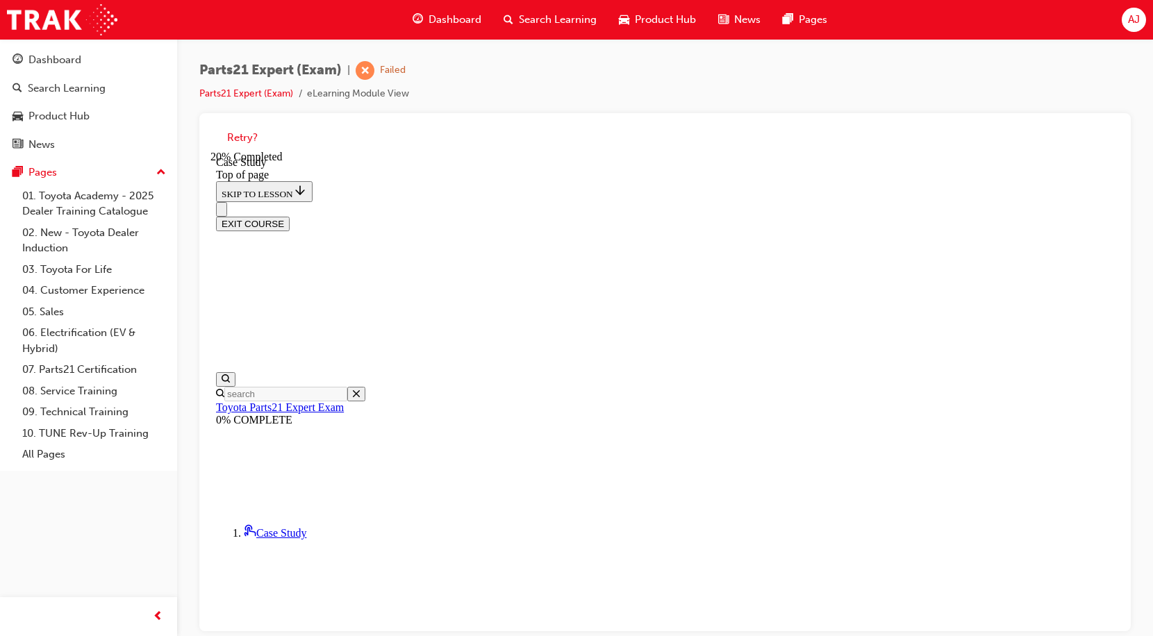
scroll to position [181, 0]
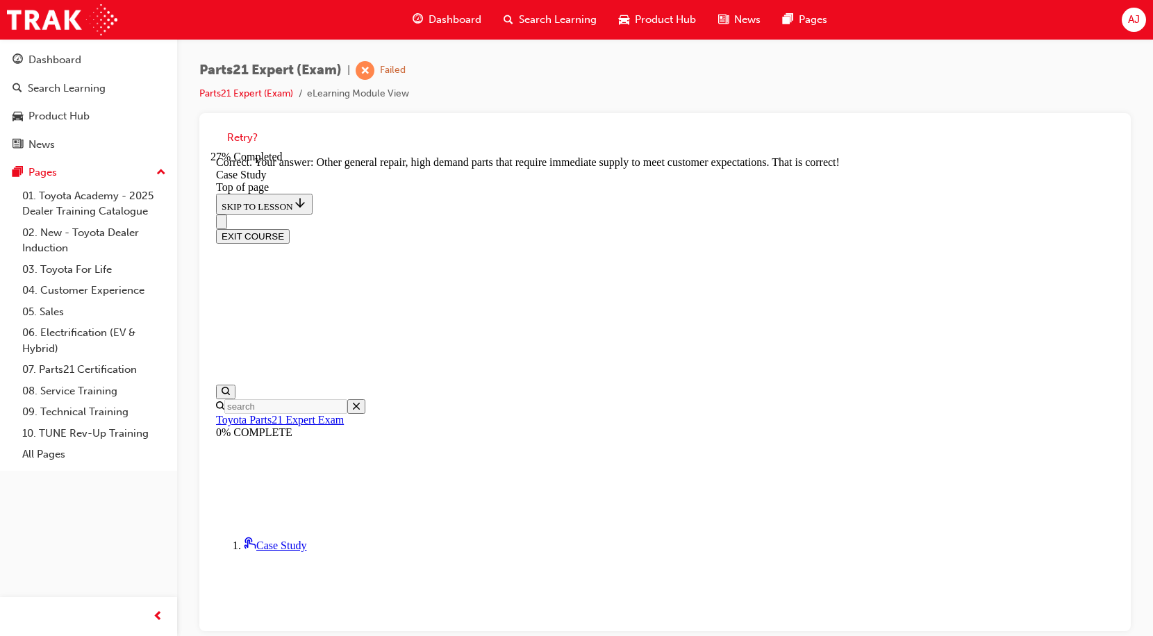
scroll to position [359, 0]
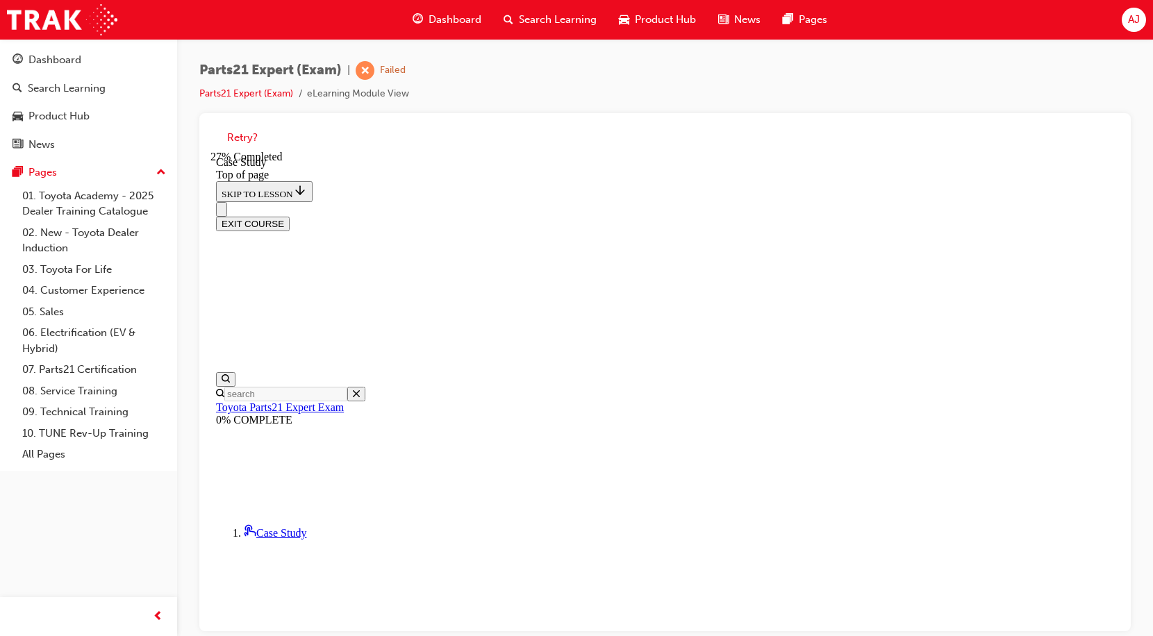
scroll to position [181, 0]
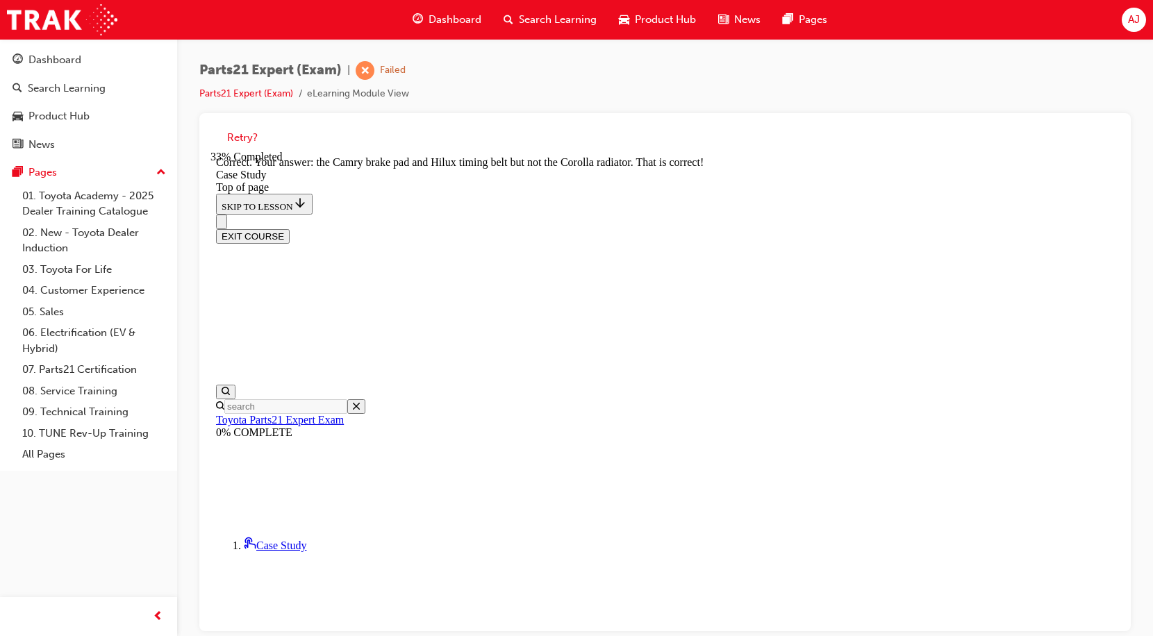
scroll to position [515, 0]
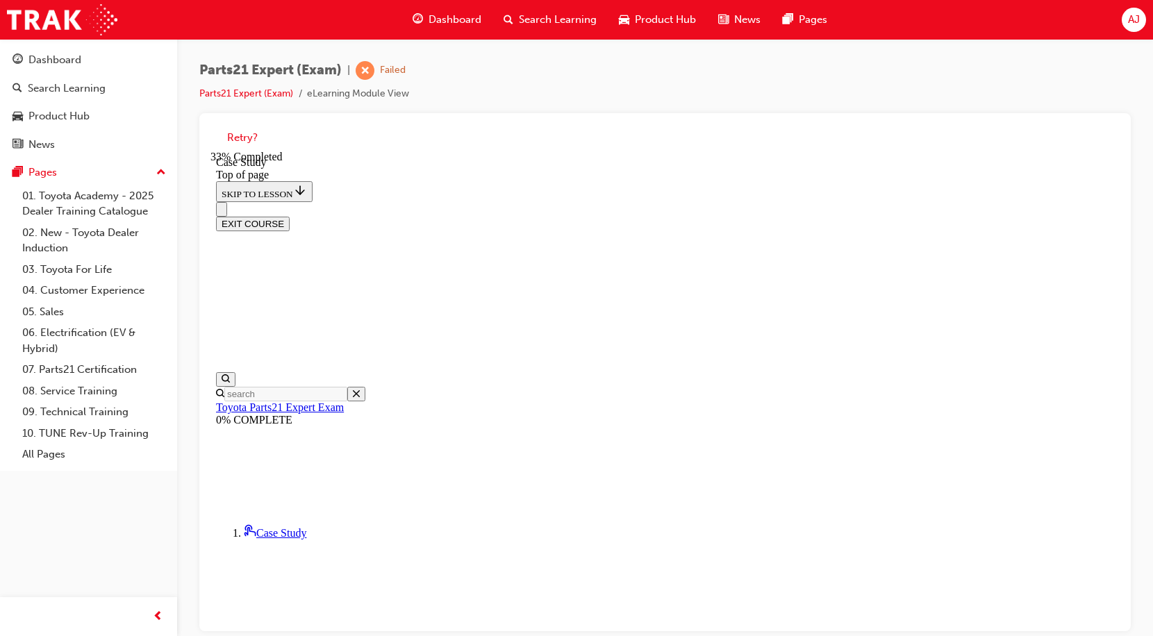
scroll to position [251, 0]
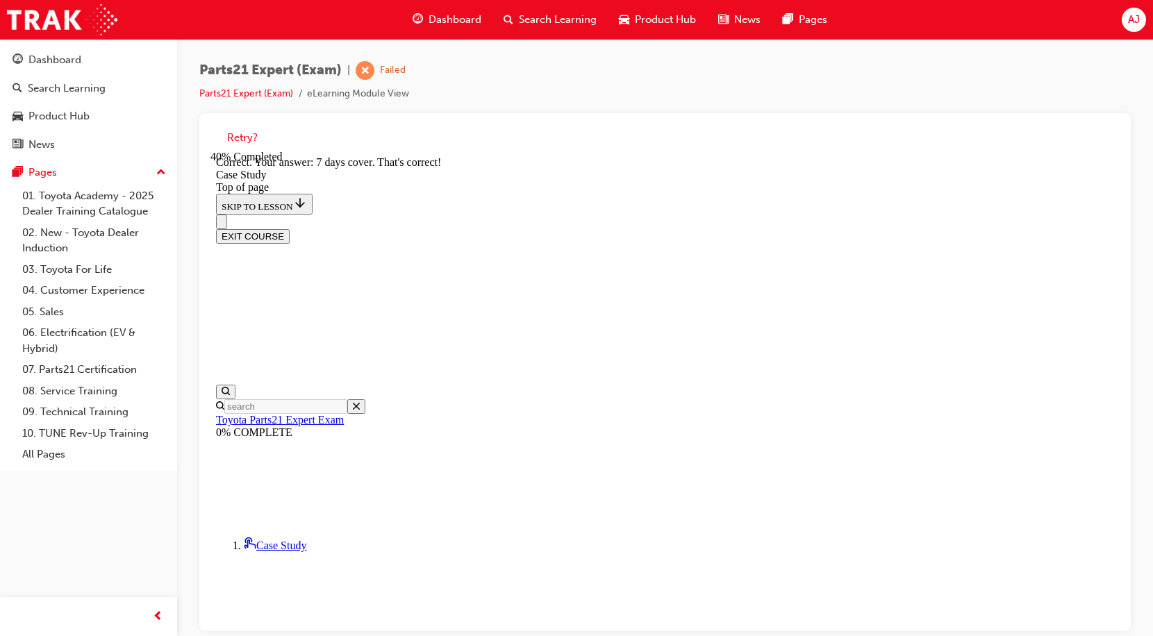
scroll to position [585, 0]
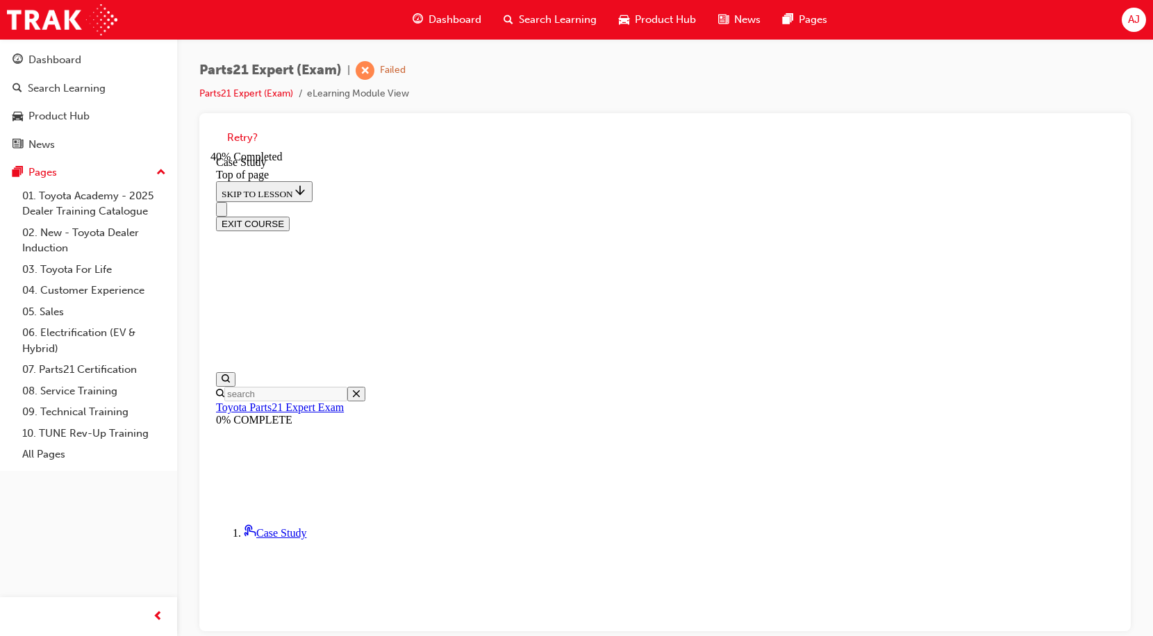
scroll to position [181, 0]
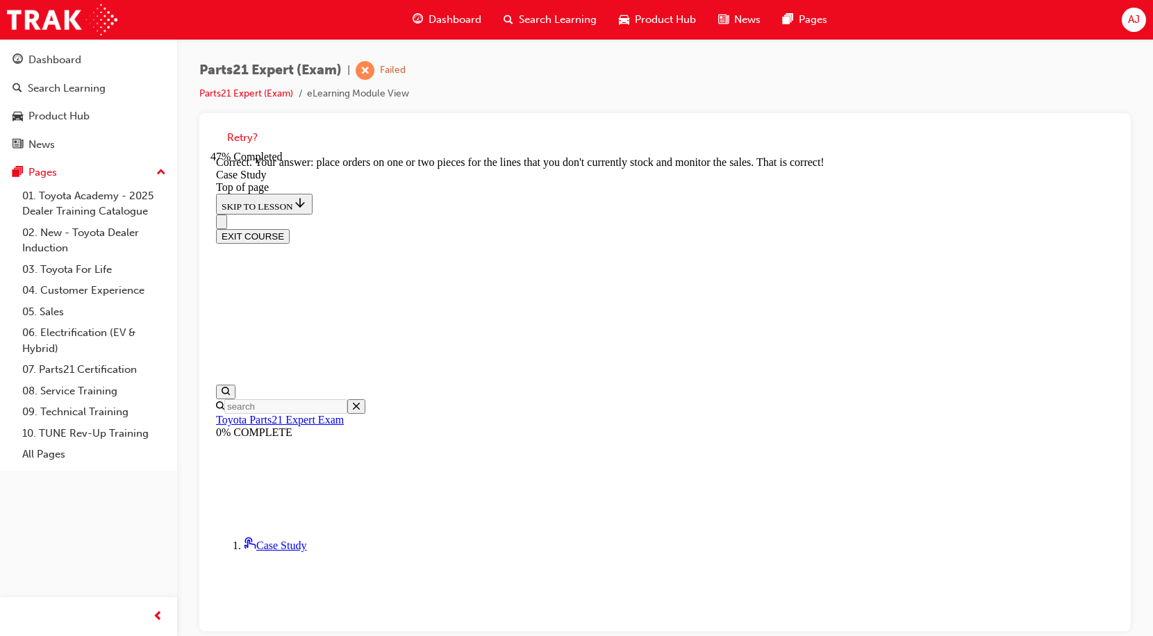
scroll to position [397, 0]
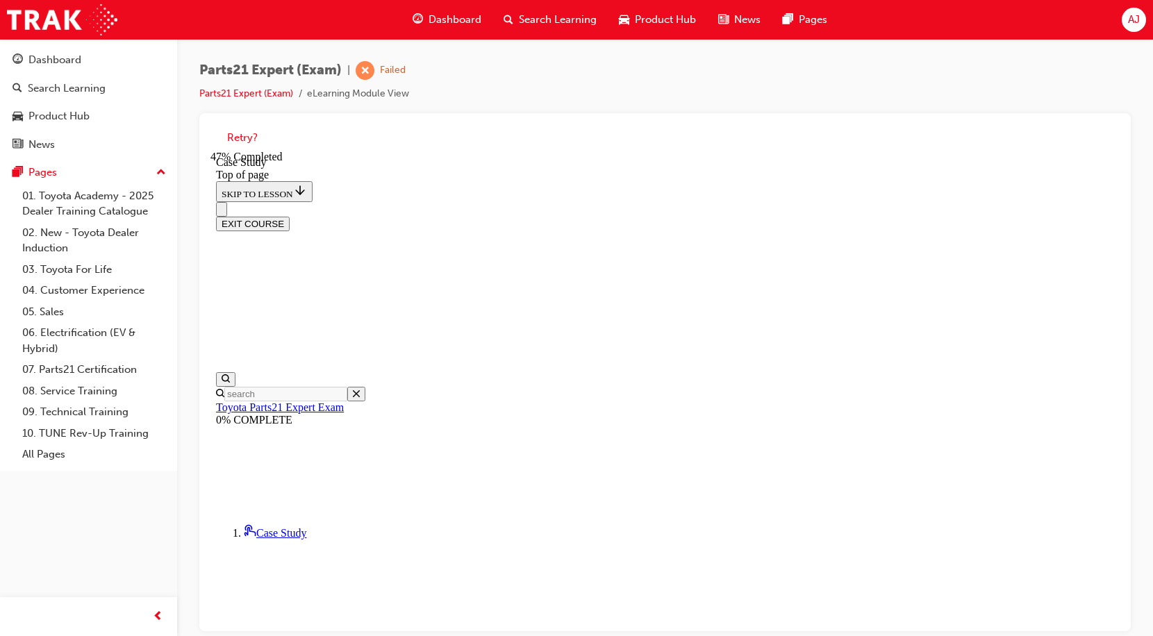
scroll to position [42, 0]
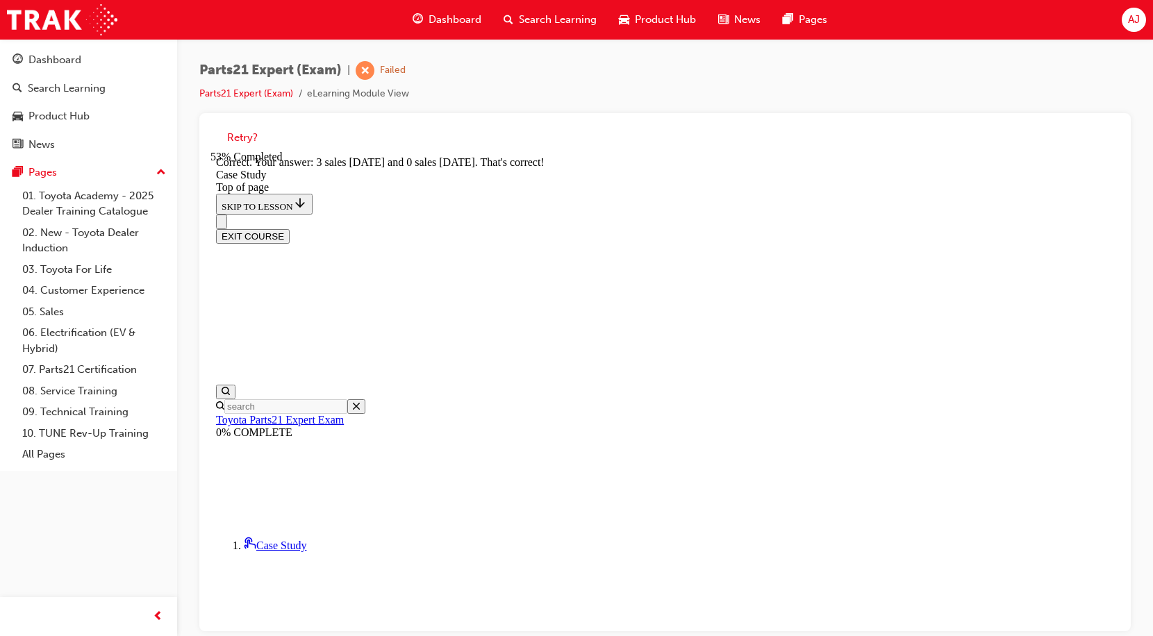
scroll to position [345, 0]
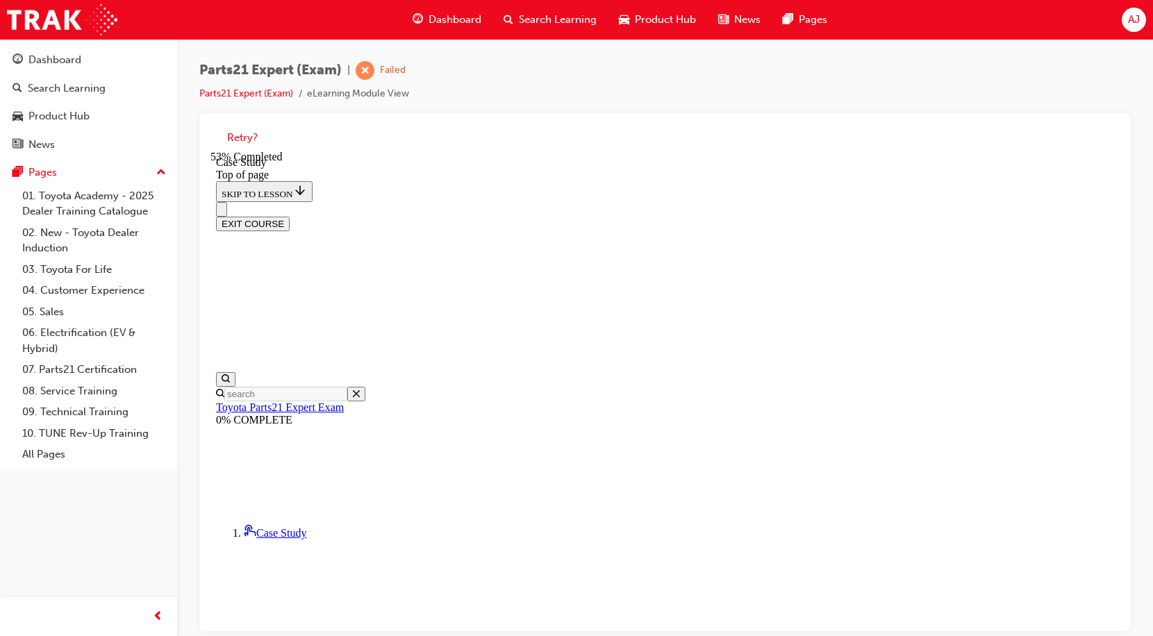
scroll to position [181, 0]
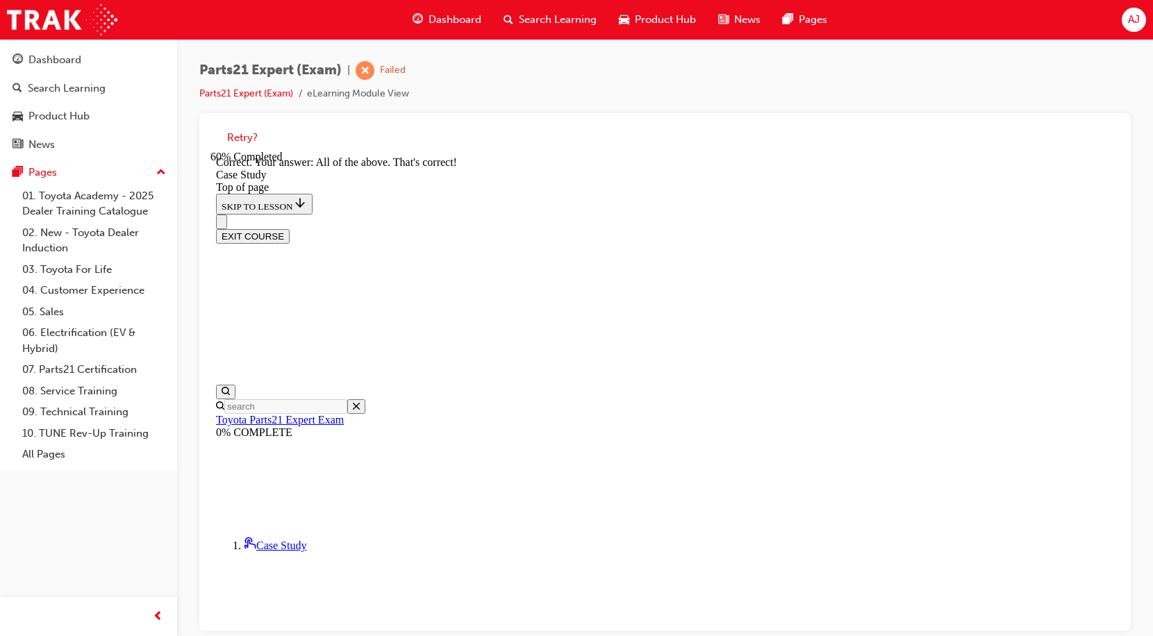
scroll to position [392, 0]
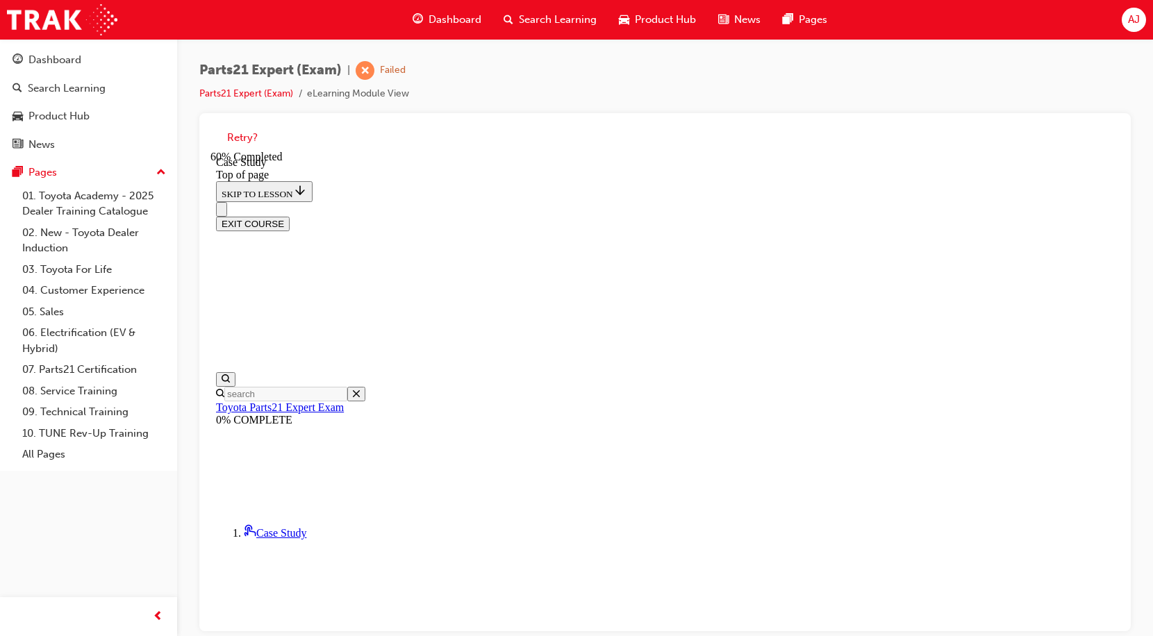
scroll to position [112, 0]
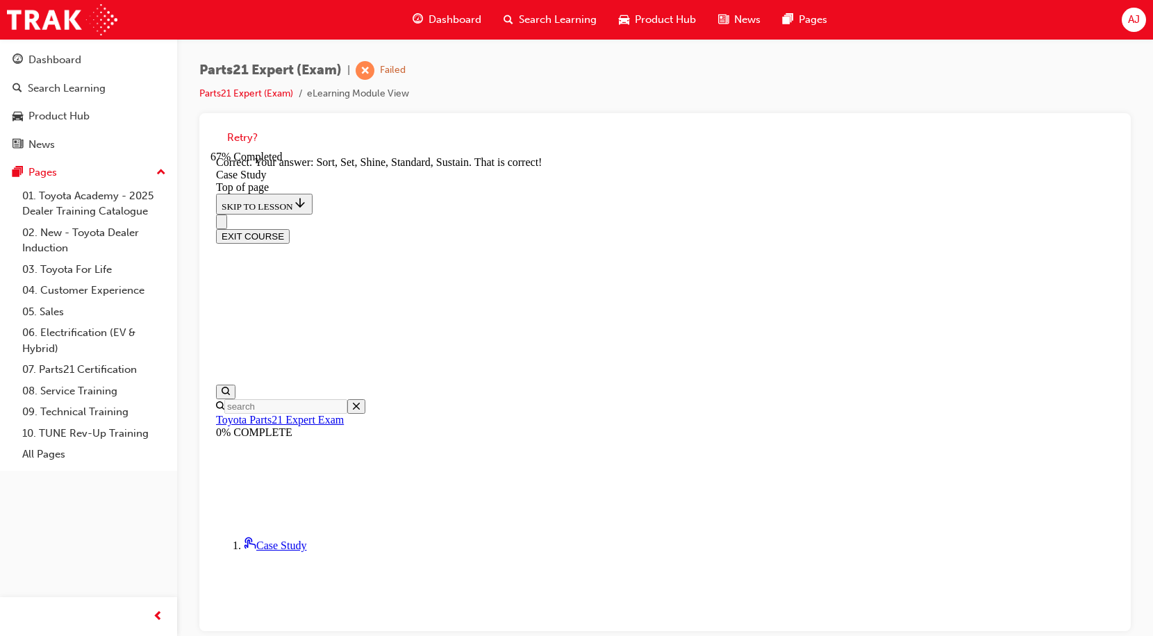
scroll to position [345, 0]
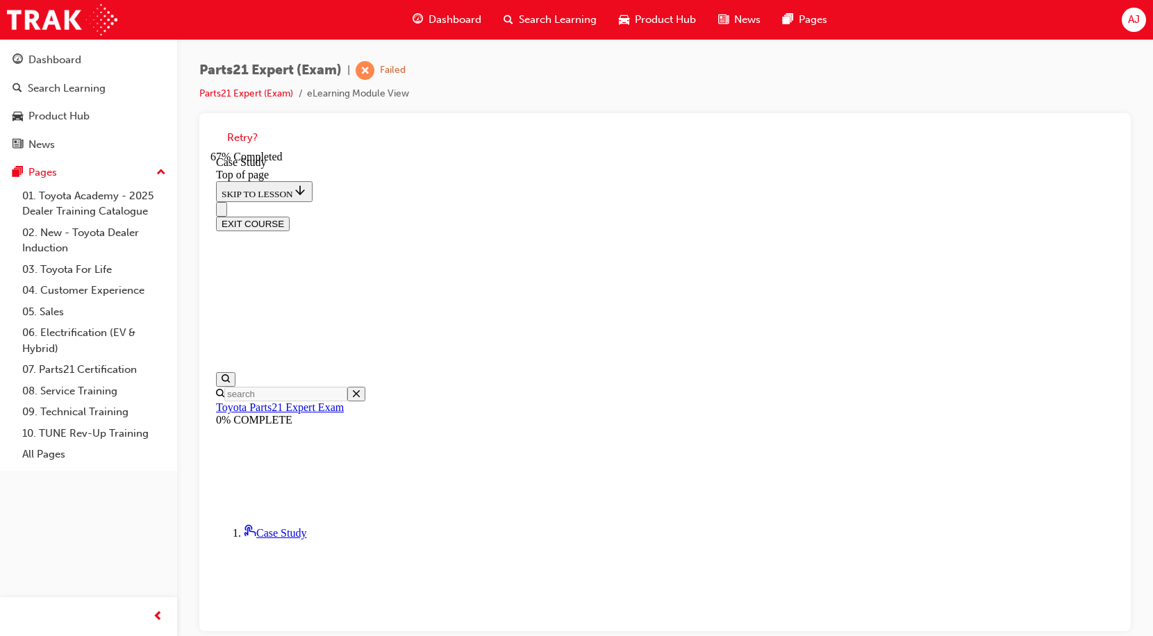
scroll to position [181, 0]
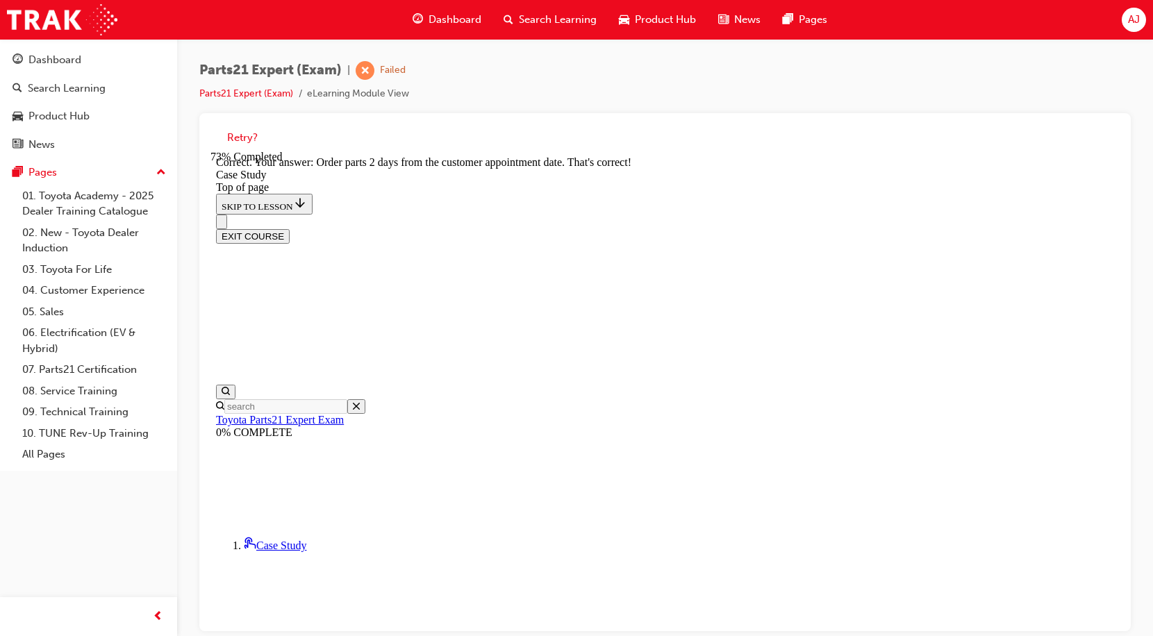
scroll to position [454, 0]
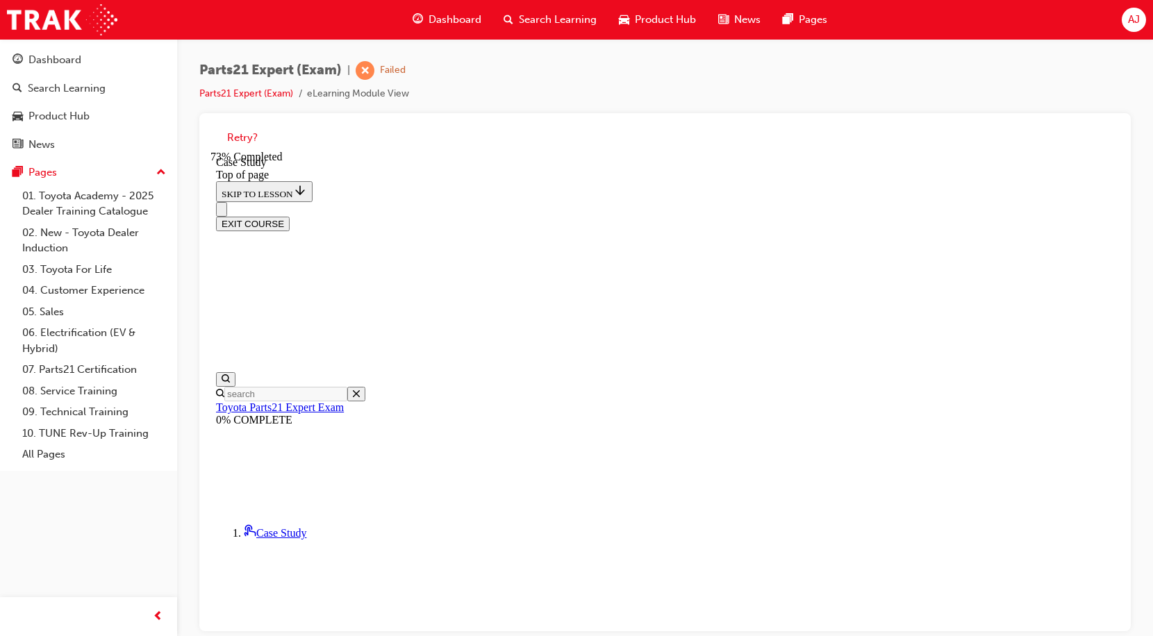
scroll to position [112, 0]
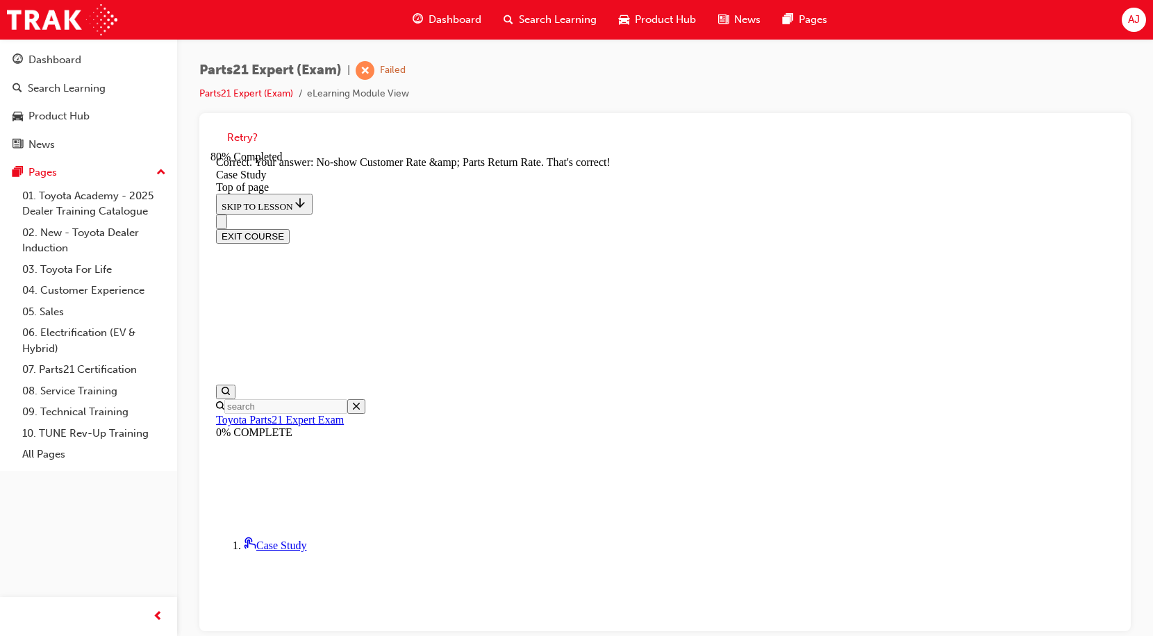
scroll to position [392, 0]
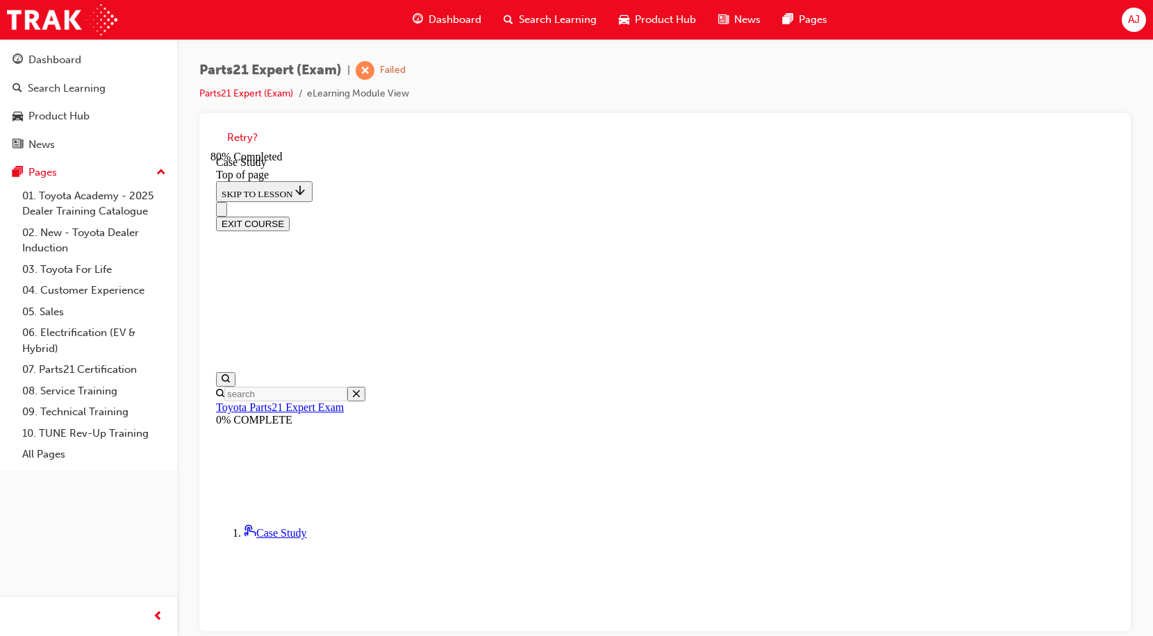
scroll to position [181, 0]
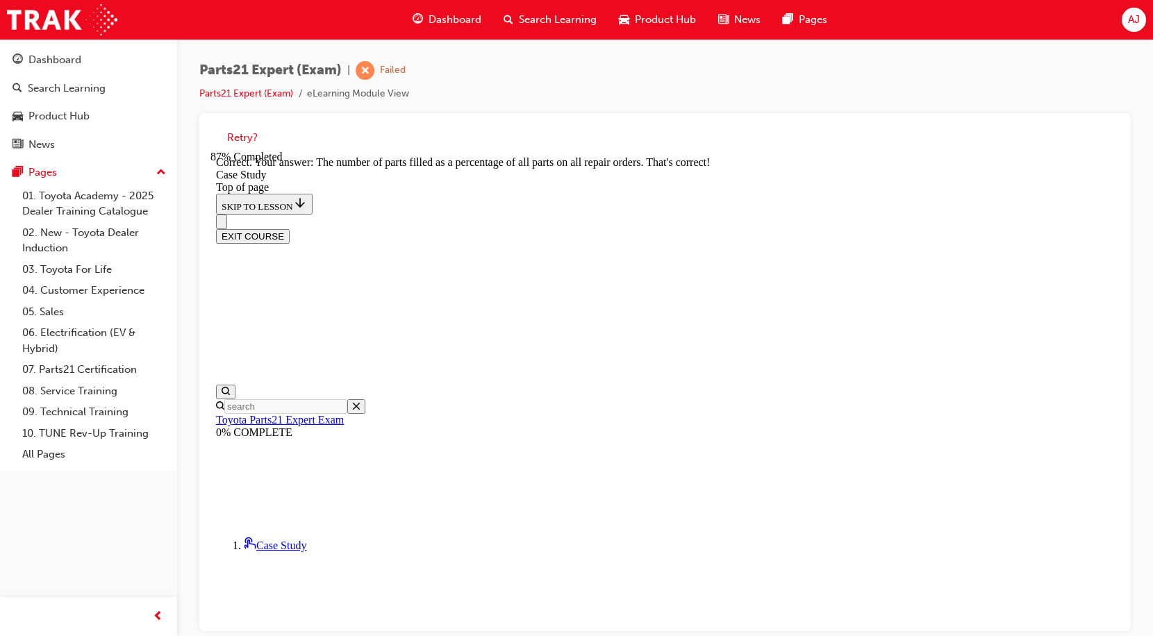
scroll to position [406, 0]
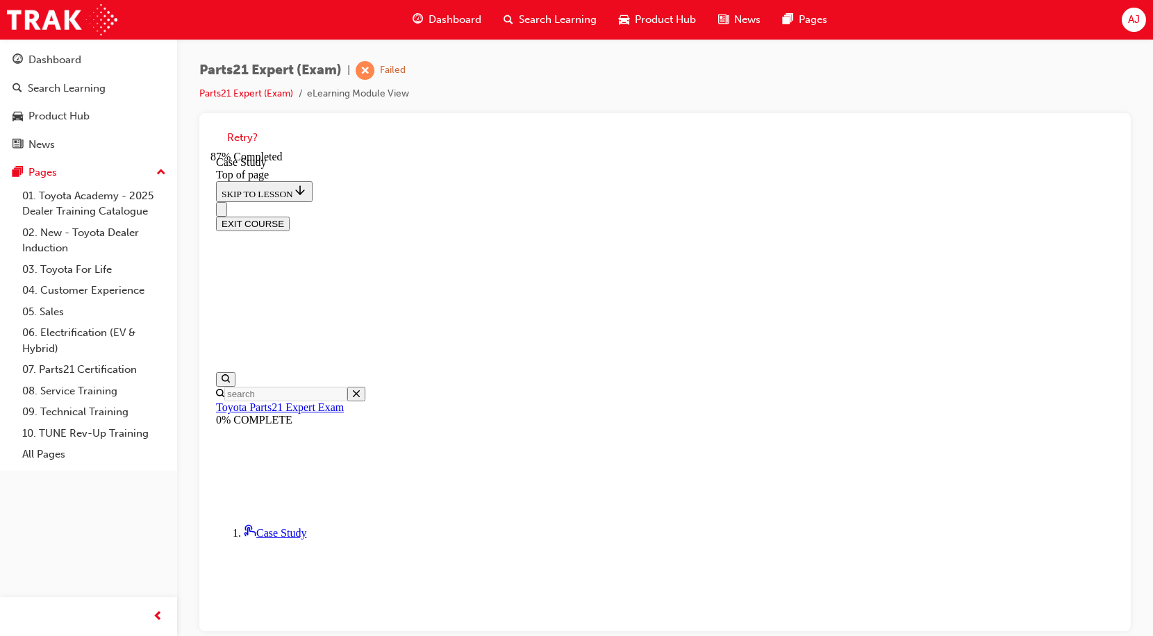
scroll to position [112, 0]
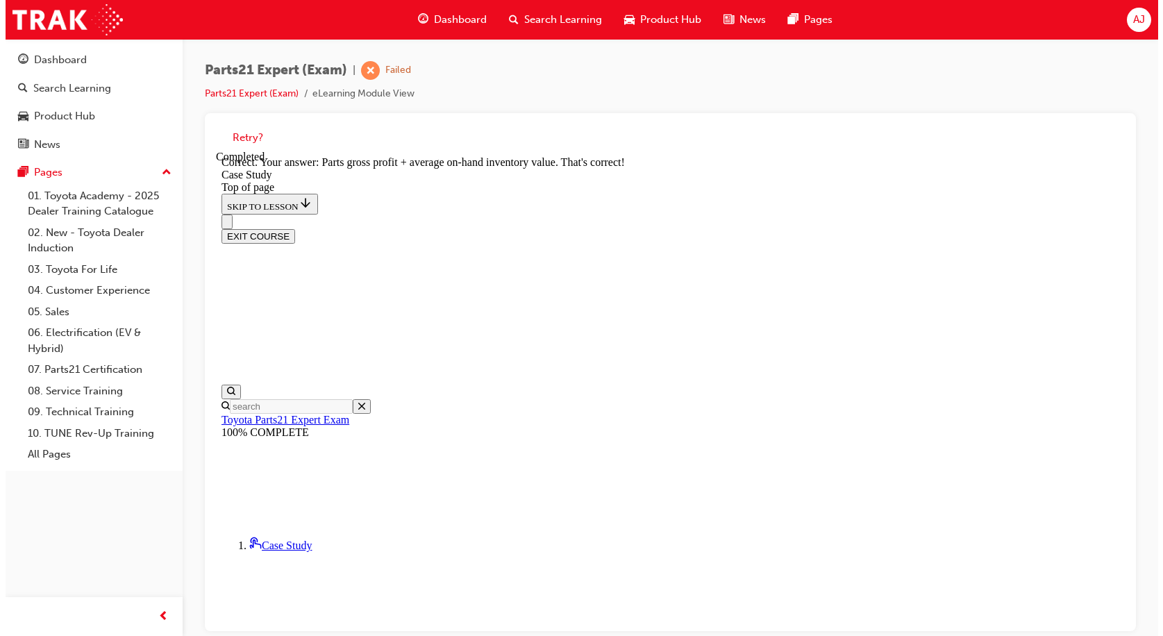
scroll to position [345, 0]
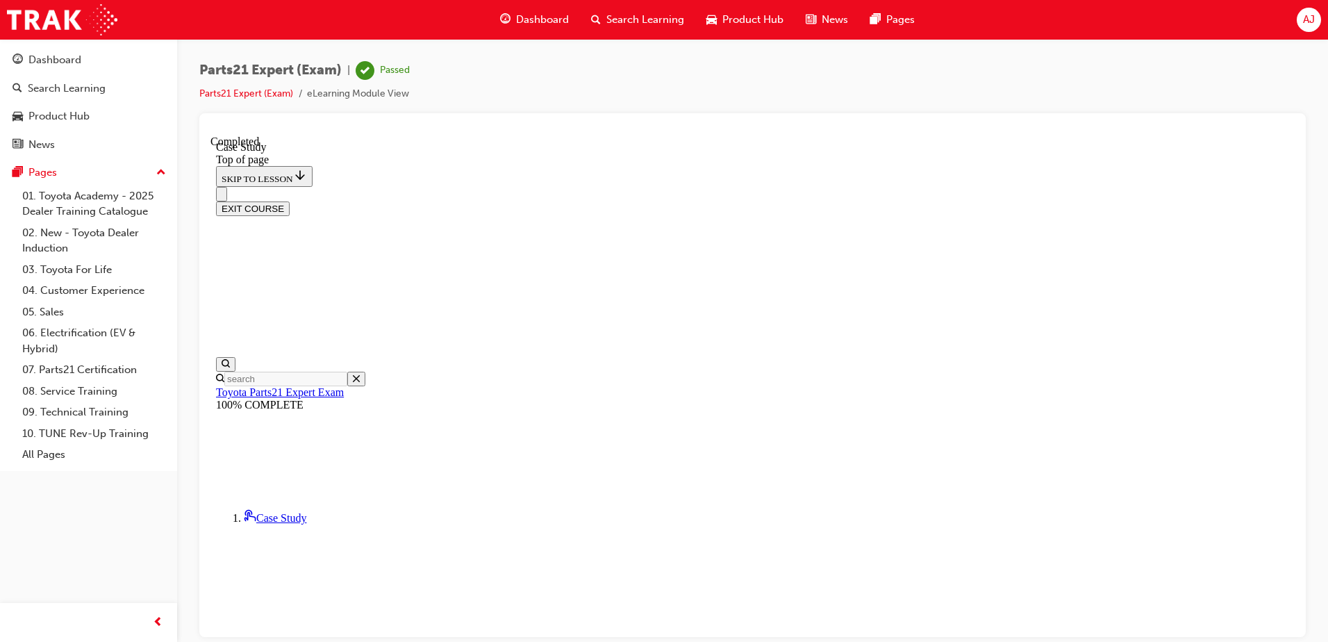
scroll to position [210, 0]
click at [290, 201] on button "EXIT COURSE" at bounding box center [253, 208] width 74 height 15
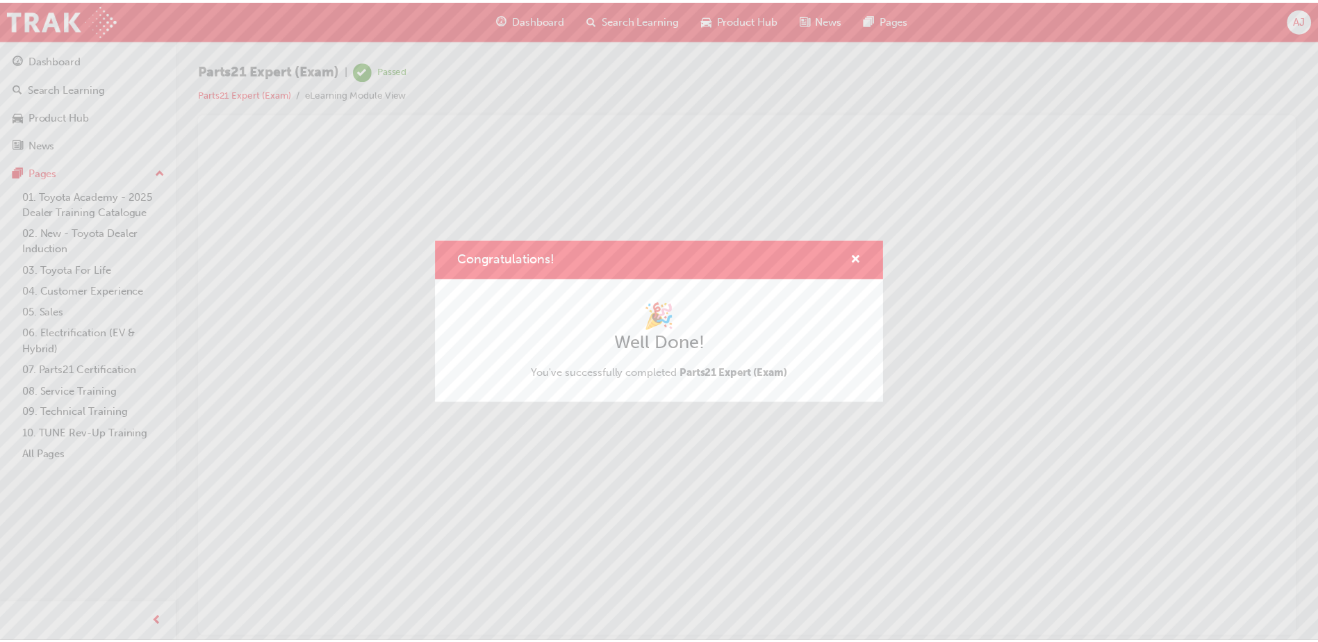
scroll to position [0, 0]
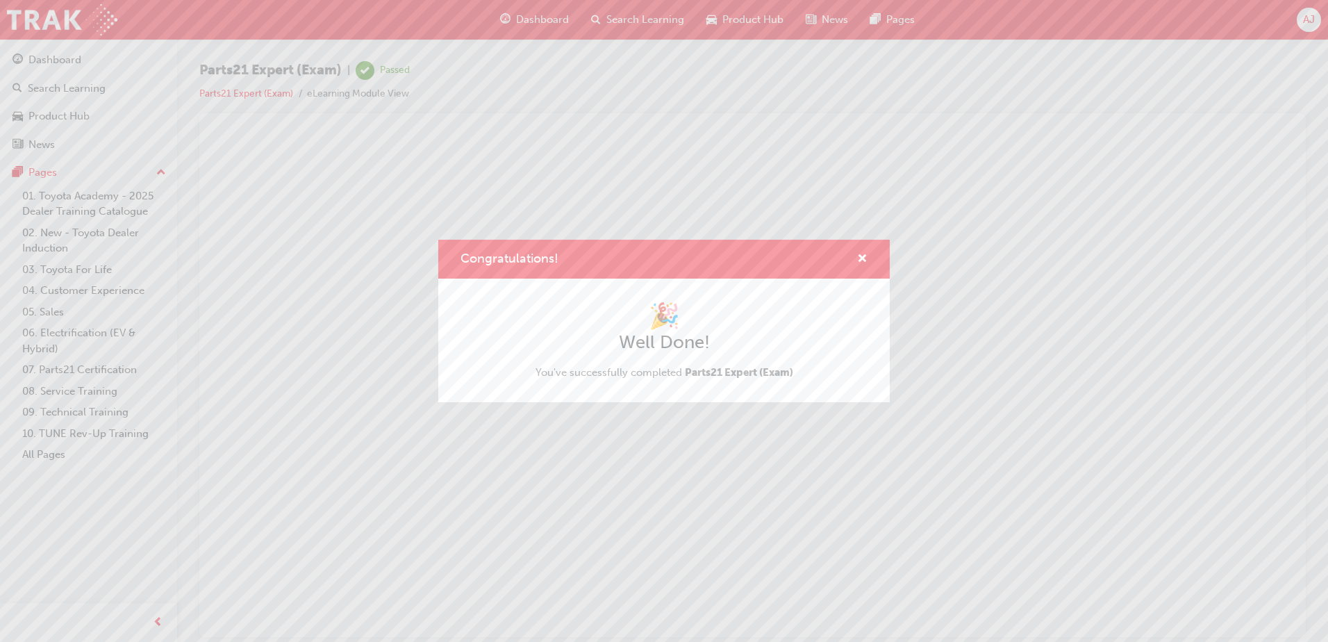
click at [90, 369] on div "Congratulations! 🎉 Well Done! You've successfully completed Parts21 Expert (Exa…" at bounding box center [664, 321] width 1328 height 642
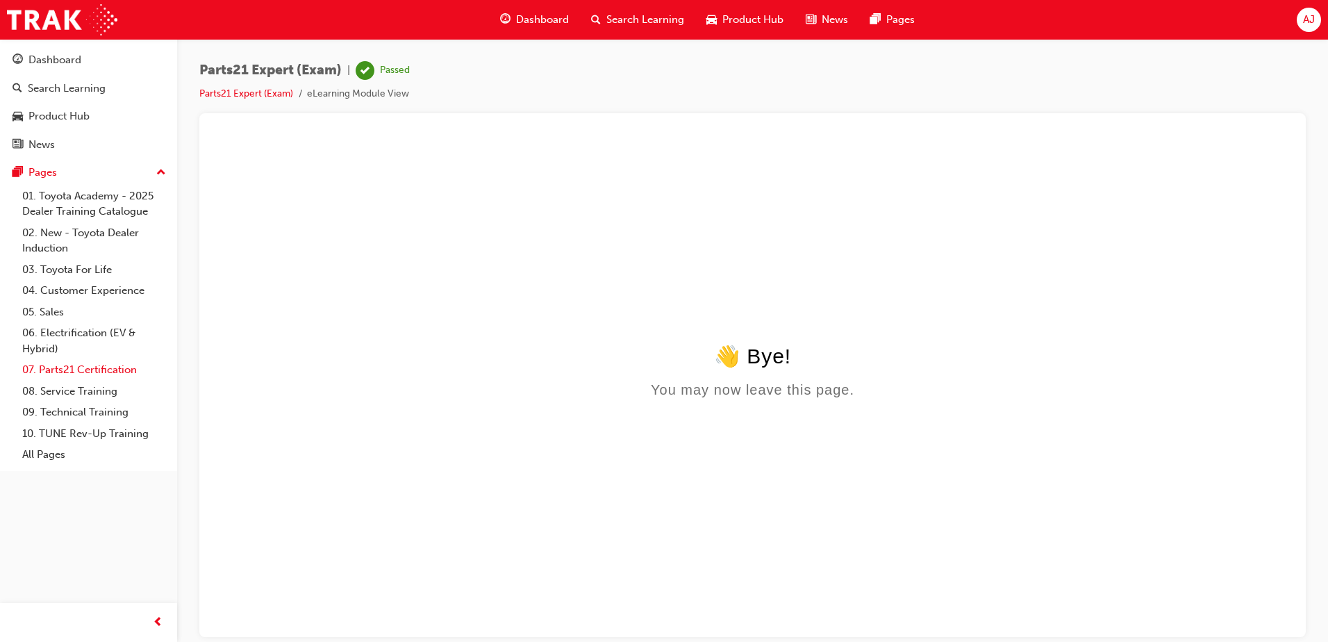
click at [90, 369] on link "07. Parts21 Certification" at bounding box center [94, 370] width 155 height 22
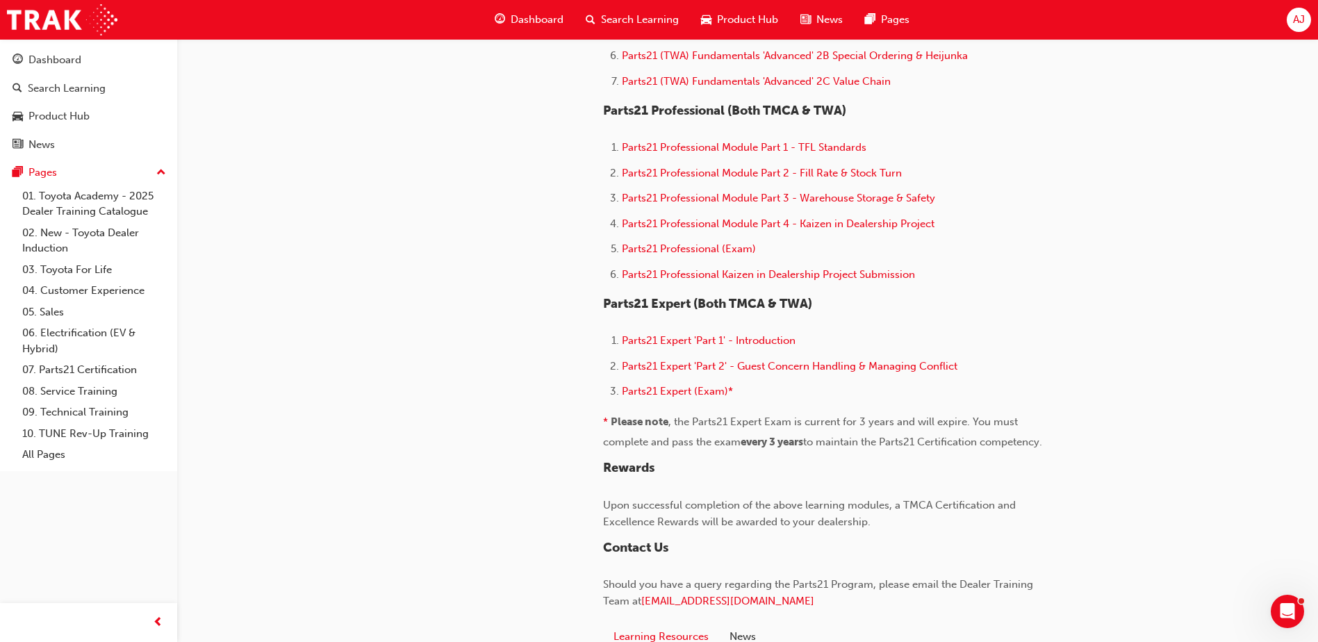
scroll to position [972, 0]
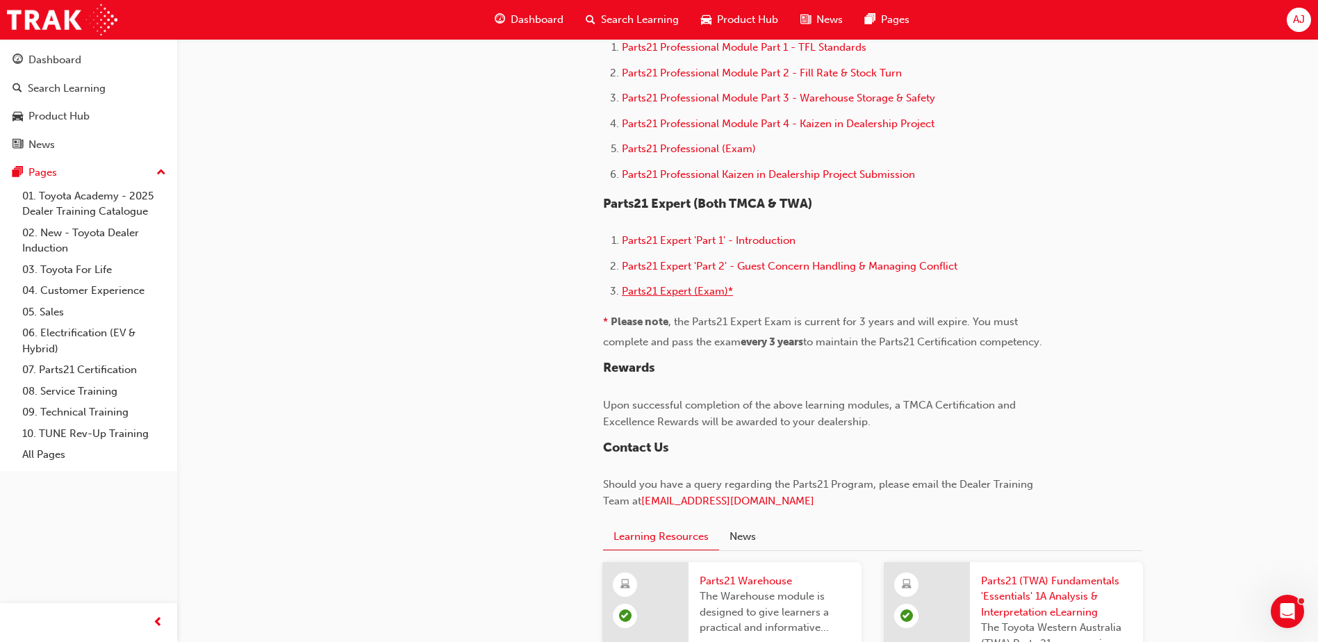
click at [664, 290] on span "Parts21 Expert (Exam)*" at bounding box center [677, 291] width 111 height 13
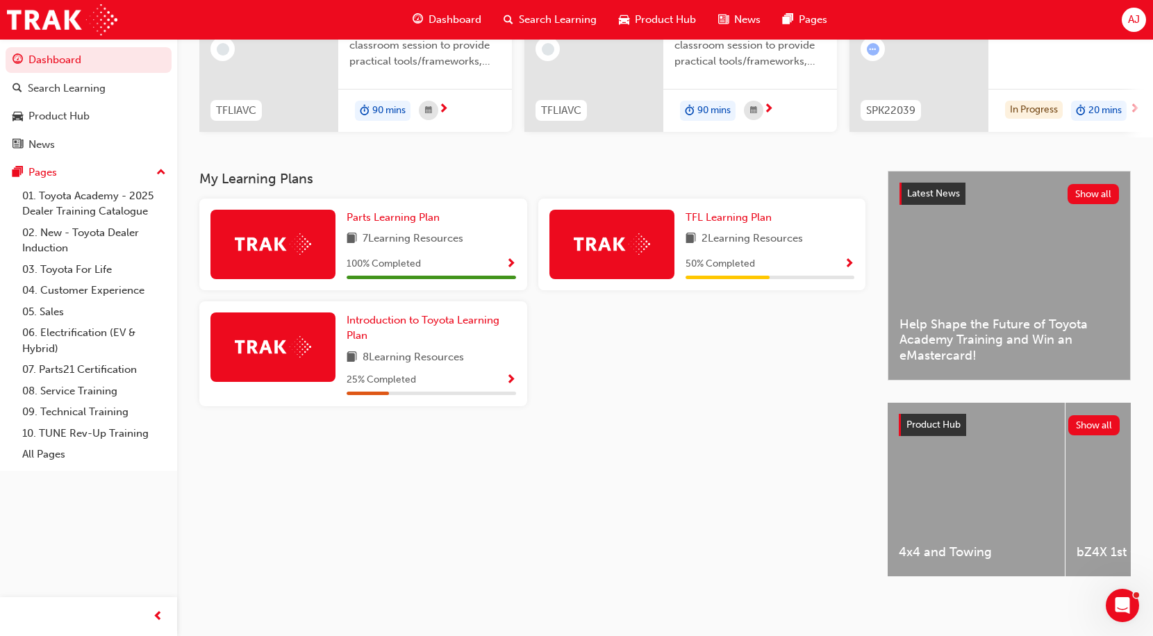
scroll to position [194, 0]
click at [87, 366] on link "07. Parts21 Certification" at bounding box center [94, 370] width 155 height 22
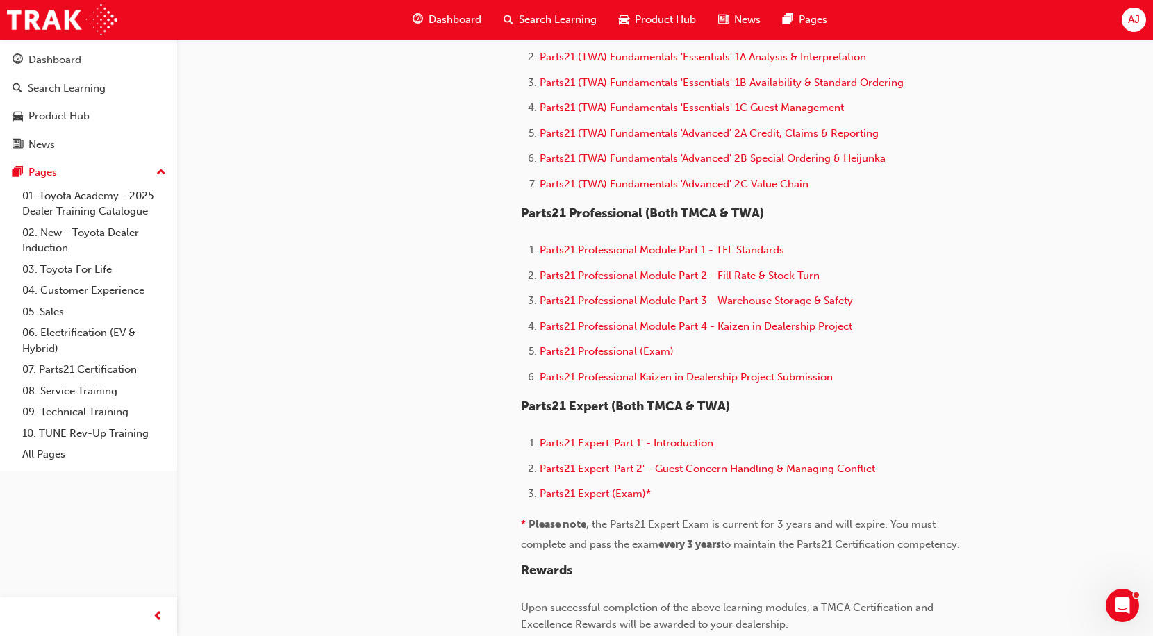
scroll to position [764, 0]
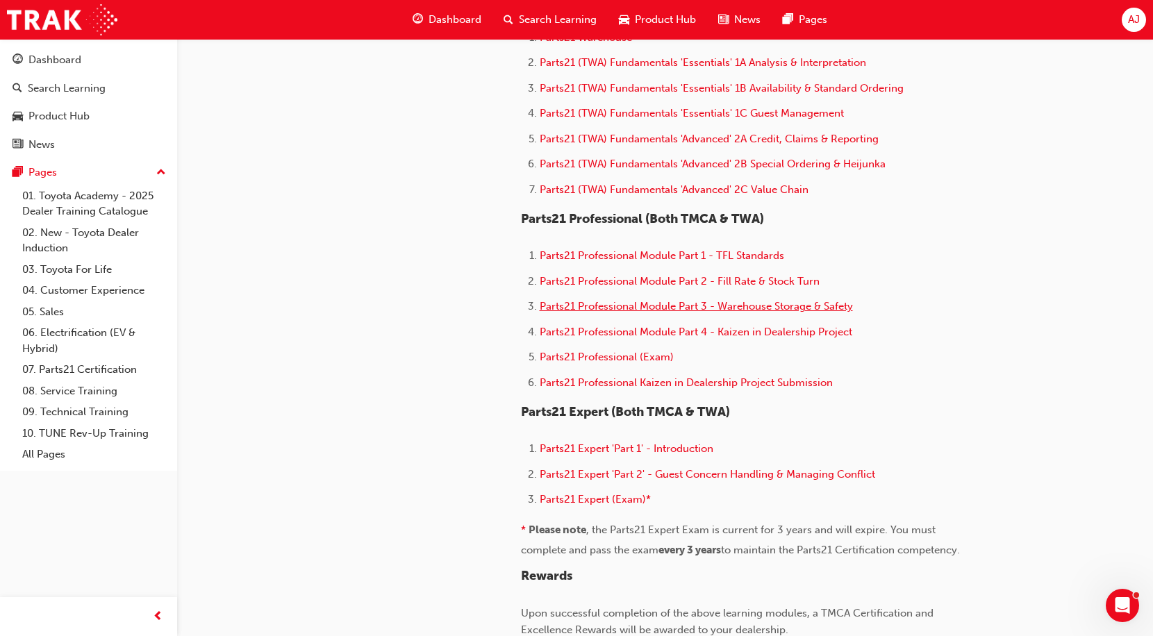
click at [734, 308] on span "Parts21 Professional Module Part 3 - Warehouse Storage & Safety" at bounding box center [696, 306] width 313 height 13
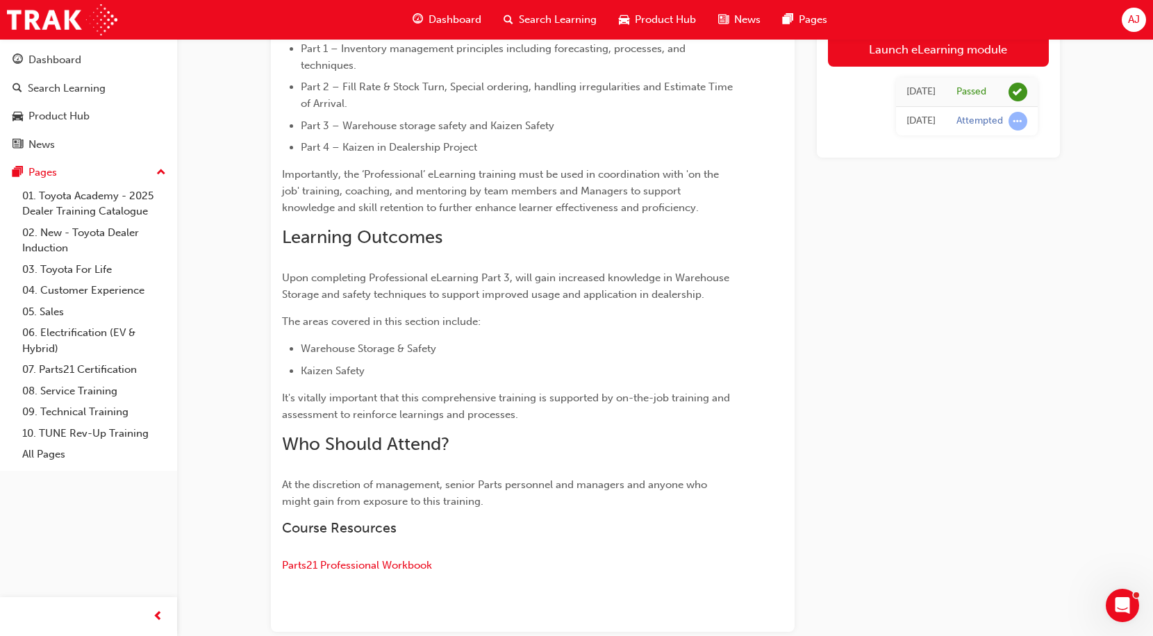
scroll to position [492, 0]
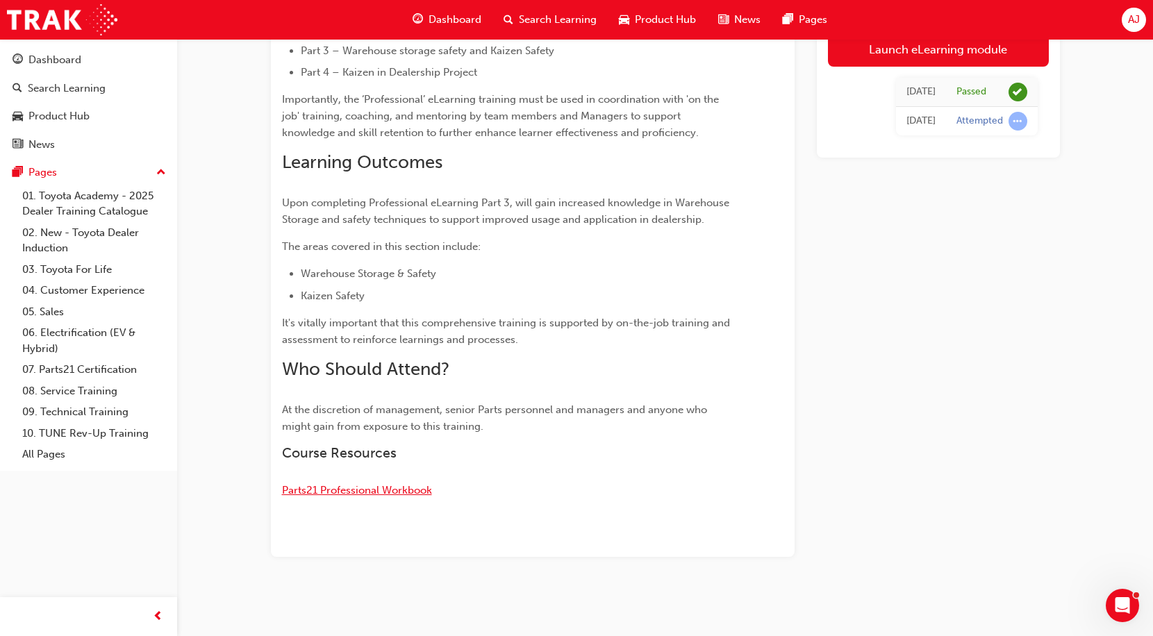
click at [401, 490] on span "Parts21 Professional Workbook" at bounding box center [357, 490] width 150 height 13
